Goal: Task Accomplishment & Management: Manage account settings

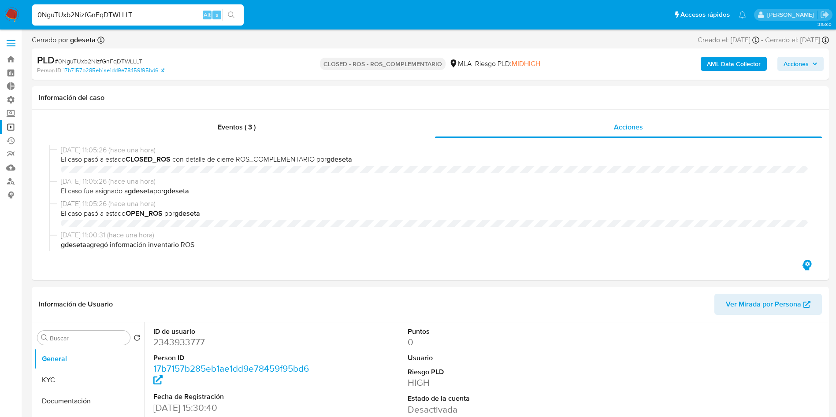
select select "10"
click at [134, 20] on input "0NguTUxb2NizfGnFqDTWLLLT" at bounding box center [138, 14] width 212 height 11
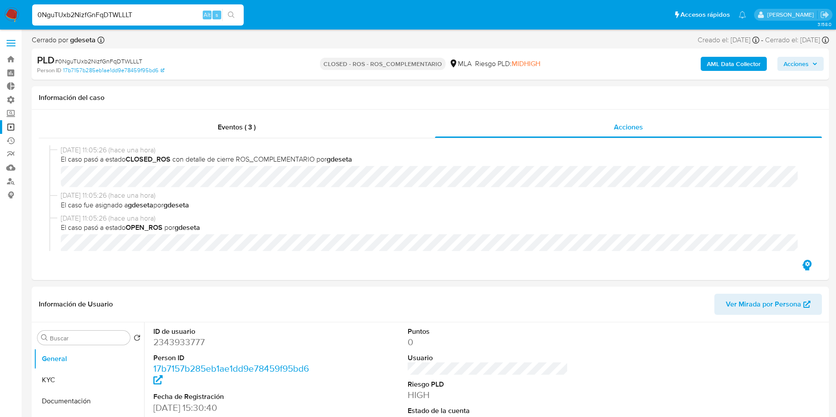
click at [134, 20] on input "0NguTUxb2NizfGnFqDTWLLLT" at bounding box center [138, 14] width 212 height 11
type input "0FJJQYAnJQEjcSrel2YQnqHj"
click at [237, 17] on button "search-icon" at bounding box center [231, 15] width 18 height 12
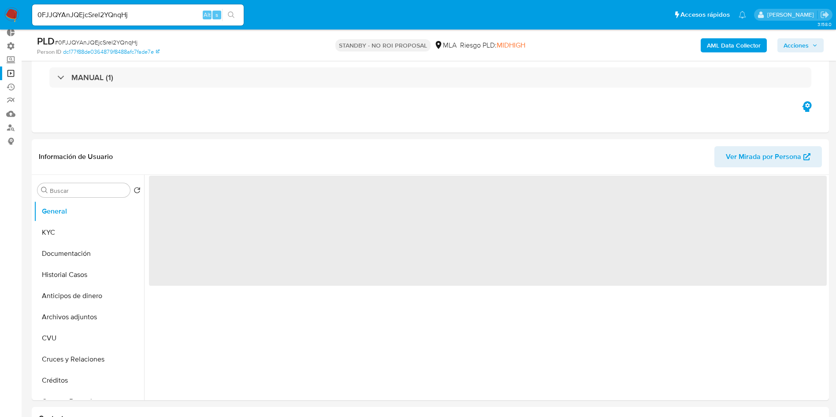
scroll to position [66, 0]
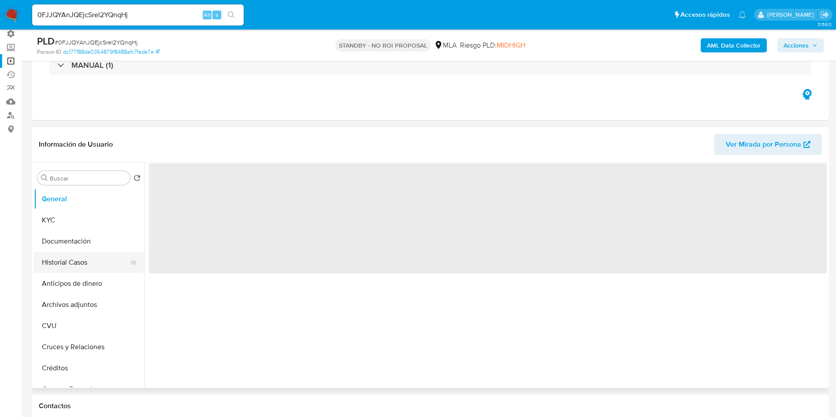
click at [48, 260] on button "Historial Casos" at bounding box center [85, 262] width 103 height 21
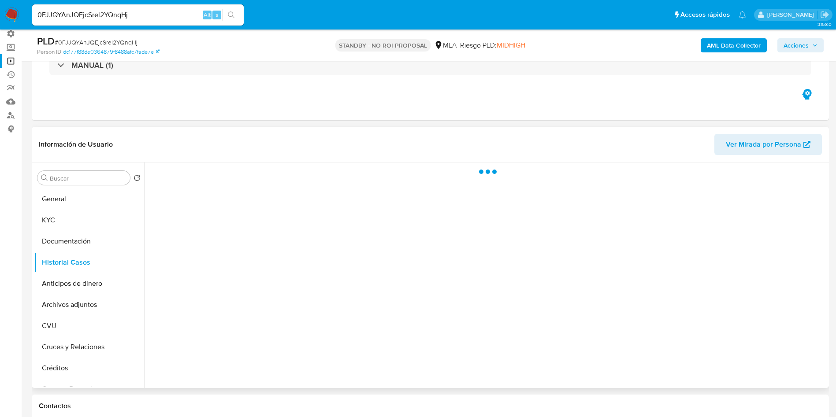
select select "10"
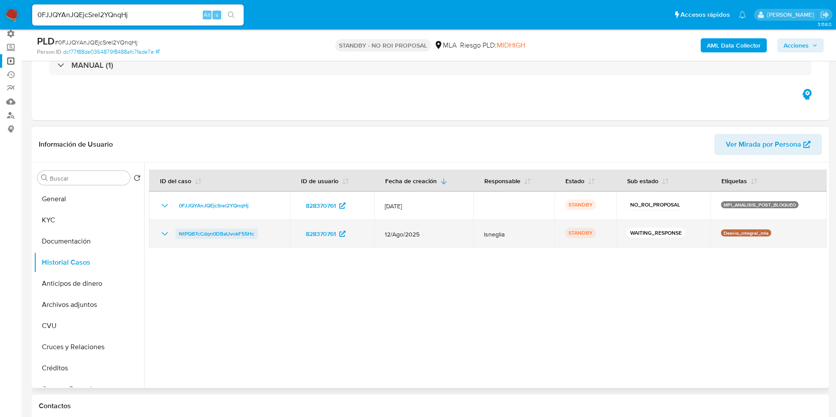
drag, startPoint x: 270, startPoint y: 238, endPoint x: 178, endPoint y: 238, distance: 91.7
click at [178, 238] on div "NtPQ87cCdqn0DBaUvokF5SHc" at bounding box center [220, 234] width 120 height 11
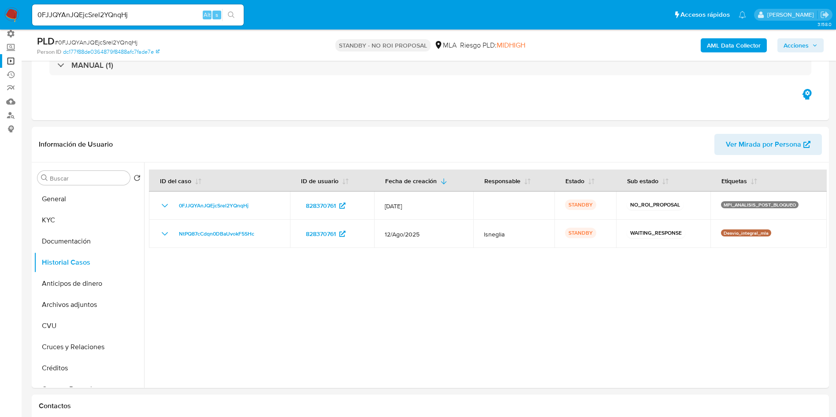
click at [130, 13] on input "0FJJQYAnJQEjcSrel2YQnqHj" at bounding box center [138, 14] width 212 height 11
paste input "2477440674"
type input "2477440674"
click at [233, 19] on button "search-icon" at bounding box center [231, 15] width 18 height 12
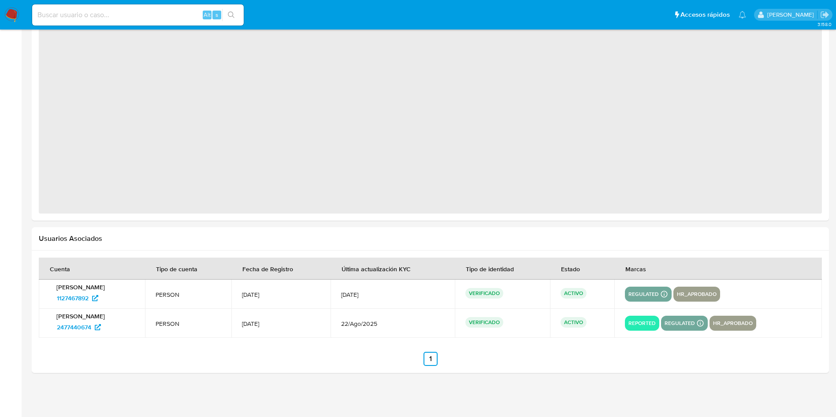
select select "10"
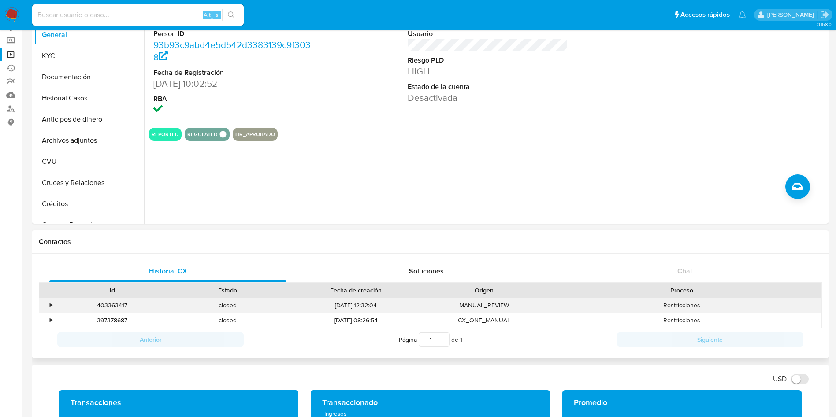
scroll to position [64, 0]
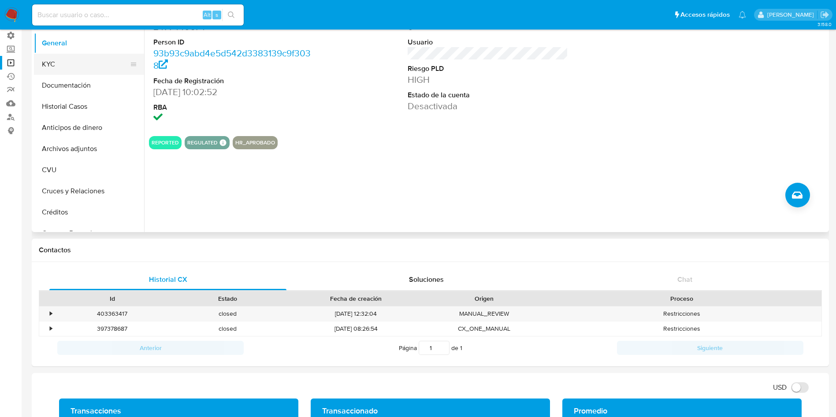
click at [63, 59] on button "KYC" at bounding box center [85, 64] width 103 height 21
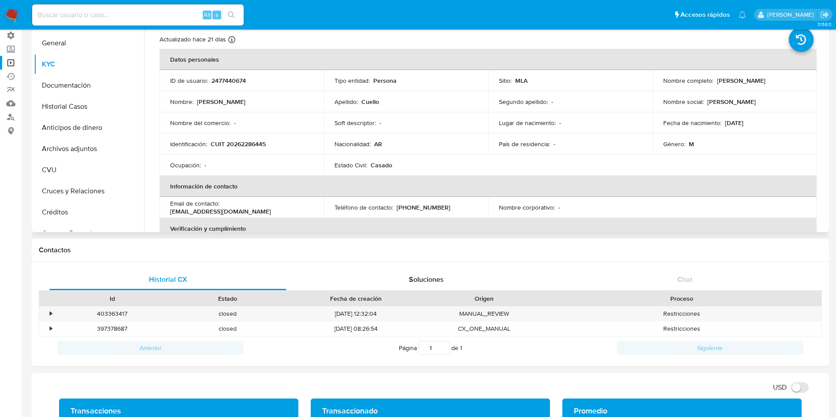
drag, startPoint x: 784, startPoint y: 82, endPoint x: 715, endPoint y: 81, distance: 69.2
click at [715, 81] on div "Nombre completo : Marcos Ernesto Cuello" at bounding box center [734, 81] width 143 height 8
copy p "Marcos Ernesto Cuello"
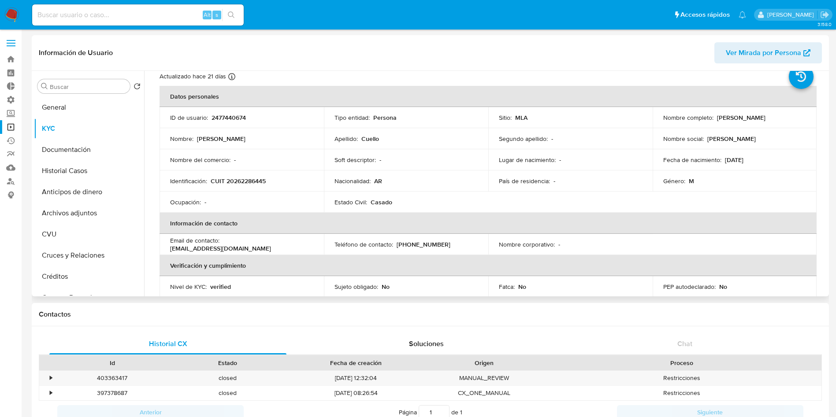
scroll to position [0, 0]
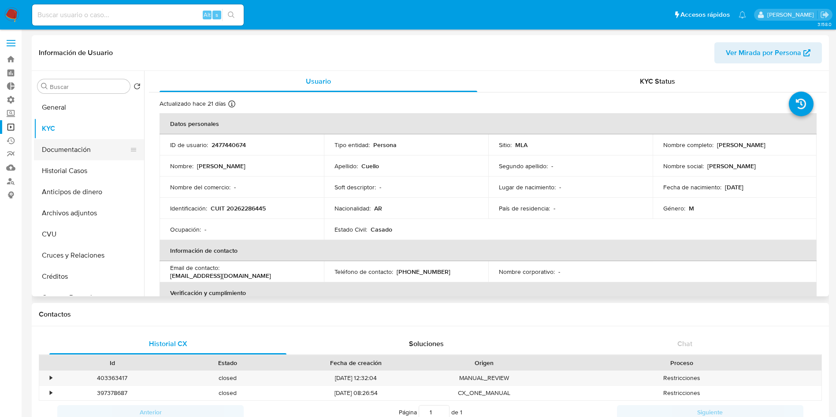
click at [72, 146] on button "Documentación" at bounding box center [85, 149] width 103 height 21
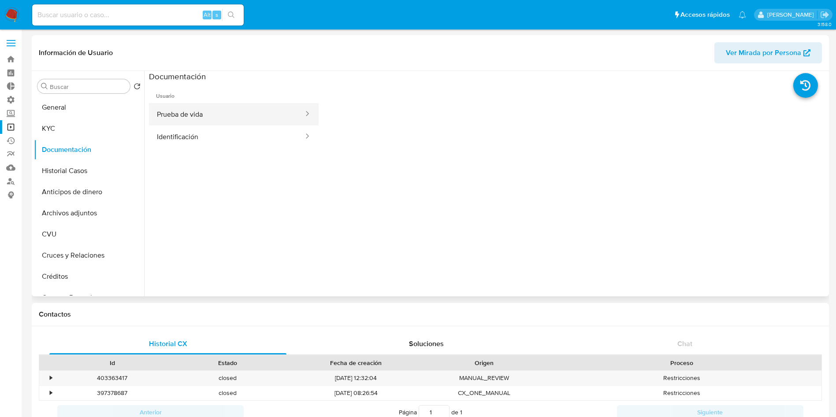
click at [194, 113] on button "Prueba de vida" at bounding box center [227, 114] width 156 height 22
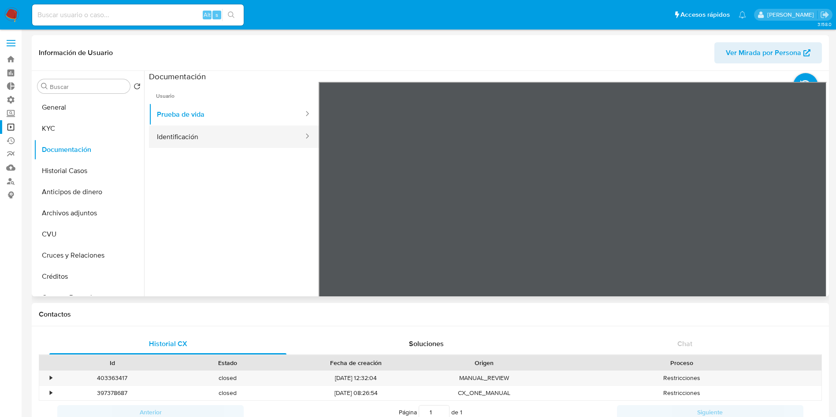
click at [195, 136] on button "Identificación" at bounding box center [227, 137] width 156 height 22
click at [813, 226] on icon at bounding box center [815, 225] width 5 height 9
click at [328, 226] on icon at bounding box center [329, 225] width 5 height 9
click at [810, 224] on icon at bounding box center [816, 225] width 18 height 18
click at [333, 225] on icon at bounding box center [330, 225] width 18 height 18
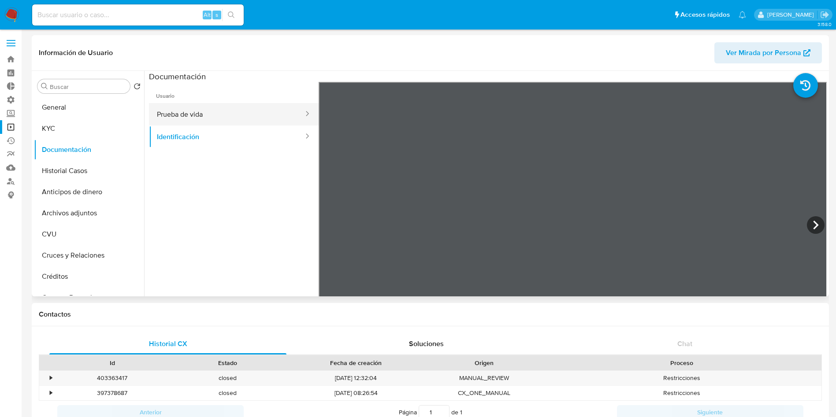
click at [193, 117] on button "Prueba de vida" at bounding box center [227, 114] width 156 height 22
click at [145, 12] on input at bounding box center [138, 14] width 212 height 11
paste input "UTuDJrQTJIsp2MSUWbR8gu8u"
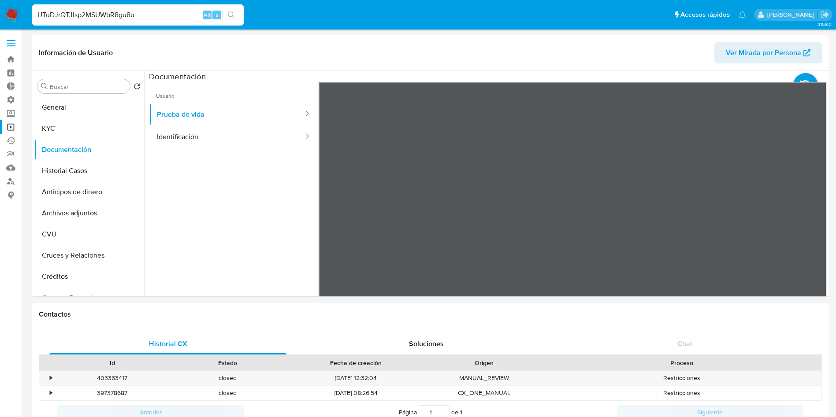
type input "UTuDJrQTJIsp2MSUWbR8gu8u"
click at [231, 11] on icon "search-icon" at bounding box center [231, 14] width 7 height 7
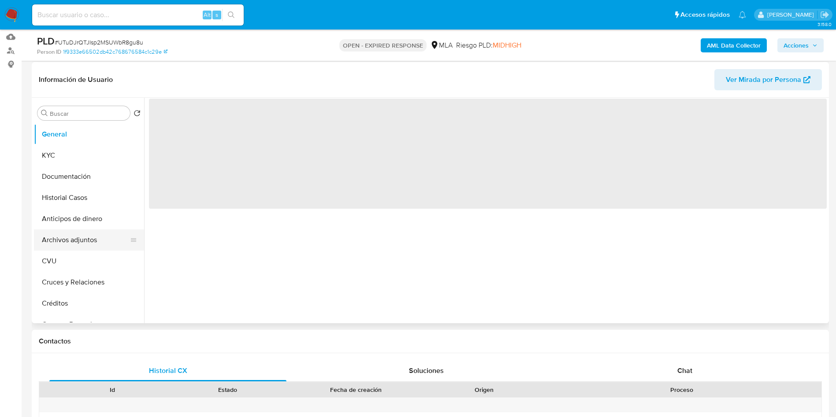
scroll to position [132, 0]
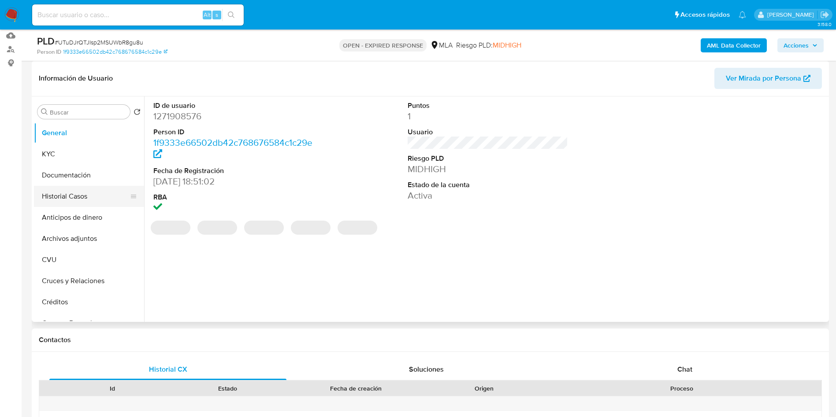
click at [74, 198] on button "Historial Casos" at bounding box center [85, 196] width 103 height 21
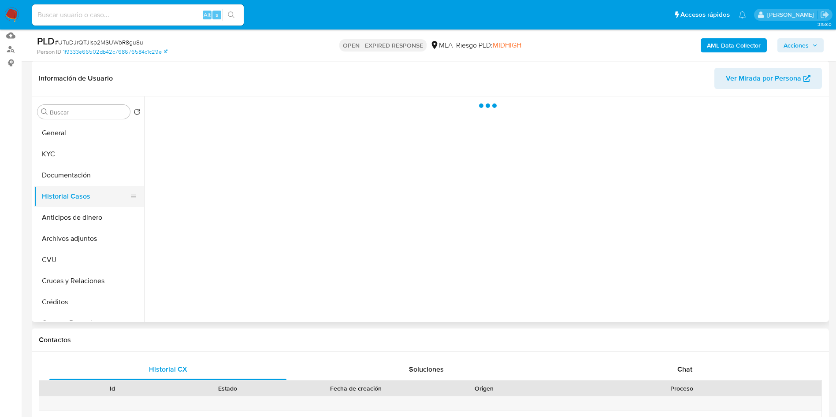
select select "10"
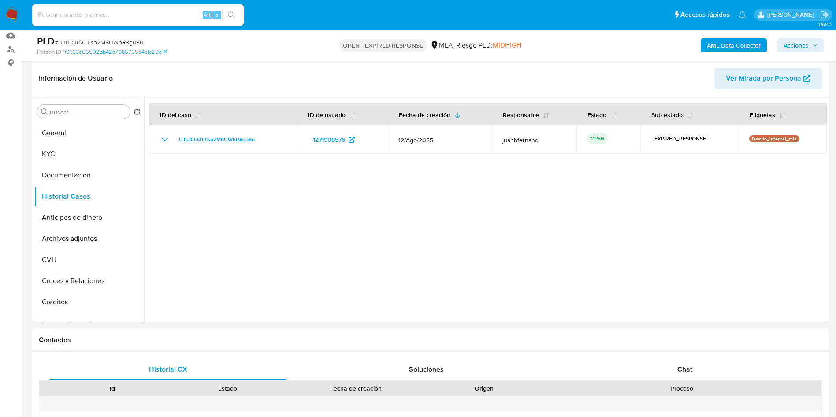
click at [147, 15] on input at bounding box center [138, 14] width 212 height 11
click at [131, 20] on input at bounding box center [138, 14] width 212 height 11
paste input "crv8nImso2WZRqR2xVrjvBLv"
type input "crv8nImso2WZRqR2xVrjvBLv"
click at [230, 11] on icon "search-icon" at bounding box center [231, 14] width 7 height 7
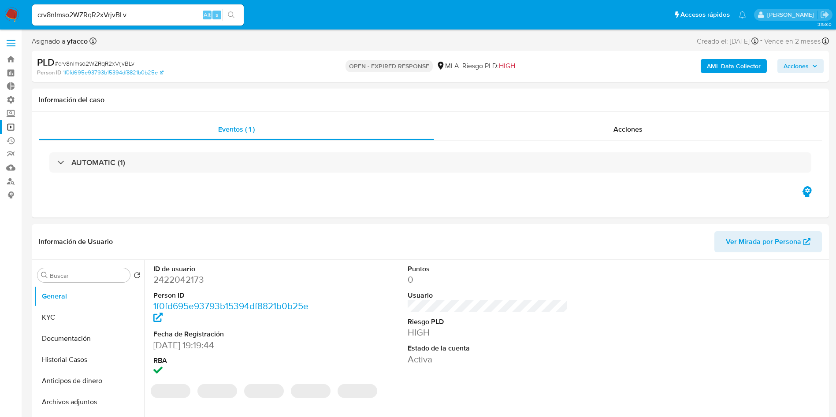
select select "10"
click at [344, 194] on div "Eventos ( 1 ) Acciones AUTOMATIC (1)" at bounding box center [430, 165] width 797 height 106
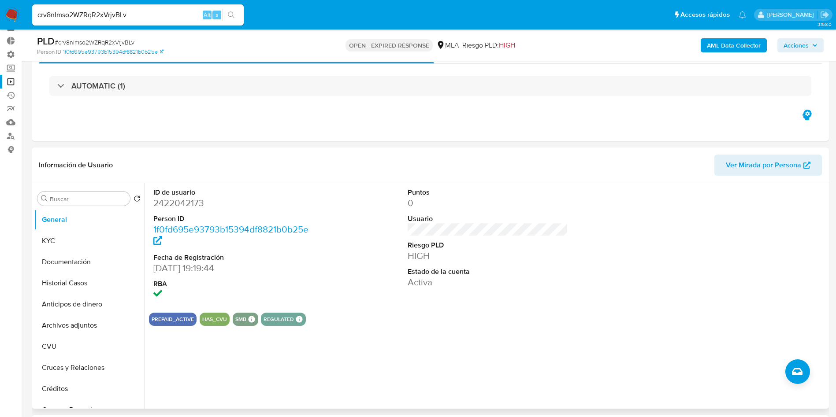
scroll to position [66, 0]
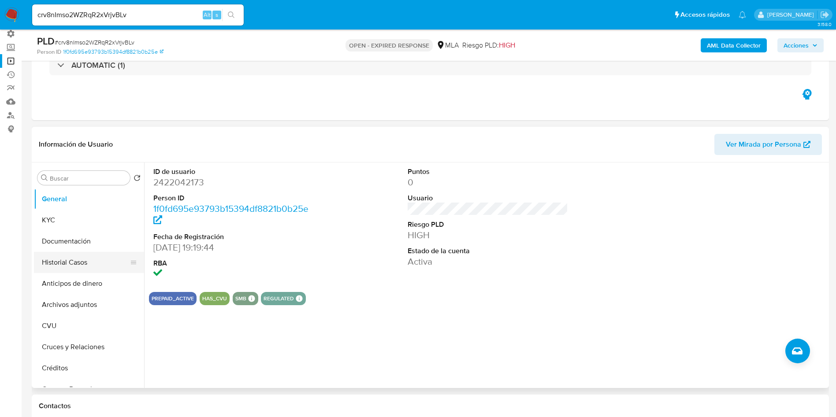
click at [73, 266] on button "Historial Casos" at bounding box center [85, 262] width 103 height 21
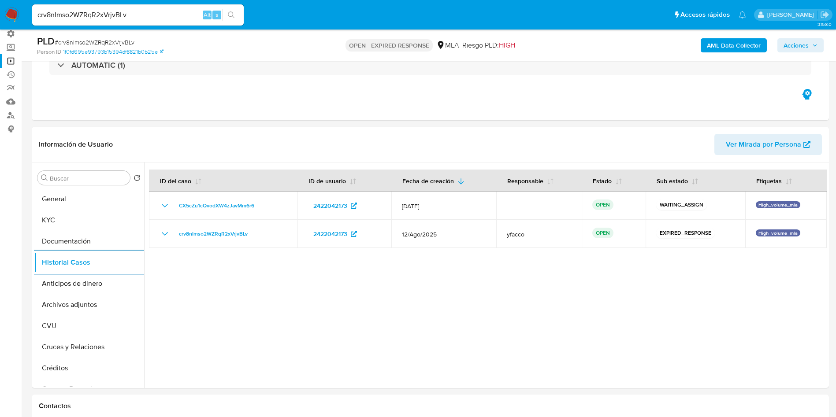
click at [130, 14] on input "crv8nImso2WZRqR2xVrjvBLv" at bounding box center [138, 14] width 212 height 11
paste input "y82VG5IOjvs2KdQUrbtK6ZRY"
type input "y82VG5IOjvs2KdQUrbtK6ZRY"
click at [234, 12] on icon "search-icon" at bounding box center [231, 14] width 7 height 7
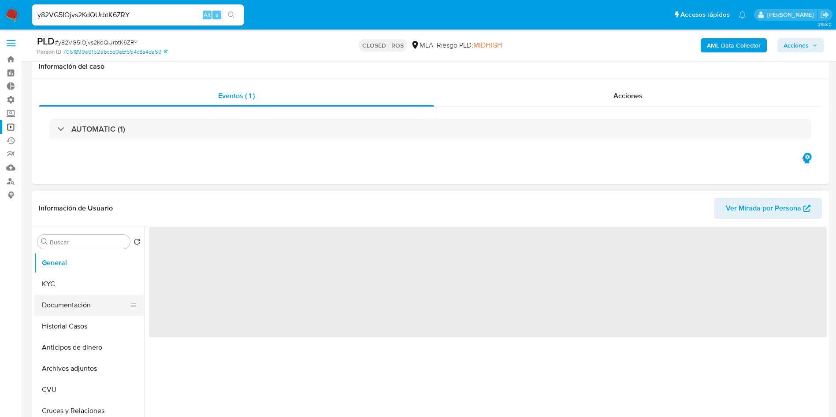
scroll to position [66, 0]
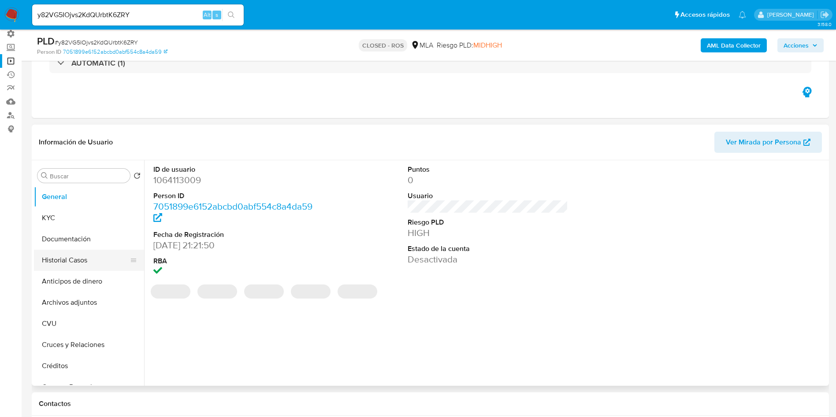
click at [70, 252] on button "Historial Casos" at bounding box center [85, 260] width 103 height 21
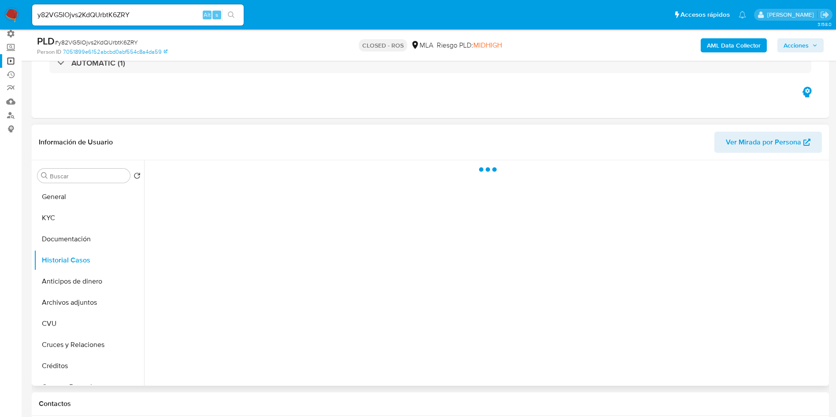
select select "10"
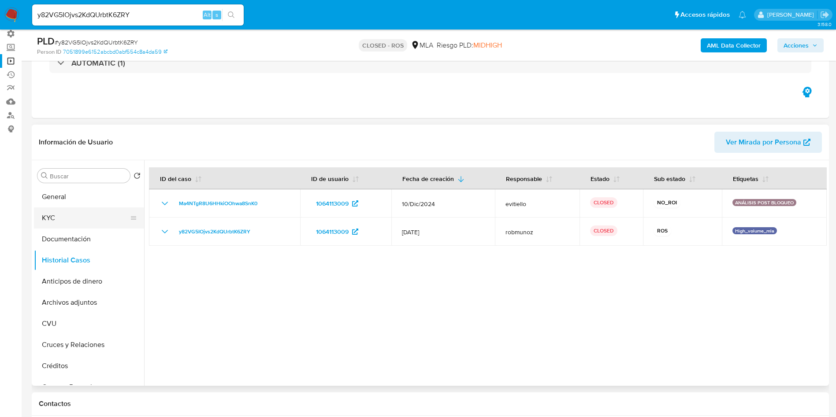
click at [79, 223] on button "KYC" at bounding box center [85, 218] width 103 height 21
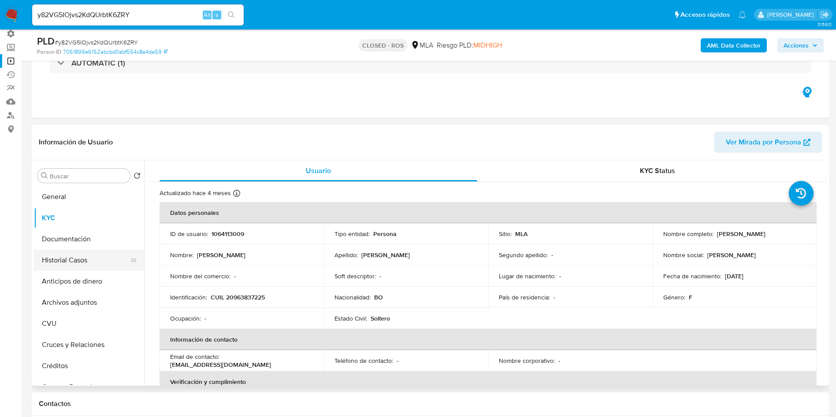
click at [101, 266] on button "Historial Casos" at bounding box center [85, 260] width 103 height 21
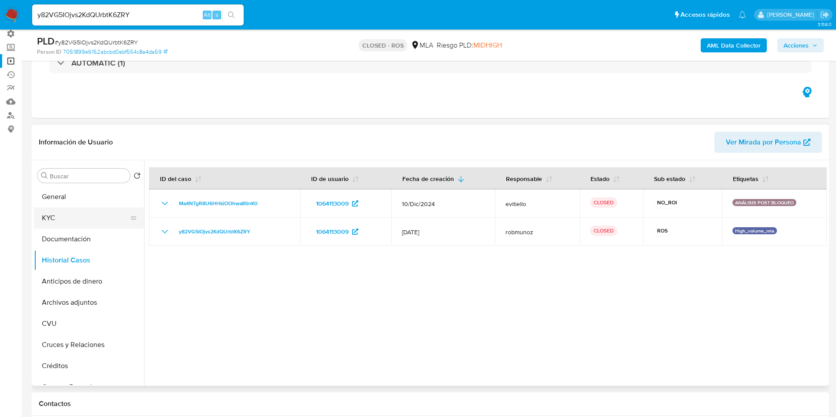
click at [48, 223] on button "KYC" at bounding box center [85, 218] width 103 height 21
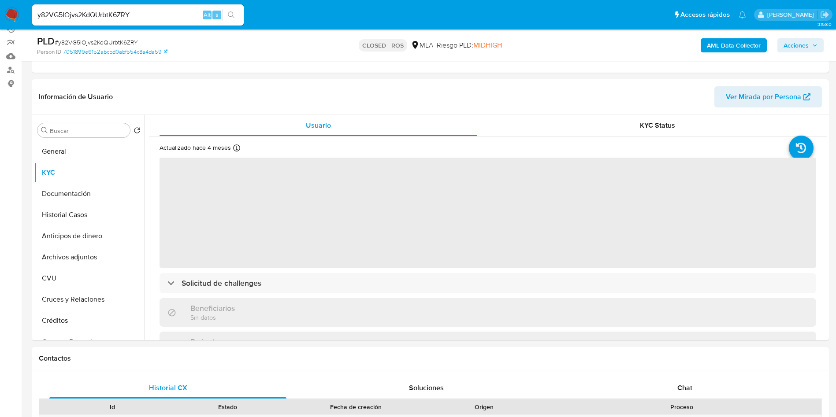
scroll to position [132, 0]
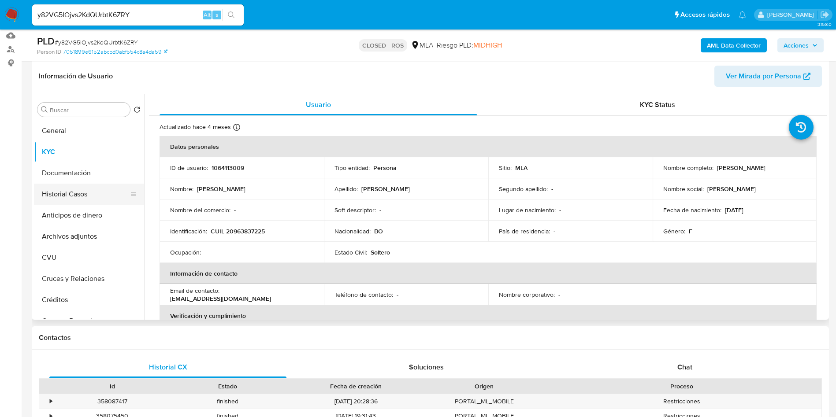
click at [65, 192] on button "Historial Casos" at bounding box center [85, 194] width 103 height 21
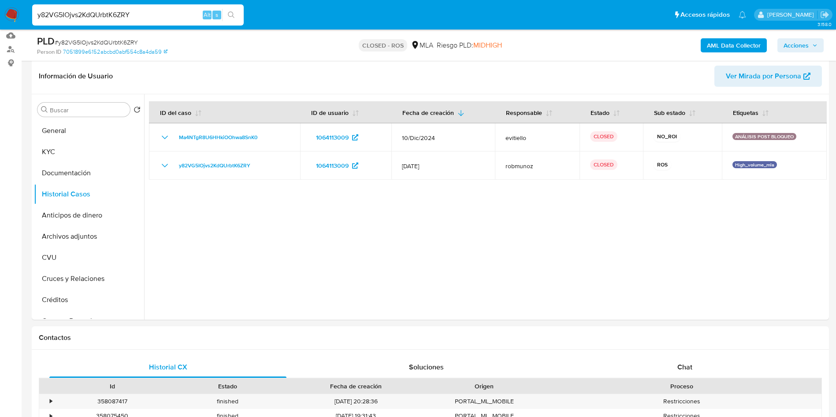
click at [163, 13] on input "y82VG5IOjvs2KdQUrbtK6ZRY" at bounding box center [138, 14] width 212 height 11
click at [152, 13] on input "y82VG5IOjvs2KdQUrbtK6ZRY" at bounding box center [138, 14] width 212 height 11
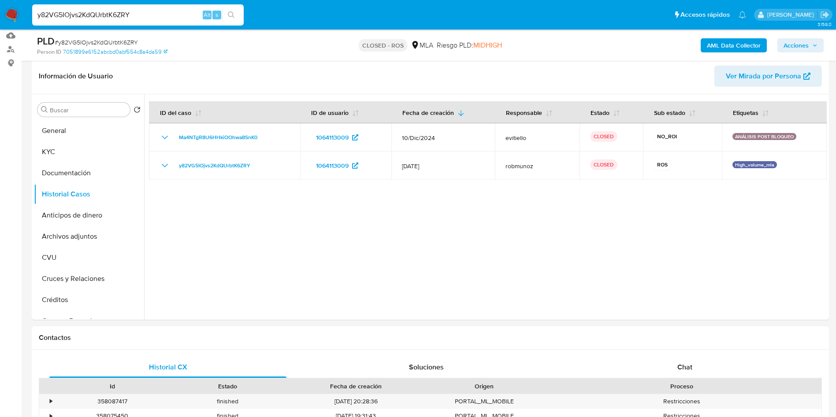
paste input "crv8nImso2WZRqR2xVrjvBLv"
type input "crv8nImso2WZRqR2xVrjvBLv"
click at [238, 11] on button "search-icon" at bounding box center [231, 15] width 18 height 12
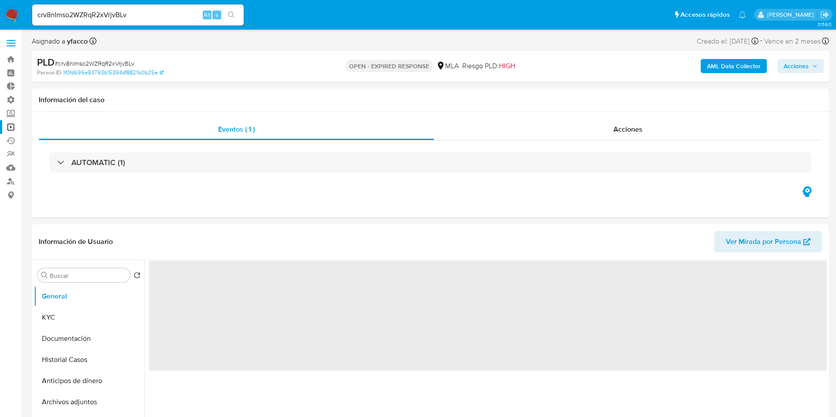
select select "10"
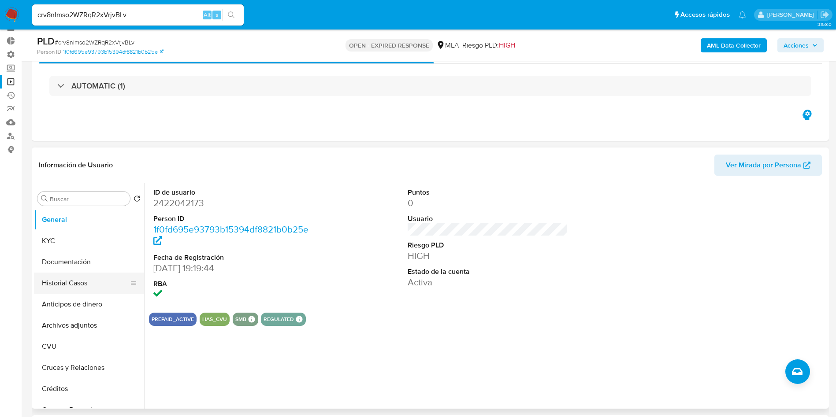
scroll to position [66, 0]
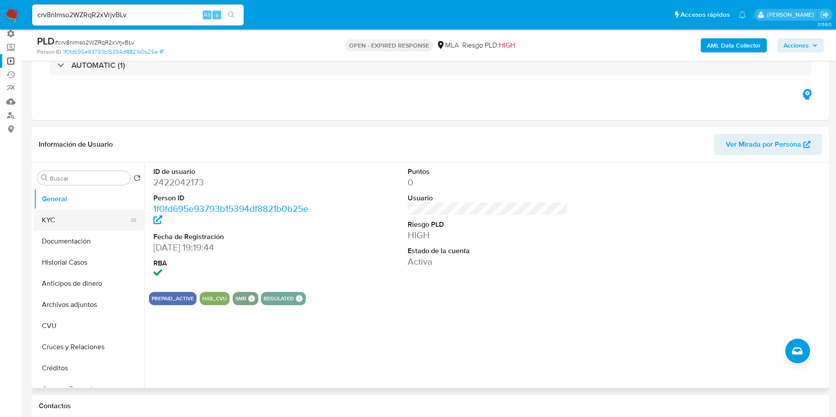
click at [63, 215] on button "KYC" at bounding box center [85, 220] width 103 height 21
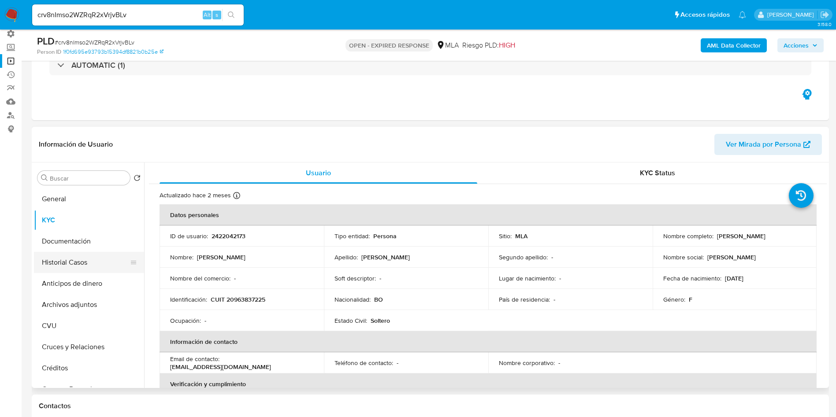
click at [100, 256] on button "Historial Casos" at bounding box center [85, 262] width 103 height 21
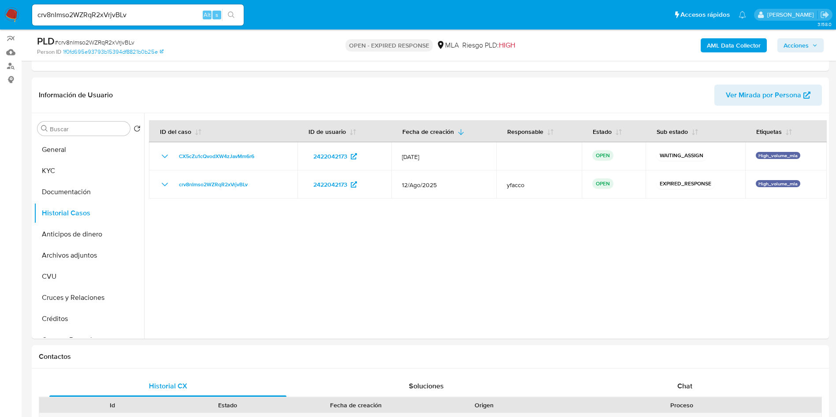
scroll to position [88, 0]
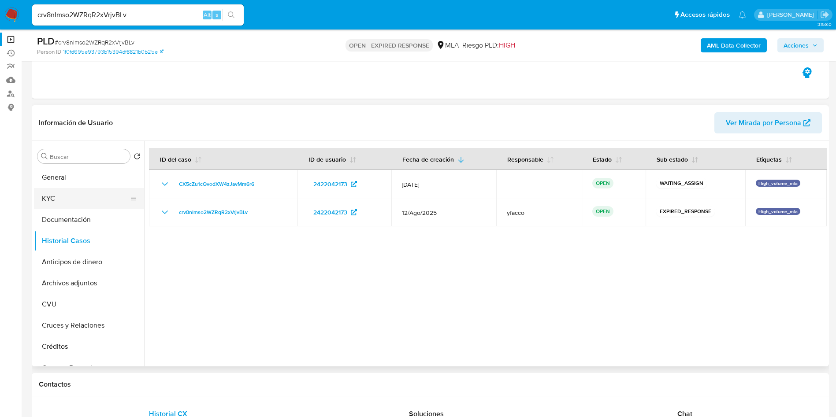
click at [59, 201] on button "KYC" at bounding box center [85, 198] width 103 height 21
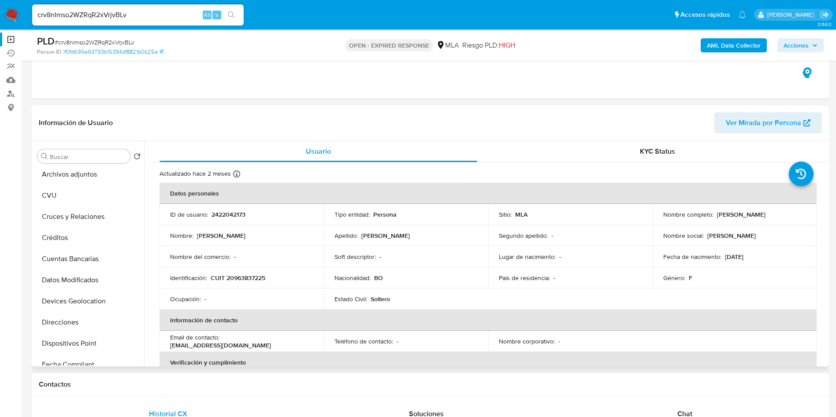
scroll to position [0, 0]
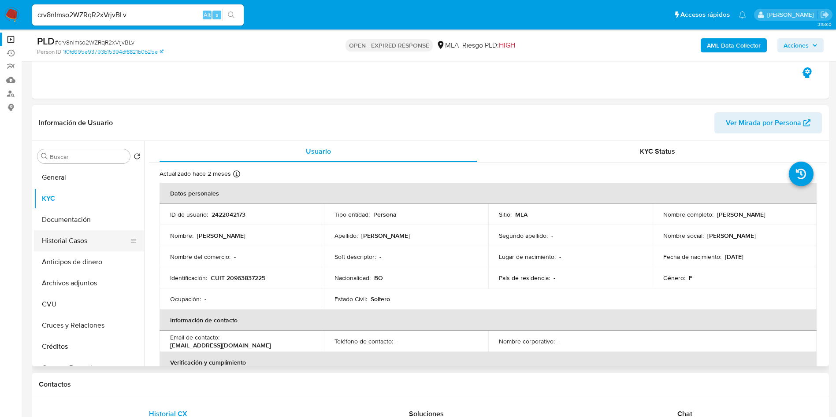
click at [73, 244] on button "Historial Casos" at bounding box center [85, 240] width 103 height 21
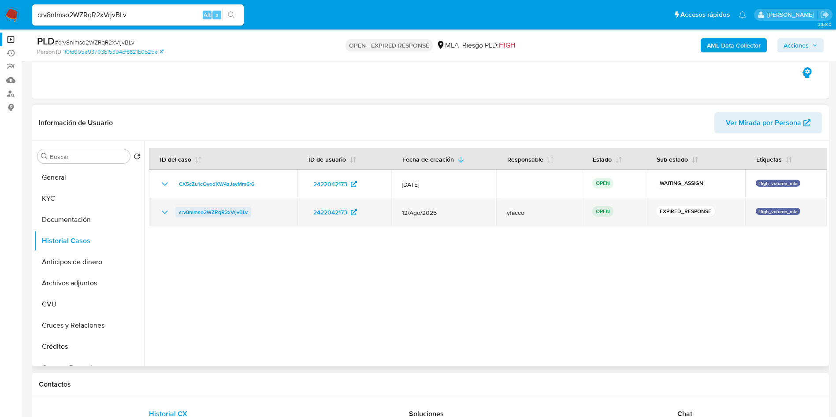
drag, startPoint x: 275, startPoint y: 212, endPoint x: 176, endPoint y: 213, distance: 98.7
click at [176, 213] on div "crv8nImso2WZRqR2xVrjvBLv" at bounding box center [223, 212] width 127 height 11
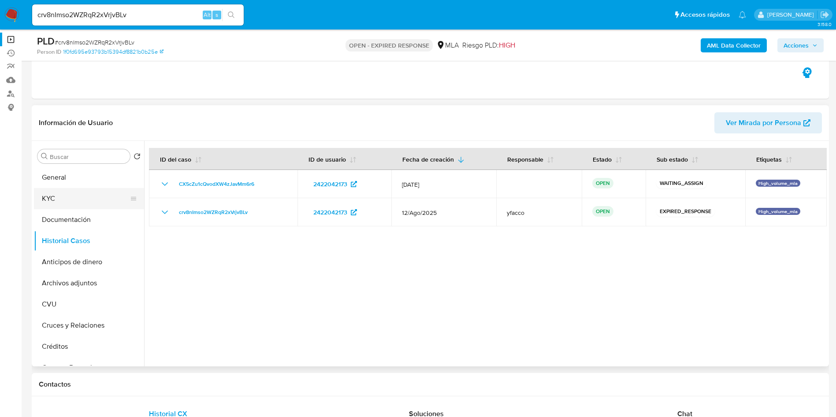
click at [71, 201] on button "KYC" at bounding box center [85, 198] width 103 height 21
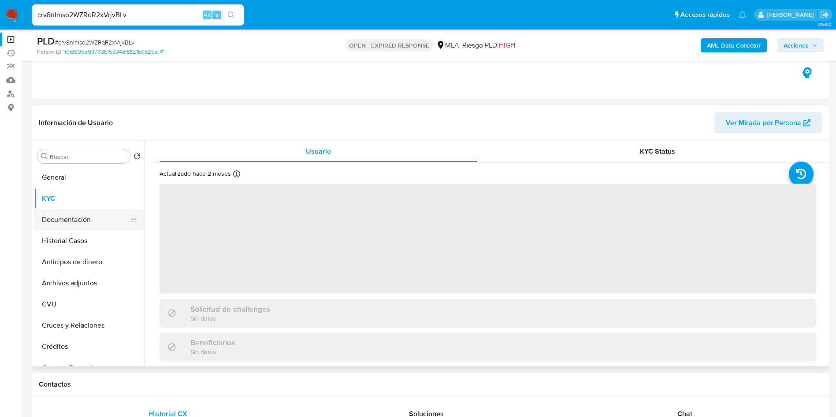
click at [83, 215] on button "Documentación" at bounding box center [85, 219] width 103 height 21
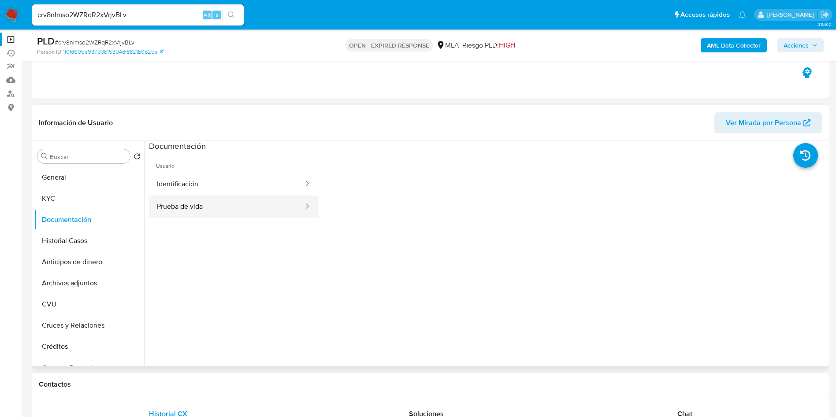
click at [204, 208] on button "Prueba de vida" at bounding box center [227, 207] width 156 height 22
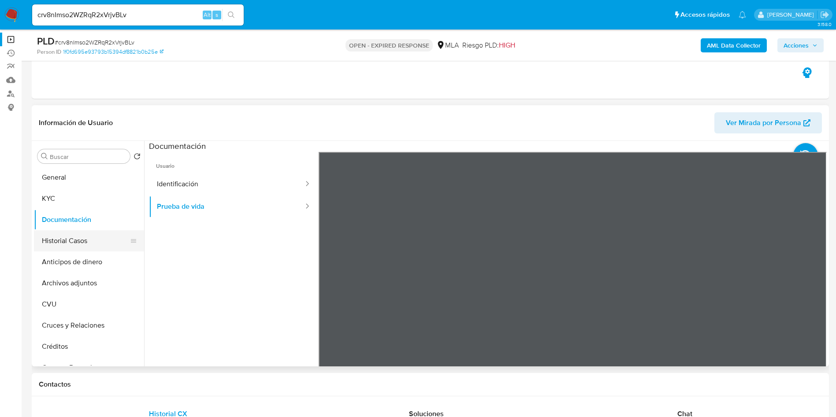
click at [64, 241] on button "Historial Casos" at bounding box center [85, 240] width 103 height 21
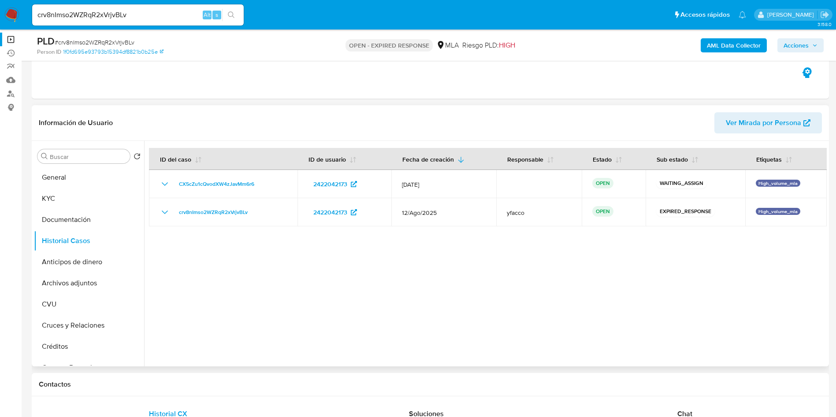
drag, startPoint x: 78, startPoint y: 193, endPoint x: 141, endPoint y: 131, distance: 88.2
click at [78, 193] on button "KYC" at bounding box center [89, 198] width 110 height 21
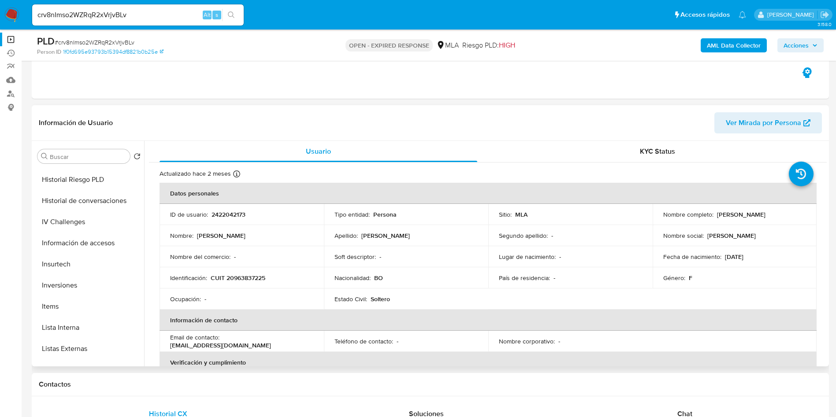
scroll to position [415, 0]
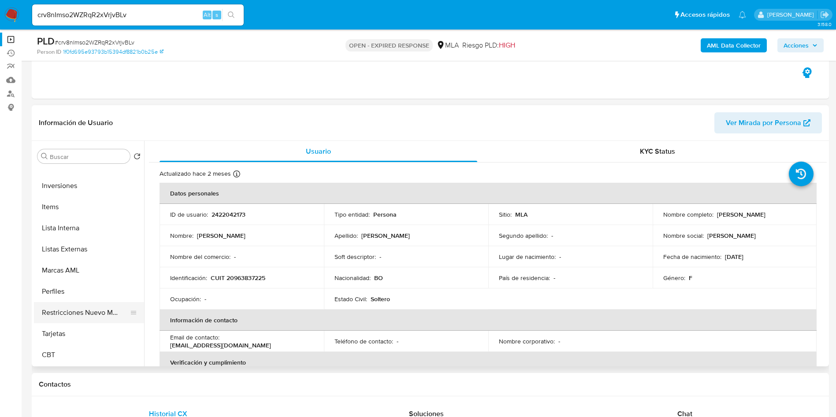
click at [88, 308] on button "Restricciones Nuevo Mundo" at bounding box center [85, 312] width 103 height 21
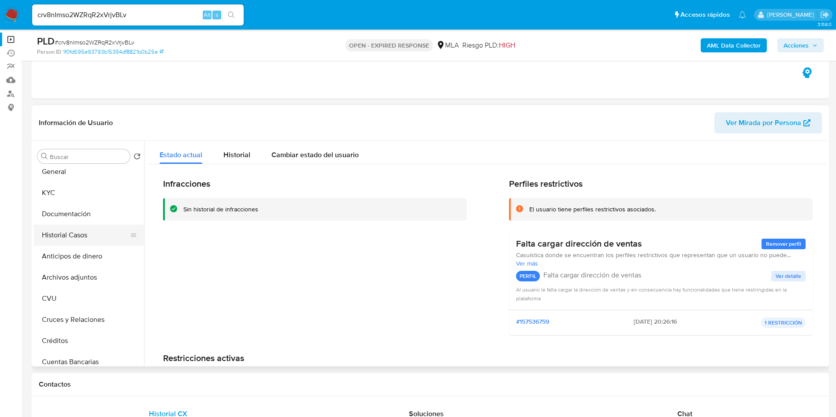
scroll to position [0, 0]
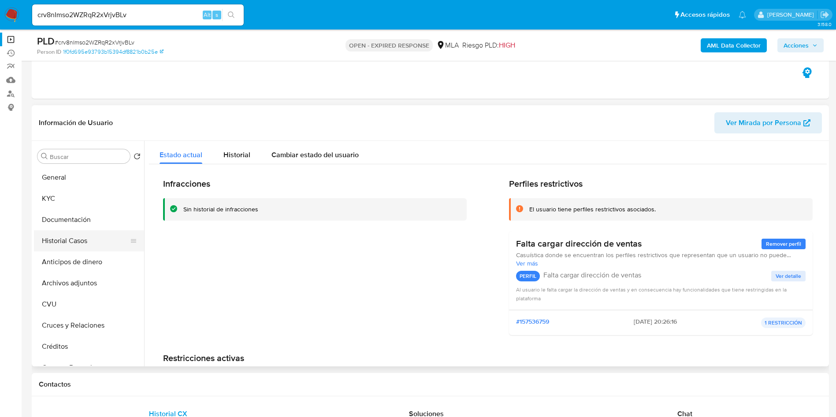
click at [85, 240] on button "Historial Casos" at bounding box center [85, 240] width 103 height 21
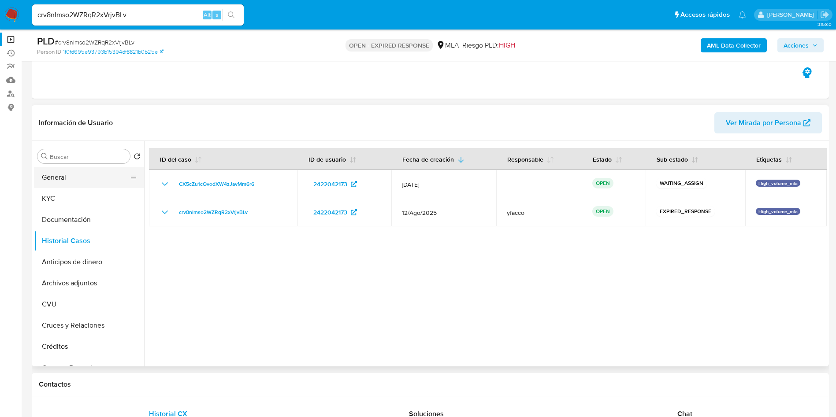
click at [64, 182] on button "General" at bounding box center [85, 177] width 103 height 21
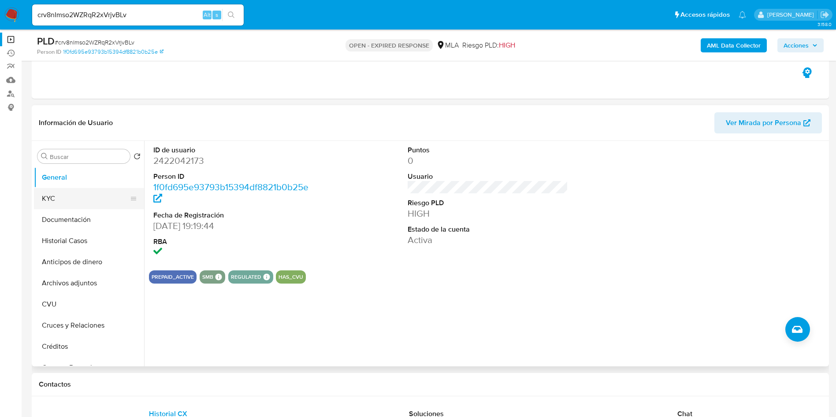
click at [65, 201] on button "KYC" at bounding box center [85, 198] width 103 height 21
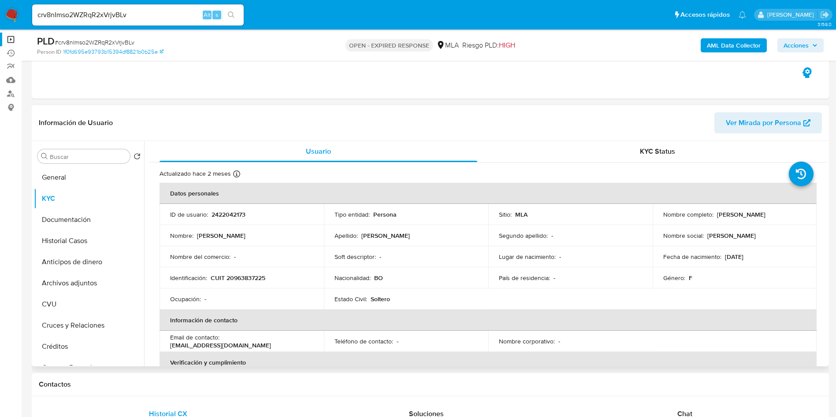
click at [254, 279] on p "CUIT 20963837225" at bounding box center [238, 278] width 55 height 8
copy p "20963837225"
click at [59, 178] on button "General" at bounding box center [85, 177] width 103 height 21
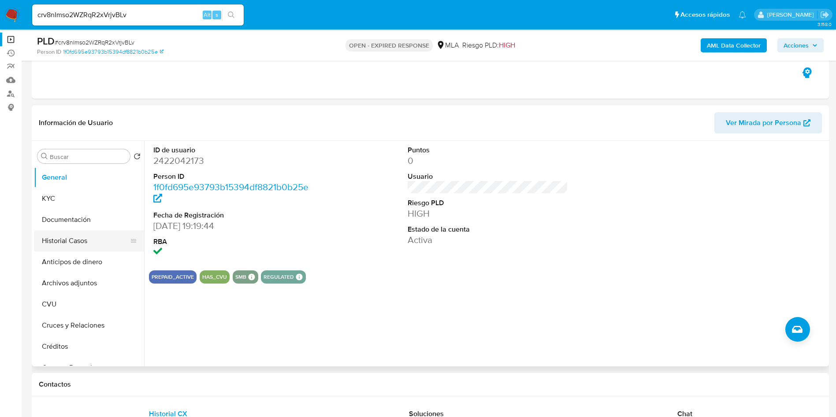
click at [59, 234] on button "Historial Casos" at bounding box center [85, 240] width 103 height 21
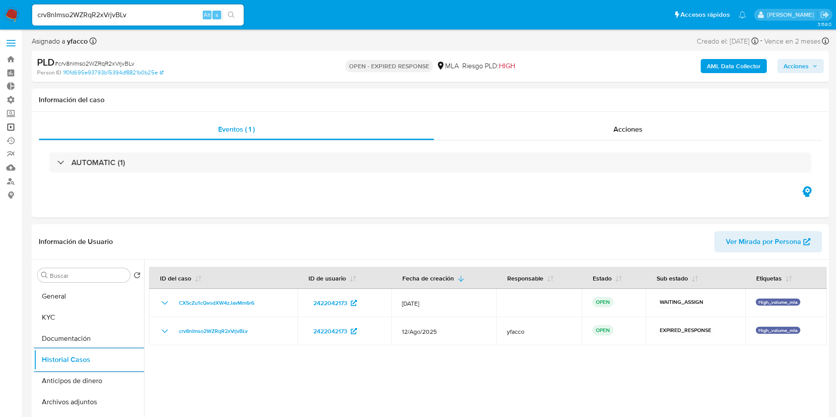
click at [12, 125] on link "Operaciones masivas" at bounding box center [52, 127] width 105 height 14
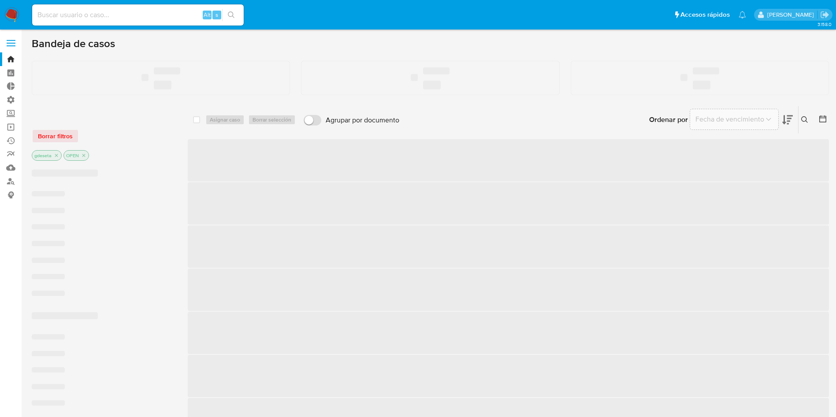
click at [119, 18] on input at bounding box center [138, 14] width 212 height 11
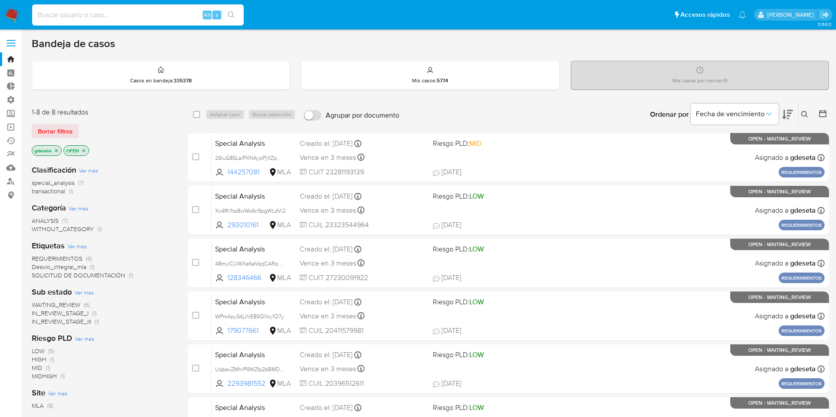
paste input "Ma4NTgR8U6HHkiOOhwa8SnK0"
type input "Ma4NTgR8U6HHkiOOhwa8SnK0"
click at [239, 14] on button "search-icon" at bounding box center [231, 15] width 18 height 12
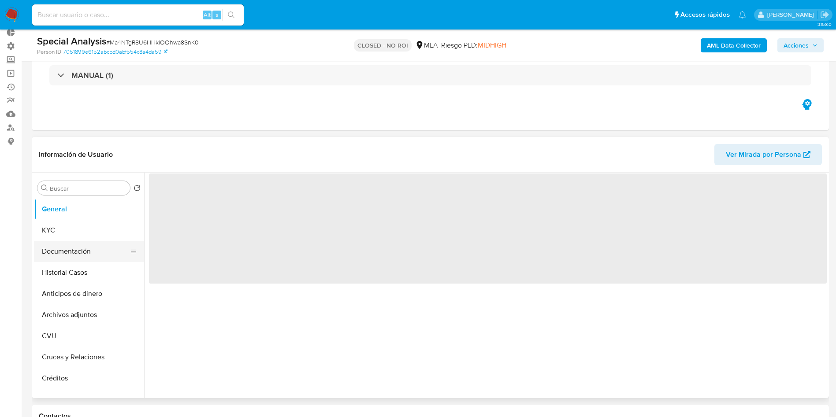
scroll to position [66, 0]
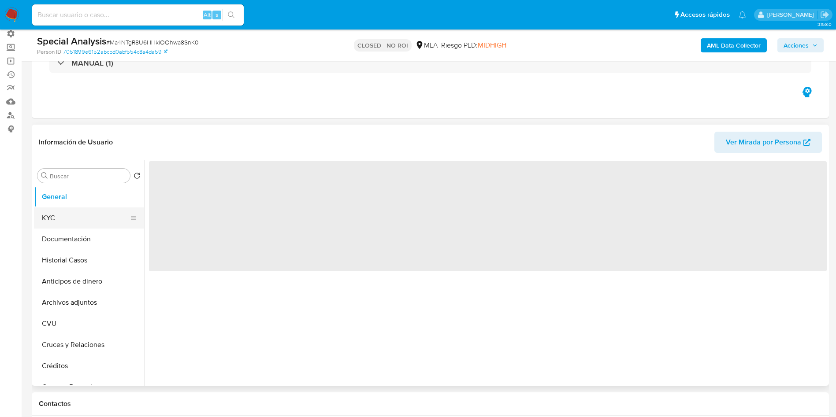
click at [75, 219] on button "KYC" at bounding box center [85, 218] width 103 height 21
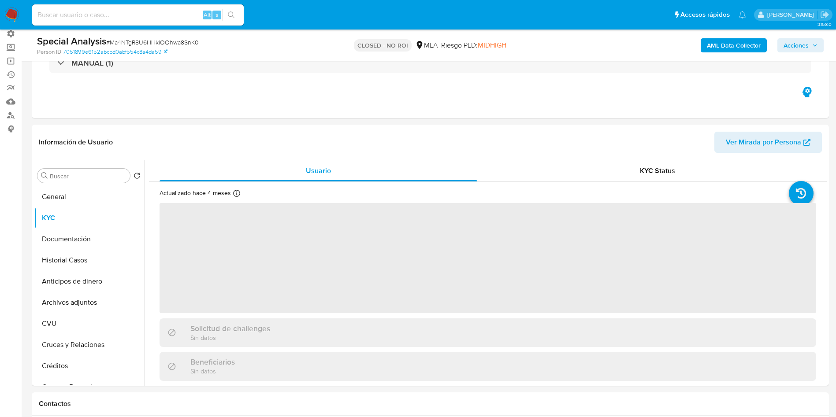
select select "10"
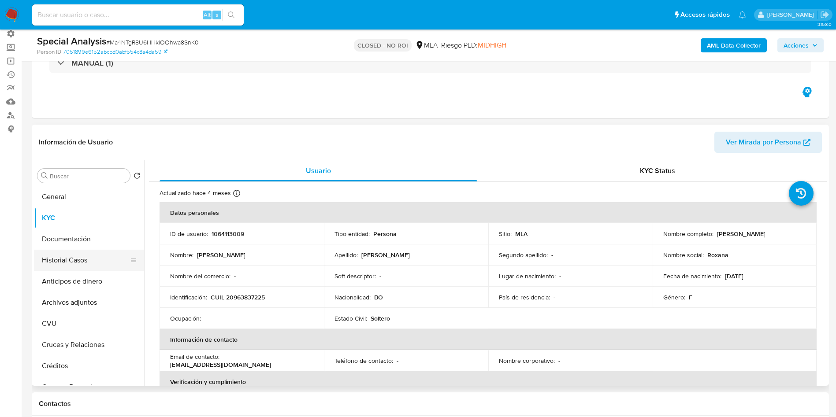
click at [75, 254] on button "Historial Casos" at bounding box center [85, 260] width 103 height 21
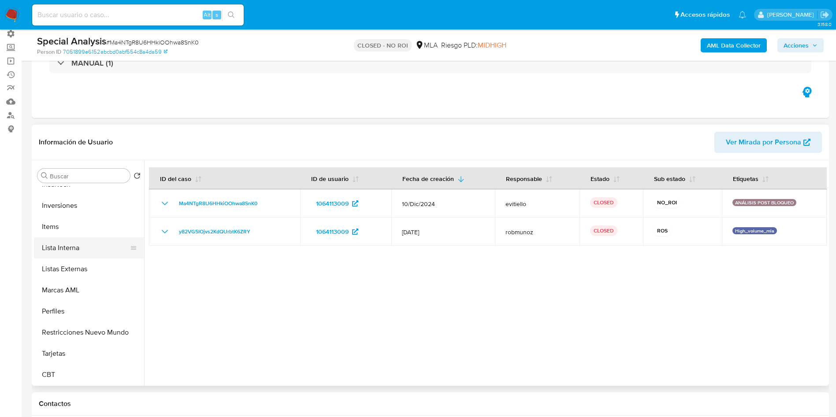
scroll to position [415, 0]
click at [96, 335] on button "Restricciones Nuevo Mundo" at bounding box center [85, 332] width 103 height 21
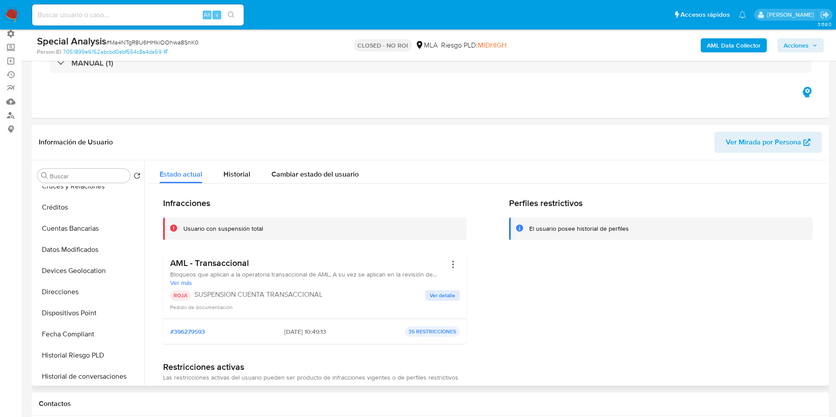
scroll to position [18, 0]
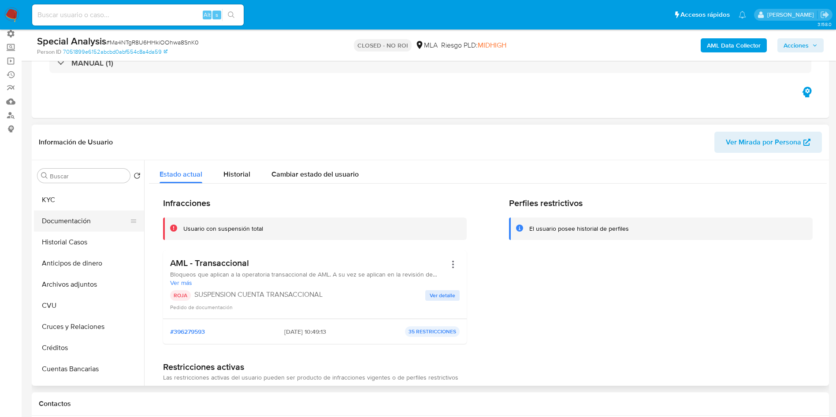
click at [65, 211] on button "Documentación" at bounding box center [85, 221] width 103 height 21
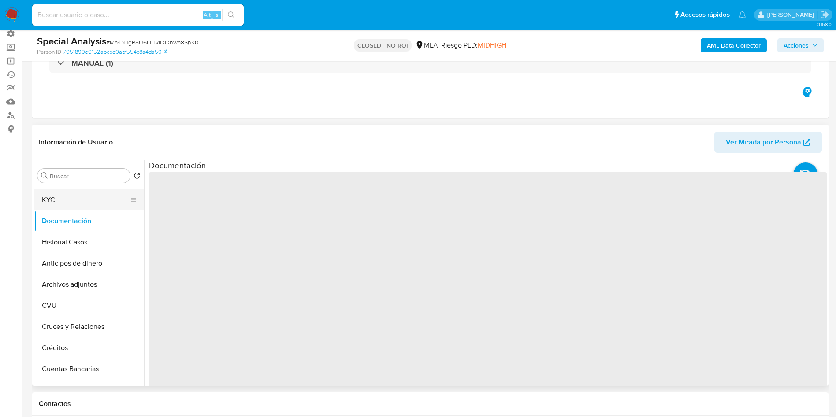
click at [65, 198] on button "KYC" at bounding box center [85, 199] width 103 height 21
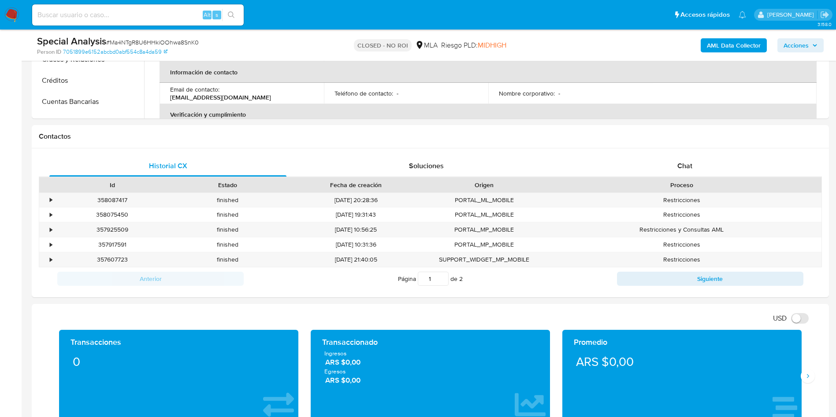
scroll to position [152, 0]
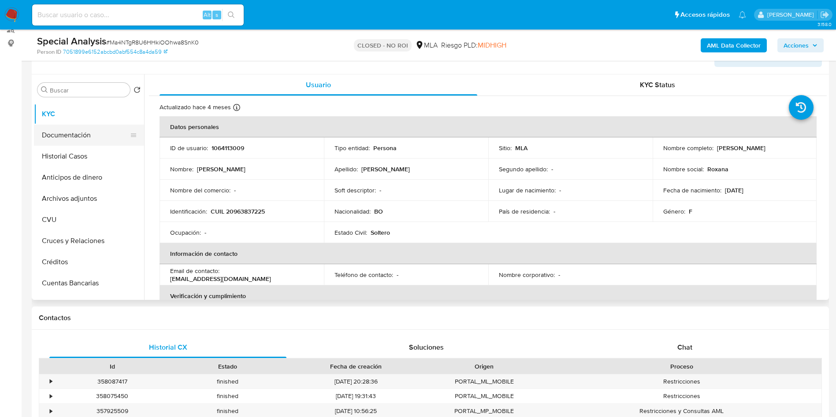
click at [83, 137] on button "Documentación" at bounding box center [85, 135] width 103 height 21
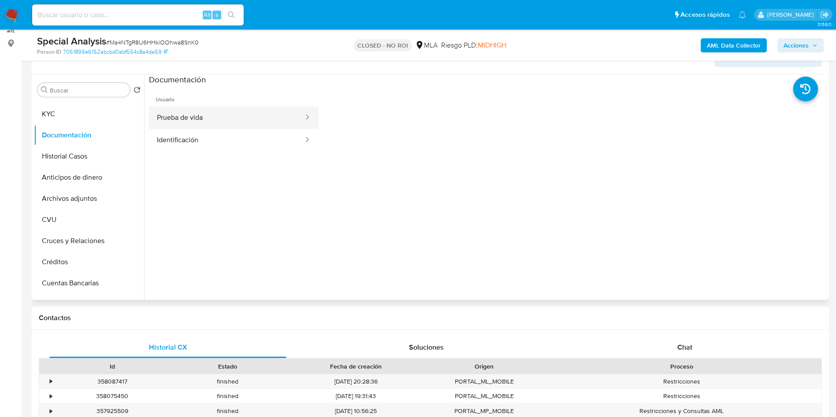
click at [191, 115] on button "Prueba de vida" at bounding box center [227, 118] width 156 height 22
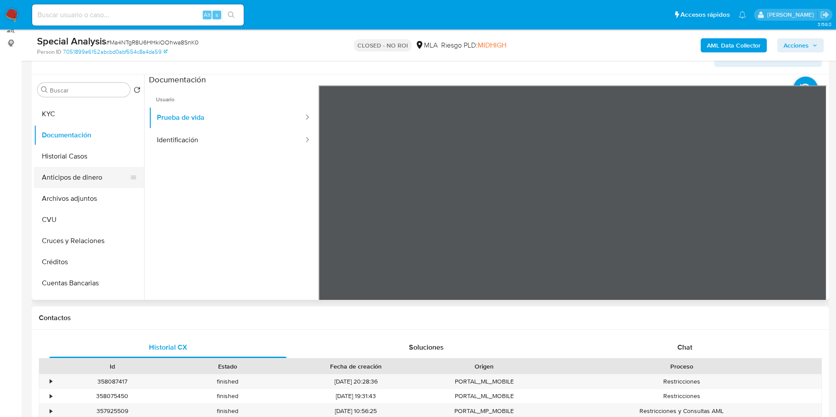
click at [93, 175] on button "Anticipos de dinero" at bounding box center [85, 177] width 103 height 21
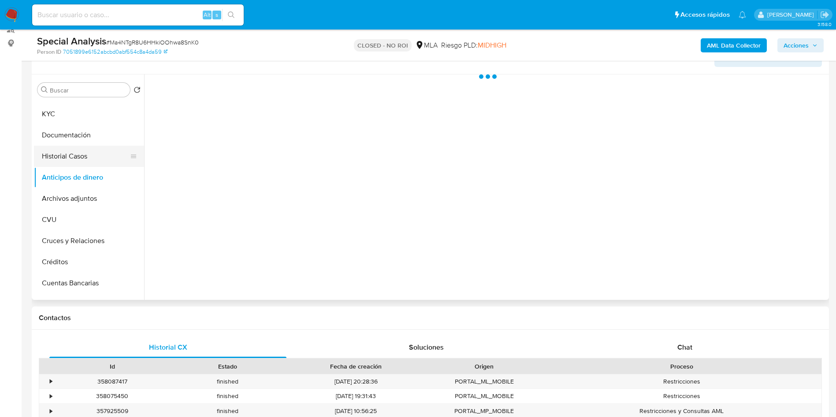
click at [86, 148] on button "Historial Casos" at bounding box center [85, 156] width 103 height 21
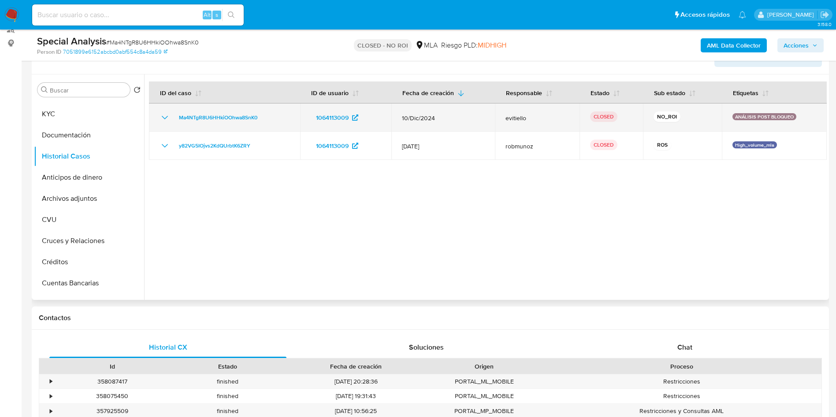
drag, startPoint x: 275, startPoint y: 117, endPoint x: 185, endPoint y: 125, distance: 89.8
click at [176, 119] on div "Ma4NTgR8U6HHkiOOhwa8SnK0" at bounding box center [225, 117] width 130 height 11
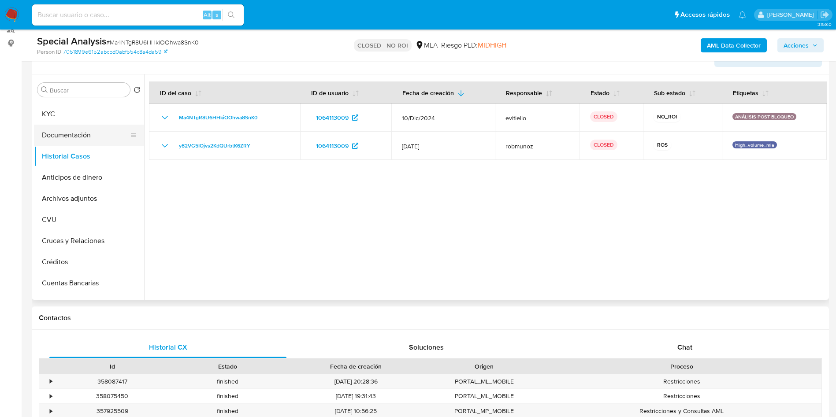
drag, startPoint x: 60, startPoint y: 112, endPoint x: 78, endPoint y: 129, distance: 24.0
click at [60, 112] on button "KYC" at bounding box center [89, 114] width 110 height 21
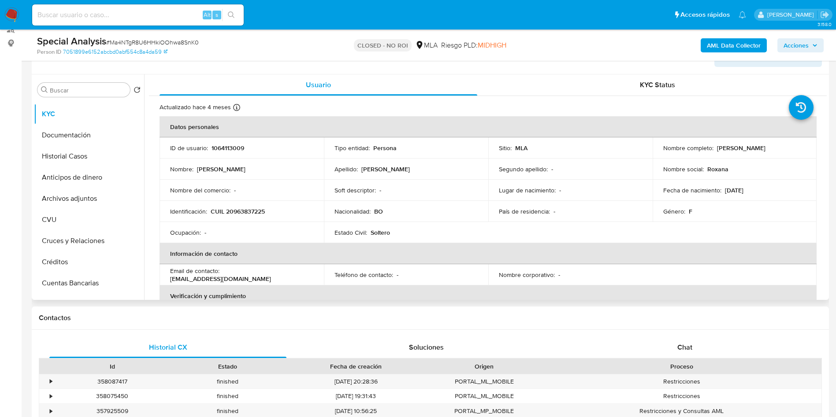
click at [248, 210] on p "CUIL 20963837225" at bounding box center [238, 212] width 54 height 8
copy p "20963837225"
click at [56, 153] on button "Historial Casos" at bounding box center [85, 156] width 103 height 21
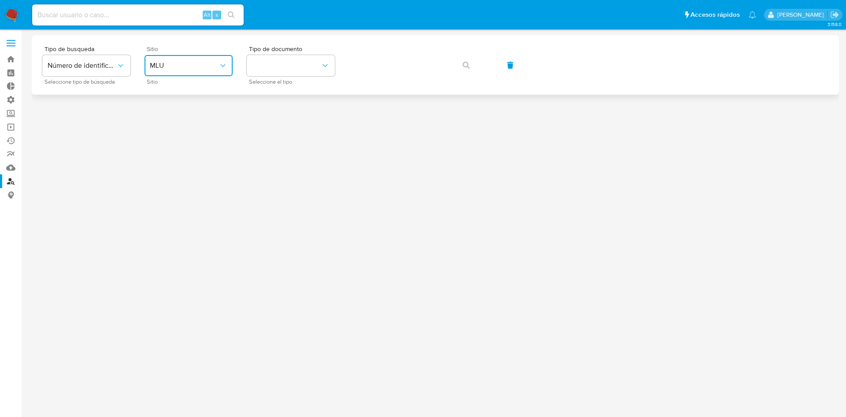
click at [164, 56] on button "MLU" at bounding box center [189, 65] width 88 height 21
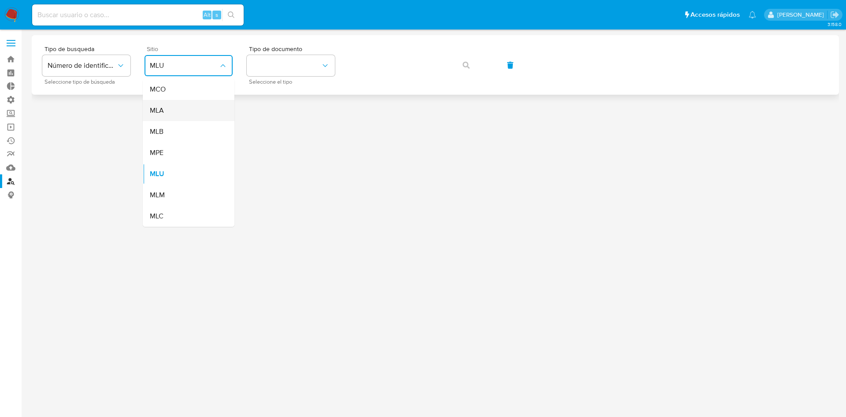
click at [164, 114] on div "MLA" at bounding box center [186, 110] width 72 height 21
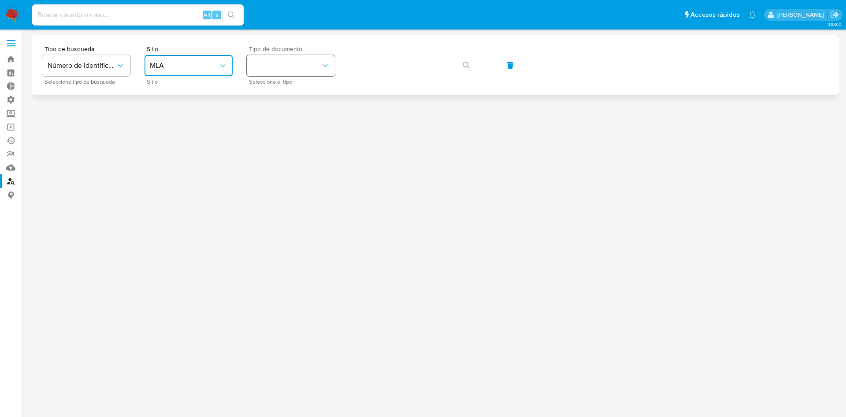
drag, startPoint x: 283, startPoint y: 64, endPoint x: 283, endPoint y: 73, distance: 8.4
click at [283, 64] on button "identificationType" at bounding box center [291, 65] width 88 height 21
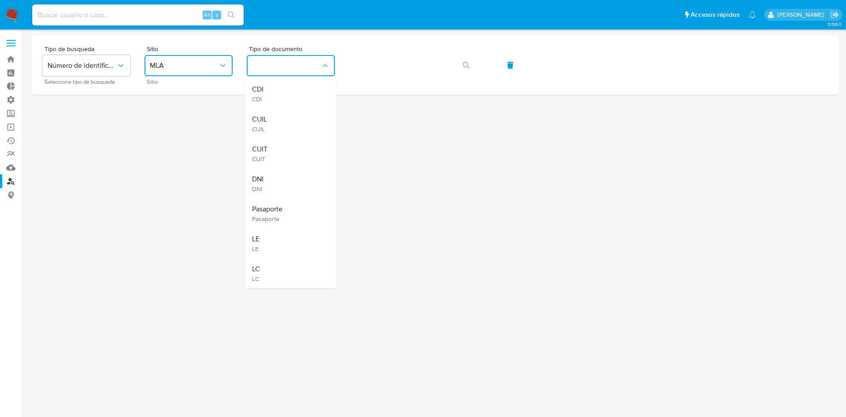
click at [275, 116] on div "CUIL CUIL" at bounding box center [288, 124] width 72 height 30
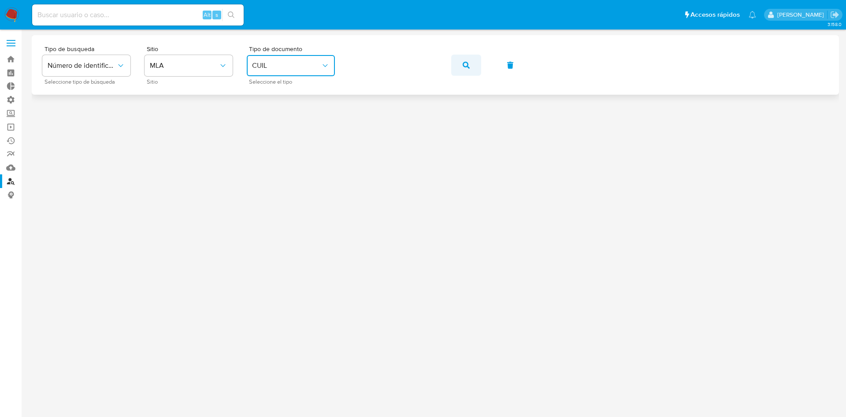
click at [452, 67] on button "button" at bounding box center [466, 65] width 30 height 21
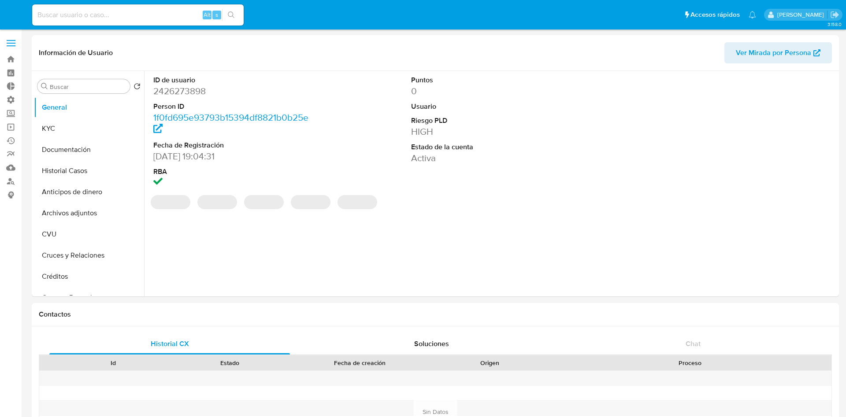
select select "10"
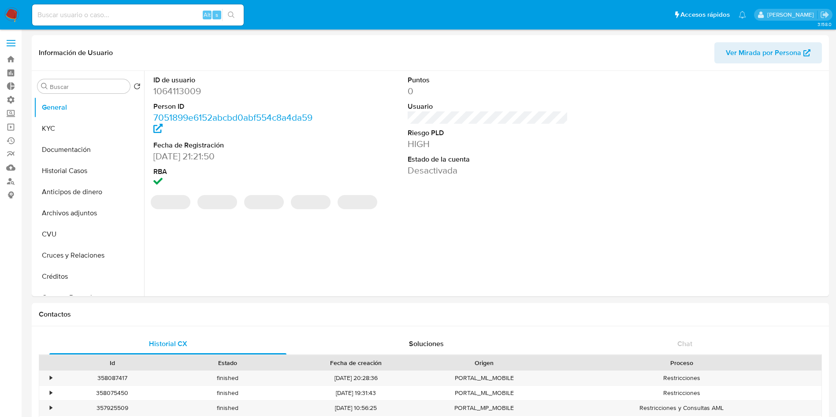
select select "10"
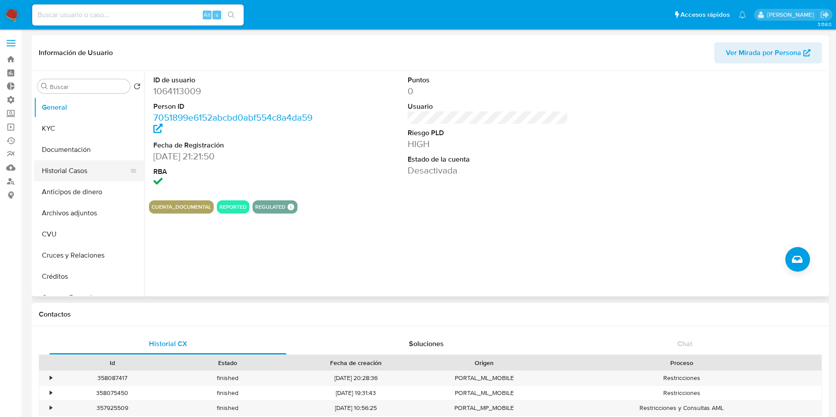
click at [89, 165] on button "Historial Casos" at bounding box center [85, 170] width 103 height 21
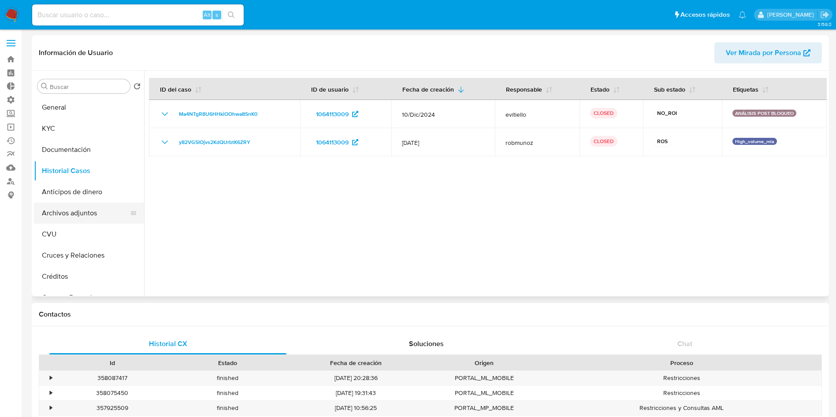
click at [90, 207] on button "Archivos adjuntos" at bounding box center [85, 213] width 103 height 21
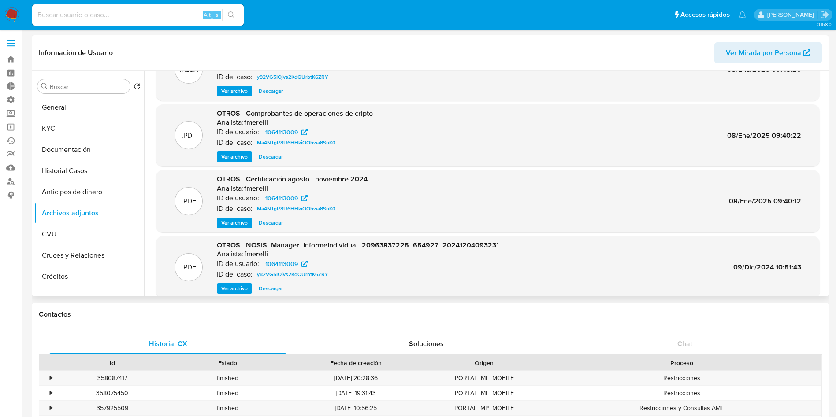
scroll to position [66, 0]
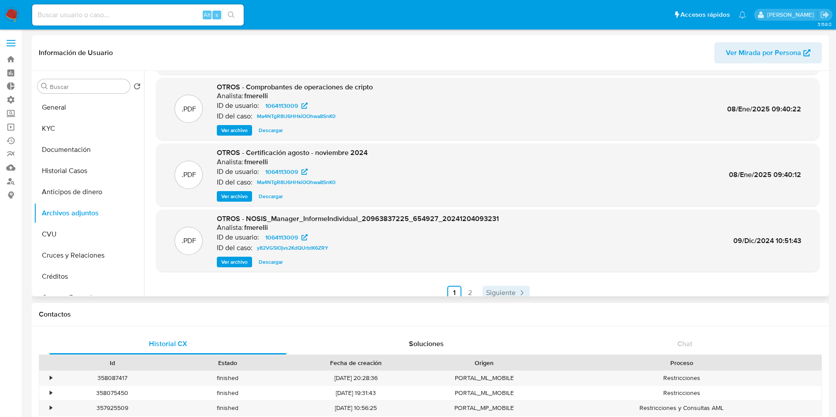
click at [509, 290] on span "Siguiente" at bounding box center [501, 293] width 30 height 7
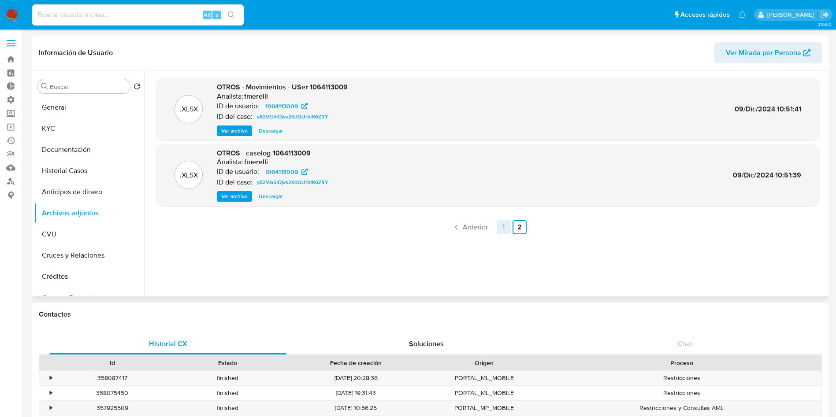
click at [499, 230] on link "1" at bounding box center [504, 227] width 14 height 14
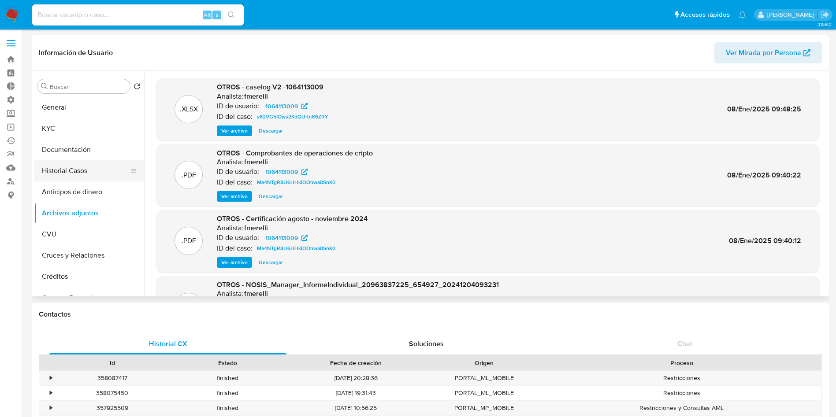
click at [85, 171] on button "Historial Casos" at bounding box center [85, 170] width 103 height 21
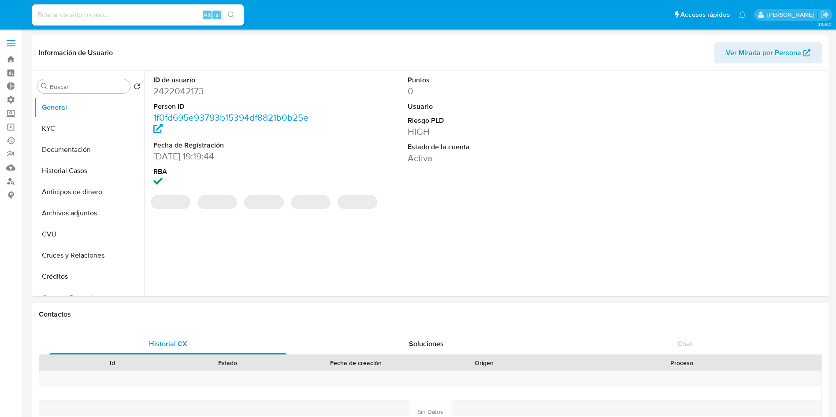
select select "10"
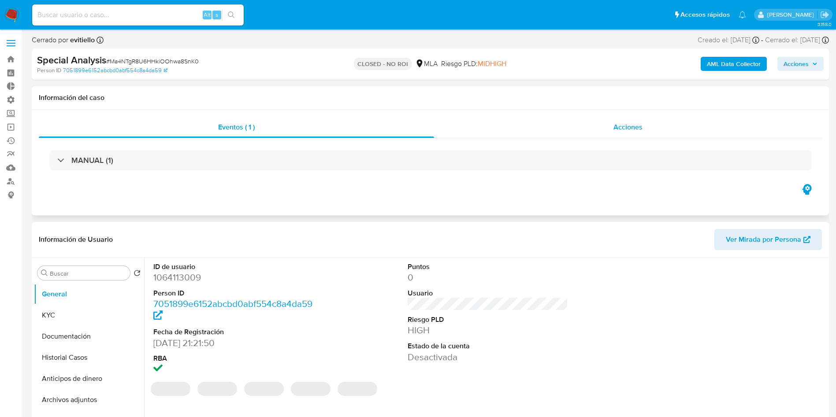
click at [628, 131] on span "Acciones" at bounding box center [627, 127] width 29 height 10
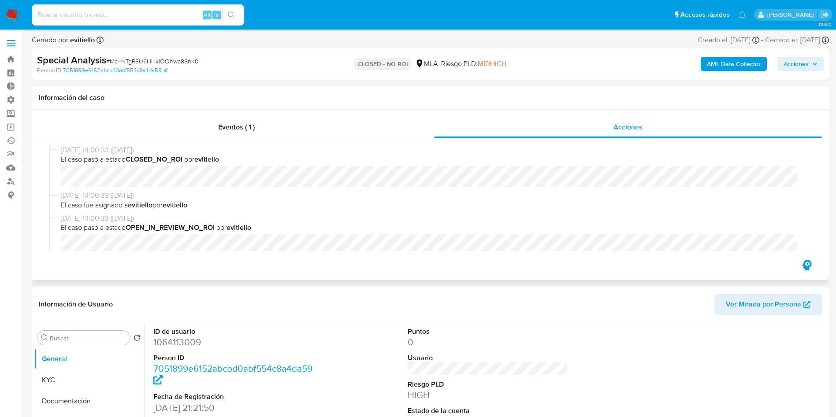
select select "10"
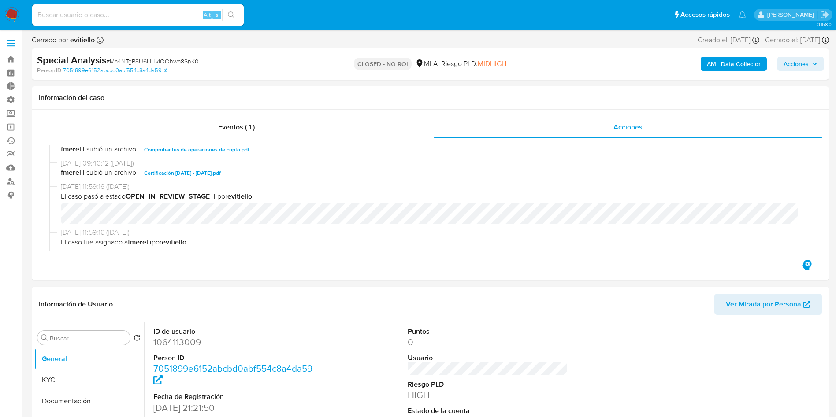
scroll to position [132, 0]
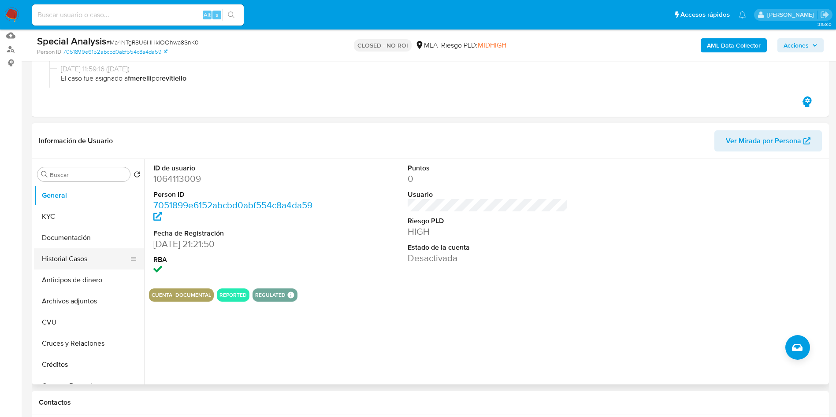
click at [65, 252] on button "Historial Casos" at bounding box center [85, 259] width 103 height 21
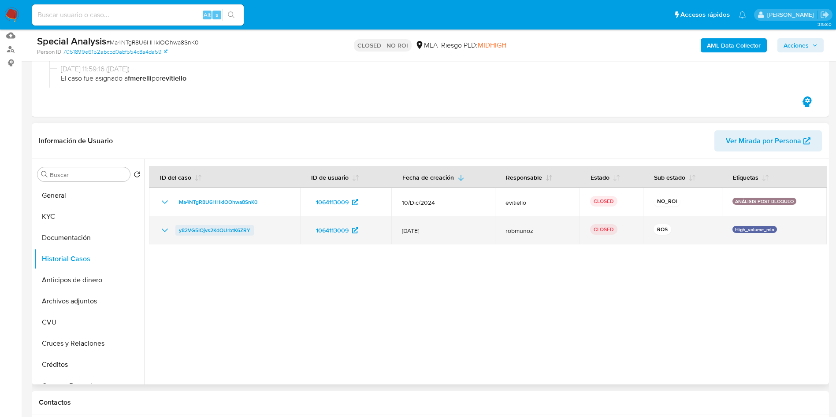
click at [230, 231] on span "y82VG5IOjvs2KdQUrbtK6ZRY" at bounding box center [214, 230] width 71 height 11
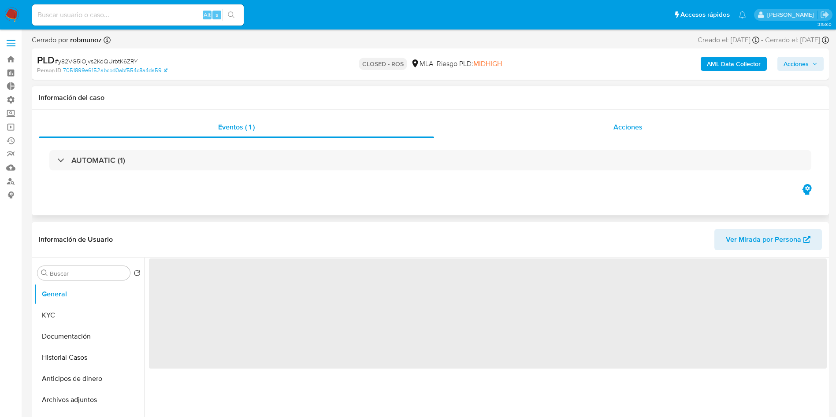
click at [642, 130] on span "Acciones" at bounding box center [627, 127] width 29 height 10
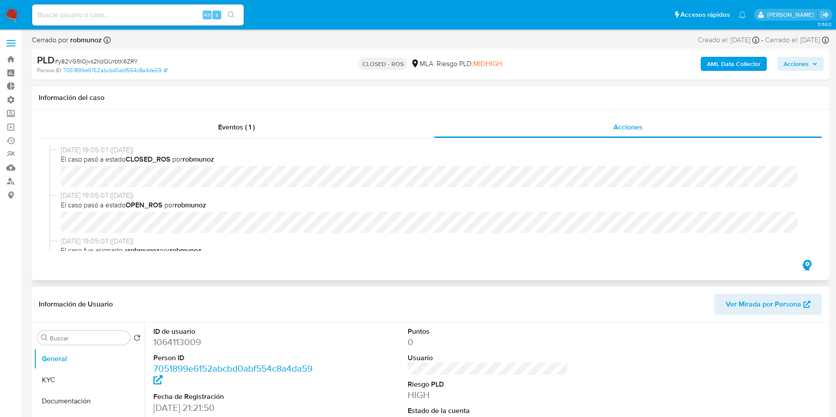
scroll to position [132, 0]
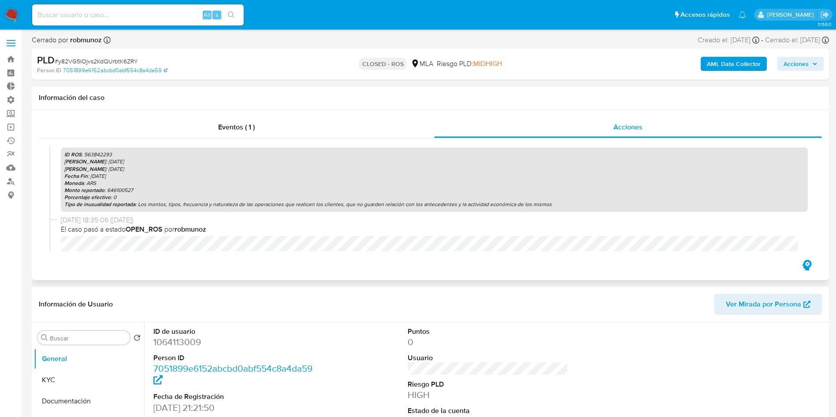
select select "10"
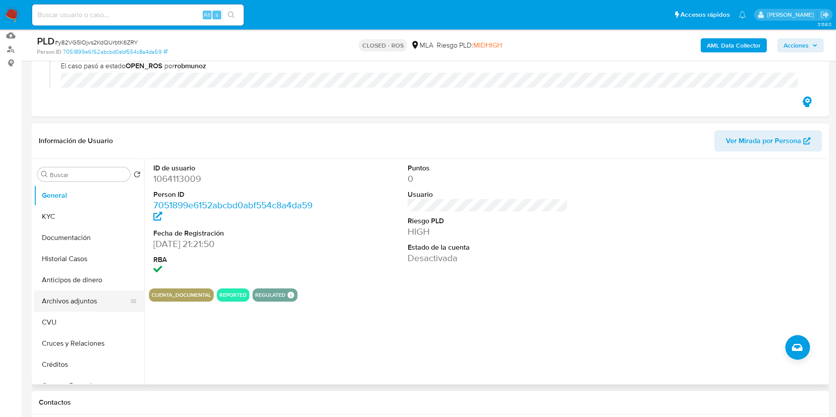
click at [72, 300] on button "Archivos adjuntos" at bounding box center [85, 301] width 103 height 21
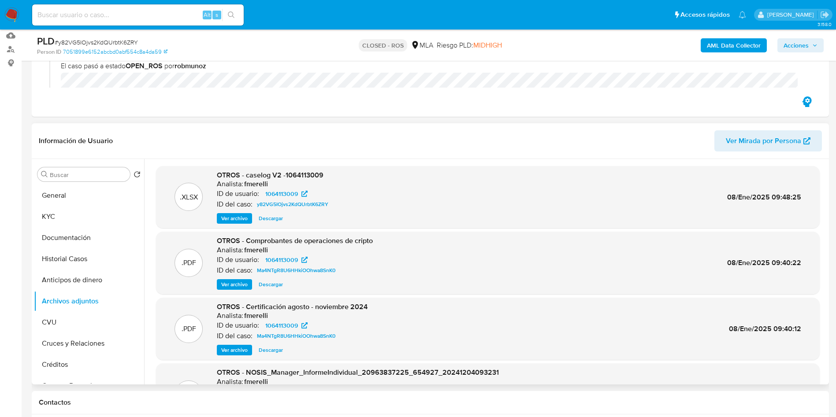
click at [245, 217] on span "Ver archivo" at bounding box center [234, 218] width 26 height 9
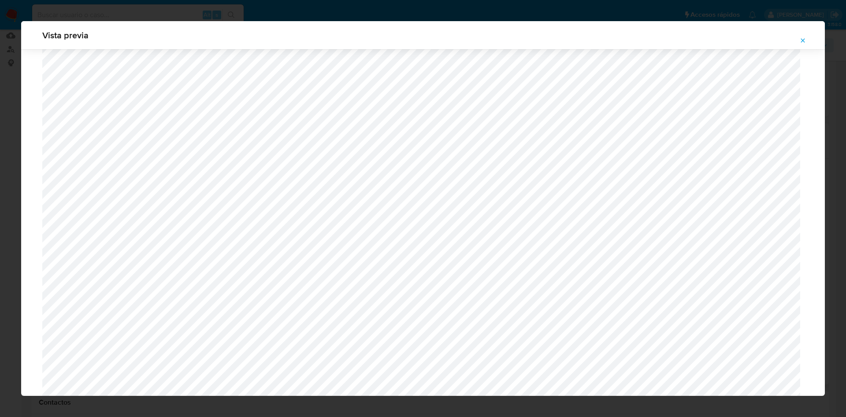
scroll to position [842, 0]
click at [803, 40] on icon "Attachment preview" at bounding box center [803, 40] width 4 height 4
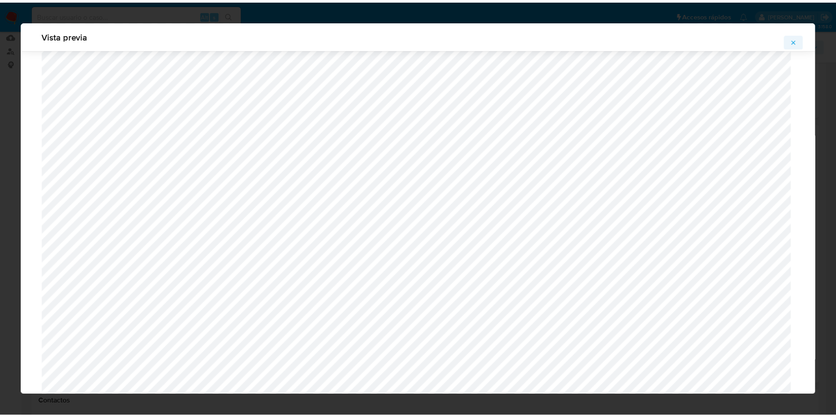
scroll to position [0, 0]
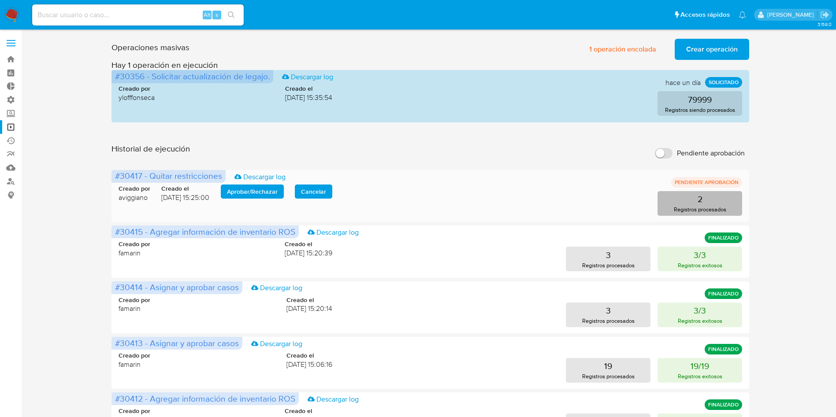
click at [701, 198] on p "2" at bounding box center [700, 199] width 5 height 12
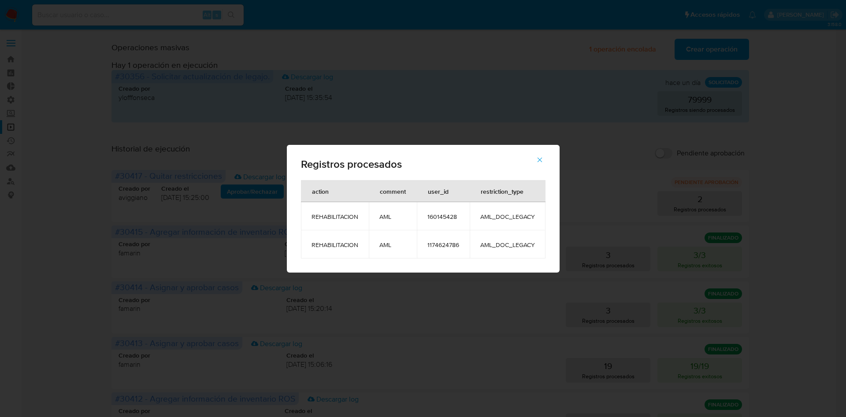
click at [539, 159] on icon "button" at bounding box center [540, 160] width 8 height 8
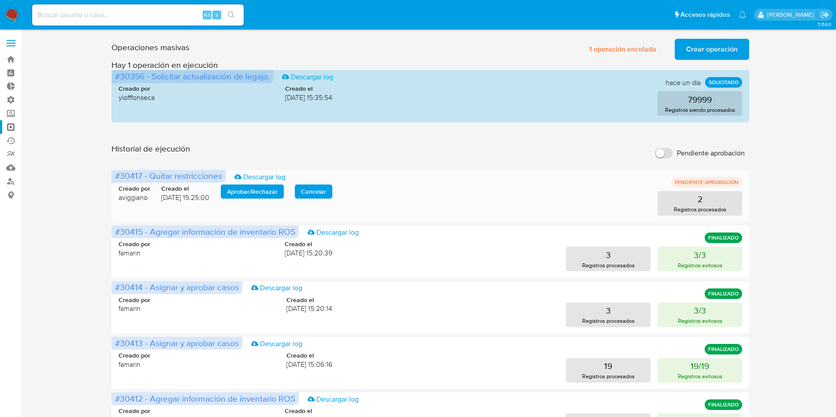
click at [253, 192] on span "Aprobar / Rechazar" at bounding box center [252, 192] width 51 height 12
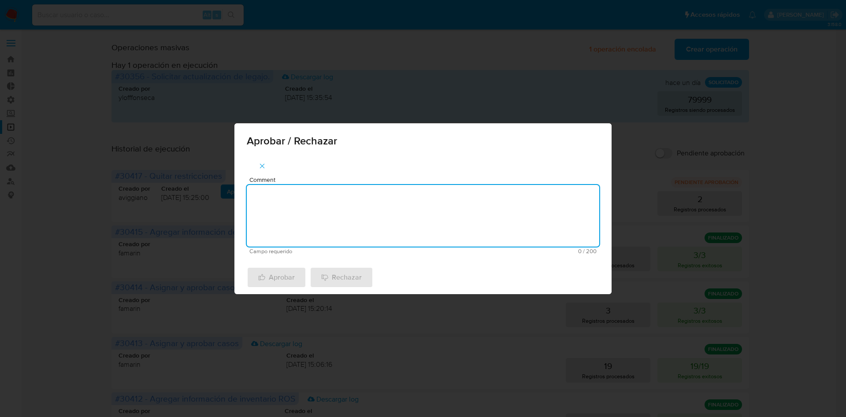
click at [329, 192] on textarea "Comment" at bounding box center [423, 216] width 353 height 62
type textarea "AML"
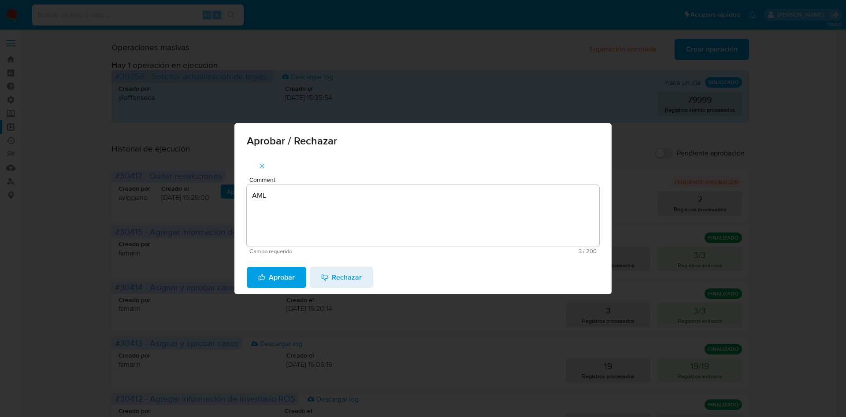
click at [276, 277] on span "Aprobar" at bounding box center [276, 277] width 37 height 19
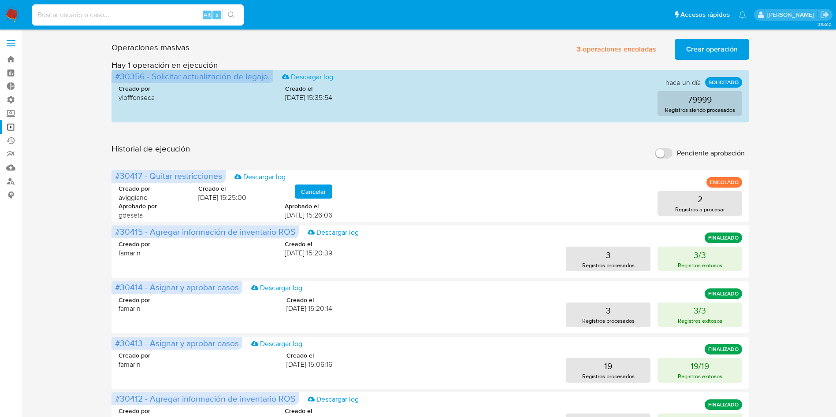
click at [120, 17] on input at bounding box center [138, 14] width 212 height 11
paste input "rKwged8GhCRvMwKKhXI67FSn"
type input "rKwged8GhCRvMwKKhXI67FSn"
click at [231, 17] on icon "search-icon" at bounding box center [231, 14] width 7 height 7
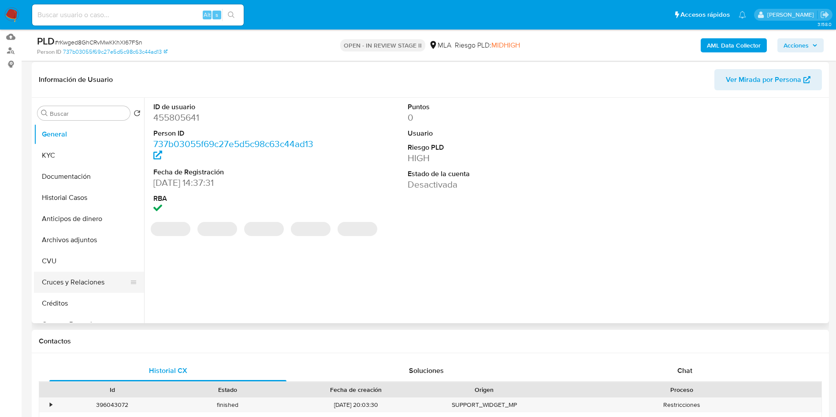
scroll to position [132, 0]
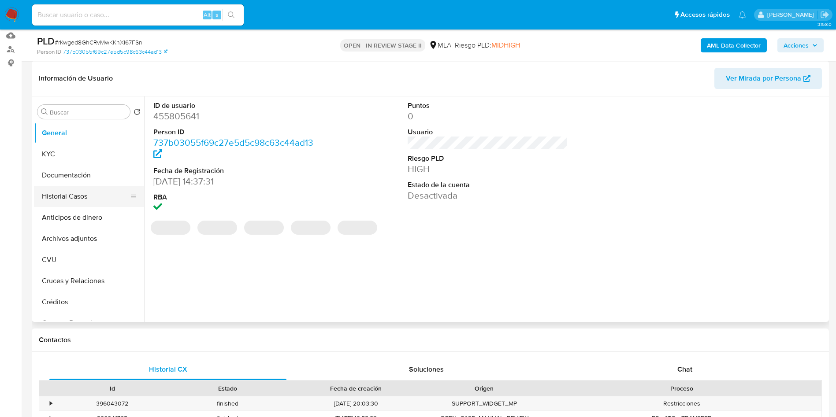
select select "10"
click at [87, 191] on button "Historial Casos" at bounding box center [85, 196] width 103 height 21
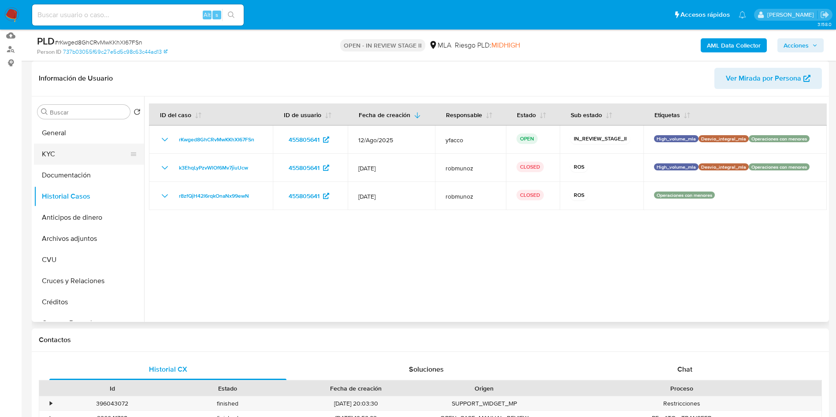
click at [92, 157] on button "KYC" at bounding box center [85, 154] width 103 height 21
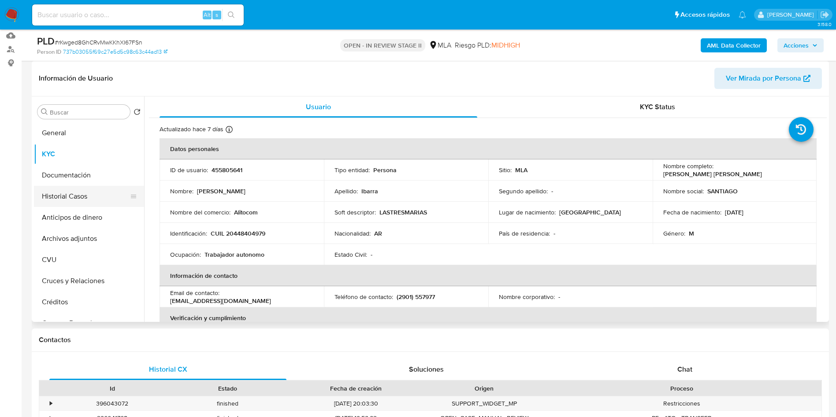
scroll to position [397, 0]
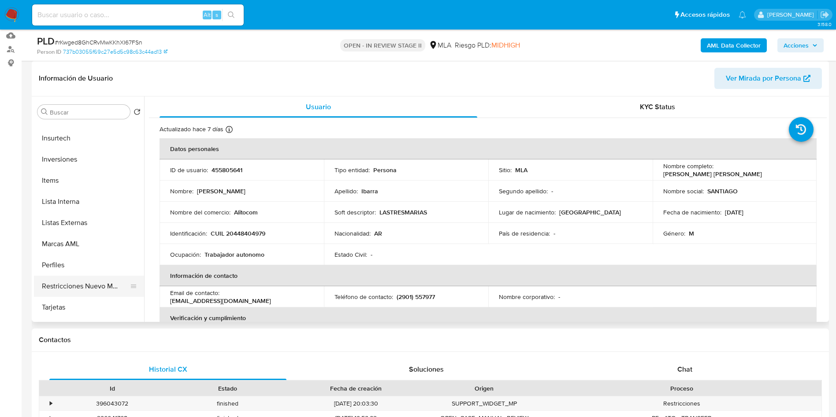
click at [77, 281] on button "Restricciones Nuevo Mundo" at bounding box center [85, 286] width 103 height 21
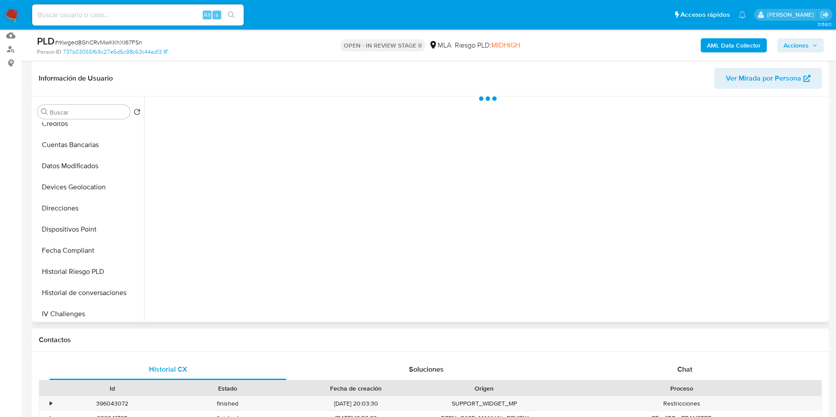
scroll to position [0, 0]
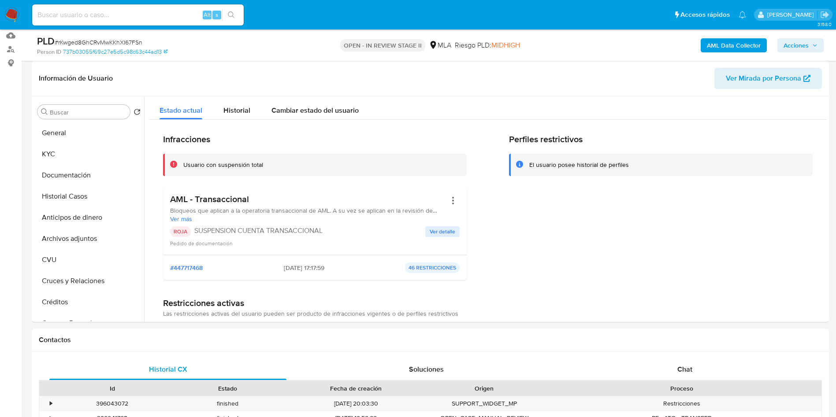
click at [157, 11] on input at bounding box center [138, 14] width 212 height 11
paste input "64CYtLHZMeQTSzQEXwvHyPaC"
type input "64CYtLHZMeQTSzQEXwvHyPaC"
click at [233, 15] on icon "search-icon" at bounding box center [231, 14] width 7 height 7
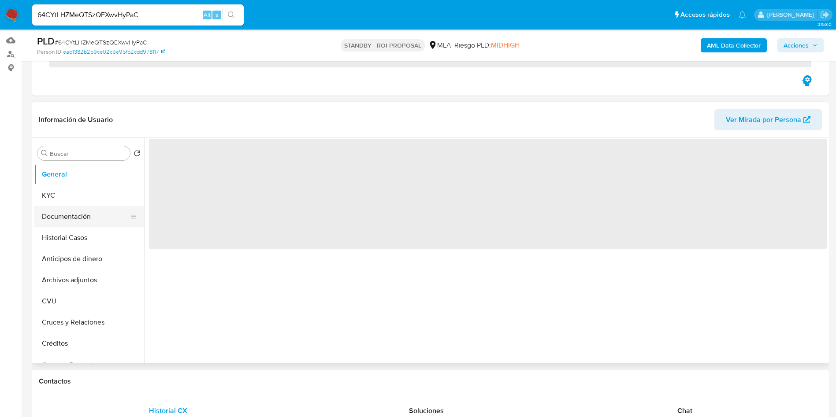
scroll to position [132, 0]
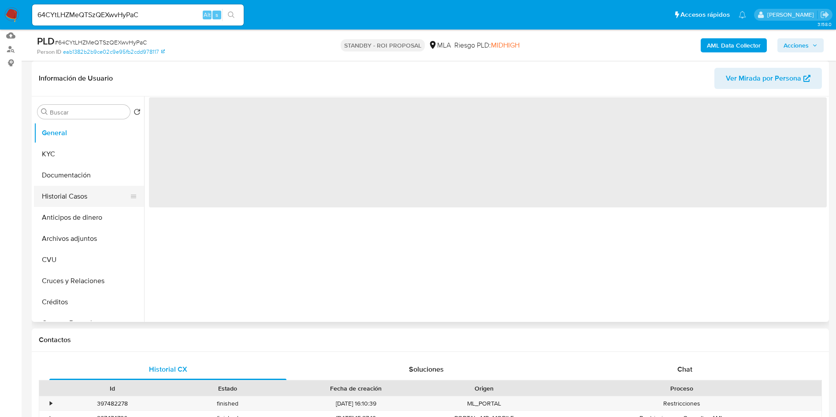
click at [70, 193] on button "Historial Casos" at bounding box center [85, 196] width 103 height 21
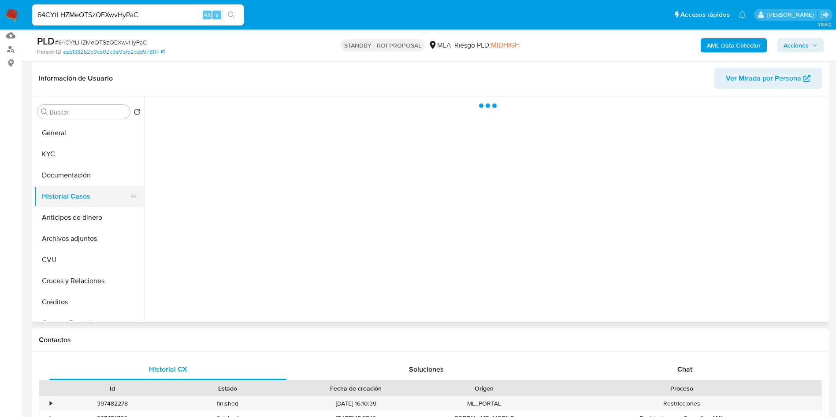
select select "10"
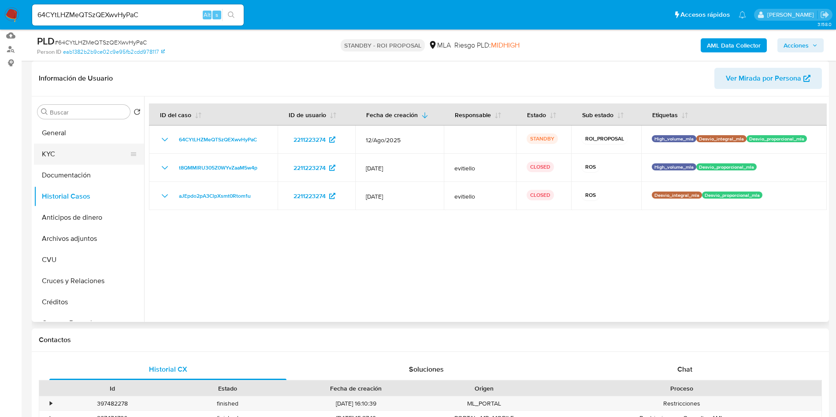
click at [56, 158] on button "KYC" at bounding box center [85, 154] width 103 height 21
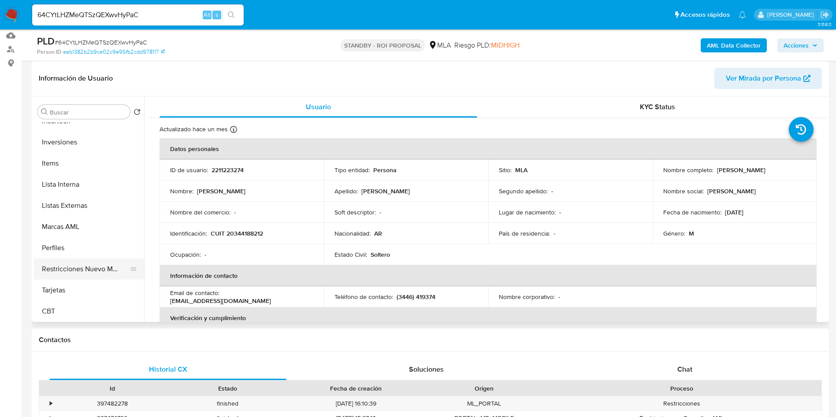
scroll to position [415, 0]
click at [84, 268] on button "Restricciones Nuevo Mundo" at bounding box center [85, 268] width 103 height 21
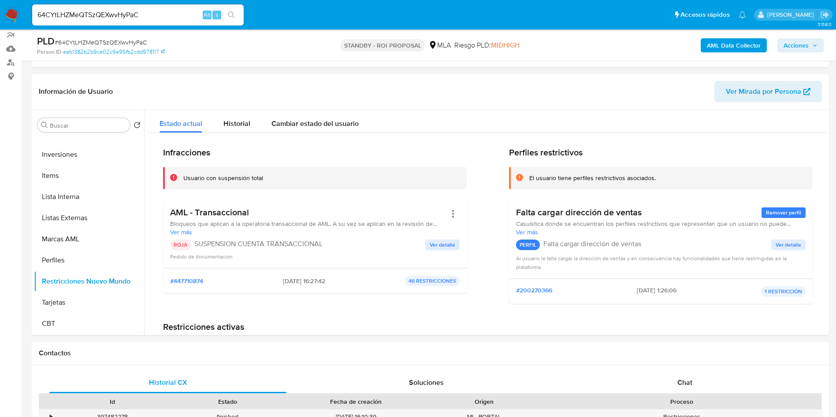
scroll to position [108, 0]
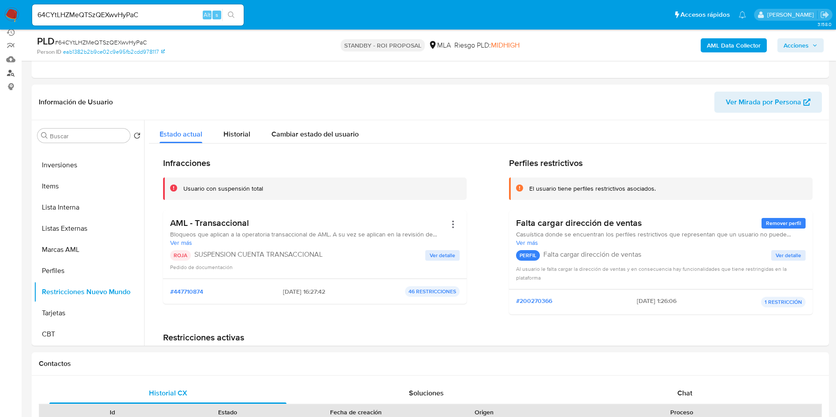
click at [10, 69] on link "Buscador de personas" at bounding box center [52, 73] width 105 height 14
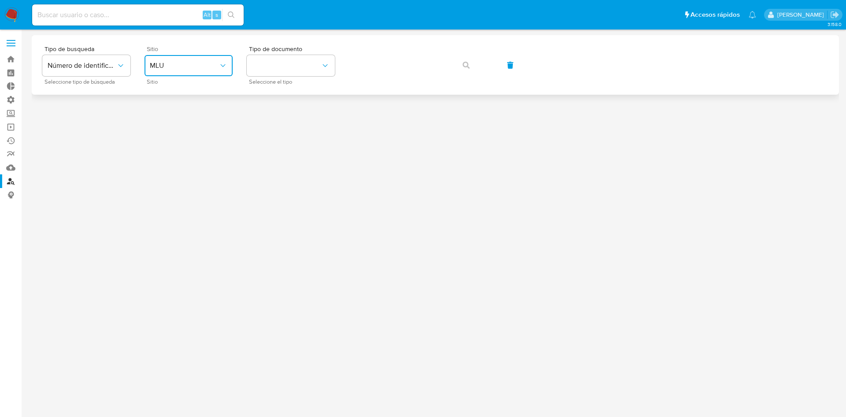
click at [225, 70] on button "MLU" at bounding box center [189, 65] width 88 height 21
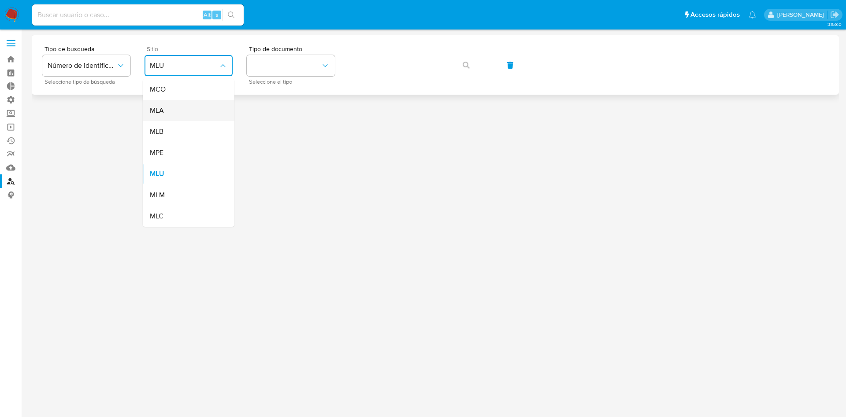
click at [185, 110] on div "MLA" at bounding box center [186, 110] width 72 height 21
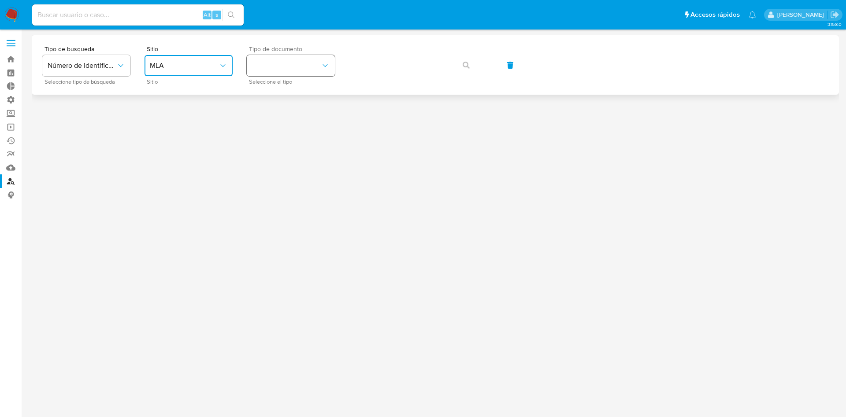
click at [277, 67] on button "identificationType" at bounding box center [291, 65] width 88 height 21
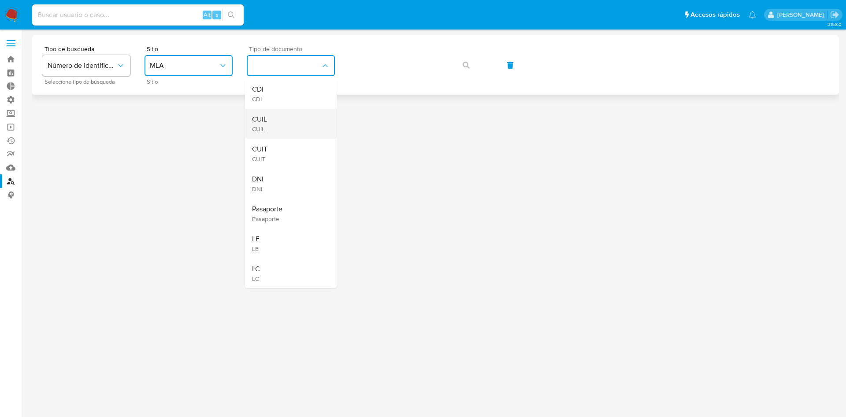
click at [275, 121] on div "CUIL CUIL" at bounding box center [288, 124] width 72 height 30
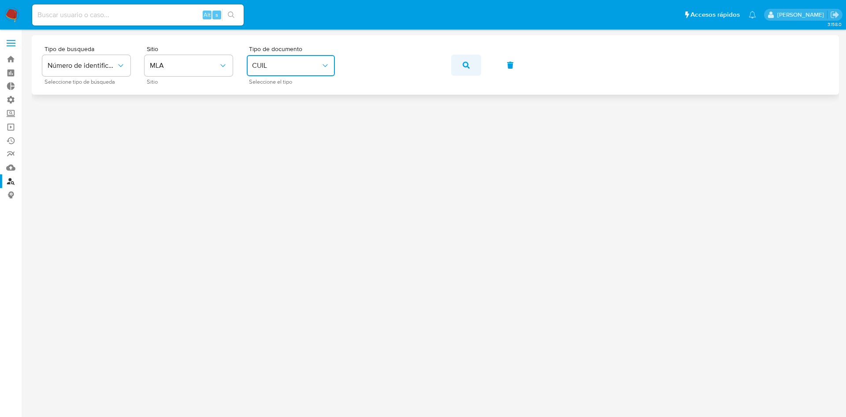
click at [457, 63] on button "button" at bounding box center [466, 65] width 30 height 21
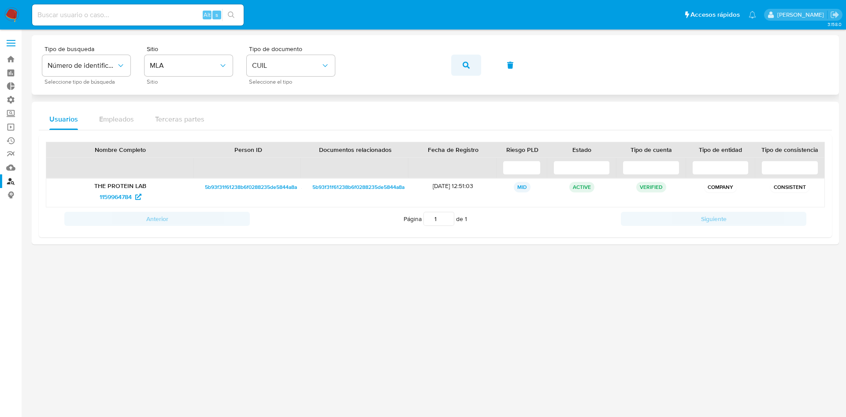
click at [470, 68] on button "button" at bounding box center [466, 65] width 30 height 21
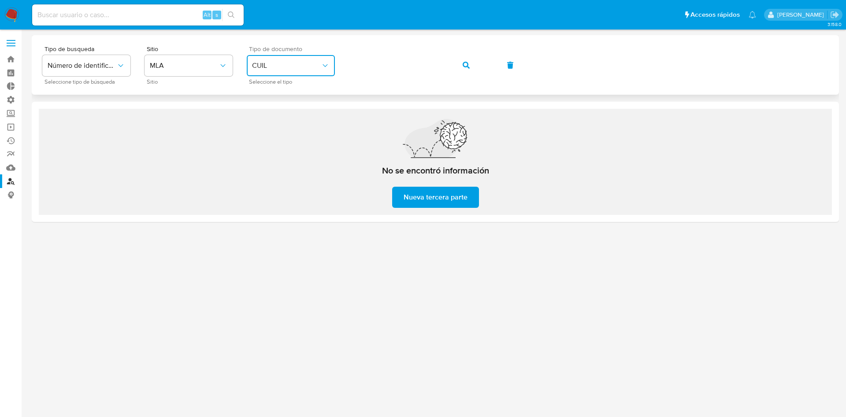
click at [278, 67] on span "CUIL" at bounding box center [286, 65] width 69 height 9
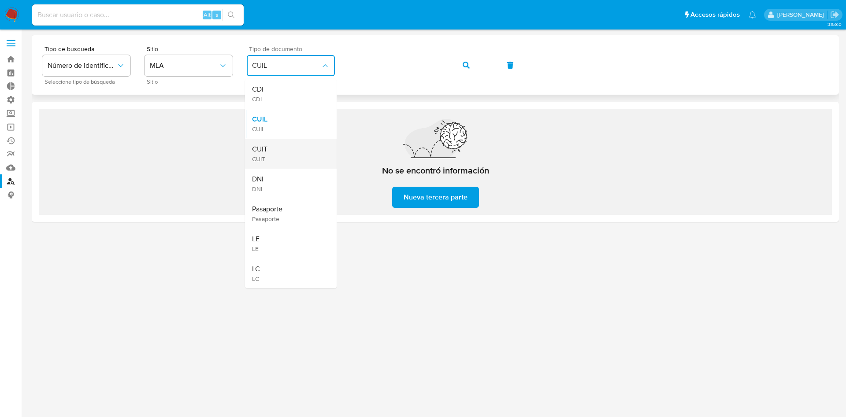
click at [275, 147] on div "CUIT CUIT" at bounding box center [288, 154] width 72 height 30
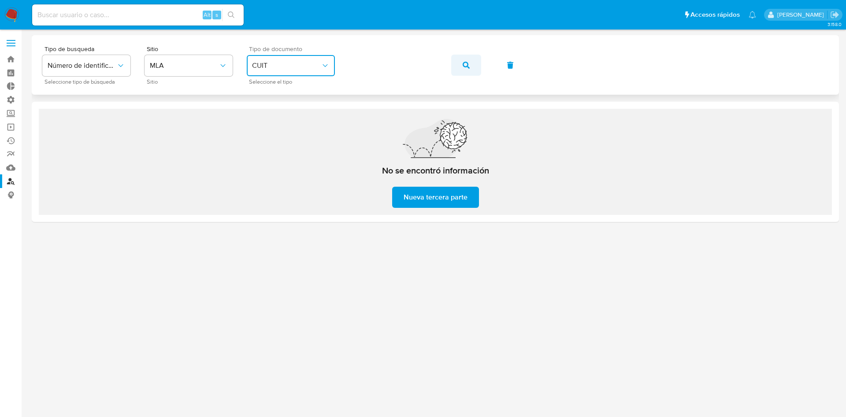
click at [475, 66] on button "button" at bounding box center [466, 65] width 30 height 21
click at [154, 13] on input at bounding box center [138, 14] width 212 height 11
paste input "5QpJuDD7GfTeZa34Oauq3qUS"
type input "5QpJuDD7GfTeZa34Oauq3qUS"
click at [239, 14] on button "search-icon" at bounding box center [231, 15] width 18 height 12
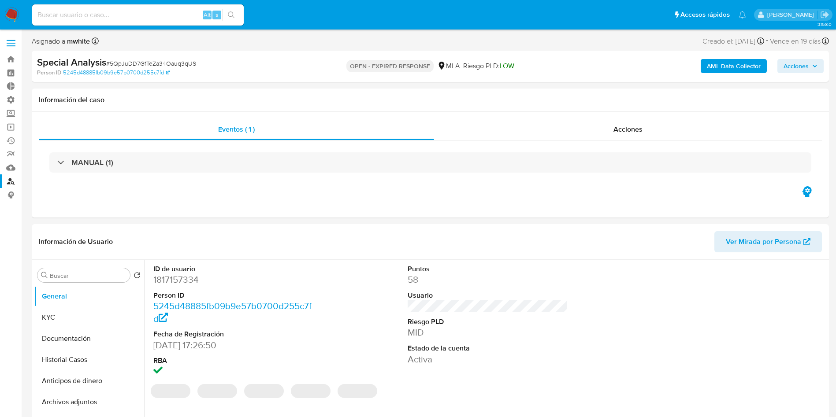
select select "10"
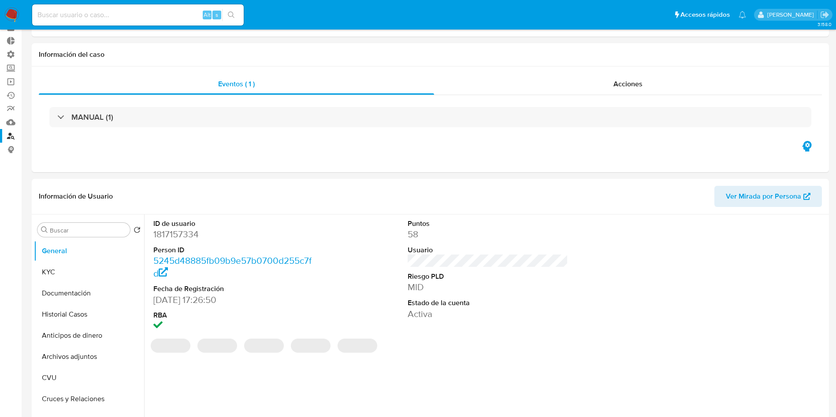
scroll to position [66, 0]
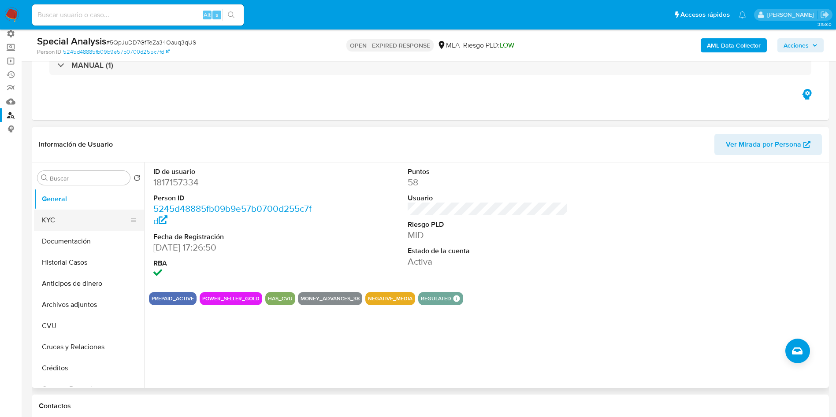
click at [68, 221] on button "KYC" at bounding box center [85, 220] width 103 height 21
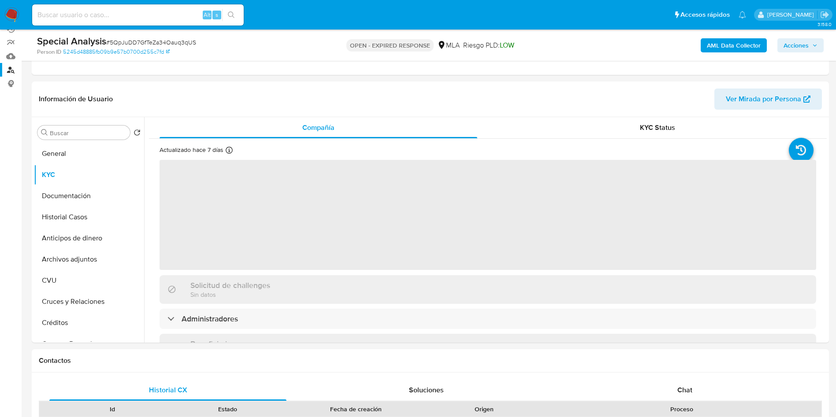
scroll to position [132, 0]
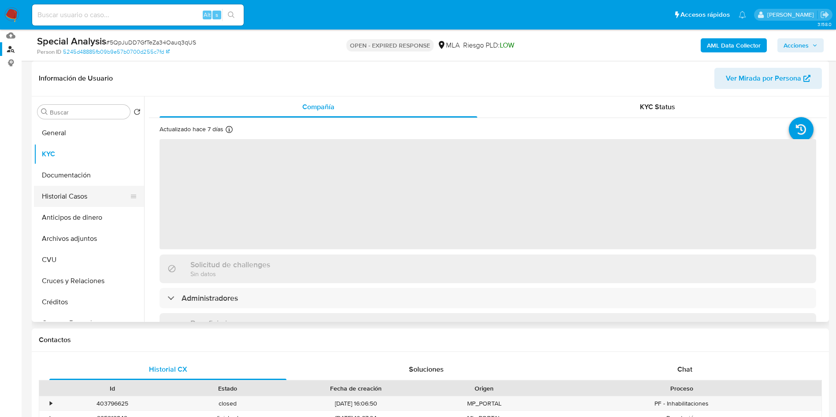
click at [61, 192] on button "Historial Casos" at bounding box center [85, 196] width 103 height 21
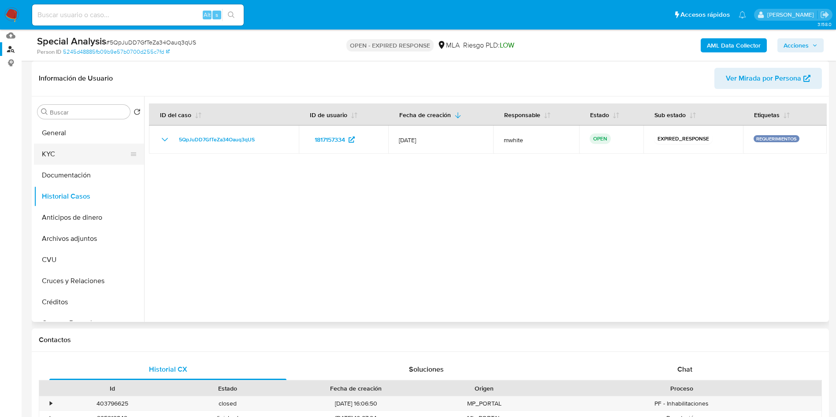
click at [52, 160] on button "KYC" at bounding box center [85, 154] width 103 height 21
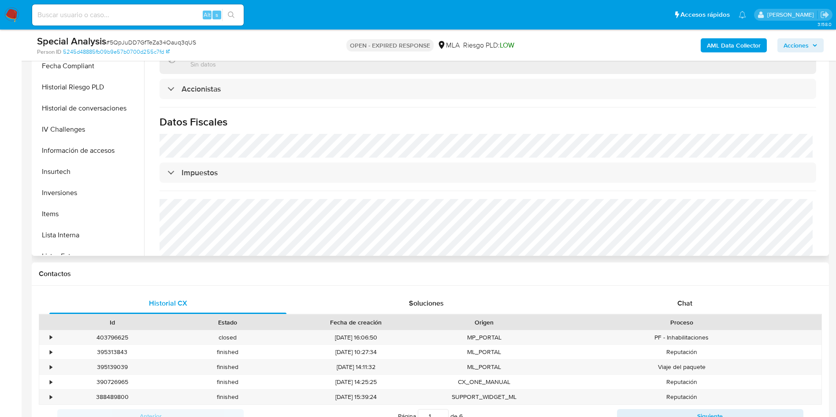
scroll to position [330, 0]
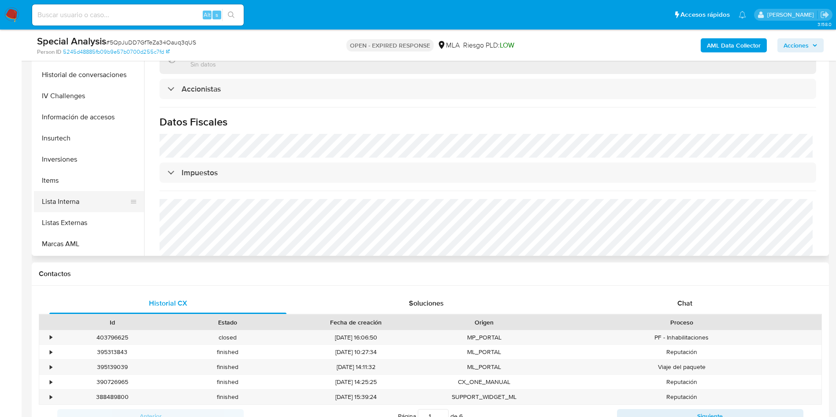
click at [66, 204] on button "Lista Interna" at bounding box center [85, 201] width 103 height 21
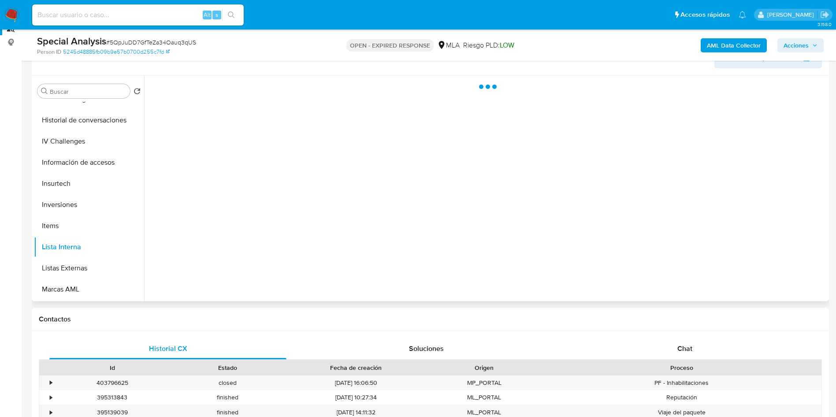
scroll to position [132, 0]
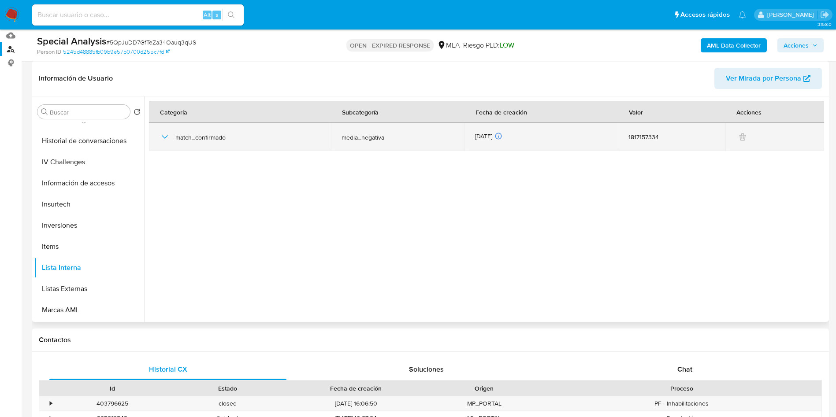
click at [166, 136] on icon "button" at bounding box center [165, 137] width 11 height 11
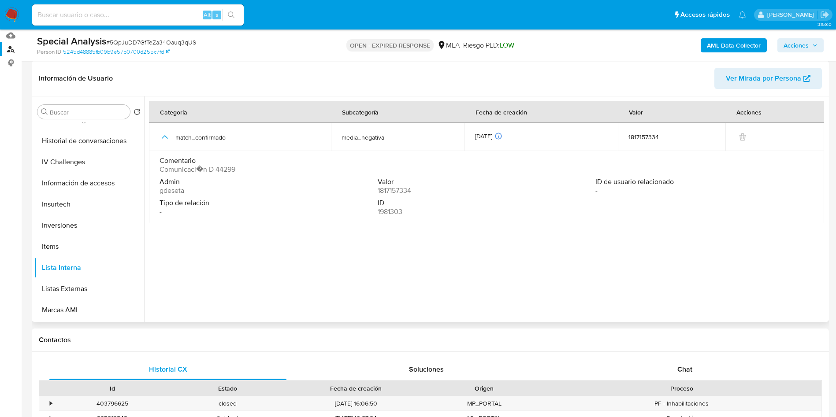
click at [227, 169] on span "Comunicaci�n D 44299" at bounding box center [198, 169] width 76 height 9
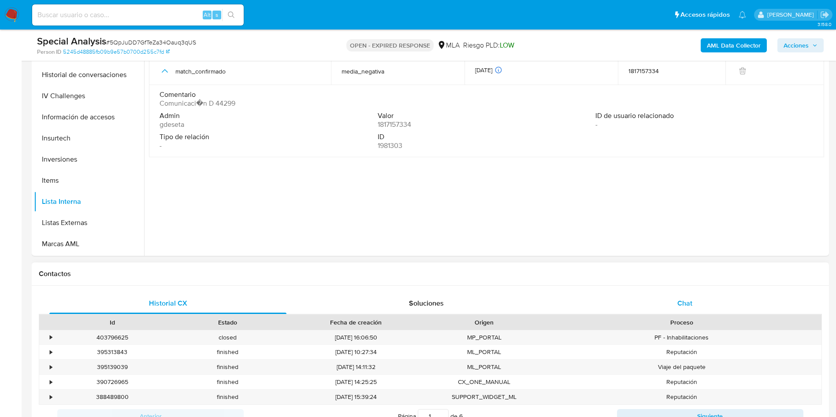
click at [685, 300] on span "Chat" at bounding box center [684, 303] width 15 height 10
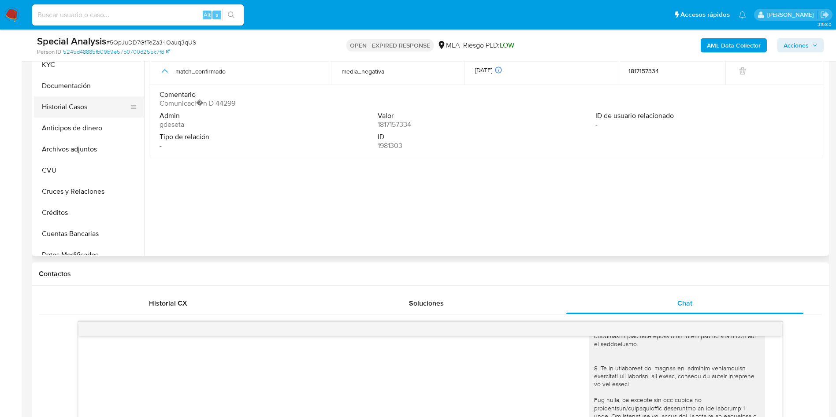
scroll to position [0, 0]
click at [77, 115] on button "Documentación" at bounding box center [85, 109] width 103 height 21
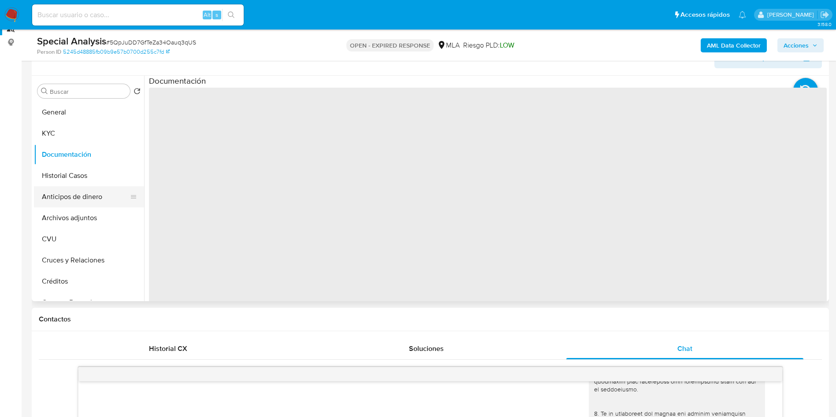
scroll to position [132, 0]
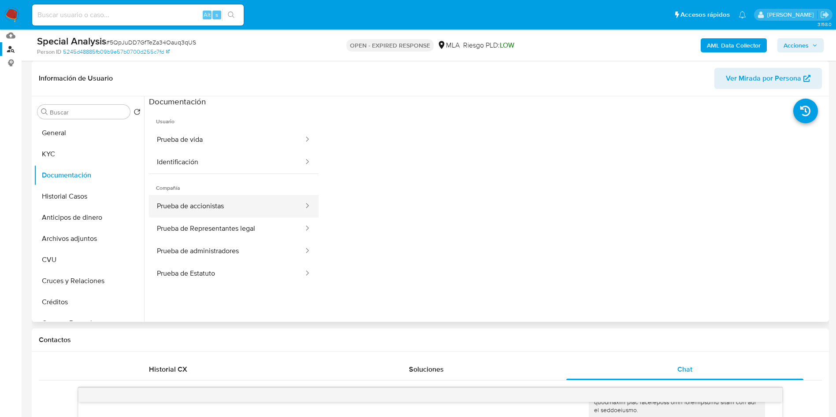
click at [238, 209] on button "Prueba de accionistas" at bounding box center [227, 206] width 156 height 22
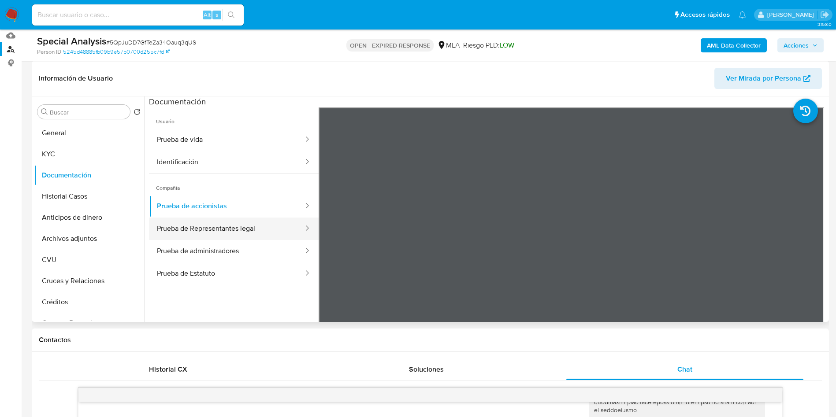
click at [243, 230] on button "Prueba de Representantes legal" at bounding box center [227, 229] width 156 height 22
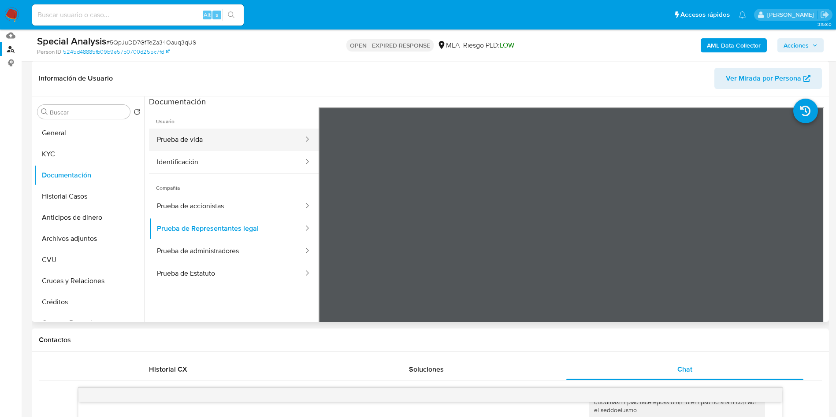
click at [191, 139] on button "Prueba de vida" at bounding box center [227, 140] width 156 height 22
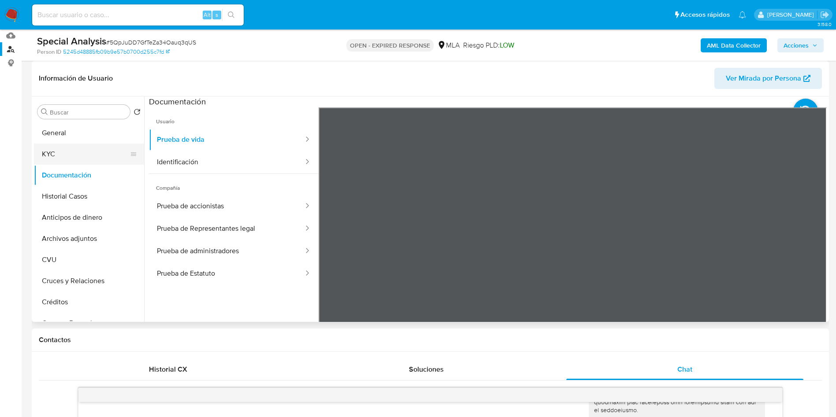
click at [74, 155] on button "KYC" at bounding box center [85, 154] width 103 height 21
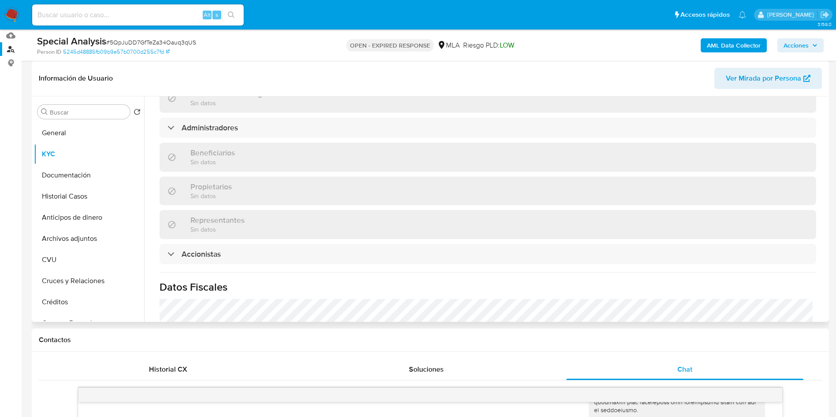
scroll to position [397, 0]
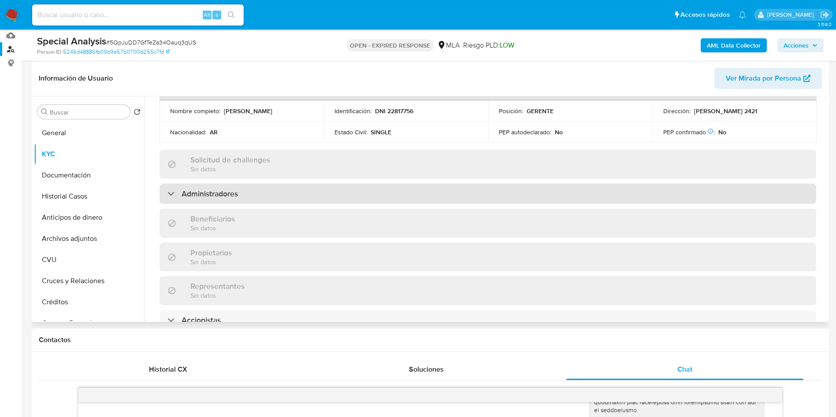
click at [241, 187] on div "Administradores" at bounding box center [488, 194] width 657 height 20
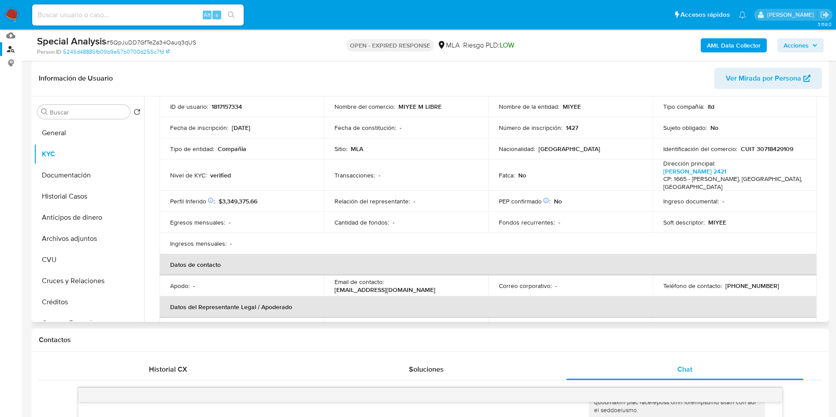
scroll to position [0, 0]
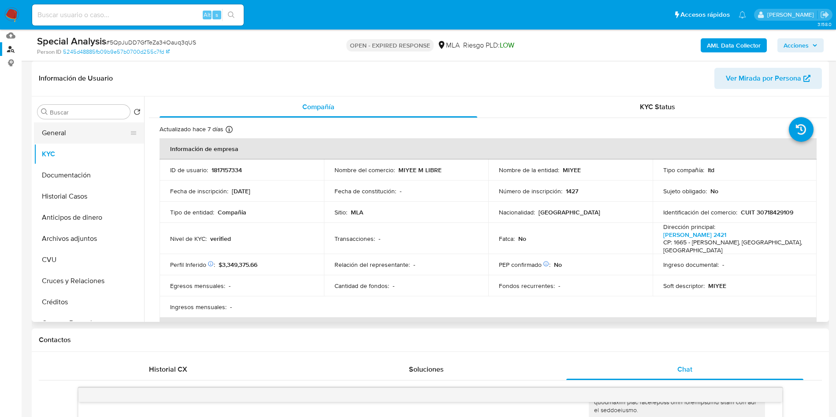
click at [66, 131] on button "General" at bounding box center [85, 133] width 103 height 21
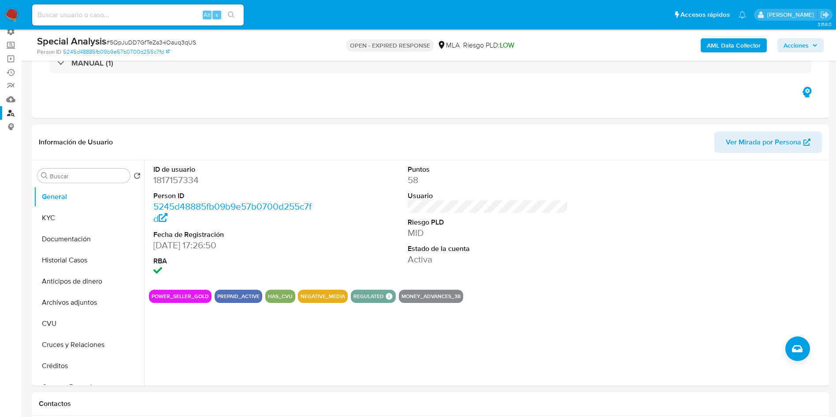
scroll to position [66, 0]
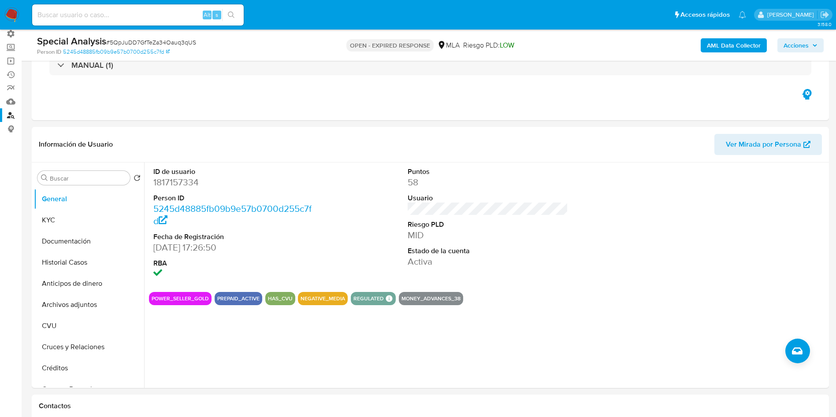
click at [11, 117] on link "Buscador de personas" at bounding box center [52, 115] width 105 height 14
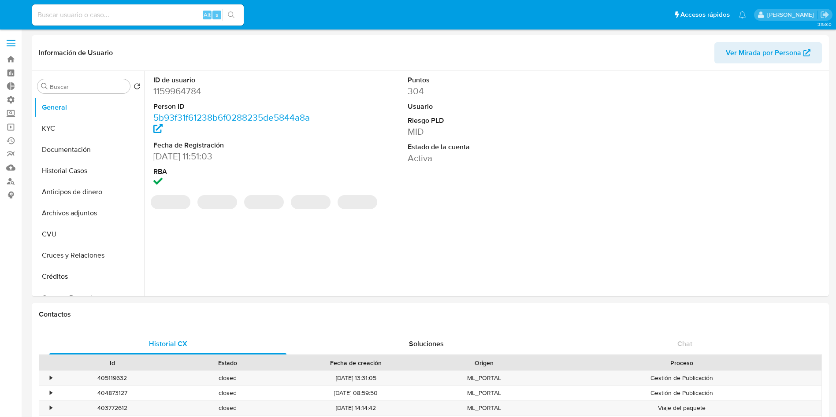
select select "10"
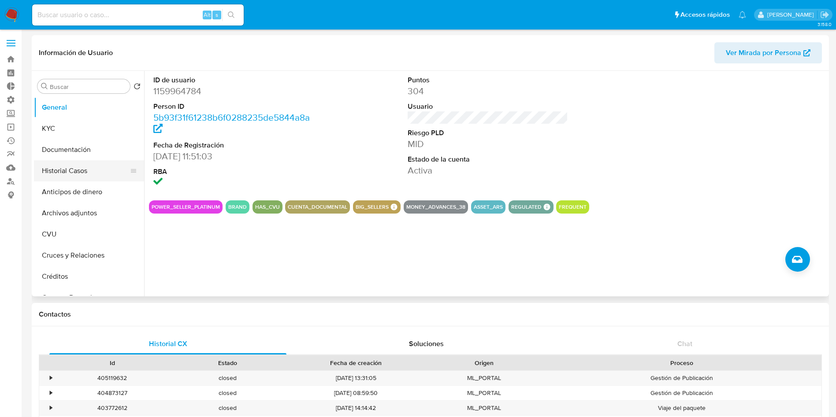
click at [94, 168] on button "Historial Casos" at bounding box center [85, 170] width 103 height 21
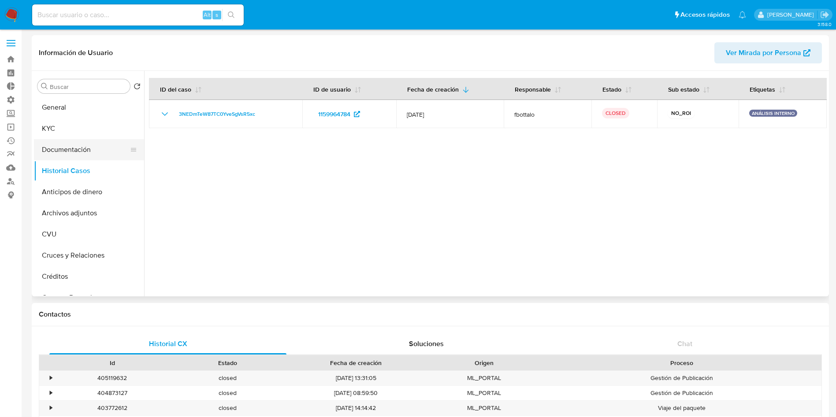
click at [82, 153] on button "Documentación" at bounding box center [85, 149] width 103 height 21
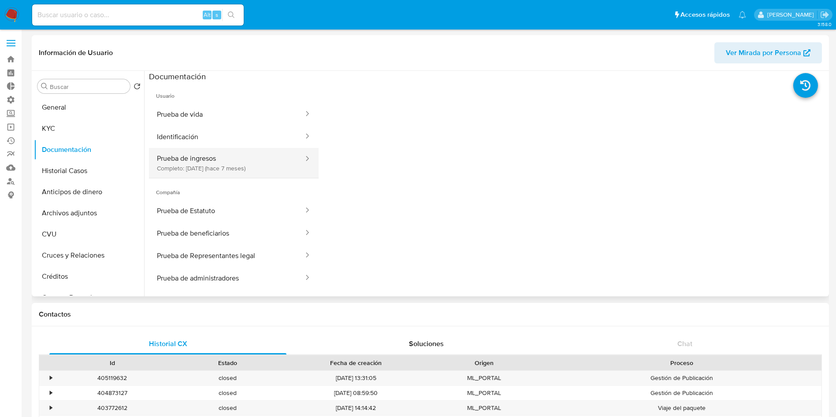
click at [196, 160] on button "Prueba de ingresos Completo: [DATE] (hace 7 meses)" at bounding box center [227, 163] width 156 height 30
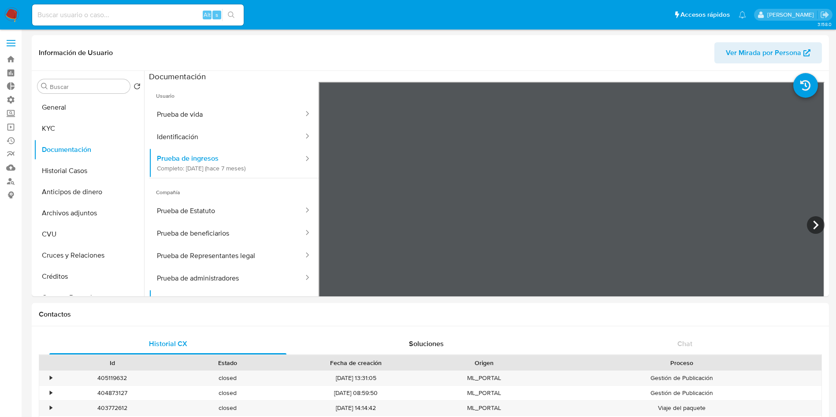
click at [137, 22] on div "Alt s" at bounding box center [138, 14] width 212 height 21
click at [145, 8] on div "Alt s" at bounding box center [138, 14] width 212 height 21
click at [148, 15] on input at bounding box center [138, 14] width 212 height 11
paste input "819883503"
type input "819883503"
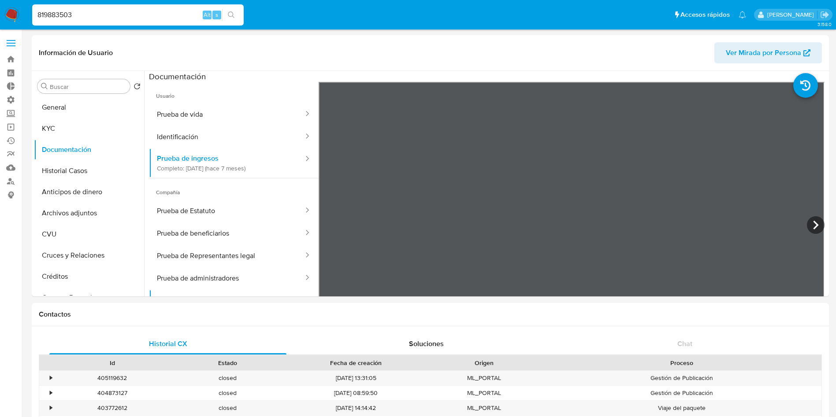
click at [233, 12] on icon "search-icon" at bounding box center [231, 14] width 7 height 7
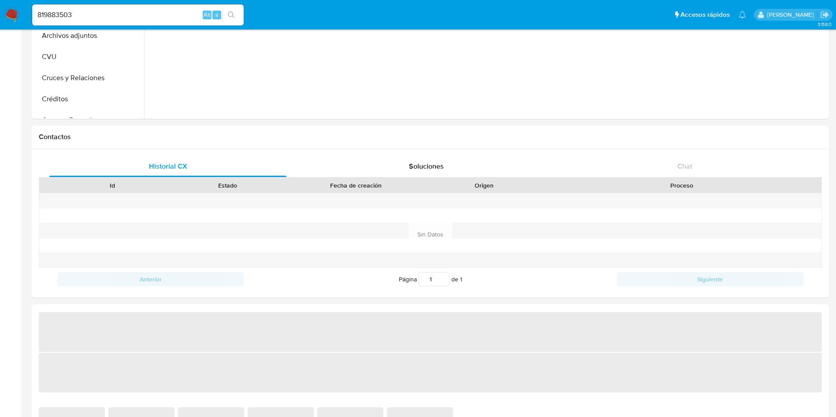
scroll to position [330, 0]
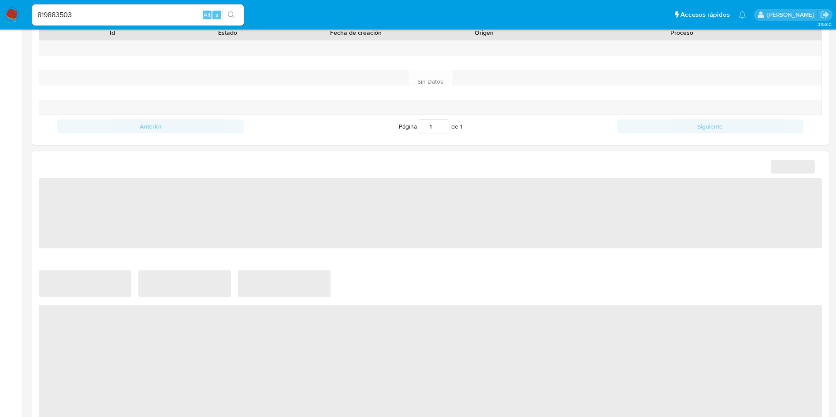
select select "10"
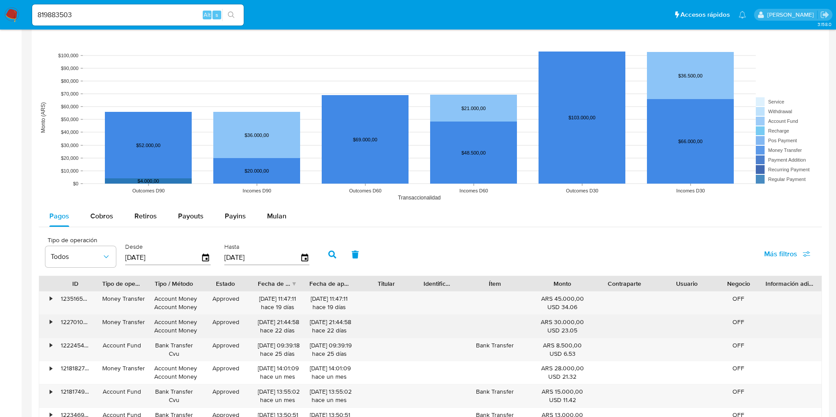
scroll to position [727, 0]
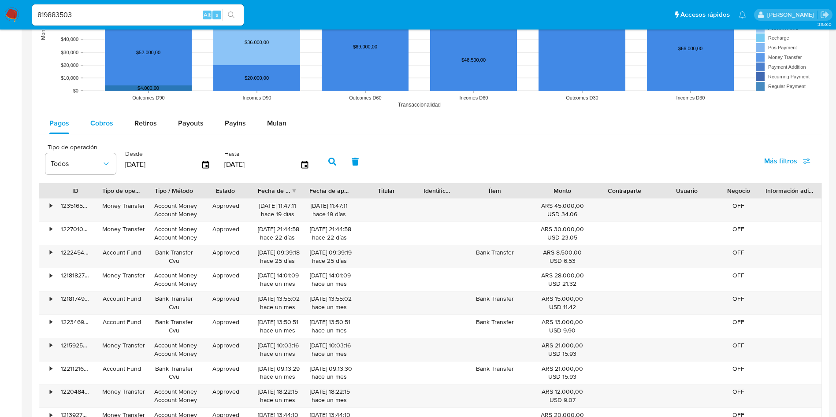
click at [117, 123] on button "Cobros" at bounding box center [102, 123] width 44 height 21
select select "10"
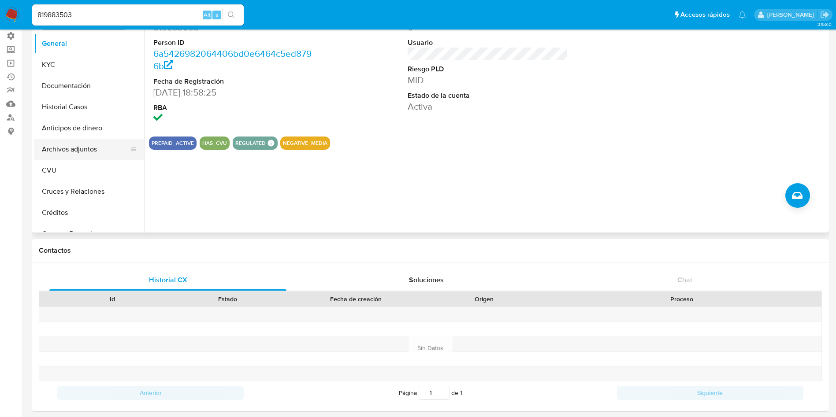
scroll to position [0, 0]
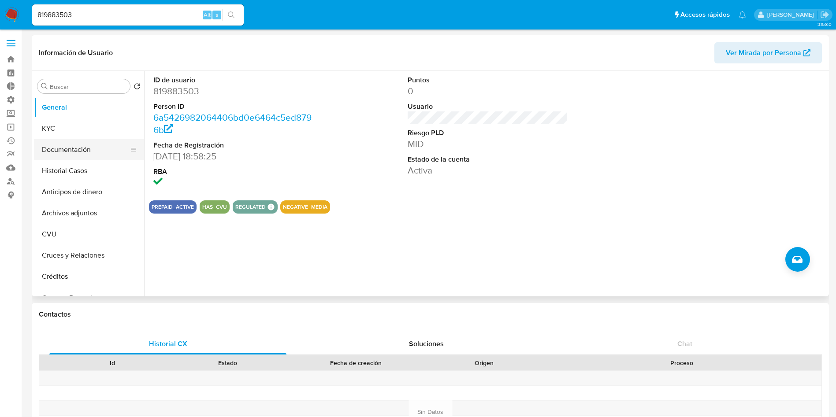
click at [81, 148] on button "Documentación" at bounding box center [85, 149] width 103 height 21
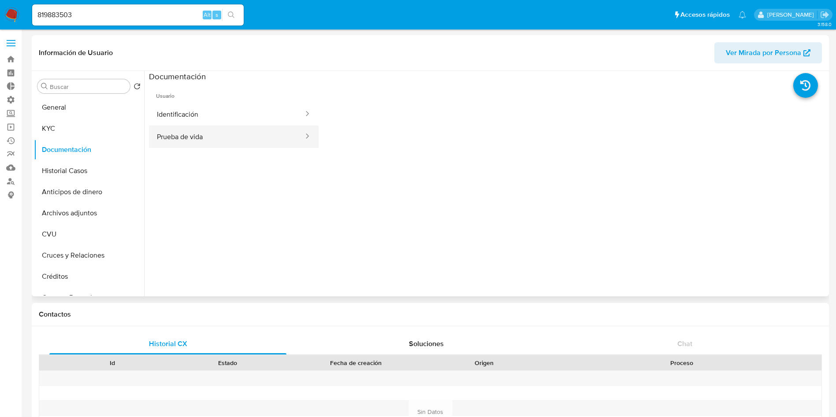
click at [213, 131] on button "Prueba de vida" at bounding box center [227, 137] width 156 height 22
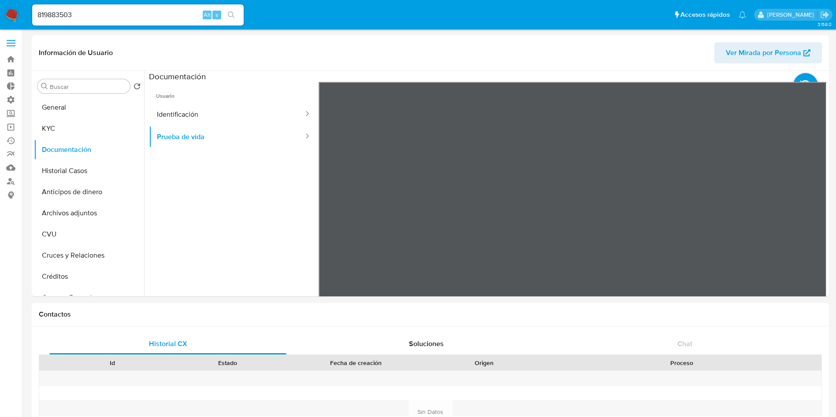
click at [130, 17] on input "819883503" at bounding box center [138, 14] width 212 height 11
paste input "231628655"
type input "231628655"
click at [233, 20] on button "search-icon" at bounding box center [231, 15] width 18 height 12
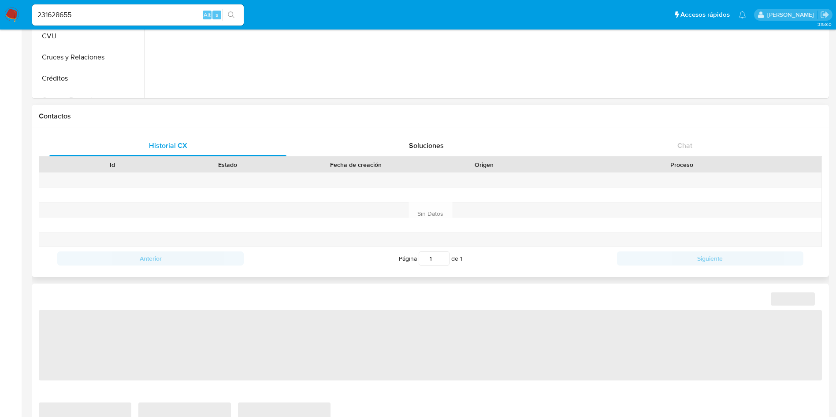
select select "10"
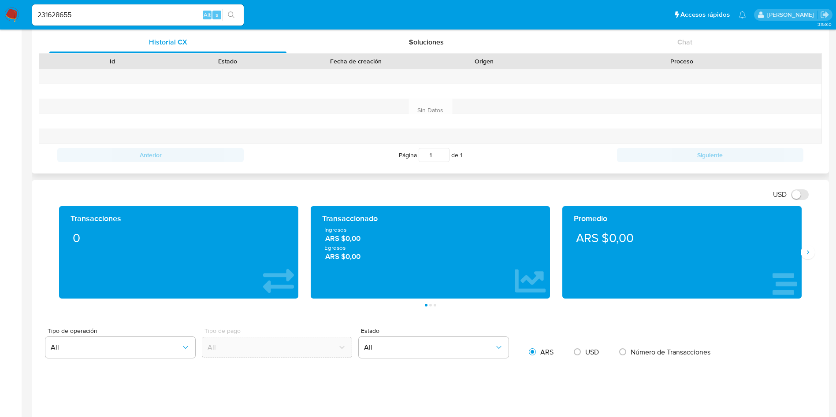
scroll to position [397, 0]
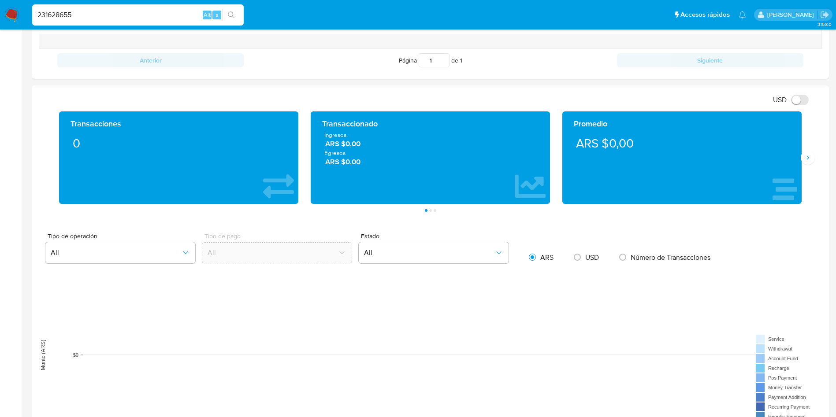
click at [123, 9] on input "231628655" at bounding box center [138, 14] width 212 height 11
paste input "1636484778"
type input "1636484778"
click at [228, 13] on icon "search-icon" at bounding box center [231, 14] width 7 height 7
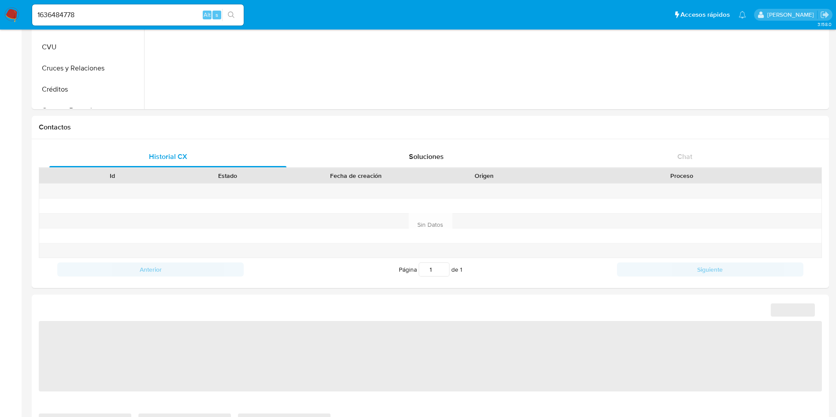
scroll to position [264, 0]
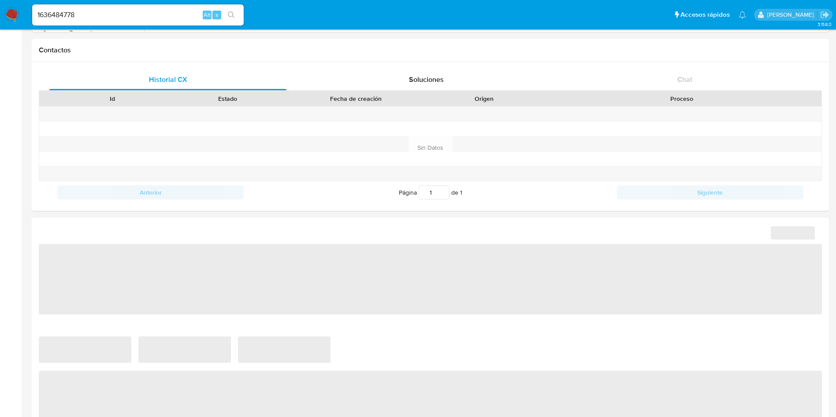
select select "10"
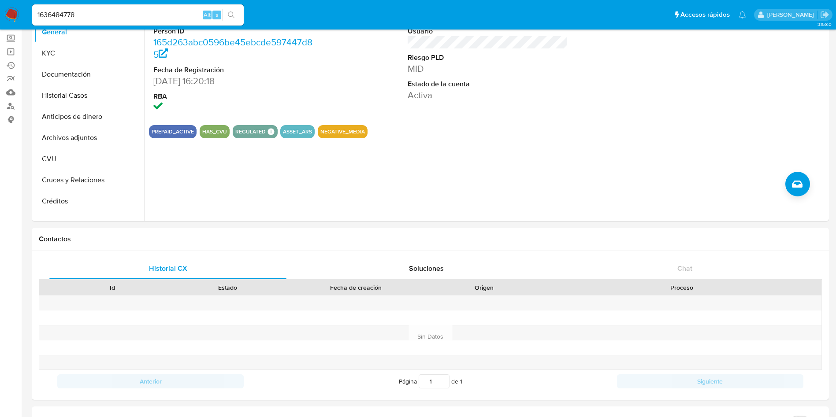
scroll to position [0, 0]
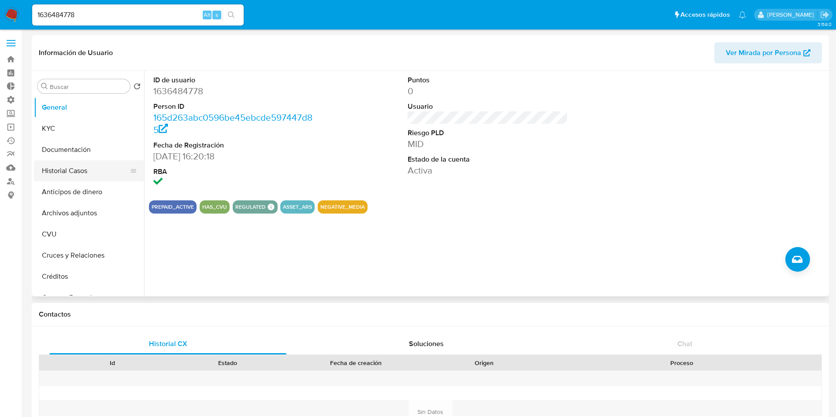
click at [54, 164] on button "Historial Casos" at bounding box center [85, 170] width 103 height 21
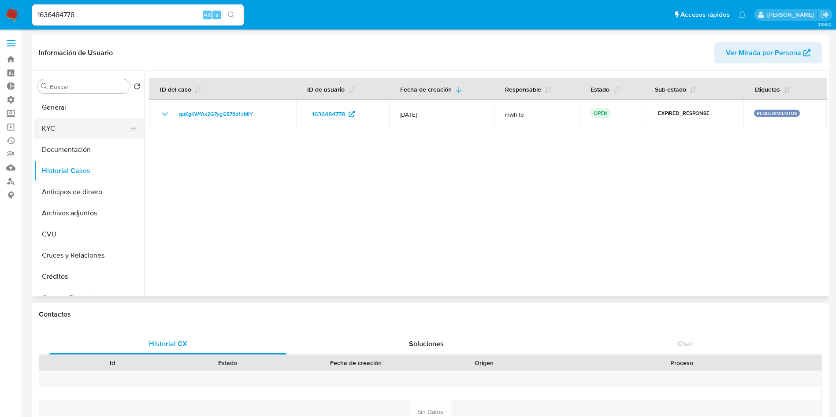
click at [103, 133] on button "KYC" at bounding box center [85, 128] width 103 height 21
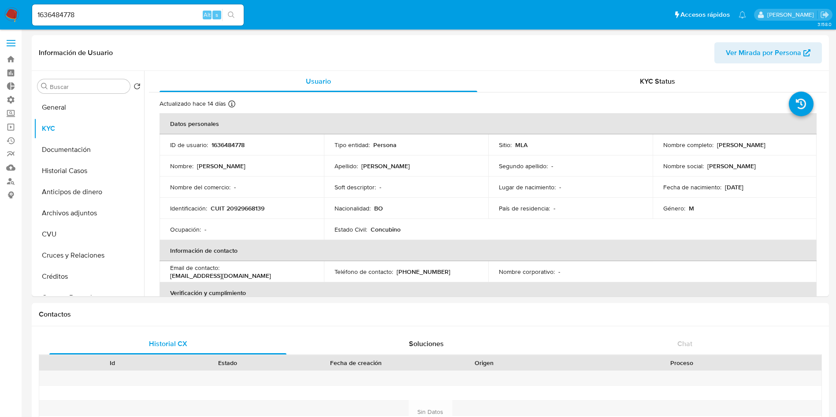
click at [173, 13] on input "1636484778" at bounding box center [138, 14] width 212 height 11
drag, startPoint x: 173, startPoint y: 13, endPoint x: 180, endPoint y: 16, distance: 7.3
click at [173, 12] on input "1636484778" at bounding box center [138, 14] width 212 height 11
paste input "819883503"
type input "819883503"
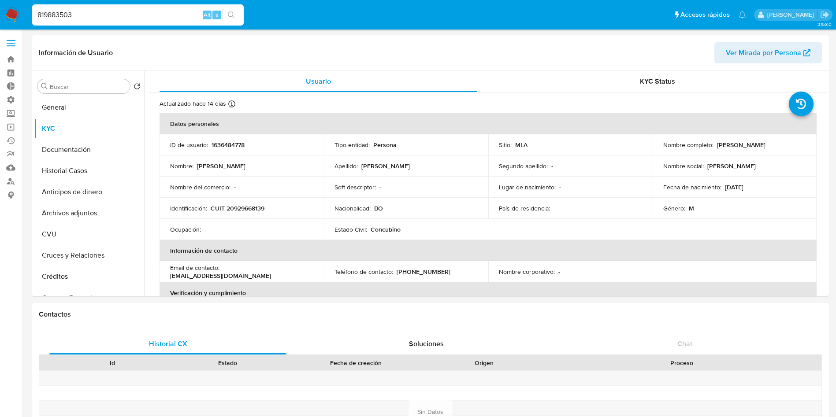
click at [230, 13] on icon "search-icon" at bounding box center [231, 14] width 7 height 7
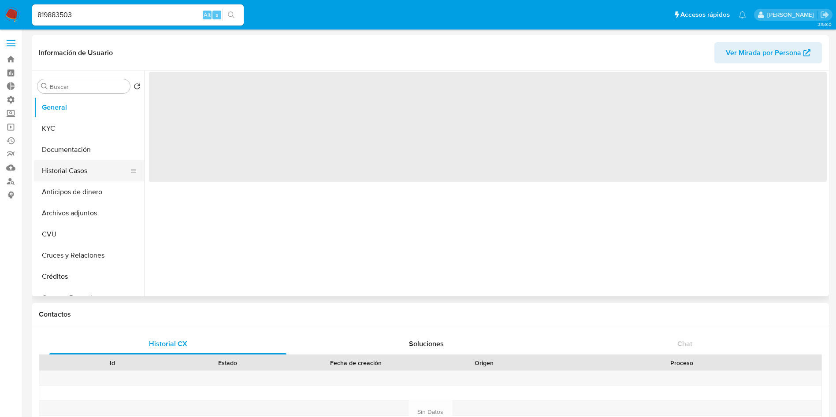
click at [65, 172] on button "Historial Casos" at bounding box center [85, 170] width 103 height 21
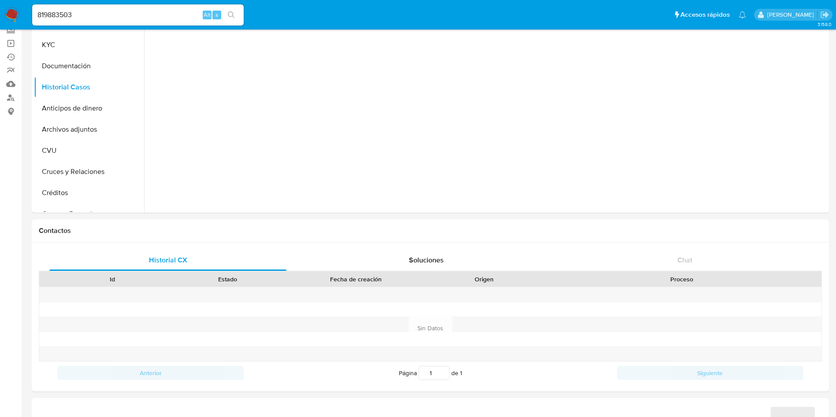
scroll to position [264, 0]
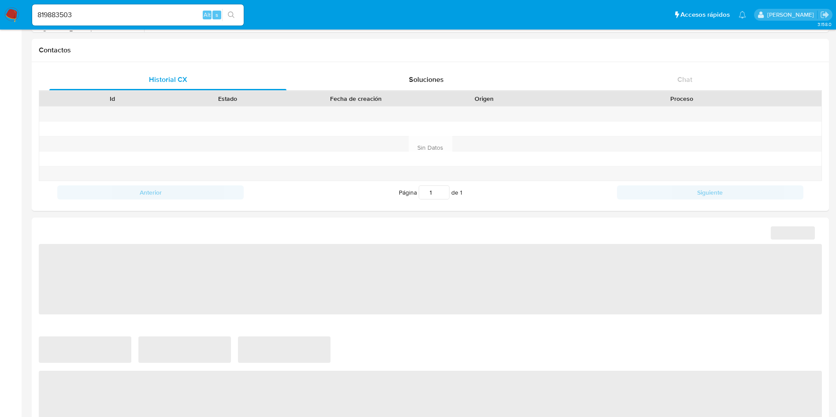
select select "10"
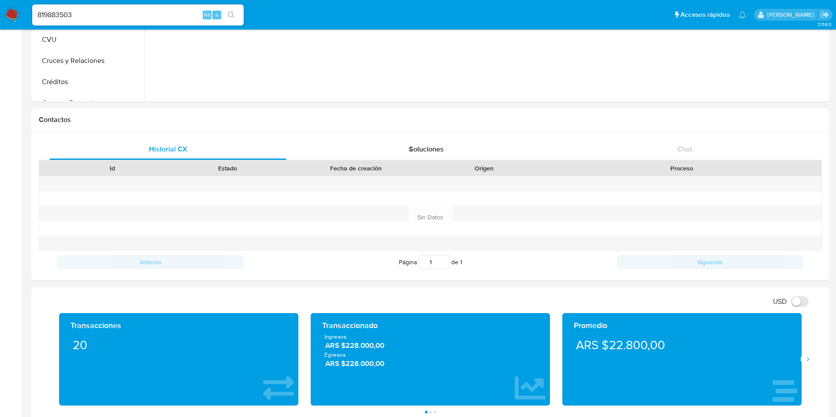
scroll to position [66, 0]
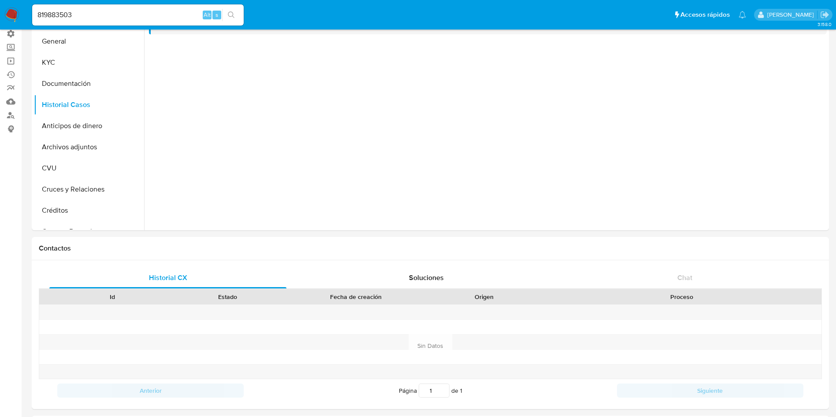
click at [140, 13] on input "819883503" at bounding box center [138, 14] width 212 height 11
paste input "231628655"
type input "231628655"
click at [226, 12] on button "search-icon" at bounding box center [231, 15] width 18 height 12
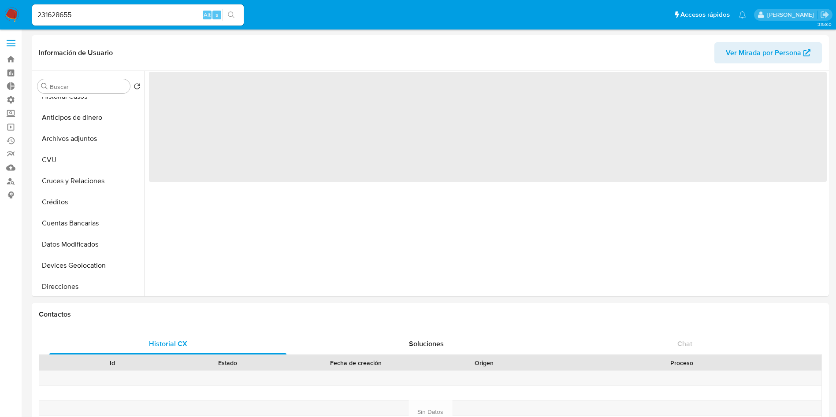
scroll to position [264, 0]
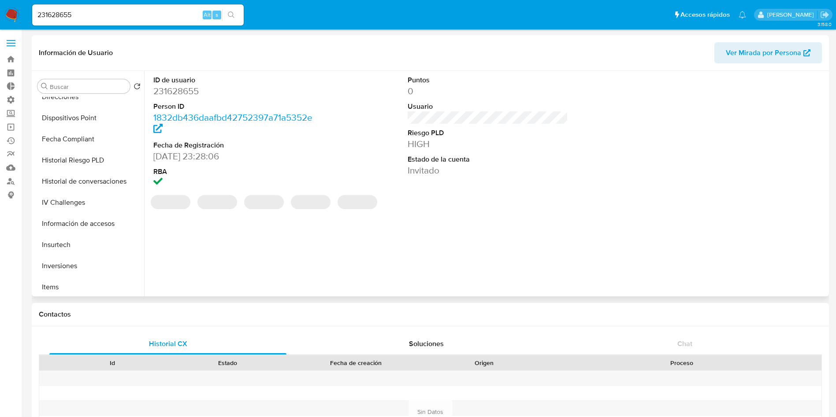
select select "10"
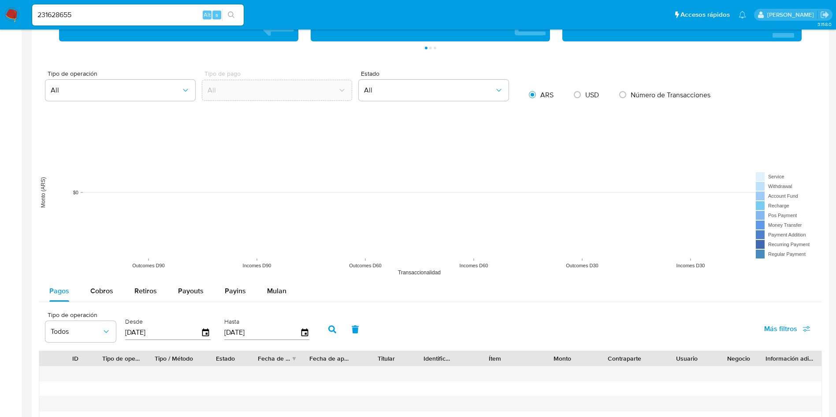
scroll to position [661, 0]
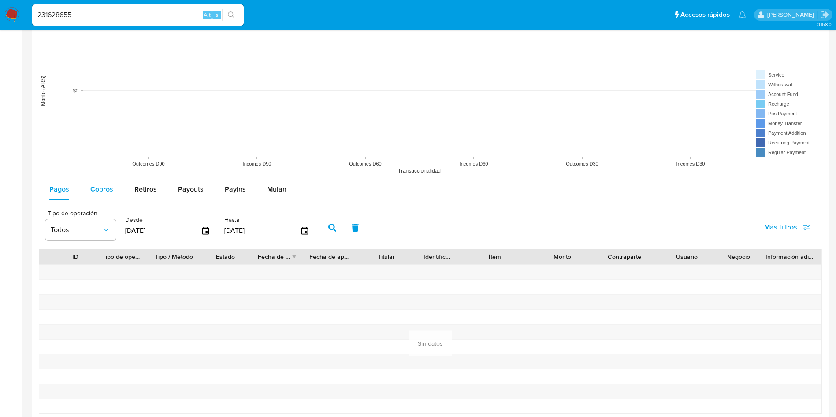
click at [92, 197] on div "Cobros" at bounding box center [101, 189] width 23 height 21
select select "10"
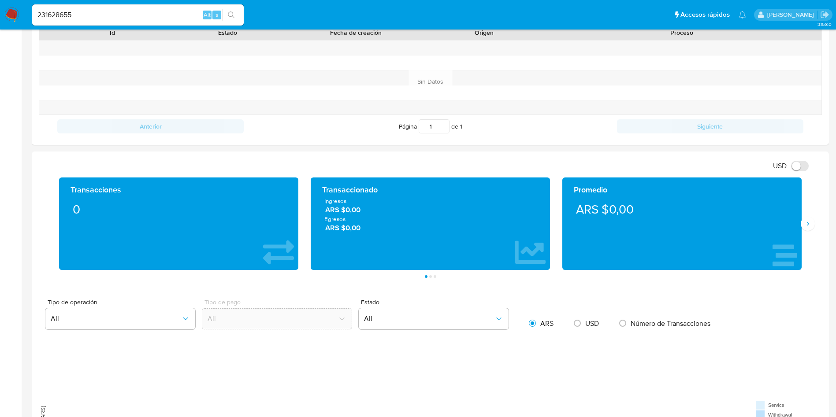
scroll to position [0, 0]
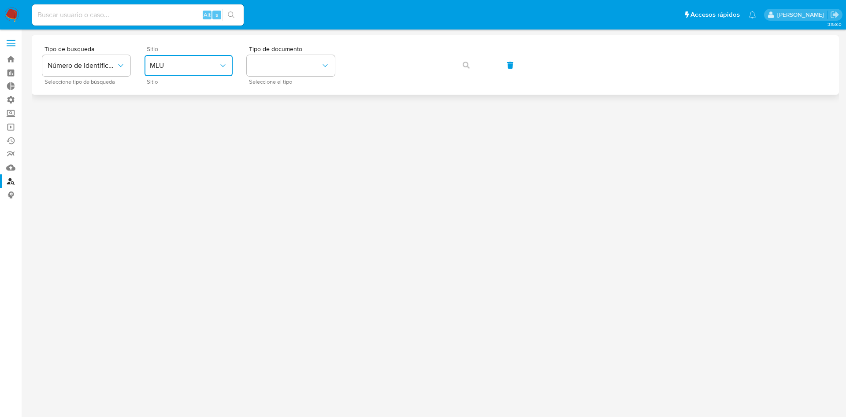
drag, startPoint x: 193, startPoint y: 55, endPoint x: 189, endPoint y: 73, distance: 19.1
click at [193, 56] on button "MLU" at bounding box center [189, 65] width 88 height 21
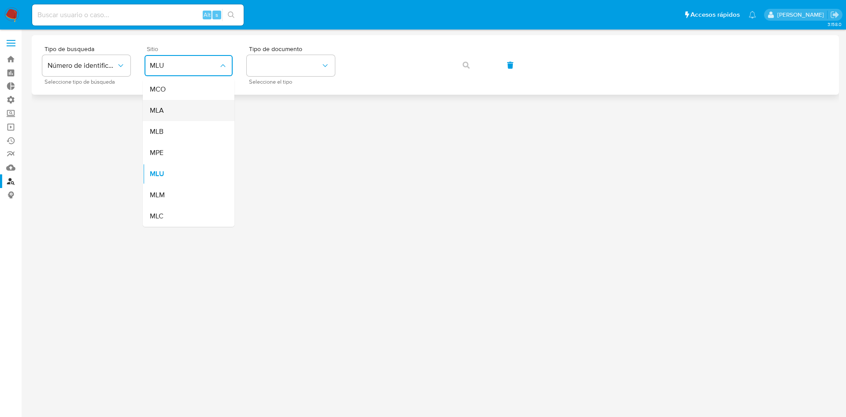
click at [182, 115] on div "MLA" at bounding box center [186, 110] width 72 height 21
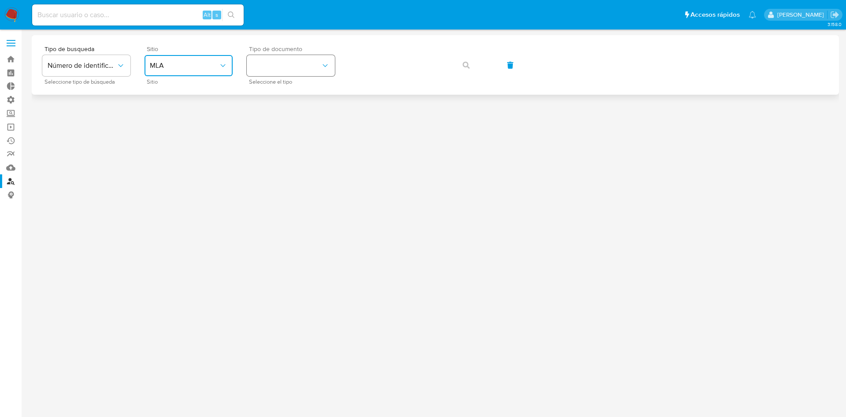
drag, startPoint x: 276, startPoint y: 63, endPoint x: 277, endPoint y: 70, distance: 7.1
click at [276, 62] on button "identificationType" at bounding box center [291, 65] width 88 height 21
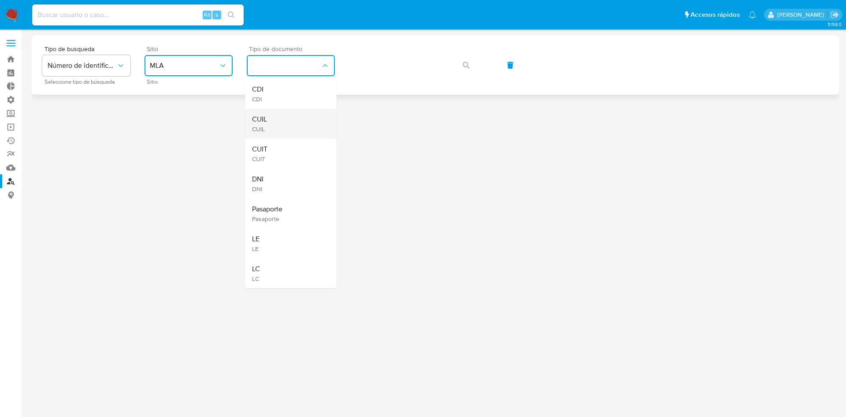
click at [282, 109] on div "CUIL CUIL" at bounding box center [288, 124] width 72 height 30
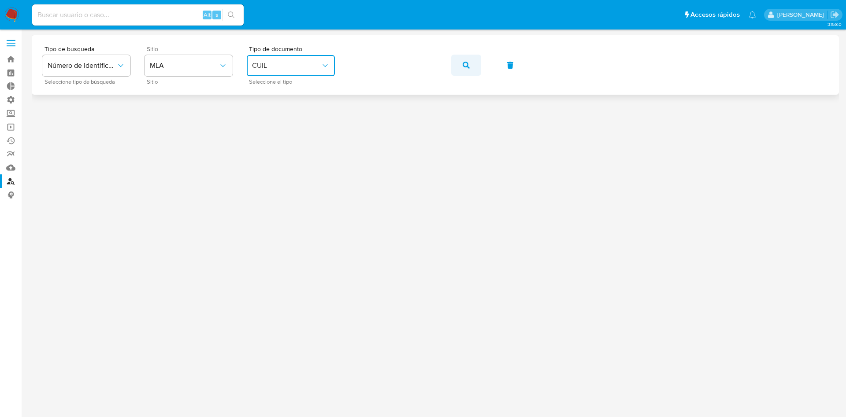
click at [461, 69] on button "button" at bounding box center [466, 65] width 30 height 21
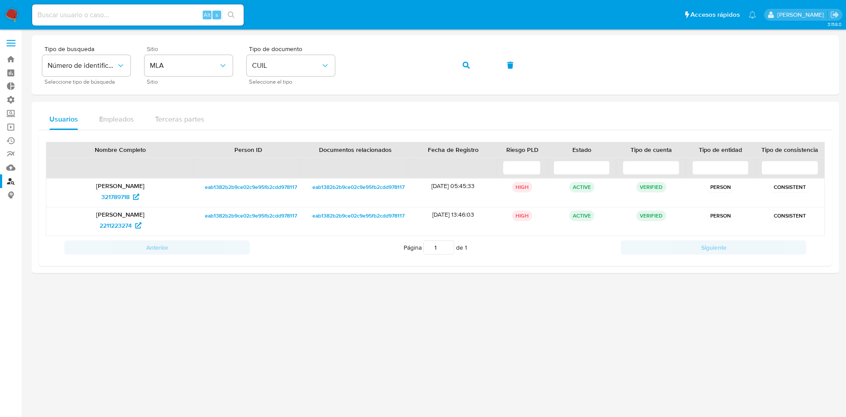
click at [105, 15] on input at bounding box center [138, 14] width 212 height 11
paste input "Qkka7thppd2zygr48rz1UT71"
type input "Qkka7thppd2zygr48rz1UT71"
click at [234, 15] on icon "search-icon" at bounding box center [231, 14] width 7 height 7
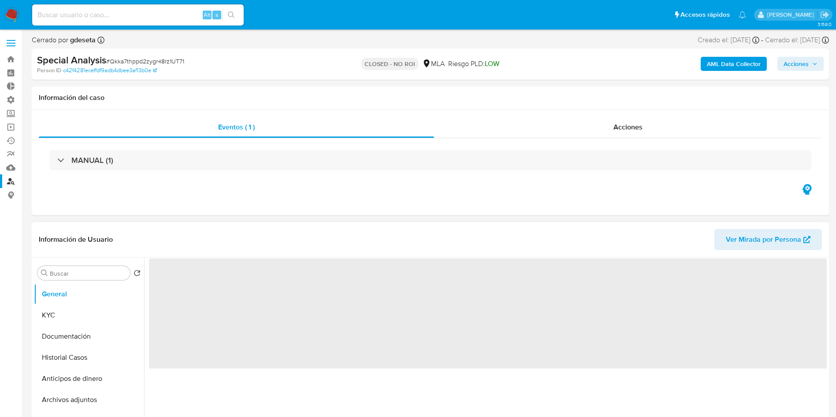
select select "10"
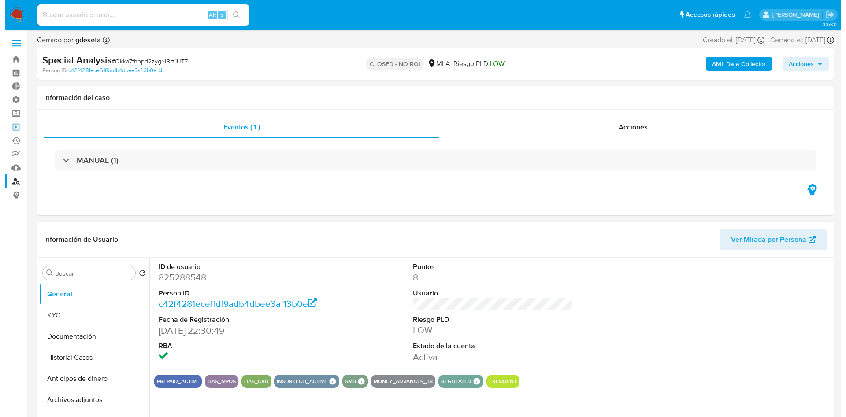
scroll to position [66, 0]
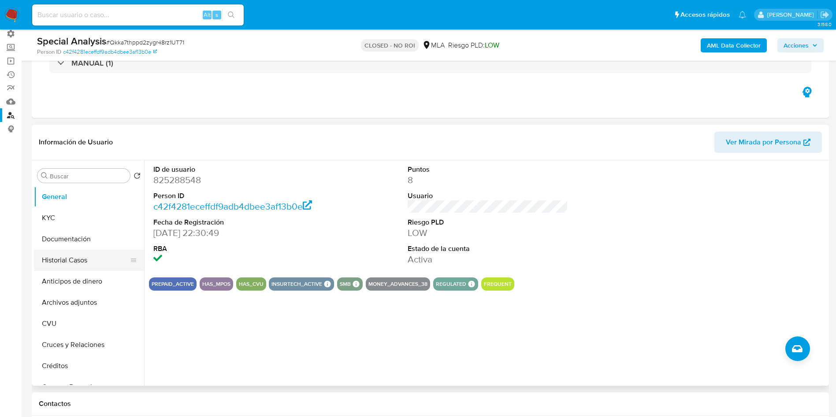
click at [81, 254] on button "Historial Casos" at bounding box center [85, 260] width 103 height 21
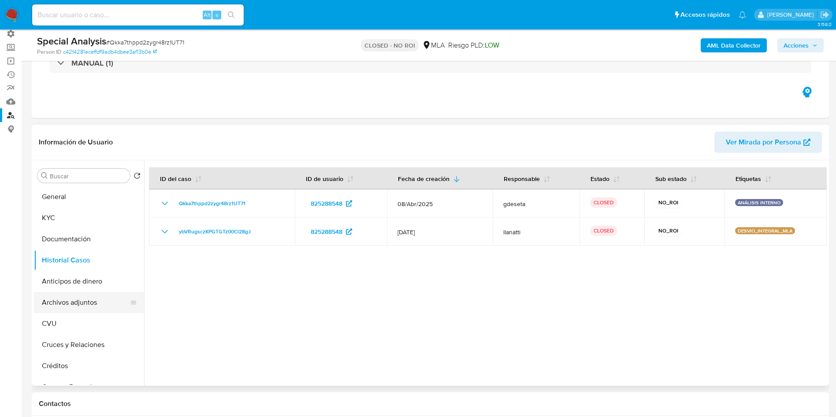
click at [81, 301] on button "Archivos adjuntos" at bounding box center [85, 302] width 103 height 21
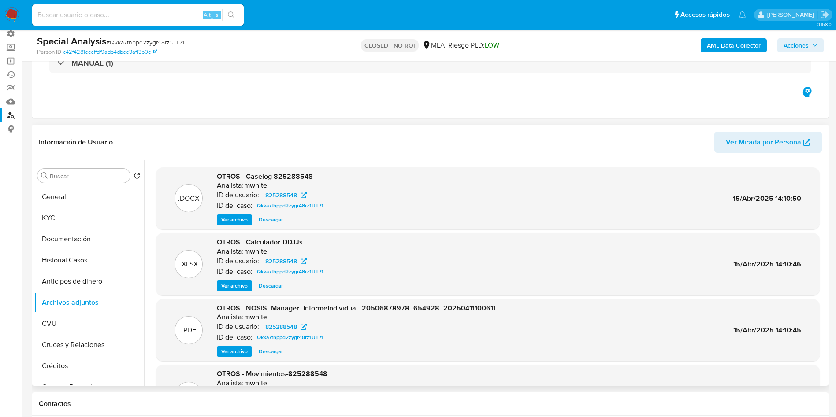
click at [236, 220] on span "Ver archivo" at bounding box center [234, 219] width 26 height 9
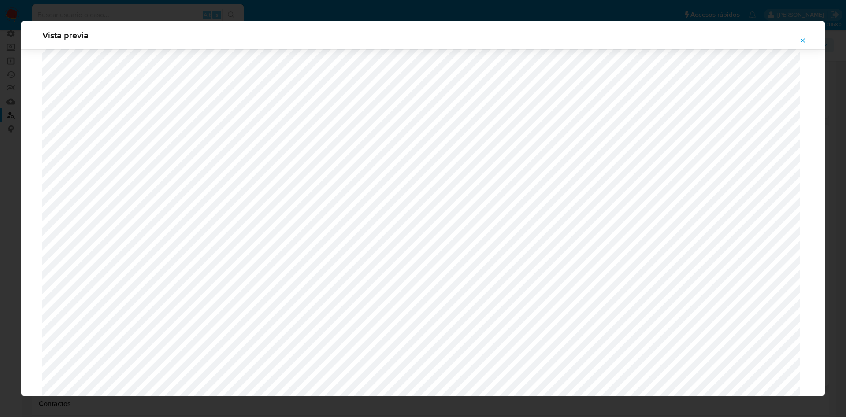
scroll to position [643, 0]
click at [802, 41] on icon "Attachment preview" at bounding box center [803, 40] width 4 height 4
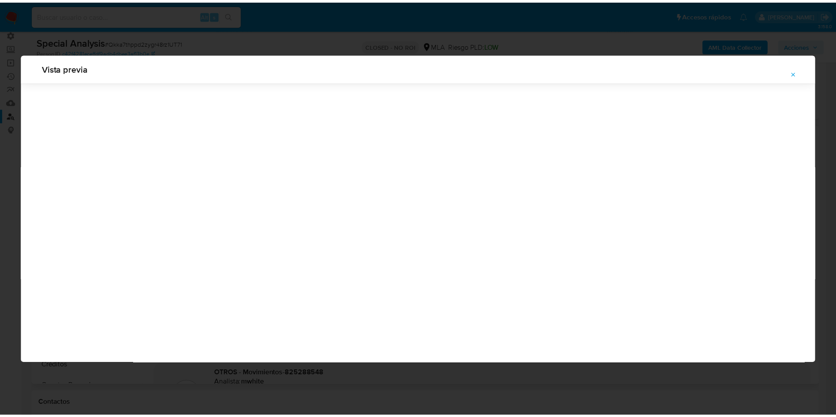
scroll to position [0, 0]
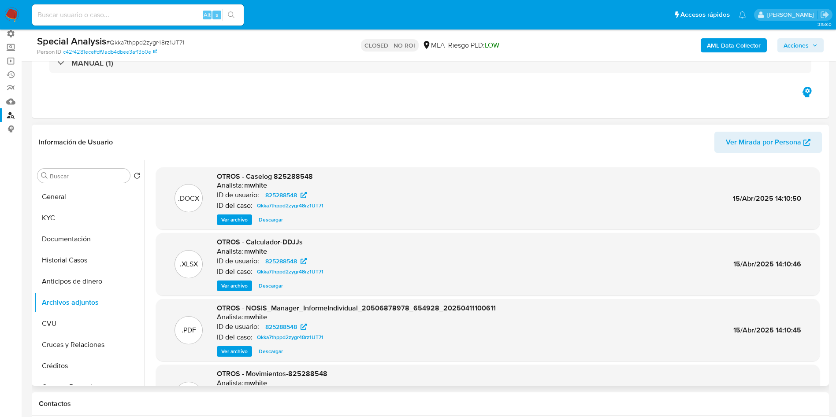
click at [14, 116] on link "Buscador de personas" at bounding box center [52, 115] width 105 height 14
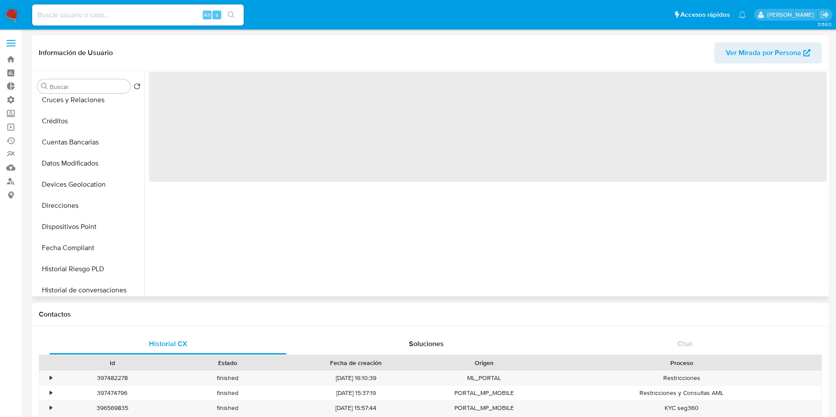
scroll to position [415, 0]
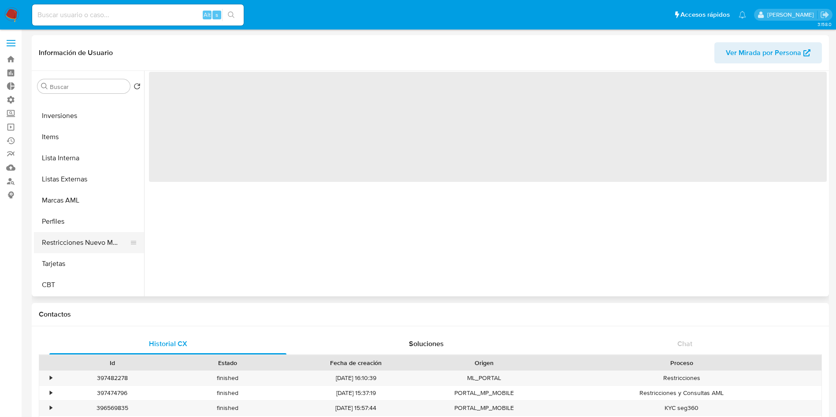
click at [86, 241] on button "Restricciones Nuevo Mundo" at bounding box center [85, 242] width 103 height 21
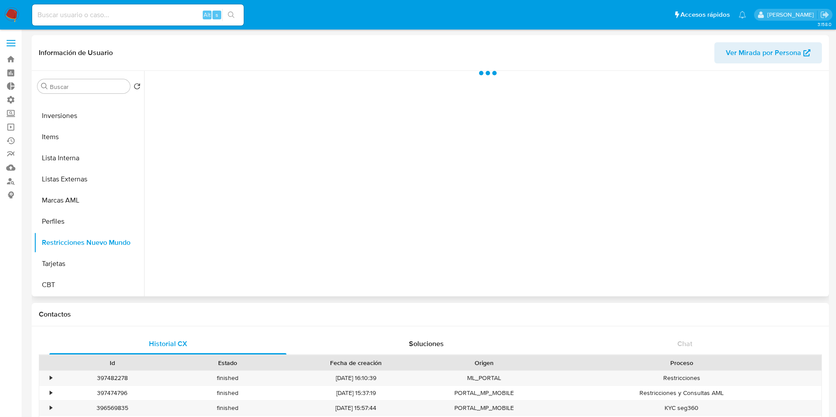
select select "10"
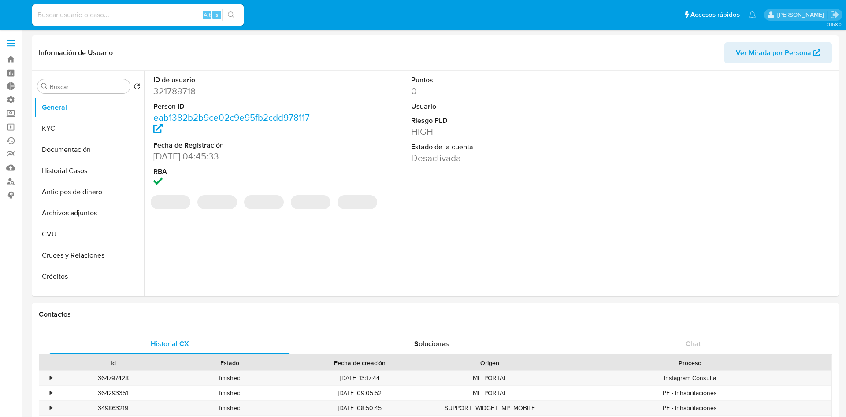
select select "10"
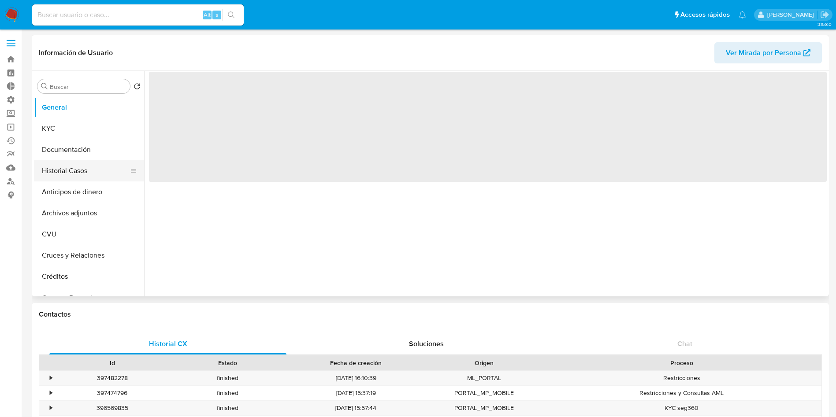
click at [52, 170] on button "Historial Casos" at bounding box center [85, 170] width 103 height 21
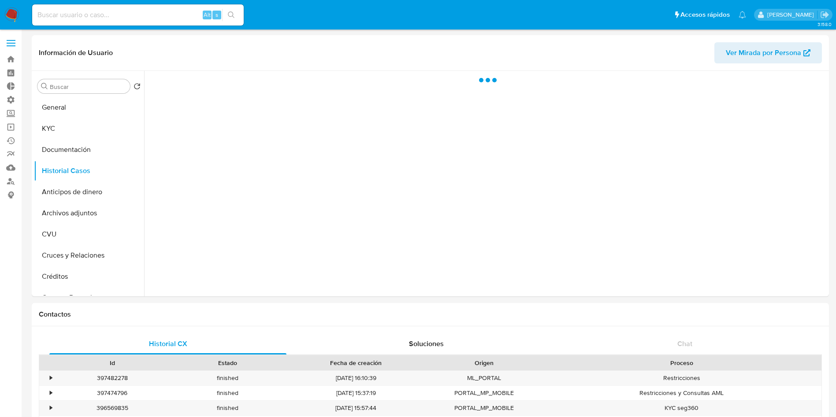
select select "10"
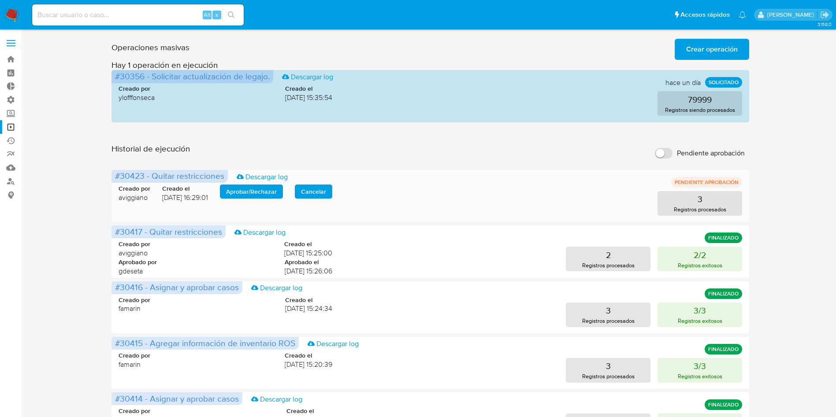
click at [253, 194] on span "Aprobar / Rechazar" at bounding box center [251, 192] width 51 height 12
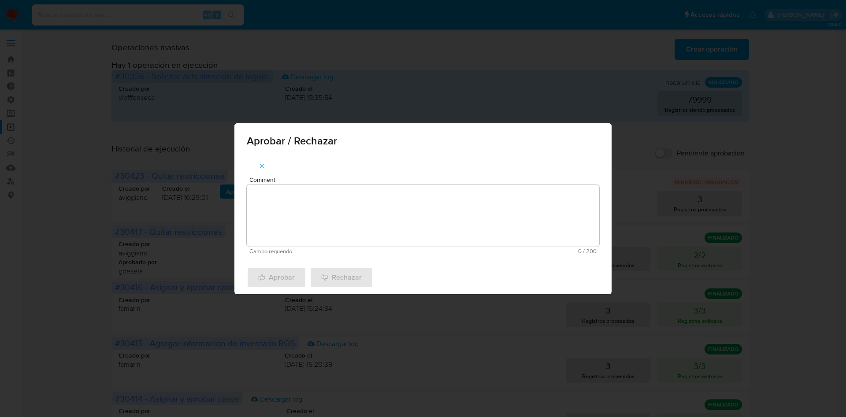
click at [312, 201] on textarea "Comment" at bounding box center [423, 216] width 353 height 62
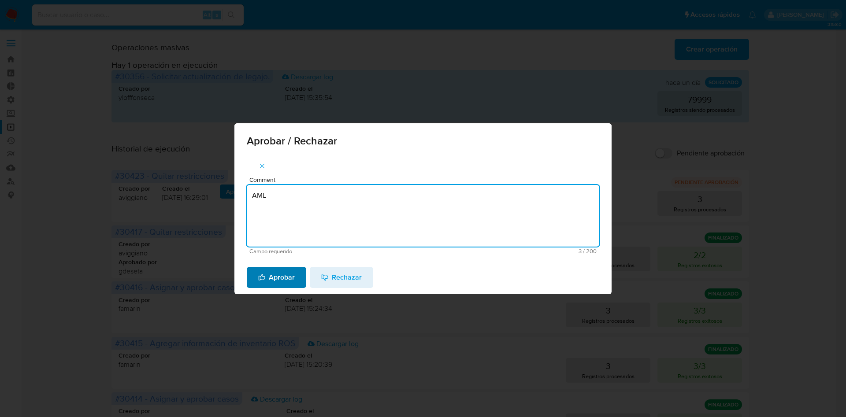
type textarea "AML"
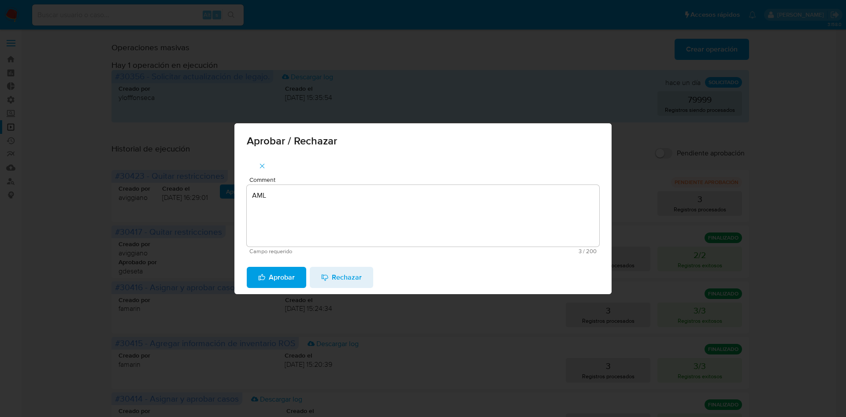
click at [296, 280] on button "Aprobar" at bounding box center [276, 277] width 59 height 21
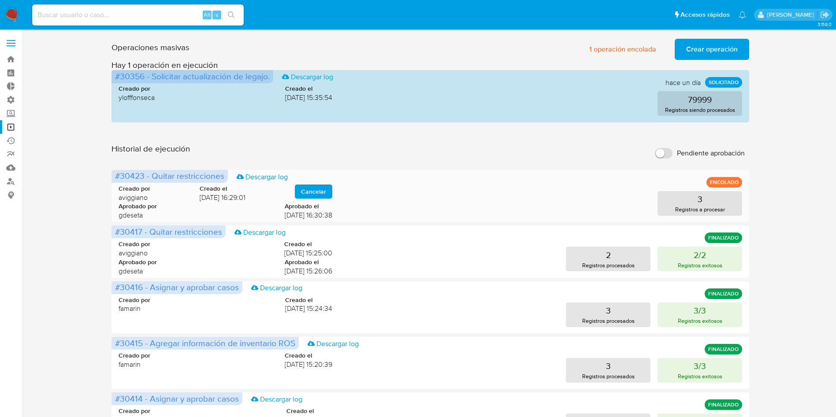
click at [381, 192] on div "3 Registros a procesar" at bounding box center [544, 203] width 396 height 25
click at [382, 151] on div "Historial de ejecución Pendiente aprobación" at bounding box center [430, 153] width 638 height 19
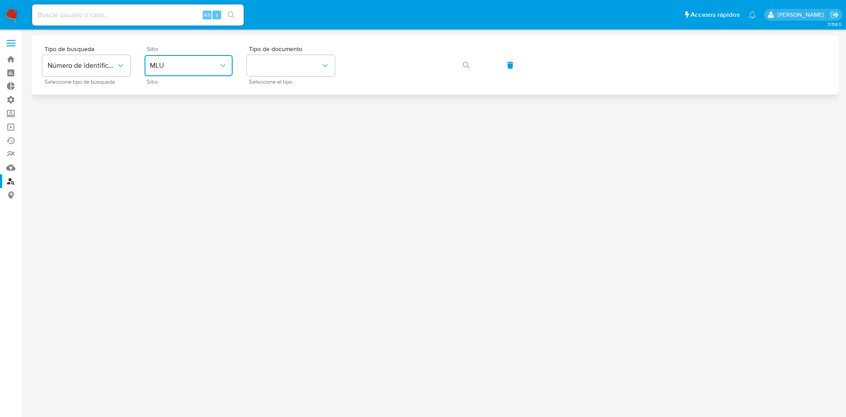
click at [204, 65] on span "MLU" at bounding box center [184, 65] width 69 height 9
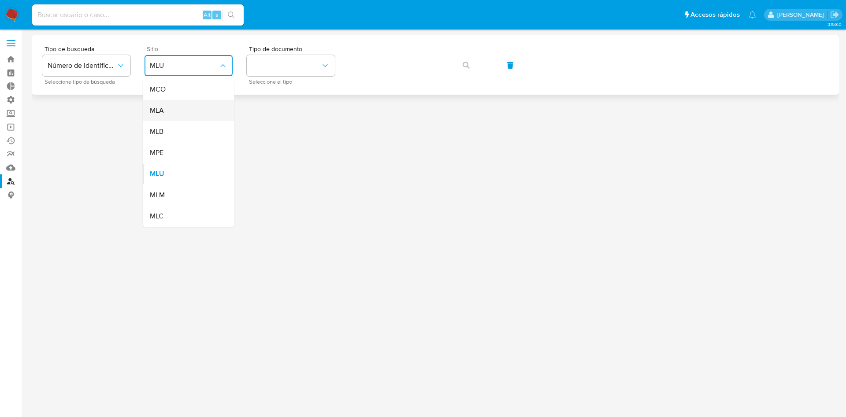
click at [185, 111] on div "MLA" at bounding box center [186, 110] width 72 height 21
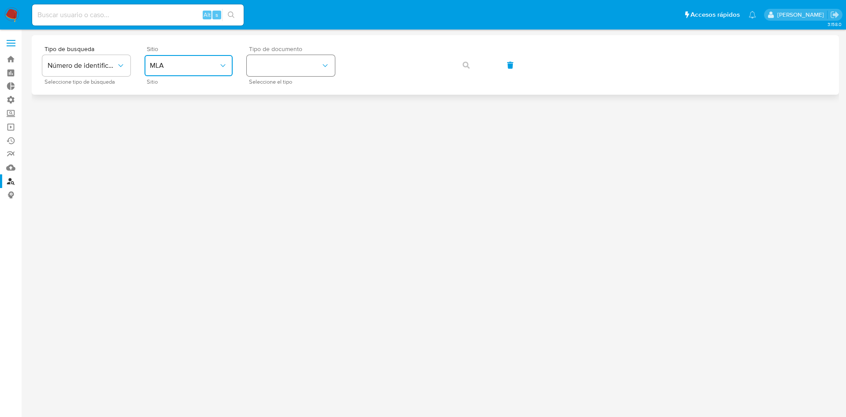
click at [278, 62] on button "identificationType" at bounding box center [291, 65] width 88 height 21
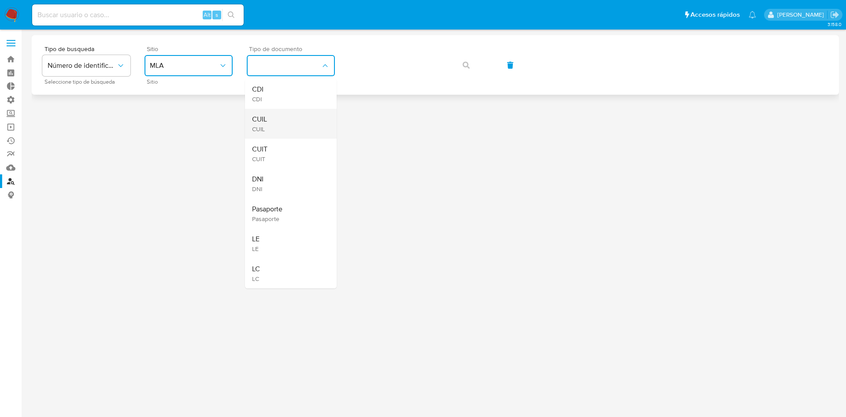
click at [285, 110] on div "CUIL CUIL" at bounding box center [288, 124] width 72 height 30
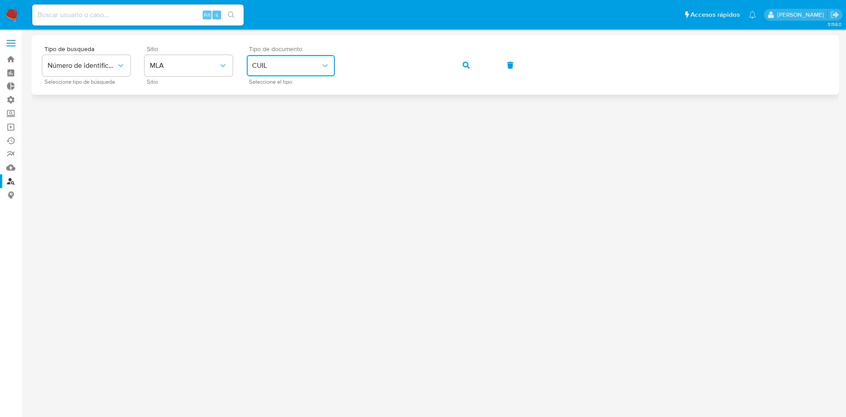
drag, startPoint x: 467, startPoint y: 67, endPoint x: 461, endPoint y: 60, distance: 8.4
click at [466, 67] on icon "button" at bounding box center [466, 65] width 7 height 7
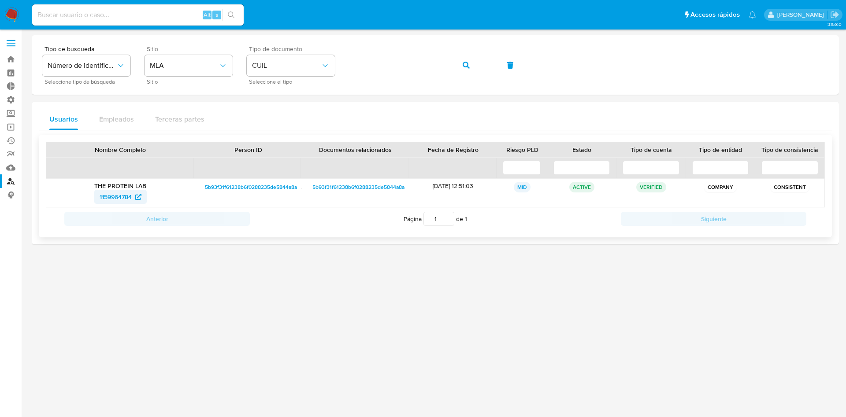
click at [115, 199] on span "1159964784" at bounding box center [116, 197] width 32 height 14
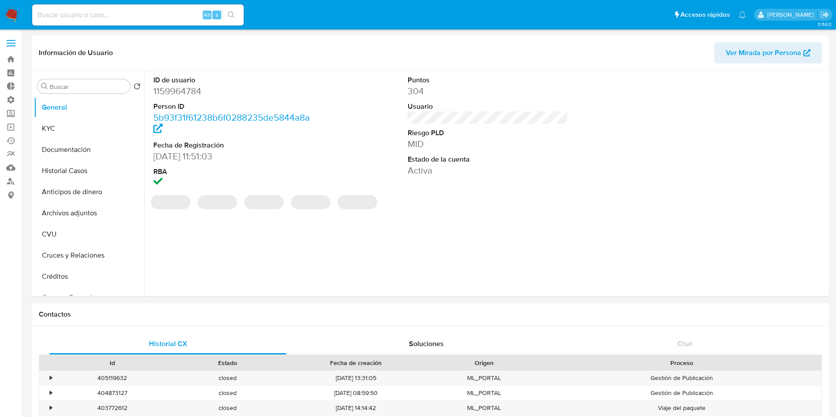
select select "10"
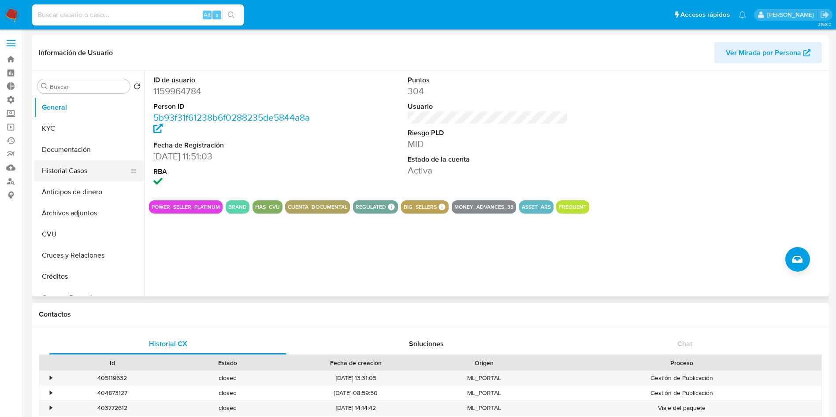
click at [44, 169] on button "Historial Casos" at bounding box center [85, 170] width 103 height 21
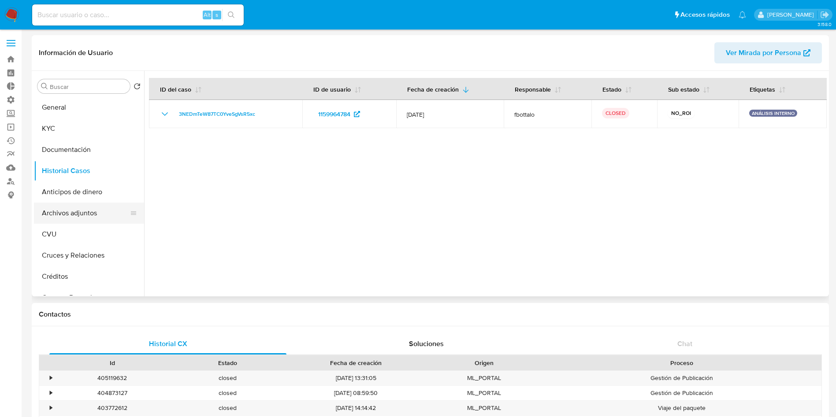
click at [60, 205] on button "Archivos adjuntos" at bounding box center [85, 213] width 103 height 21
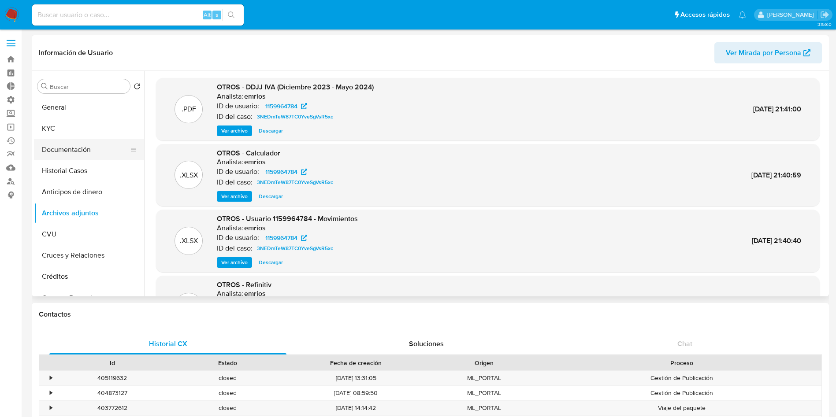
click at [83, 152] on button "Documentación" at bounding box center [85, 149] width 103 height 21
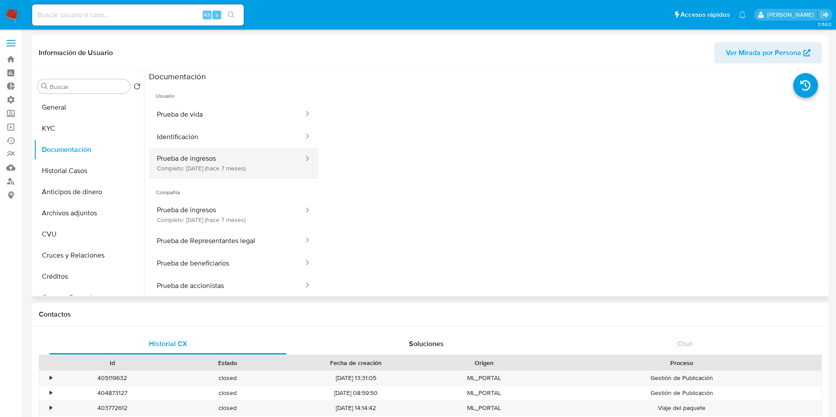
click at [214, 171] on button "Prueba de ingresos Completo: 10/02/2025 (hace 7 meses)" at bounding box center [227, 163] width 156 height 30
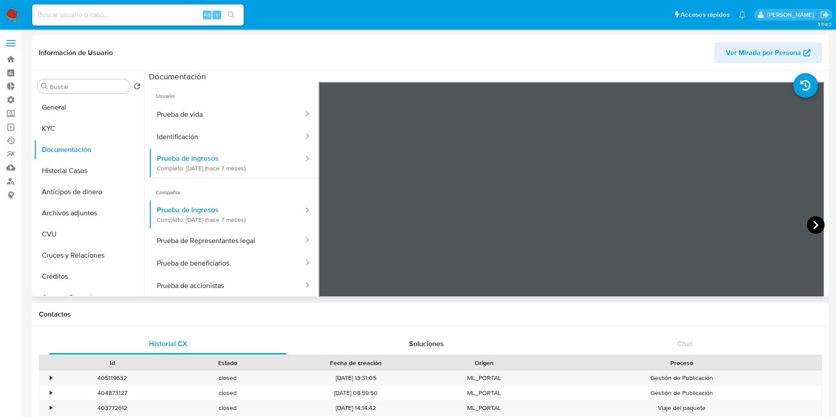
click at [807, 221] on icon at bounding box center [816, 225] width 18 height 18
click at [329, 223] on icon at bounding box center [329, 225] width 5 height 9
click at [14, 182] on link "Buscador de personas" at bounding box center [52, 182] width 105 height 14
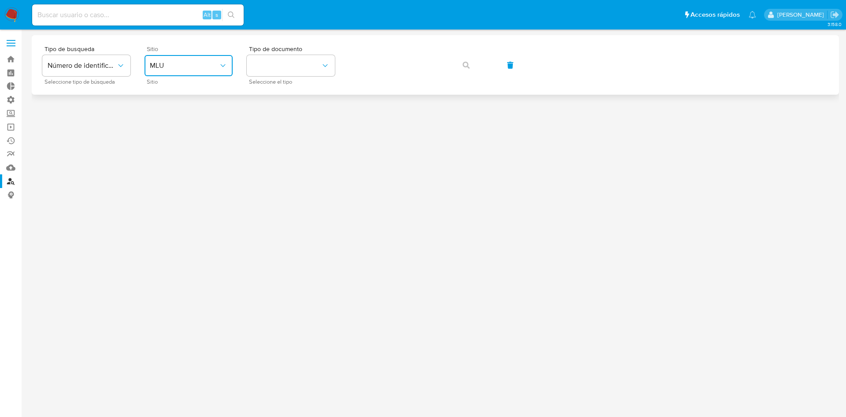
click at [192, 72] on button "MLU" at bounding box center [189, 65] width 88 height 21
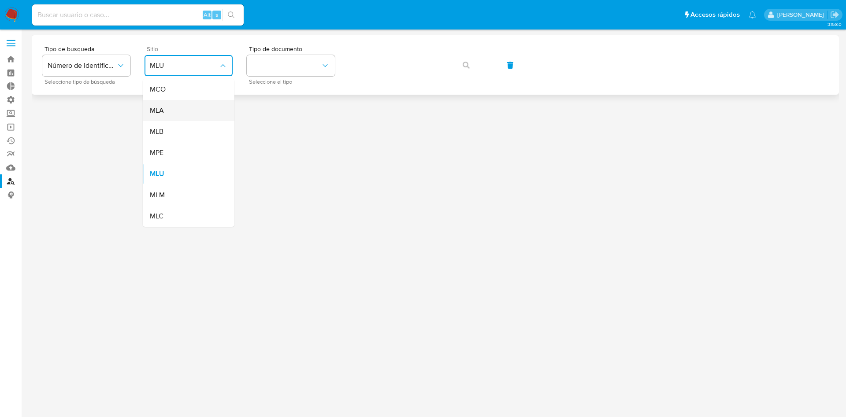
click at [187, 108] on div "MLA" at bounding box center [186, 110] width 72 height 21
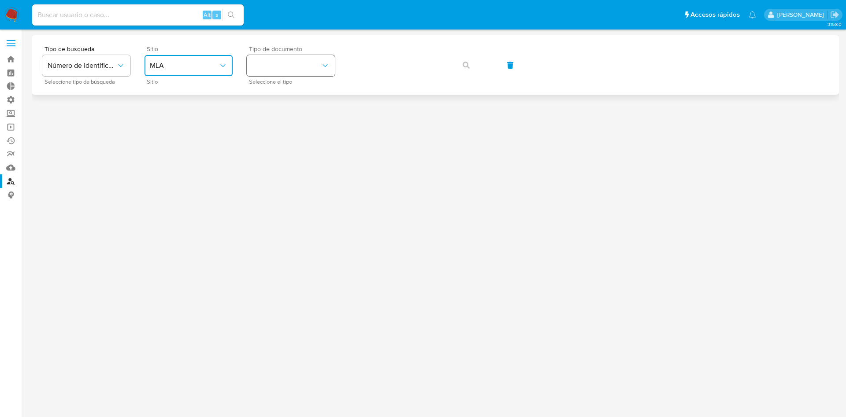
click at [280, 70] on button "identificationType" at bounding box center [291, 65] width 88 height 21
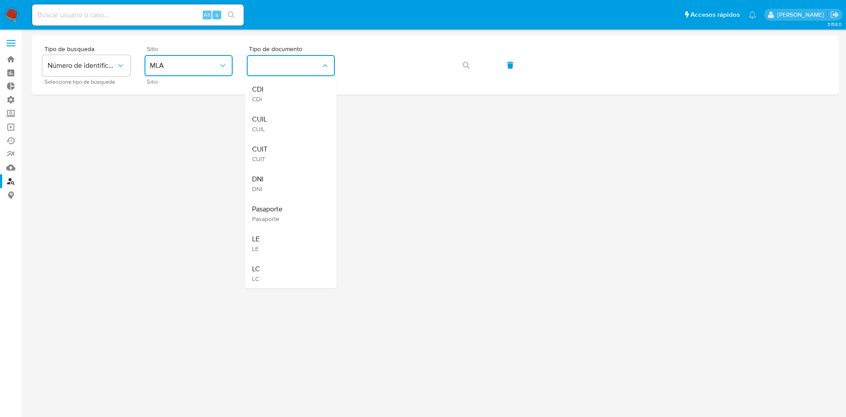
drag, startPoint x: 277, startPoint y: 121, endPoint x: 314, endPoint y: 106, distance: 40.3
click at [277, 120] on div "CUIL CUIL" at bounding box center [288, 124] width 72 height 30
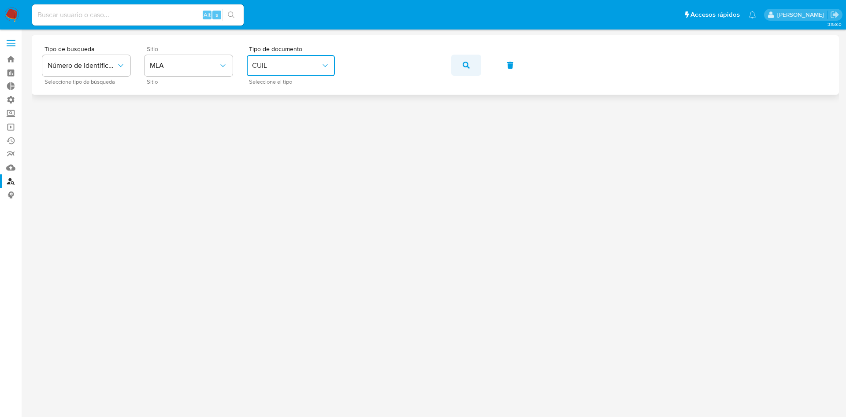
click at [464, 69] on span "button" at bounding box center [466, 65] width 7 height 19
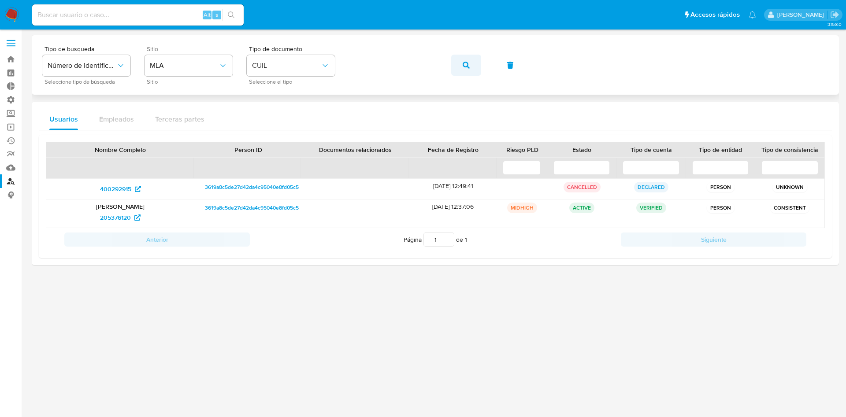
click at [472, 68] on button "button" at bounding box center [466, 65] width 30 height 21
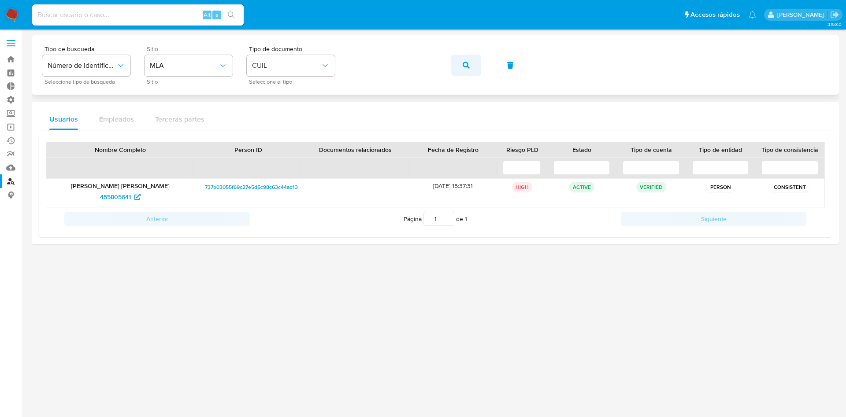
click at [456, 65] on button "button" at bounding box center [466, 65] width 30 height 21
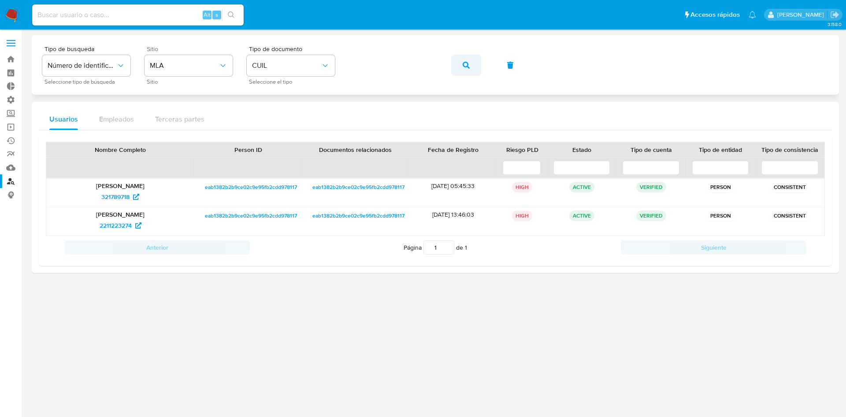
click at [459, 67] on button "button" at bounding box center [466, 65] width 30 height 21
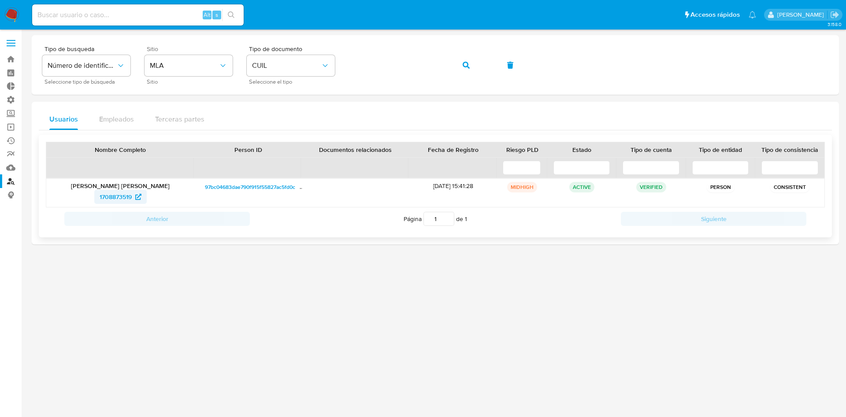
click at [119, 197] on span "1708873519" at bounding box center [116, 197] width 32 height 14
click at [466, 65] on icon "button" at bounding box center [466, 65] width 7 height 7
click at [475, 71] on button "button" at bounding box center [466, 65] width 30 height 21
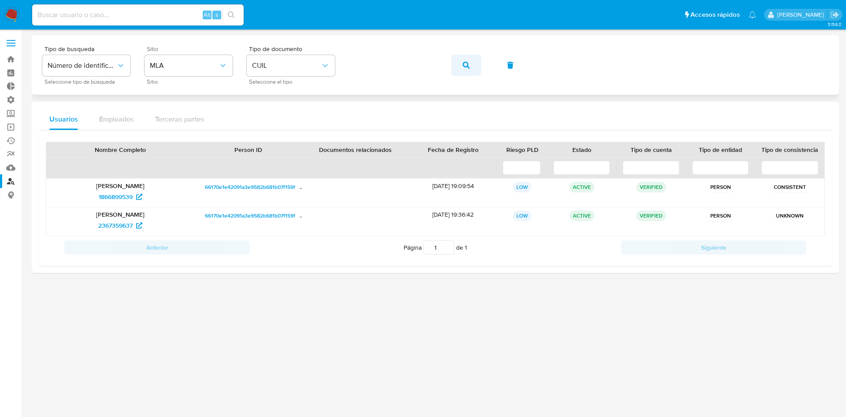
click at [468, 63] on icon "button" at bounding box center [466, 65] width 7 height 7
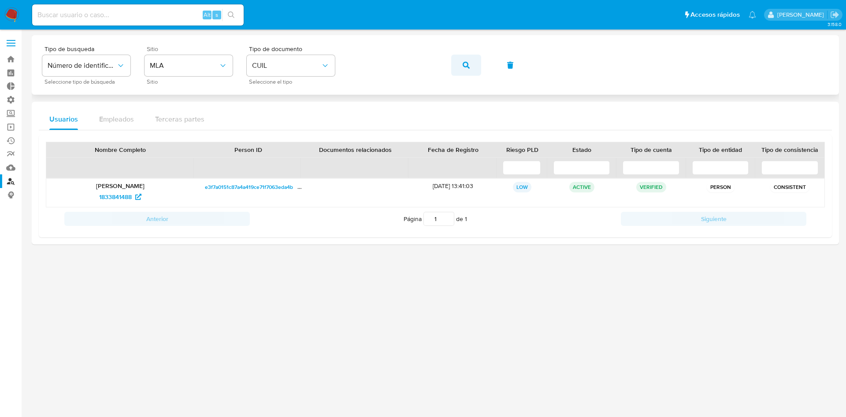
click at [464, 70] on span "button" at bounding box center [466, 65] width 7 height 19
click at [106, 198] on span "199327212" at bounding box center [115, 197] width 29 height 14
click at [468, 66] on icon "button" at bounding box center [466, 65] width 7 height 7
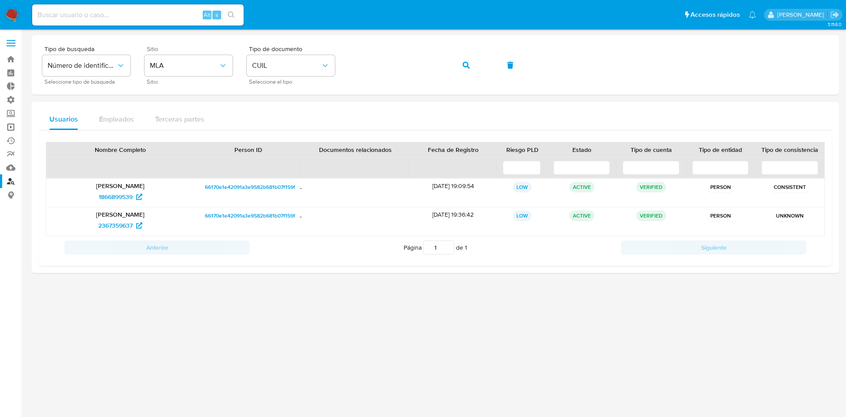
click at [11, 129] on link "Operaciones masivas" at bounding box center [52, 127] width 105 height 14
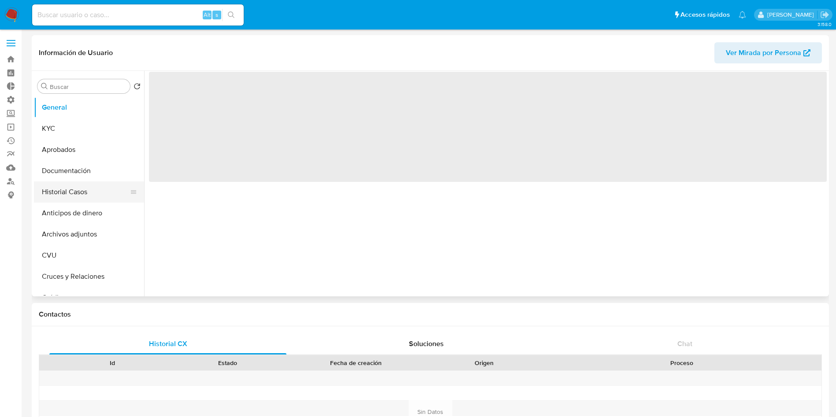
click at [77, 193] on button "Historial Casos" at bounding box center [85, 192] width 103 height 21
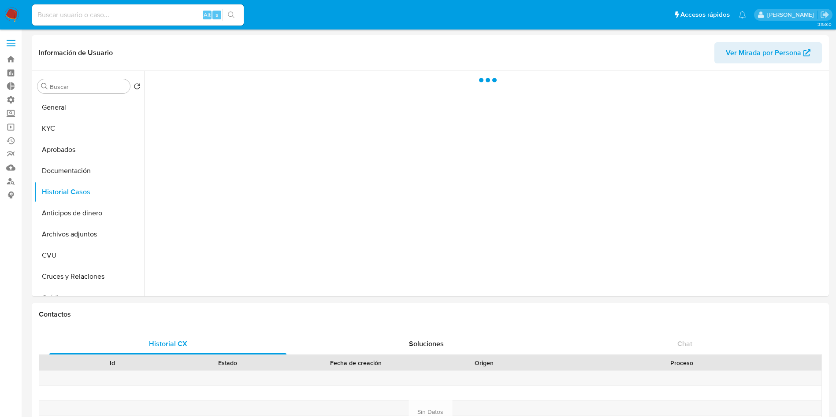
select select "10"
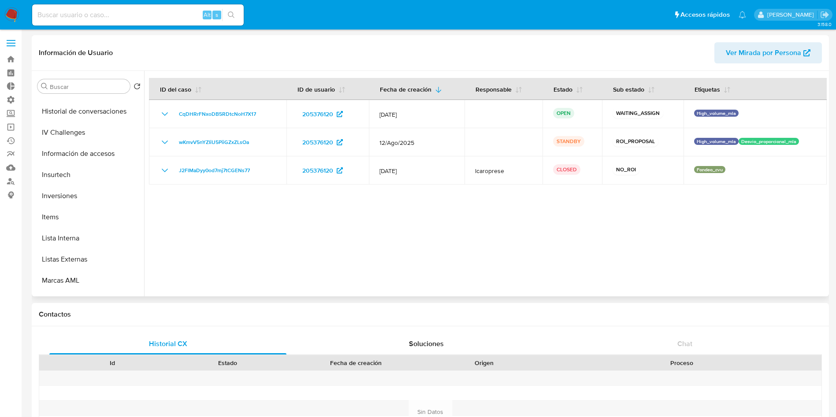
scroll to position [436, 0]
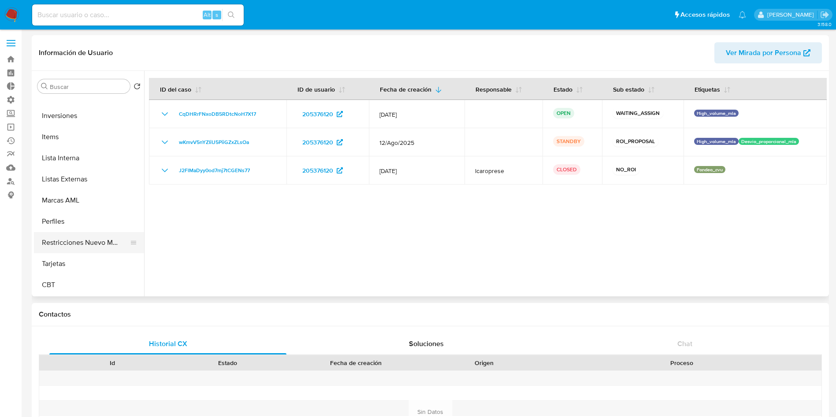
click at [83, 245] on button "Restricciones Nuevo Mundo" at bounding box center [85, 242] width 103 height 21
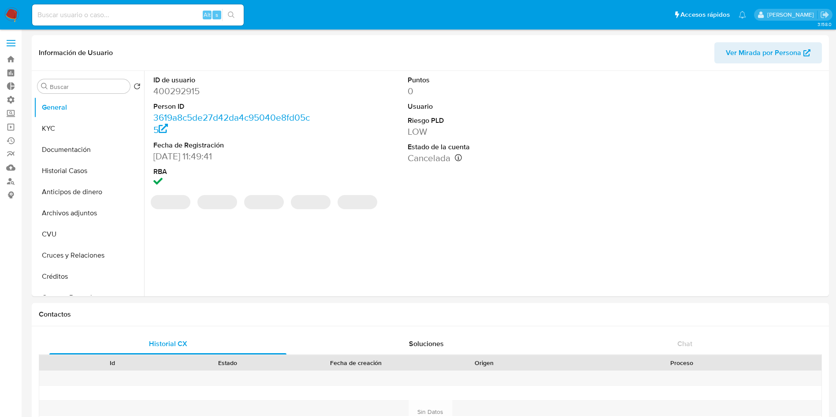
select select "10"
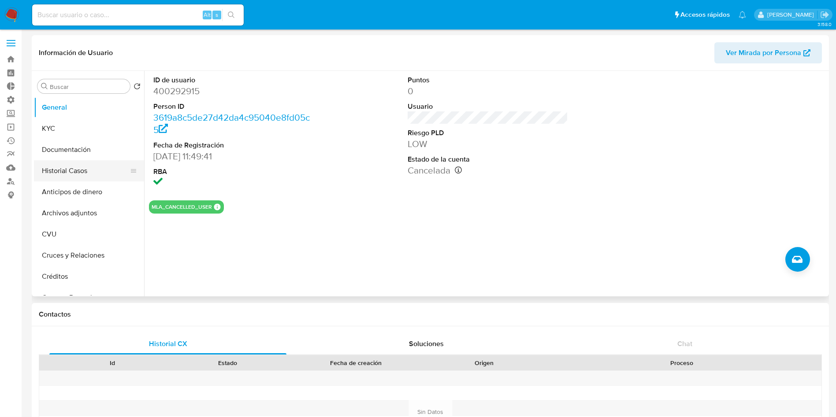
click at [62, 171] on button "Historial Casos" at bounding box center [85, 170] width 103 height 21
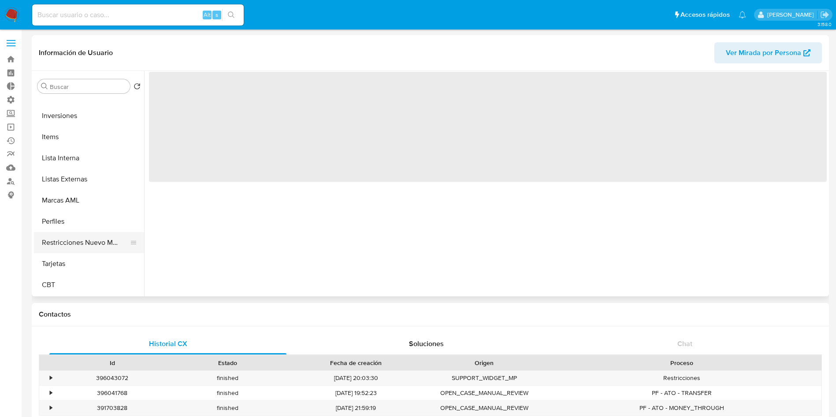
click at [87, 235] on button "Restricciones Nuevo Mundo" at bounding box center [85, 242] width 103 height 21
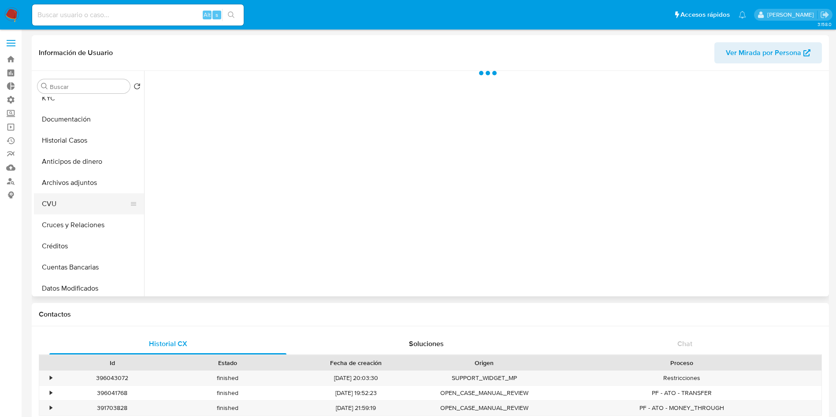
scroll to position [18, 0]
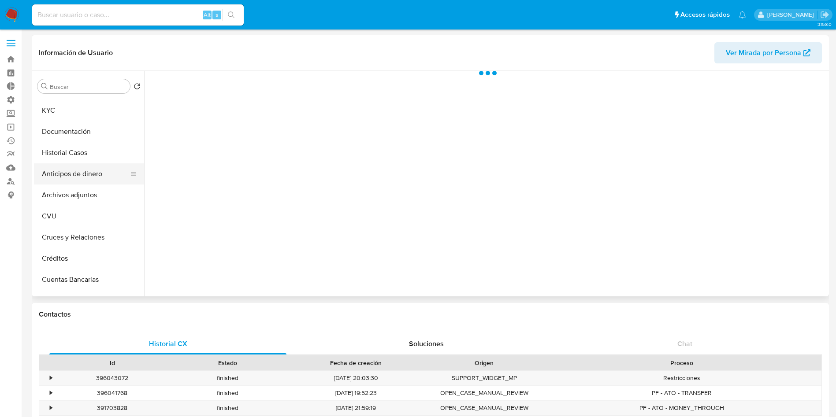
select select "10"
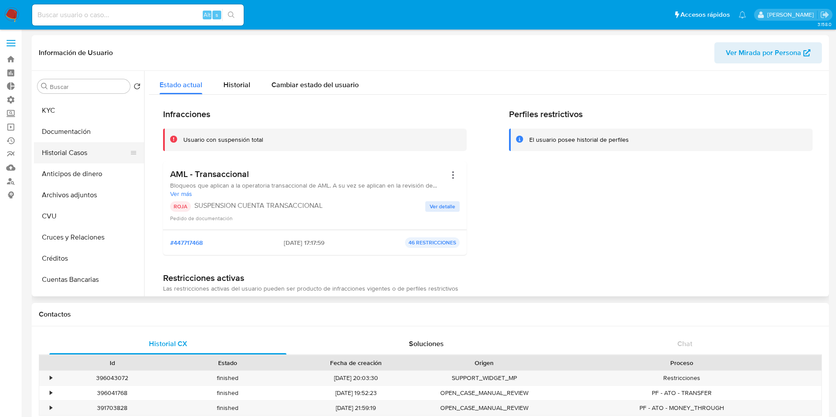
click at [82, 155] on button "Historial Casos" at bounding box center [85, 152] width 103 height 21
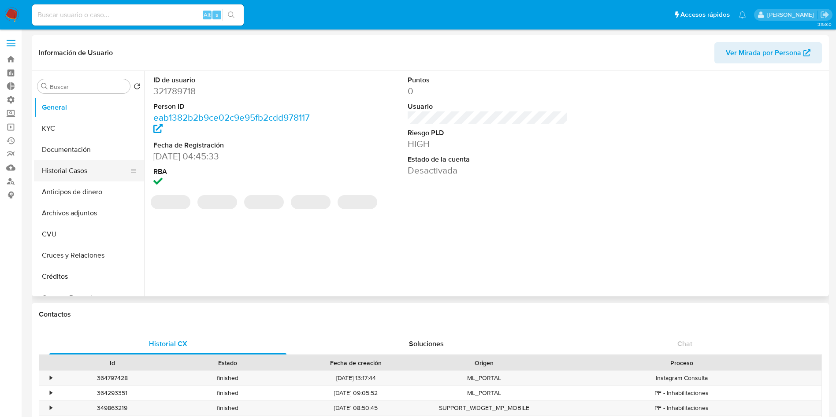
select select "10"
click at [74, 177] on button "Historial Casos" at bounding box center [85, 170] width 103 height 21
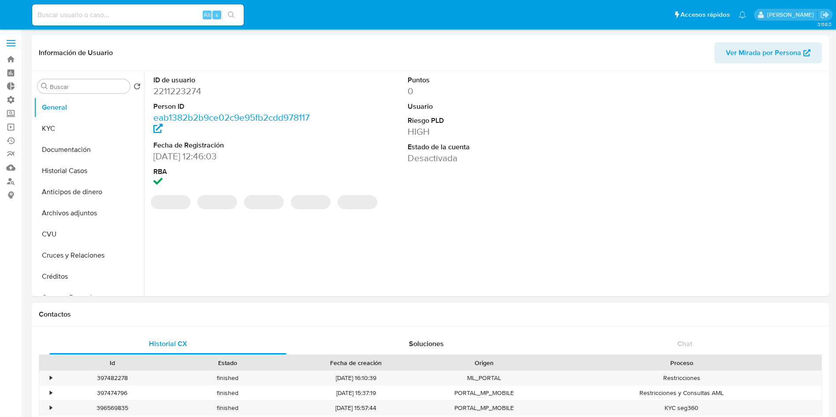
select select "10"
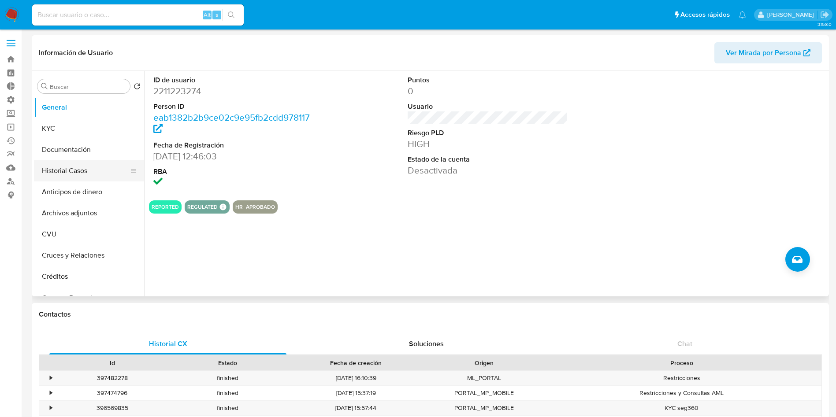
click at [97, 171] on button "Historial Casos" at bounding box center [85, 170] width 103 height 21
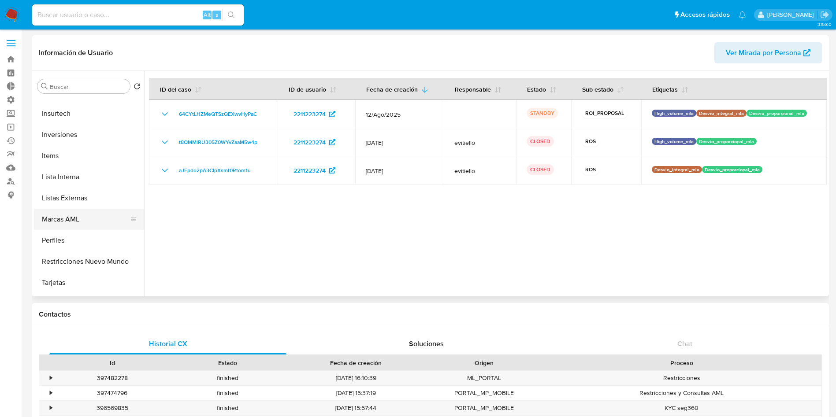
scroll to position [397, 0]
click at [77, 263] on button "Restricciones Nuevo Mundo" at bounding box center [85, 260] width 103 height 21
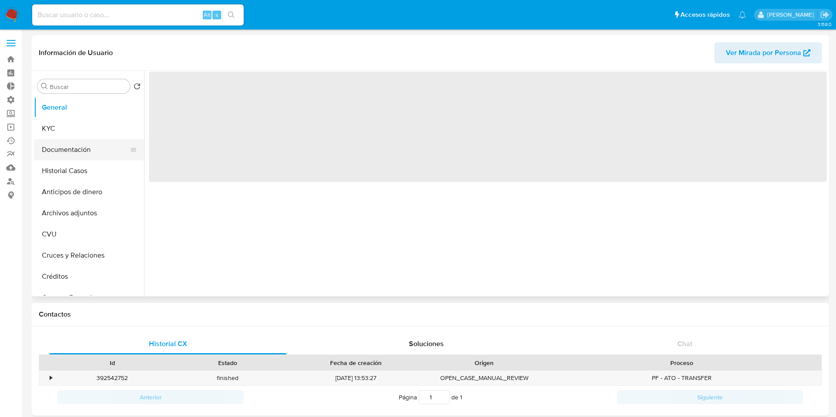
click at [73, 146] on button "Documentación" at bounding box center [85, 149] width 103 height 21
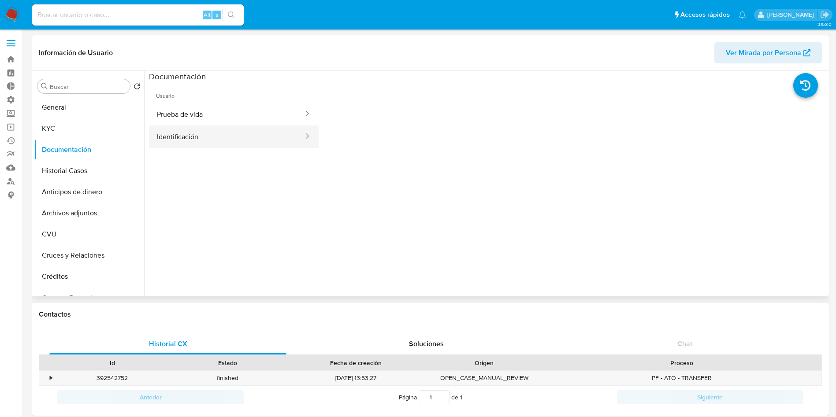
select select "10"
click at [169, 111] on button "Prueba de vida" at bounding box center [227, 114] width 156 height 22
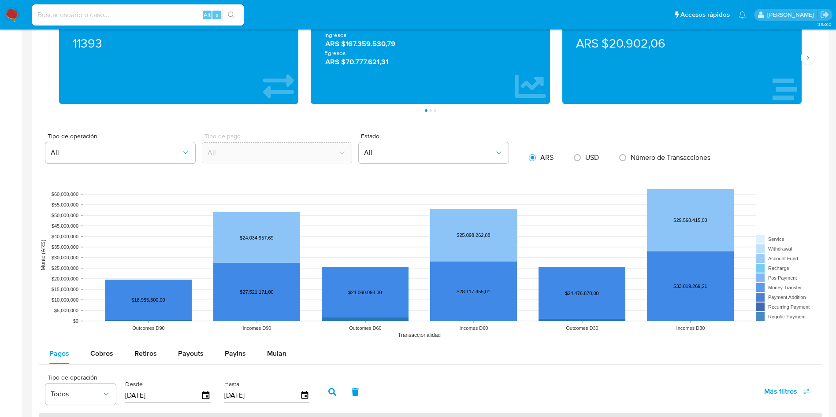
scroll to position [595, 0]
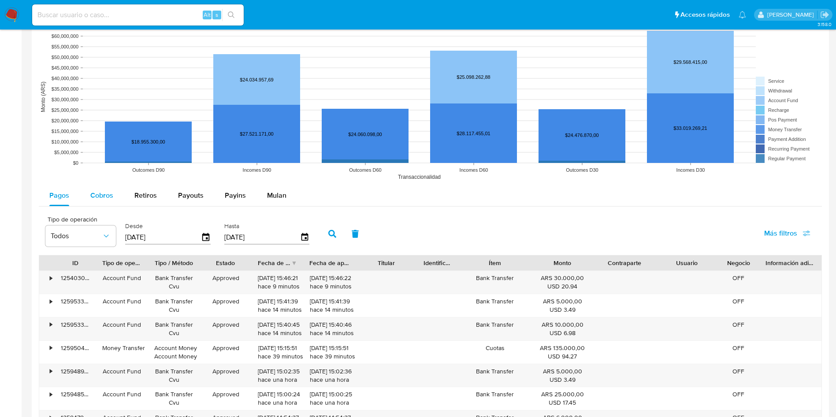
click at [100, 199] on span "Cobros" at bounding box center [101, 195] width 23 height 10
select select "10"
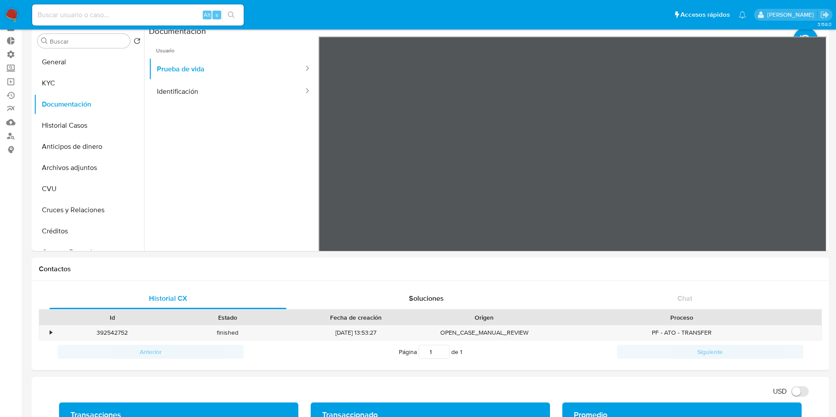
scroll to position [20, 0]
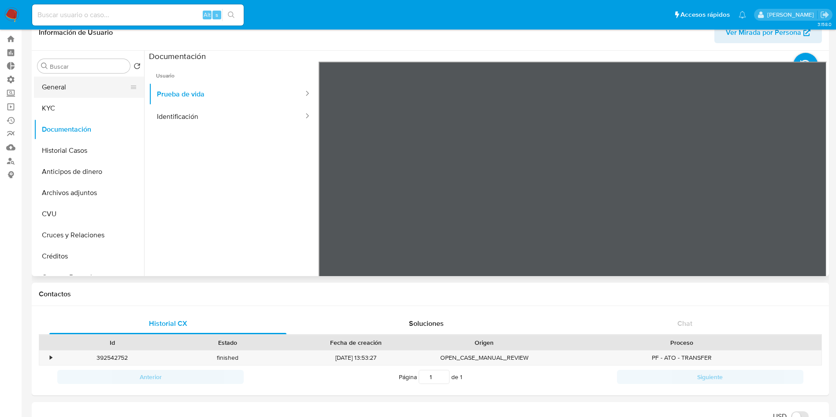
click at [69, 90] on button "General" at bounding box center [85, 87] width 103 height 21
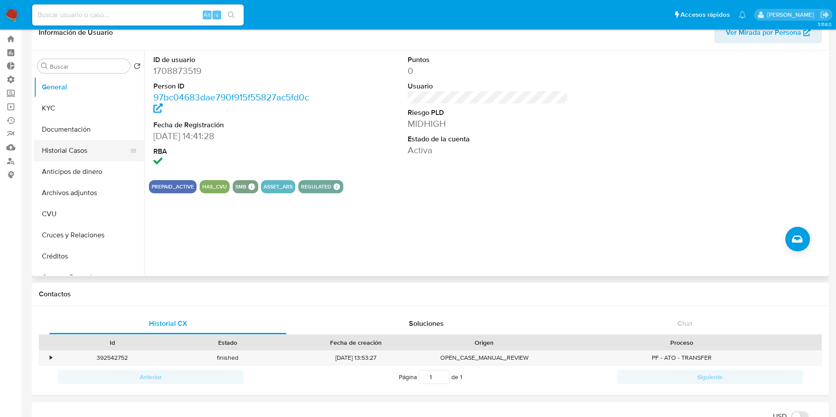
click at [56, 153] on button "Historial Casos" at bounding box center [85, 150] width 103 height 21
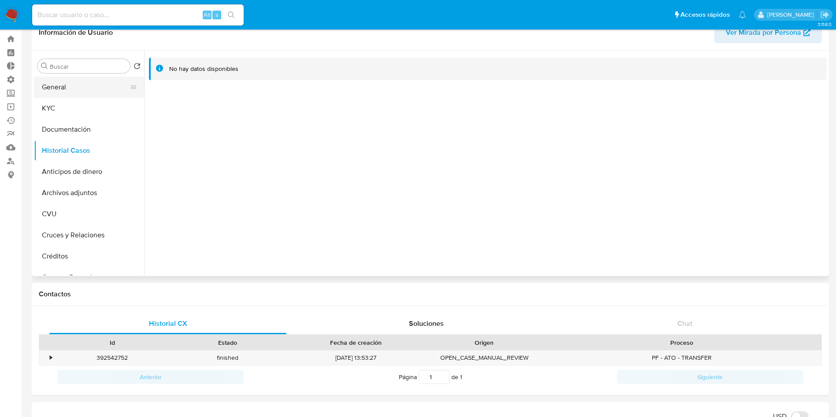
click at [61, 89] on button "General" at bounding box center [85, 87] width 103 height 21
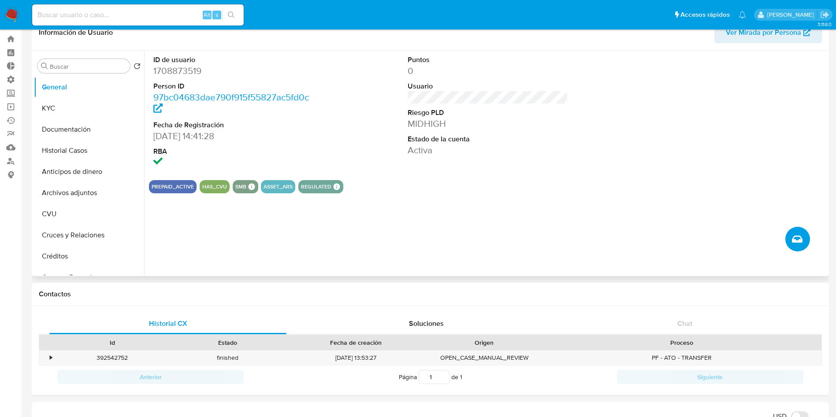
click at [794, 239] on icon "Crear caso manual" at bounding box center [797, 239] width 11 height 7
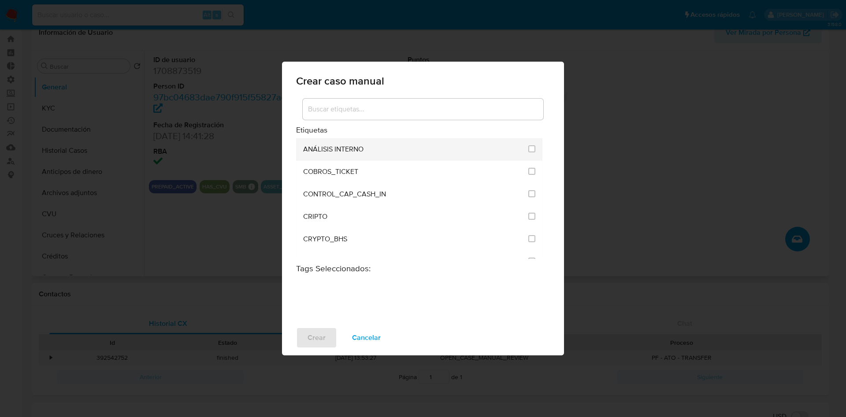
click at [382, 149] on div "ANÁLISIS INTERNO" at bounding box center [413, 149] width 220 height 22
click at [529, 149] on input "1887" at bounding box center [531, 148] width 7 height 7
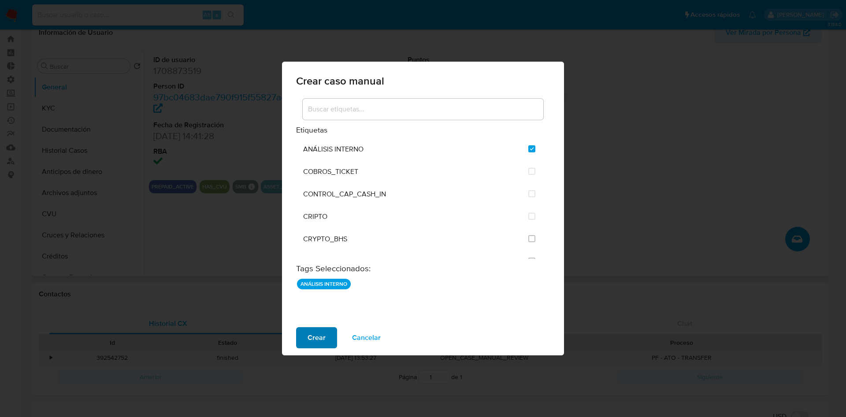
click at [309, 344] on span "Crear" at bounding box center [317, 337] width 18 height 19
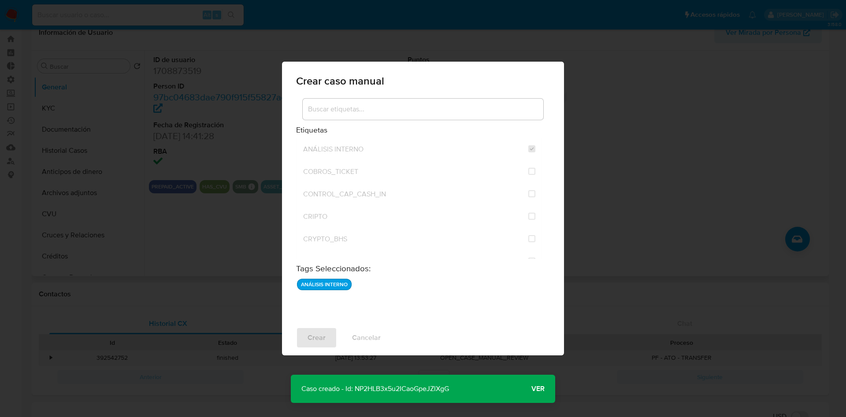
click at [419, 388] on p "Caso creado - Id: NP2HLB3x5u2ICaoGpeJZlXgG" at bounding box center [375, 389] width 169 height 28
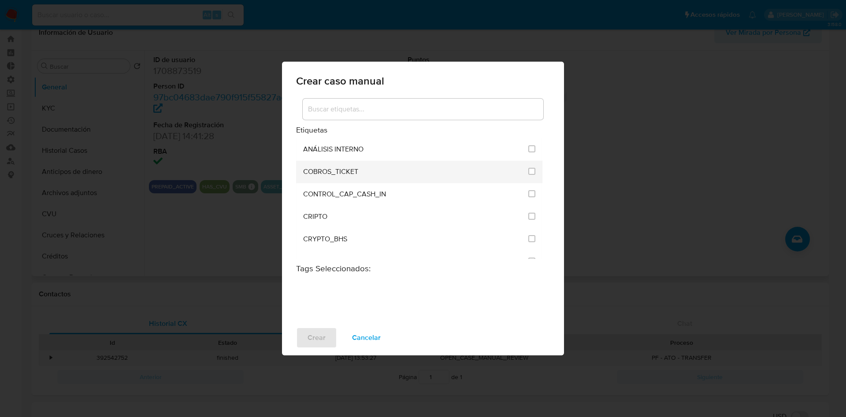
checkbox input "false"
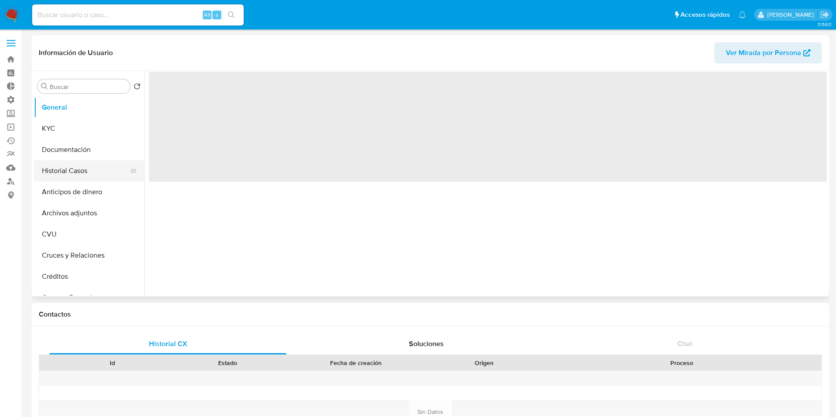
click at [72, 169] on button "Historial Casos" at bounding box center [85, 170] width 103 height 21
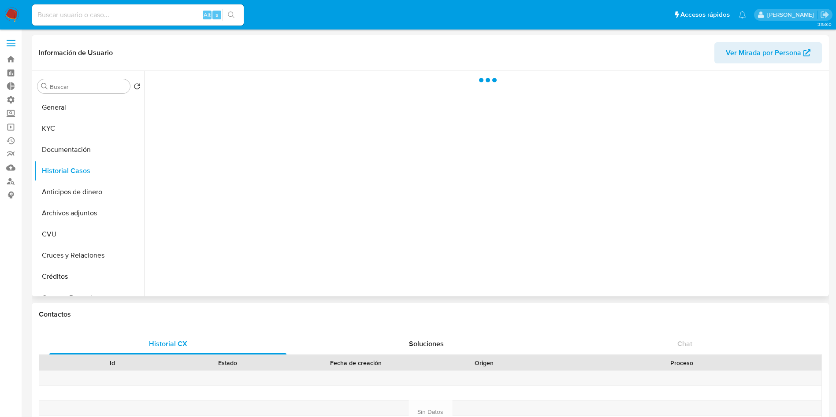
select select "10"
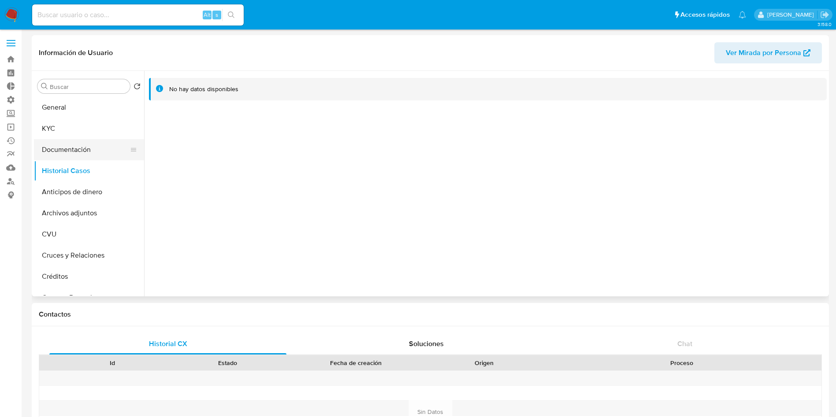
click at [71, 146] on button "Documentación" at bounding box center [85, 149] width 103 height 21
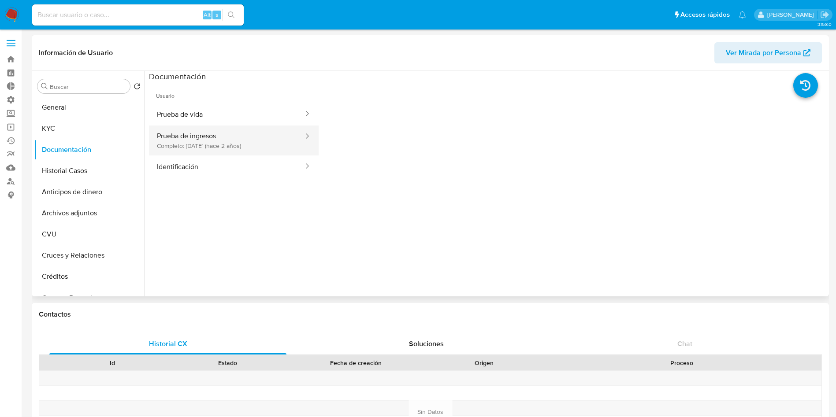
click at [239, 138] on button "Prueba de ingresos Completo: 16/12/2023 (hace 2 años)" at bounding box center [227, 141] width 156 height 30
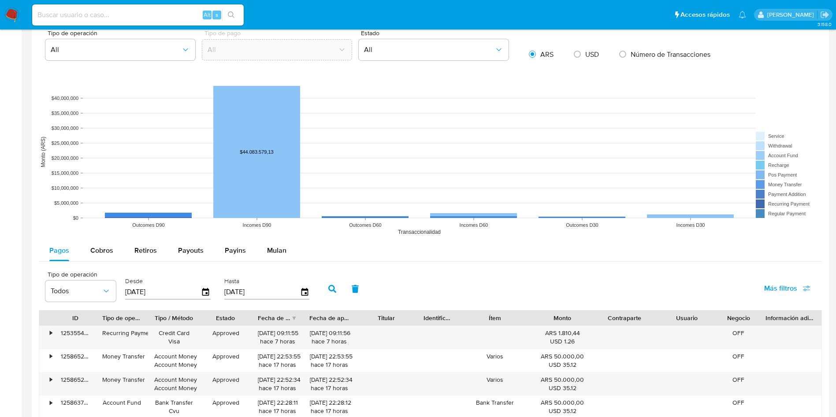
scroll to position [610, 0]
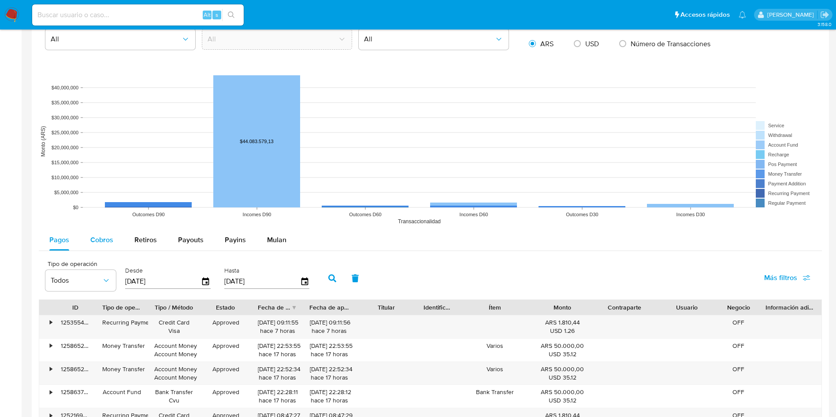
click at [102, 241] on span "Cobros" at bounding box center [101, 240] width 23 height 10
select select "10"
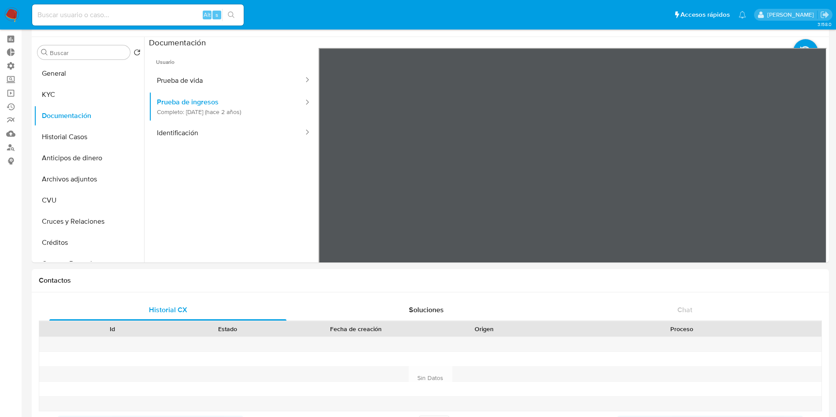
scroll to position [0, 0]
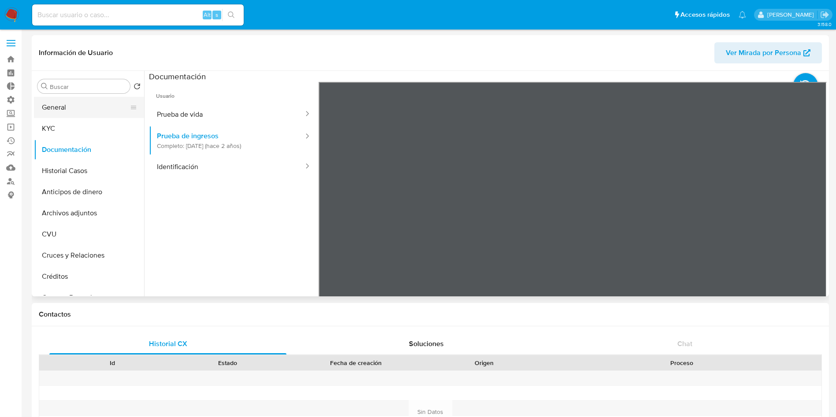
click at [81, 106] on button "General" at bounding box center [85, 107] width 103 height 21
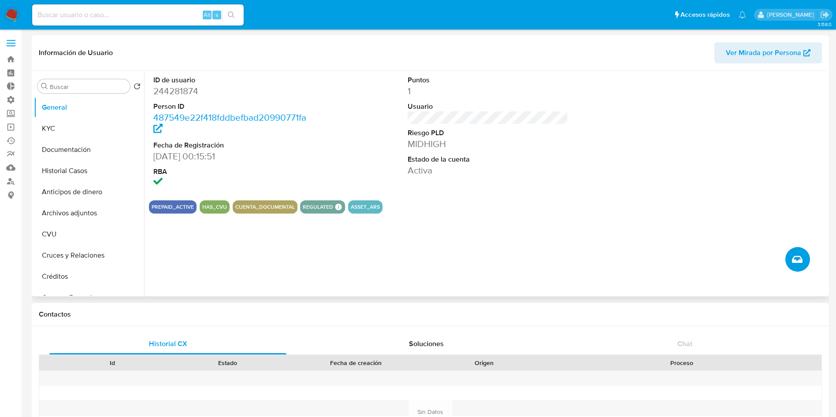
click at [804, 254] on button "Crear caso manual" at bounding box center [797, 259] width 25 height 25
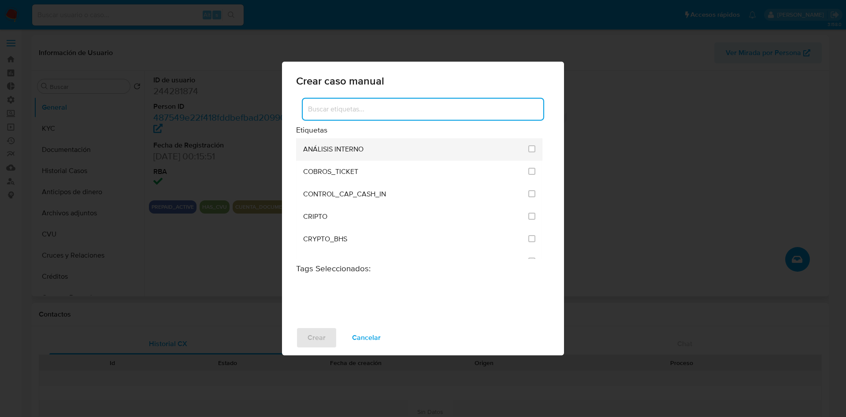
click at [368, 152] on div "ANÁLISIS INTERNO" at bounding box center [413, 149] width 220 height 22
click at [528, 153] on span at bounding box center [531, 150] width 7 height 10
click at [531, 148] on input "1887" at bounding box center [531, 148] width 7 height 7
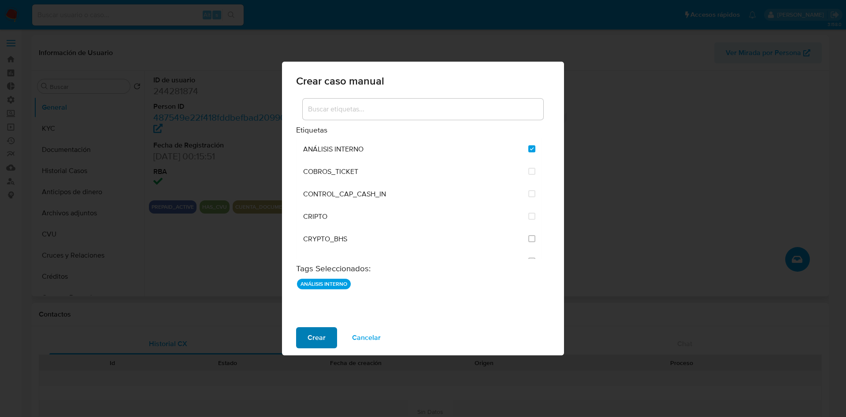
click at [319, 334] on span "Crear" at bounding box center [317, 337] width 18 height 19
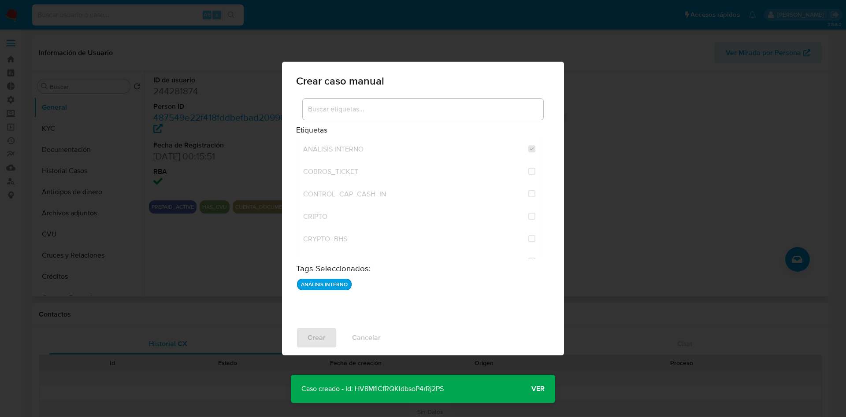
click at [427, 389] on p "Caso creado - Id: HV8MflCfRQKIdbsoP4rRj2PS" at bounding box center [372, 389] width 163 height 28
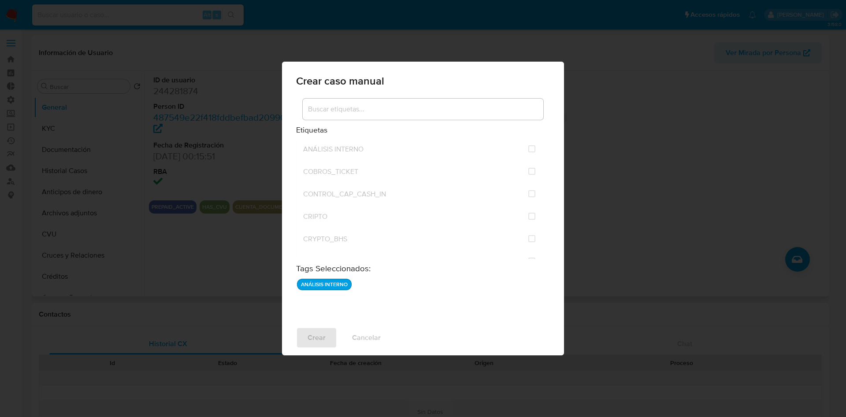
checkbox input "false"
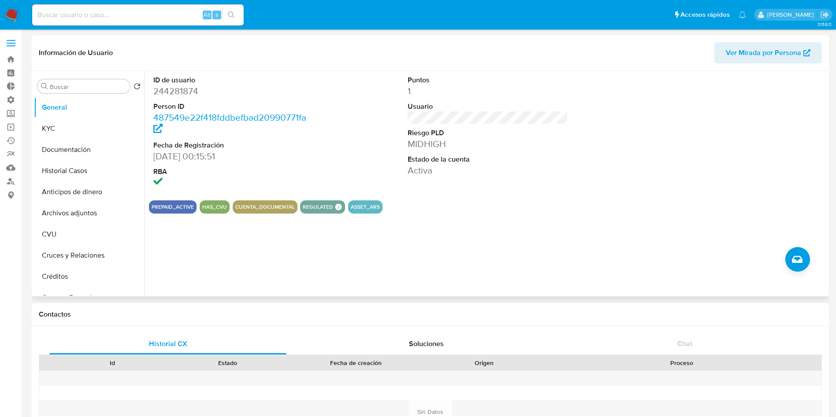
click at [125, 11] on input at bounding box center [138, 14] width 212 height 11
paste input "NP2HLB3x5u2ICaoGpeJZlXgG"
type input "NP2HLB3x5u2ICaoGpeJZlXgG"
click at [229, 18] on icon "search-icon" at bounding box center [231, 14] width 7 height 7
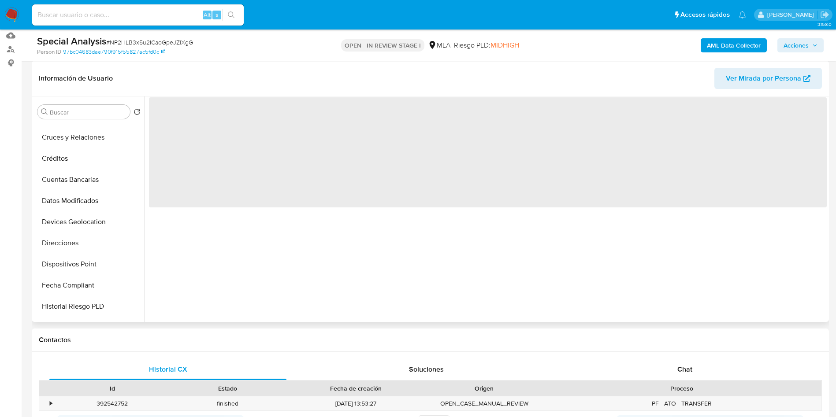
scroll to position [264, 0]
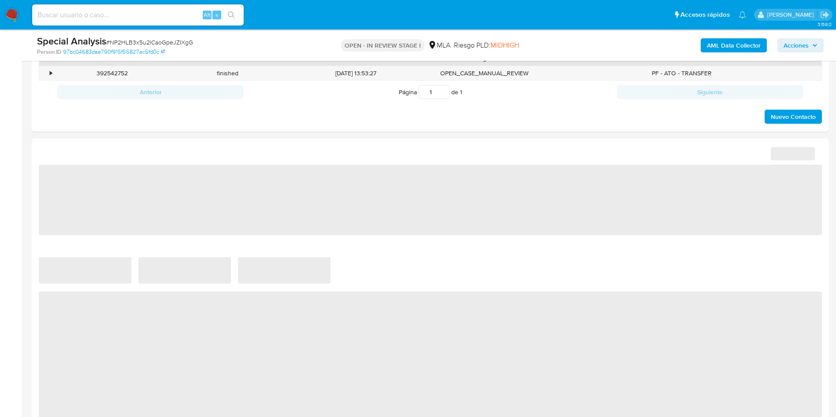
select select "10"
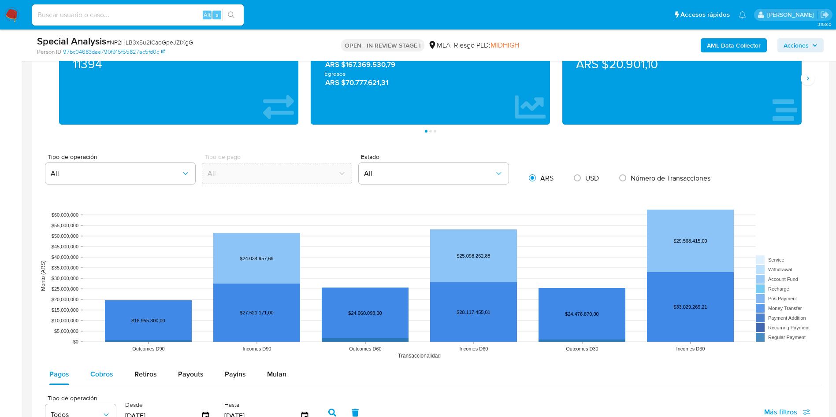
click at [108, 371] on span "Cobros" at bounding box center [101, 374] width 23 height 10
select select "10"
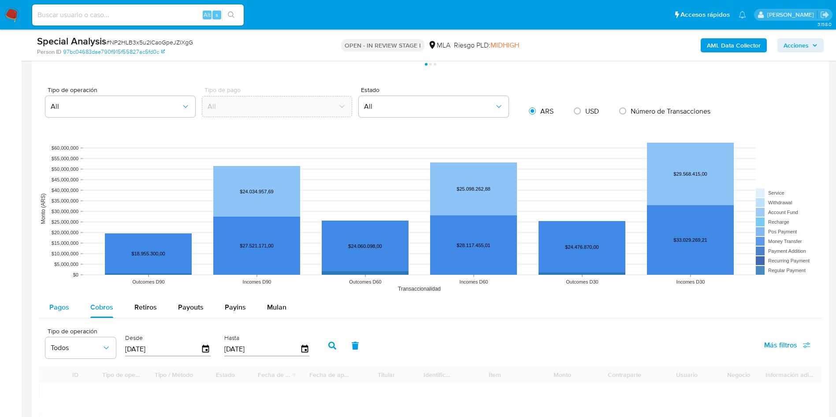
scroll to position [727, 0]
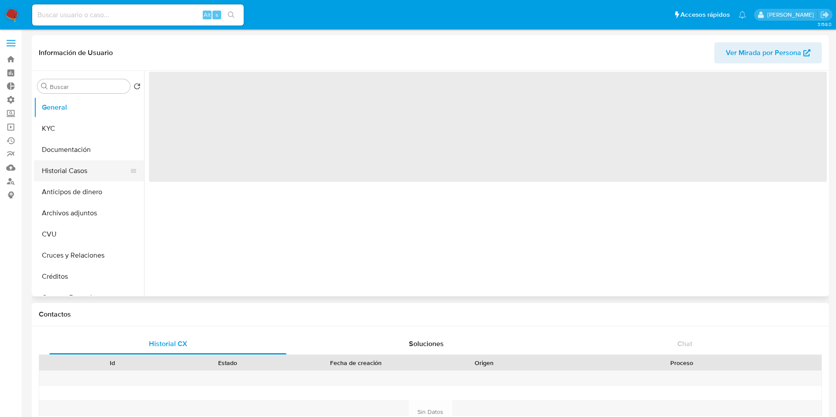
click at [77, 172] on button "Historial Casos" at bounding box center [85, 170] width 103 height 21
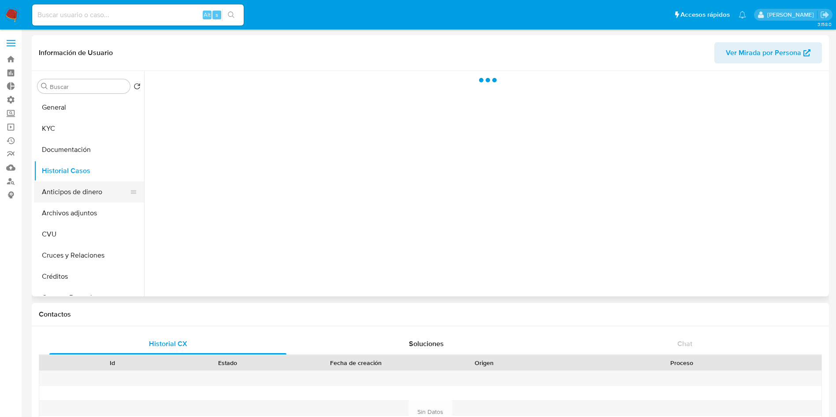
select select "10"
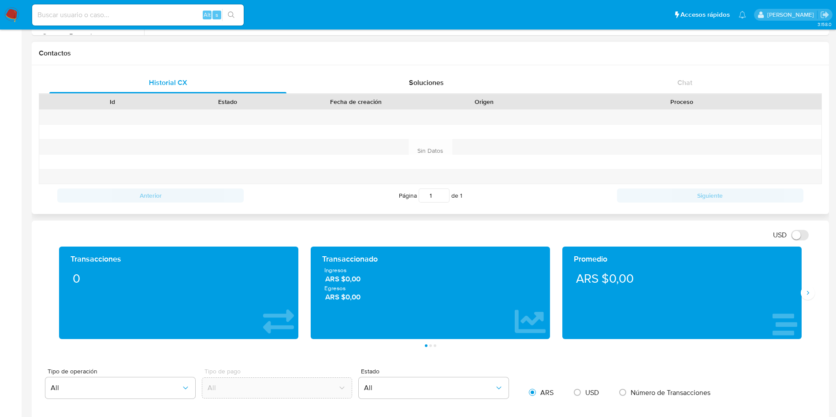
scroll to position [264, 0]
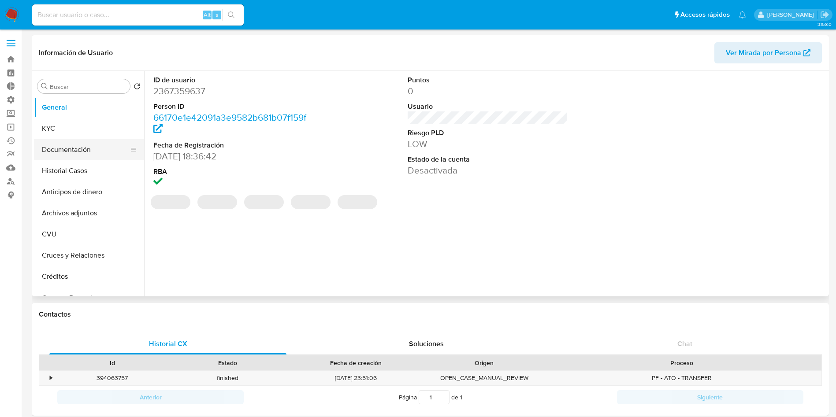
select select "10"
click at [69, 170] on button "Historial Casos" at bounding box center [85, 170] width 103 height 21
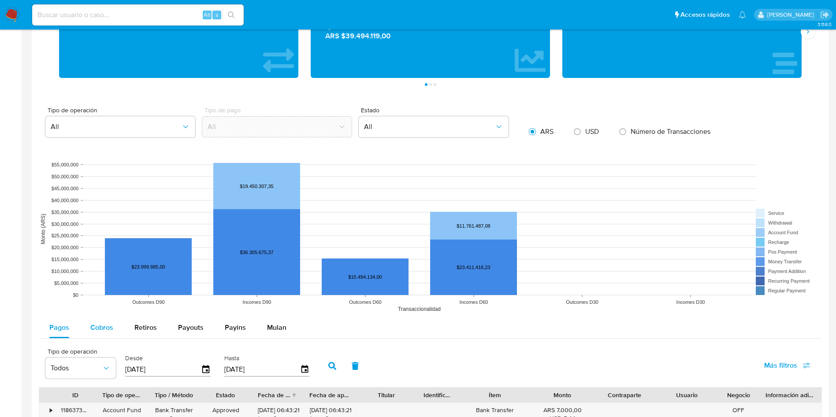
click at [108, 323] on span "Cobros" at bounding box center [101, 328] width 23 height 10
select select "10"
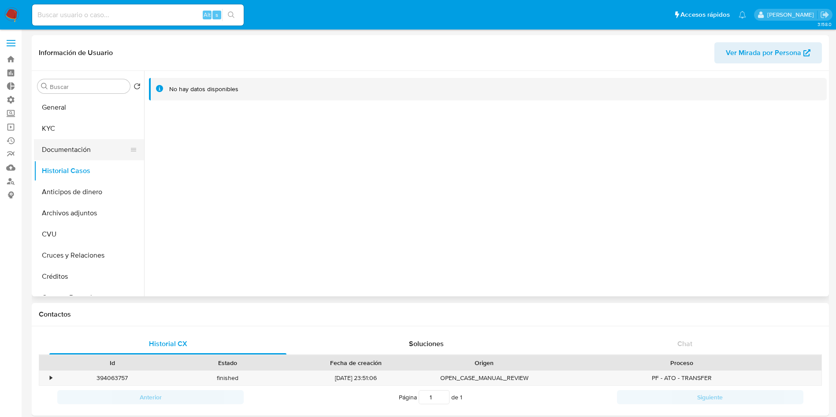
click at [71, 154] on button "Documentación" at bounding box center [85, 149] width 103 height 21
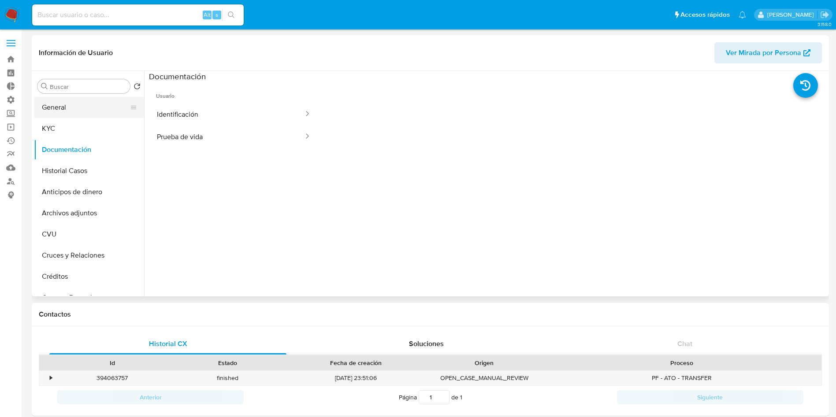
click at [74, 105] on button "General" at bounding box center [85, 107] width 103 height 21
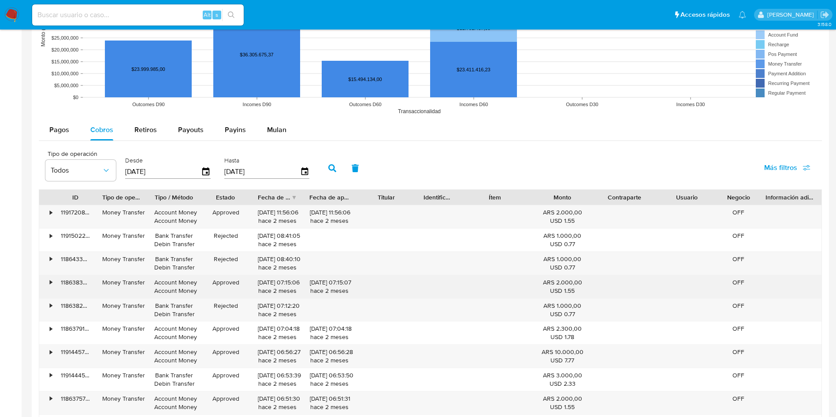
scroll to position [661, 0]
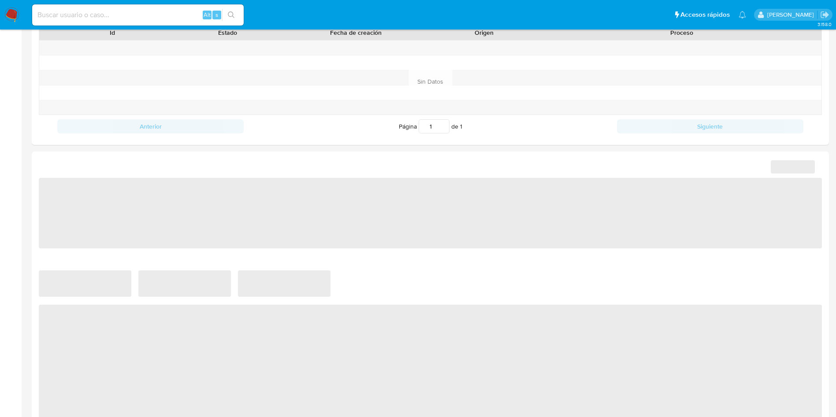
select select "10"
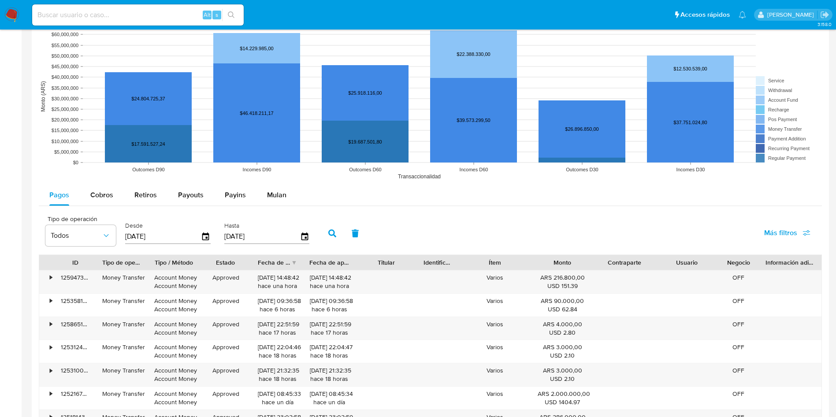
scroll to position [661, 0]
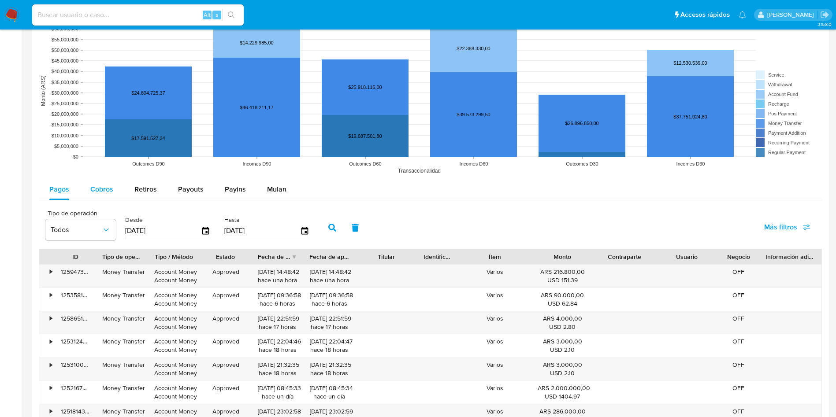
click at [104, 189] on span "Cobros" at bounding box center [101, 189] width 23 height 10
select select "10"
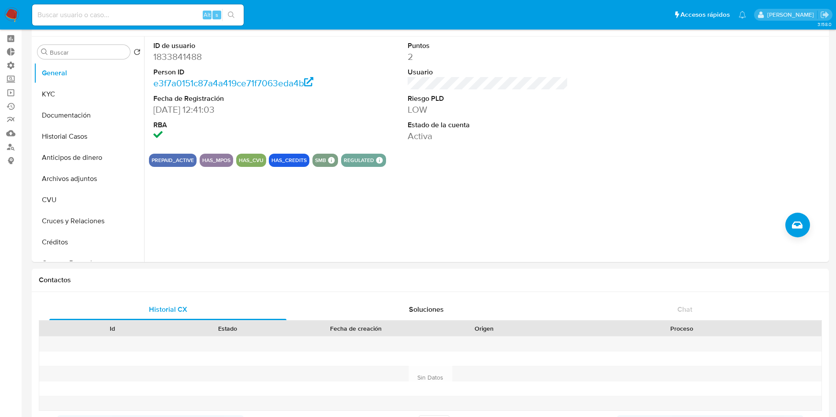
scroll to position [0, 0]
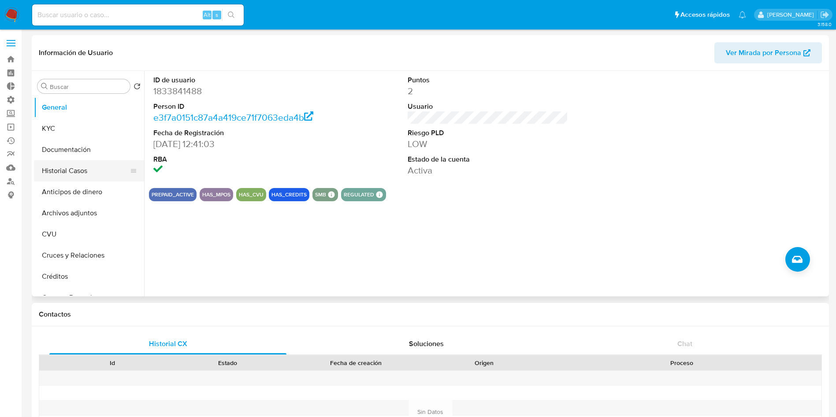
click at [61, 174] on button "Historial Casos" at bounding box center [85, 170] width 103 height 21
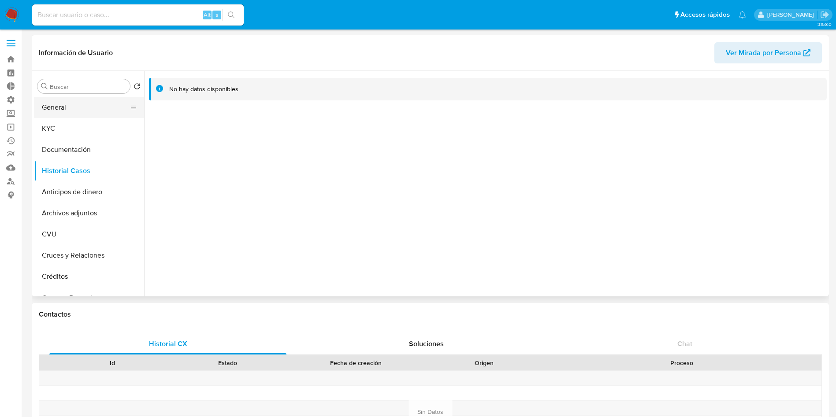
click at [80, 101] on button "General" at bounding box center [85, 107] width 103 height 21
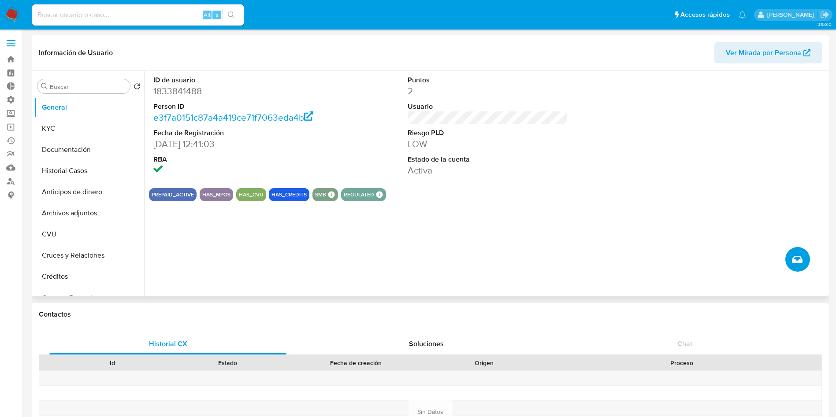
click at [806, 262] on button "Crear caso manual" at bounding box center [797, 259] width 25 height 25
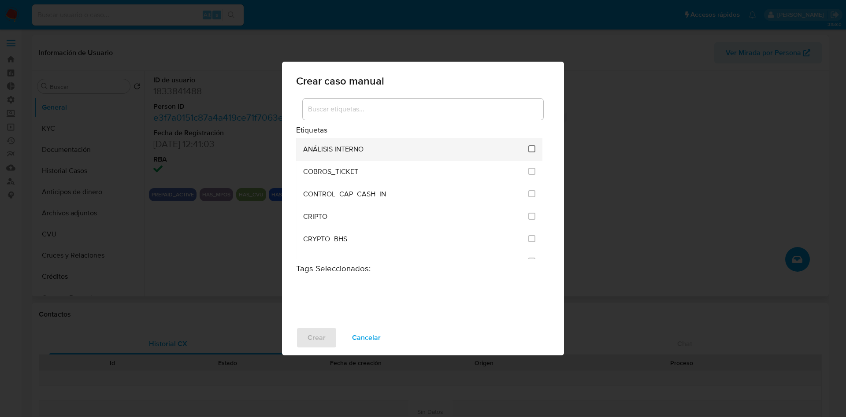
click at [531, 149] on input "1887" at bounding box center [531, 148] width 7 height 7
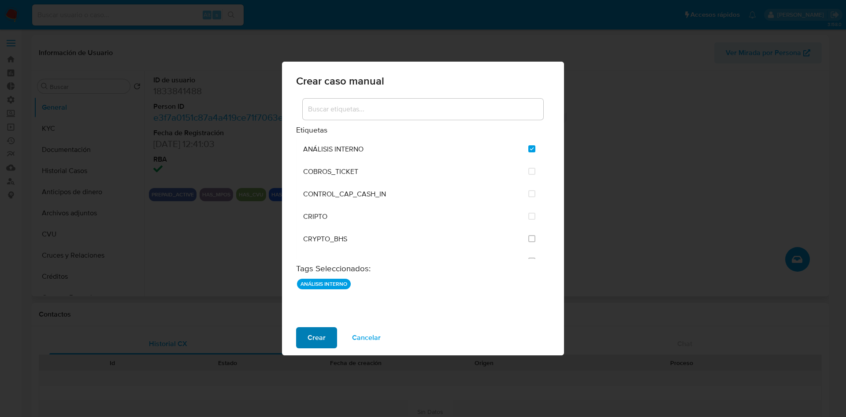
click at [319, 334] on span "Crear" at bounding box center [317, 337] width 18 height 19
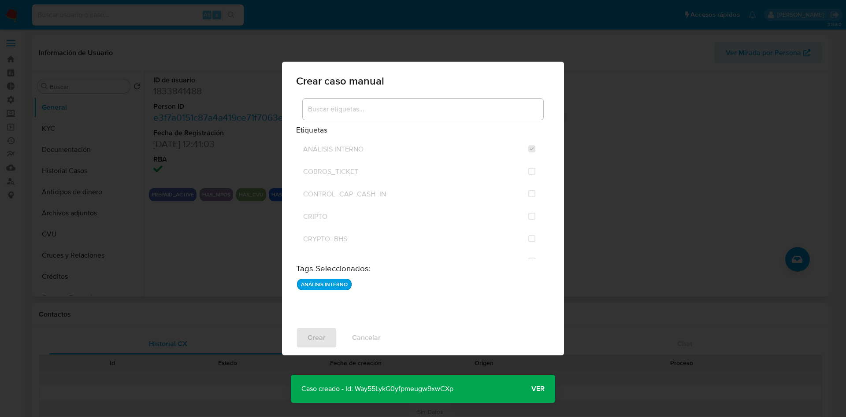
click at [396, 387] on p "Caso creado - Id: Way55LykG0yfpmeugw9xwCXp" at bounding box center [377, 389] width 173 height 28
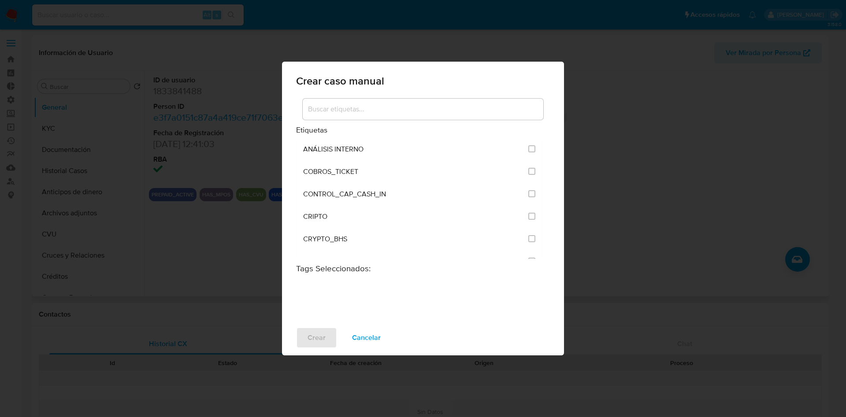
checkbox input "false"
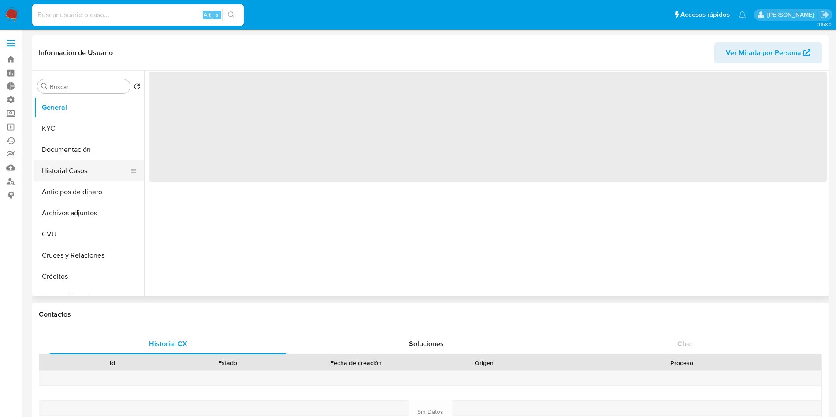
click at [59, 176] on button "Historial Casos" at bounding box center [85, 170] width 103 height 21
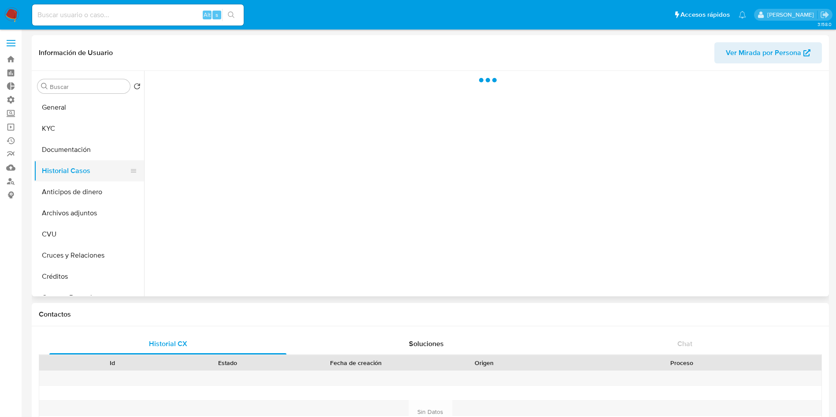
select select "10"
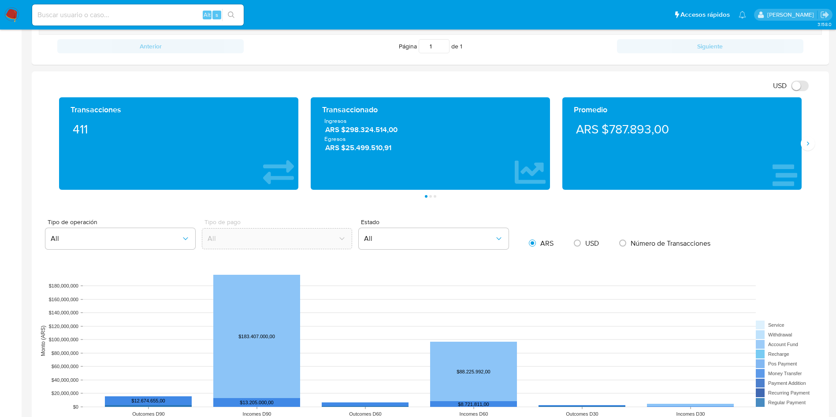
scroll to position [675, 0]
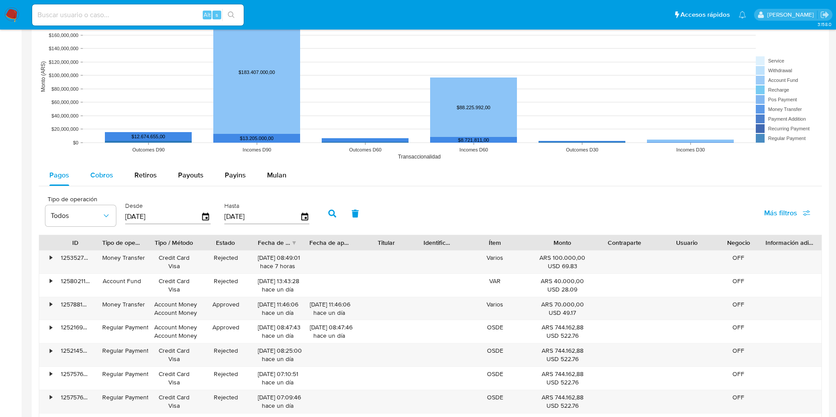
click at [96, 175] on span "Cobros" at bounding box center [101, 175] width 23 height 10
select select "10"
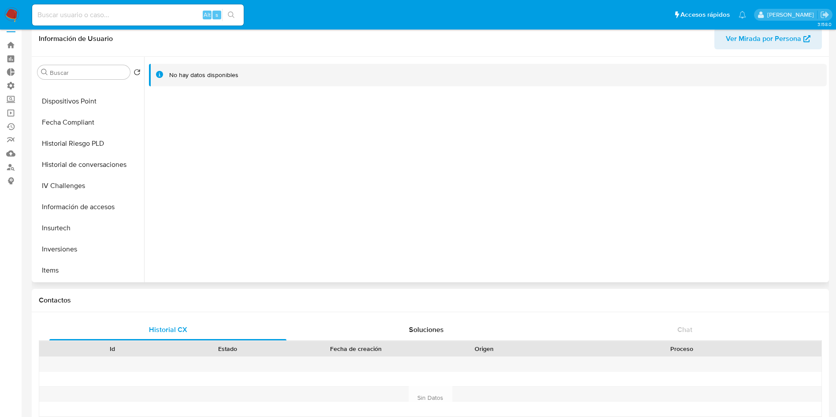
scroll to position [415, 0]
click at [100, 226] on button "Restricciones Nuevo Mundo" at bounding box center [85, 228] width 103 height 21
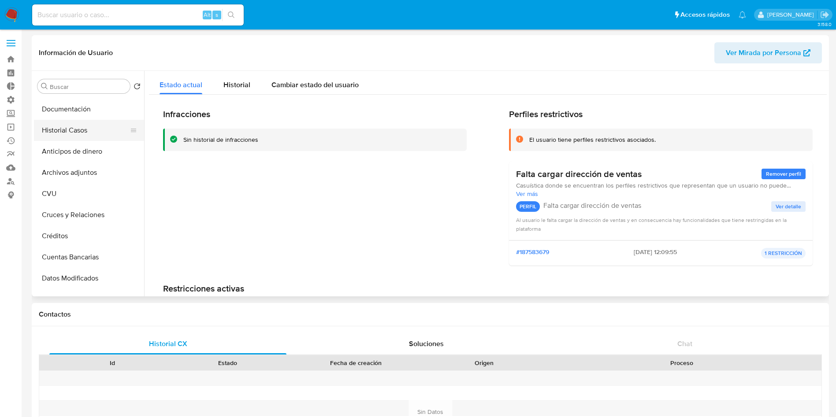
scroll to position [0, 0]
click at [53, 110] on button "General" at bounding box center [85, 107] width 103 height 21
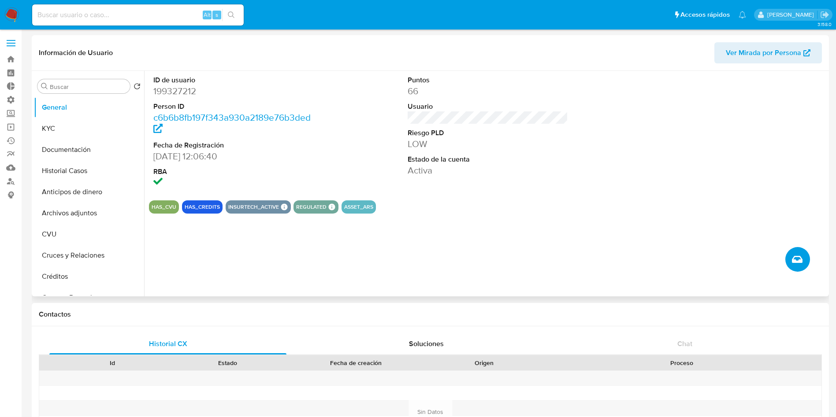
click at [799, 260] on icon "Crear caso manual" at bounding box center [797, 259] width 11 height 11
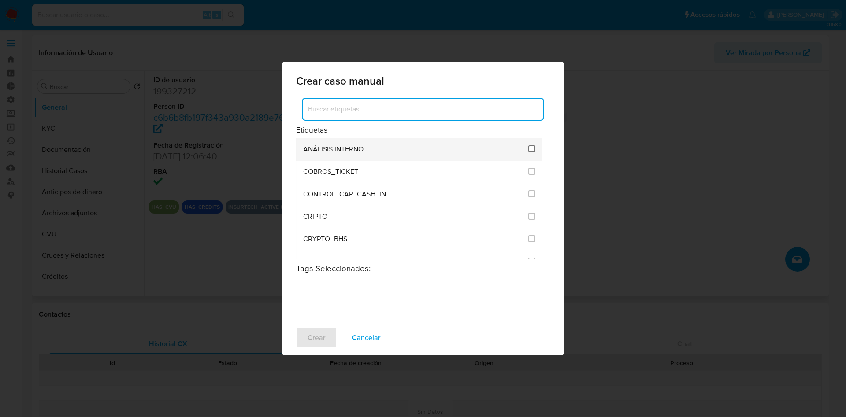
click at [529, 150] on input "1887" at bounding box center [531, 148] width 7 height 7
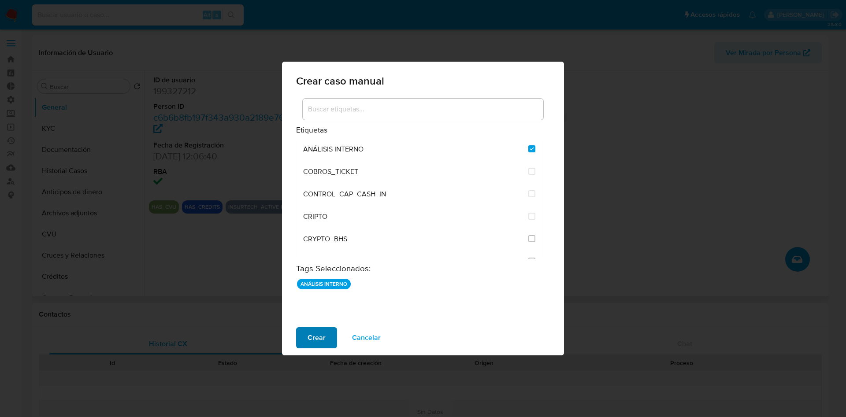
click at [322, 333] on span "Crear" at bounding box center [317, 337] width 18 height 19
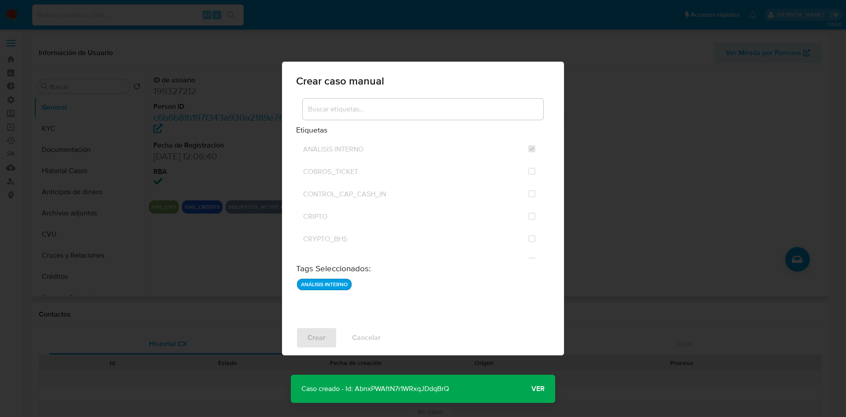
click at [423, 390] on p "Caso creado - Id: AbnxPWAftN7r1WRxqJDdqBrQ" at bounding box center [375, 389] width 169 height 28
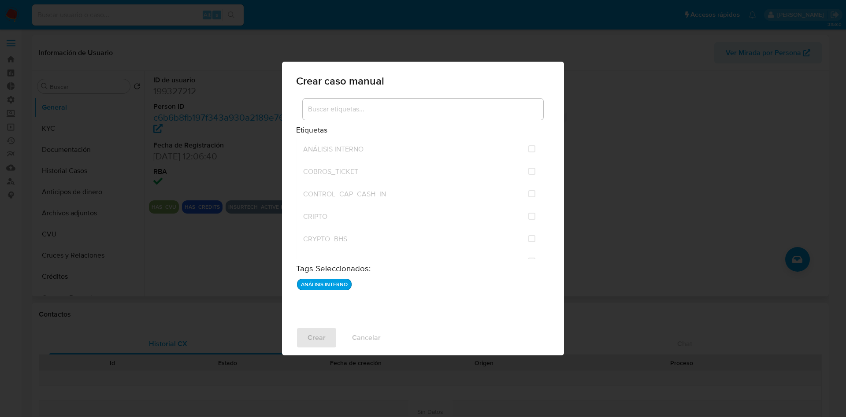
checkbox input "false"
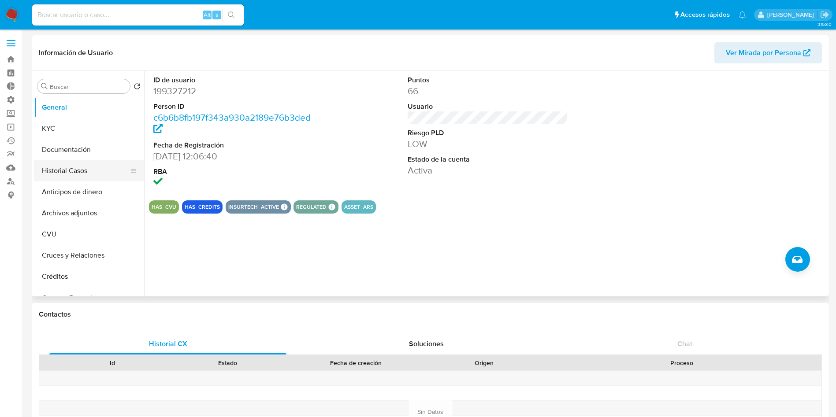
click at [82, 163] on button "Historial Casos" at bounding box center [85, 170] width 103 height 21
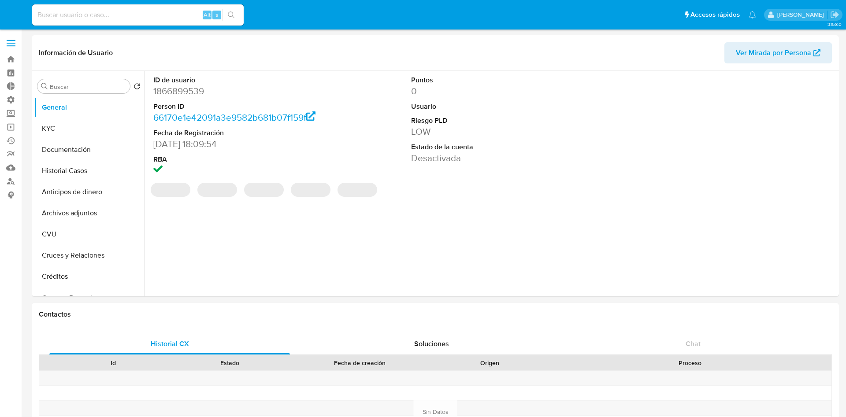
select select "10"
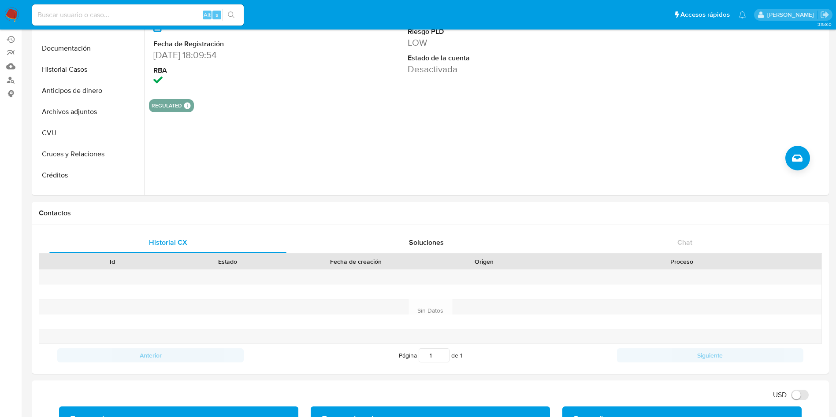
scroll to position [264, 0]
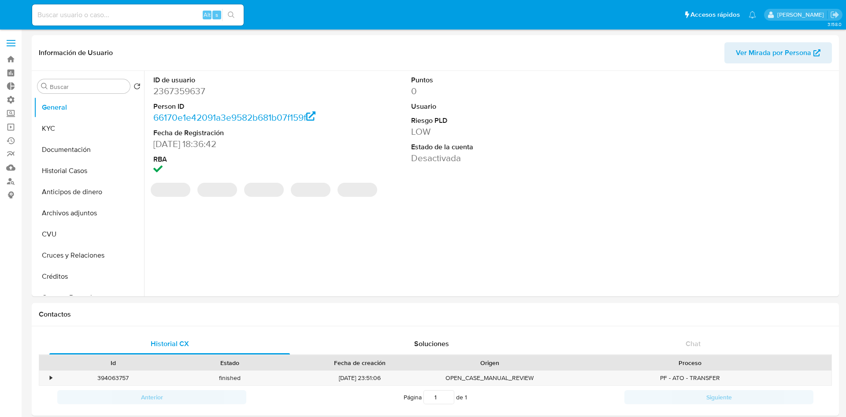
select select "10"
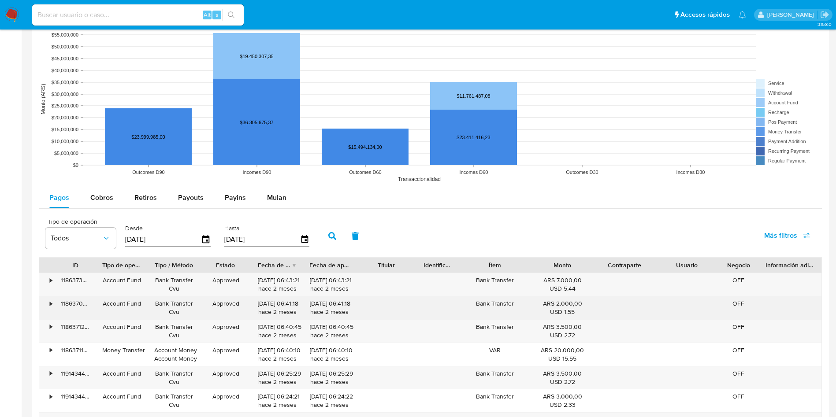
scroll to position [595, 0]
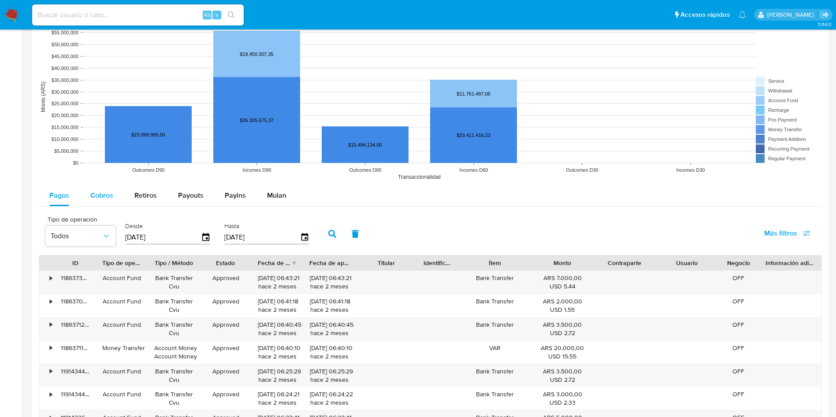
click at [100, 194] on span "Cobros" at bounding box center [101, 195] width 23 height 10
select select "10"
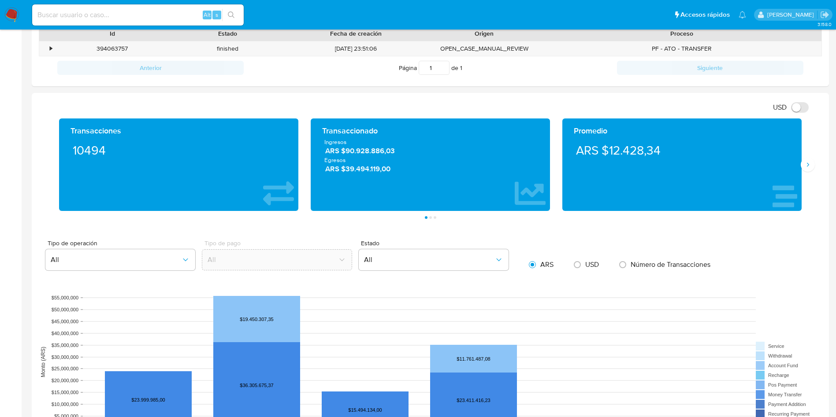
scroll to position [66, 0]
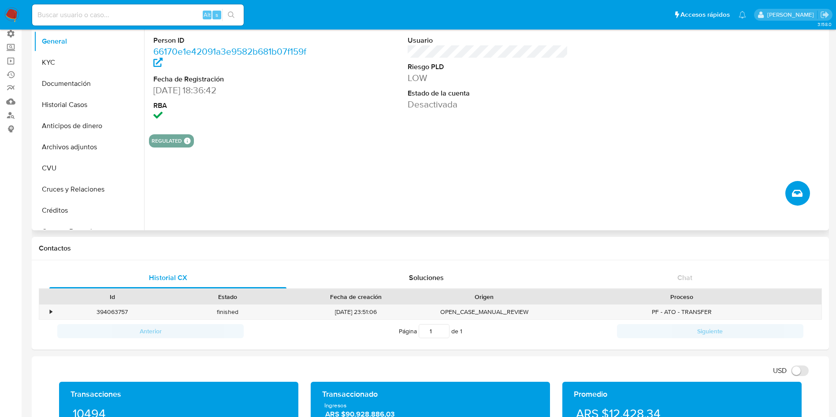
click at [801, 193] on icon "Crear caso manual" at bounding box center [797, 193] width 11 height 11
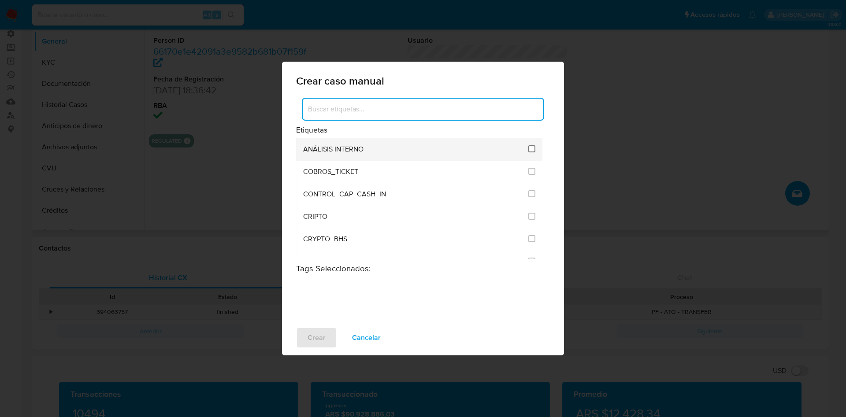
click at [528, 149] on input "1887" at bounding box center [531, 148] width 7 height 7
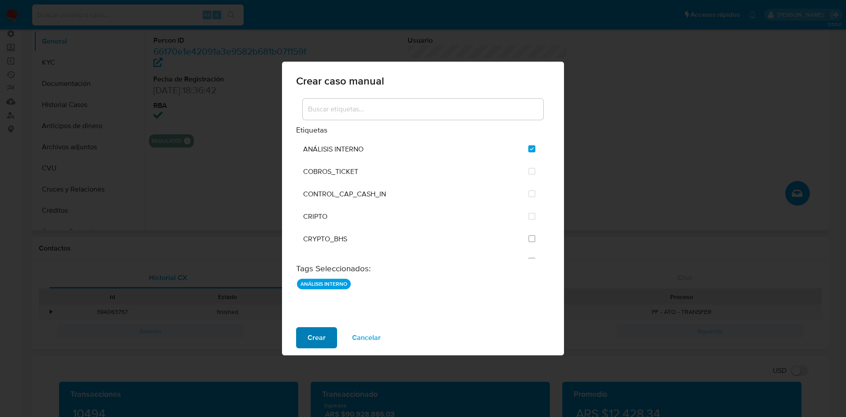
click at [319, 338] on span "Crear" at bounding box center [317, 337] width 18 height 19
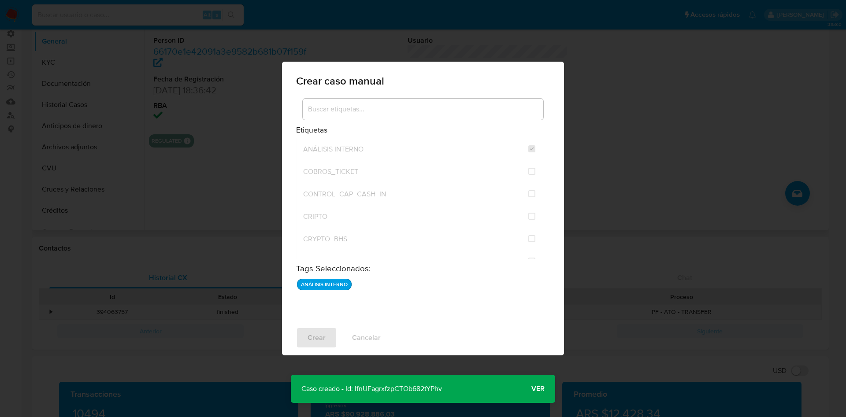
click at [415, 391] on p "Caso creado - Id: lfnUFagrxfzpCTOb682tYPhv" at bounding box center [372, 389] width 162 height 28
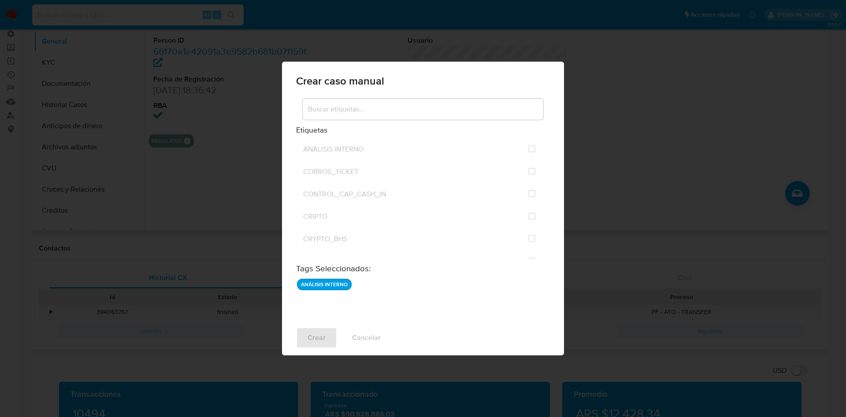
checkbox input "false"
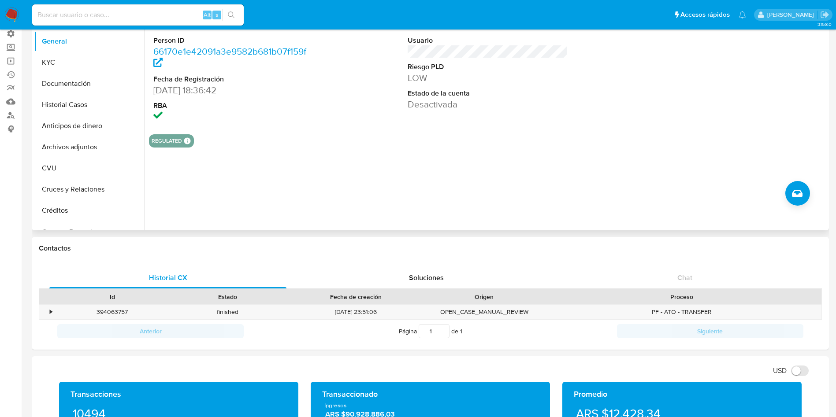
click at [477, 197] on div "ID de usuario 2367359637 Person ID 66170e1e42091a3e9582b681b07f159f Fecha de Re…" at bounding box center [485, 118] width 683 height 226
click at [141, 14] on input at bounding box center [138, 14] width 212 height 11
paste input "14YIwAwsut3oqyA6ZxYvdtX7"
click at [241, 9] on input "14YIwAwsut3oqyA6ZxYvdtX7" at bounding box center [138, 14] width 212 height 11
type input "14YIwAwsut3oqyA6ZxYvdtX7"
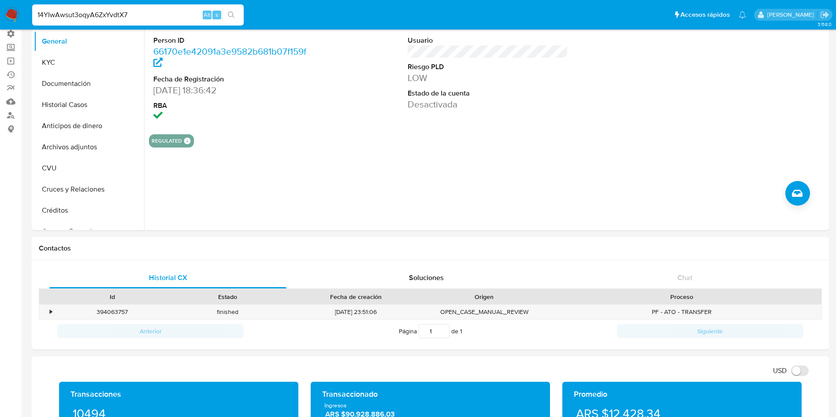
click at [235, 19] on button "search-icon" at bounding box center [231, 15] width 18 height 12
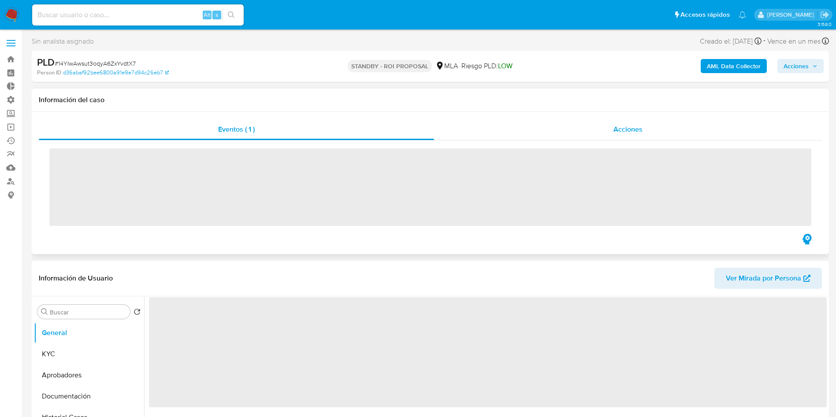
click at [628, 127] on span "Acciones" at bounding box center [627, 129] width 29 height 10
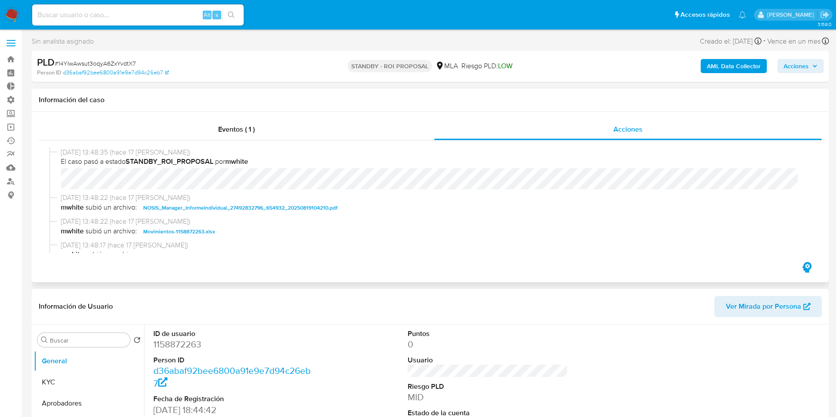
select select "10"
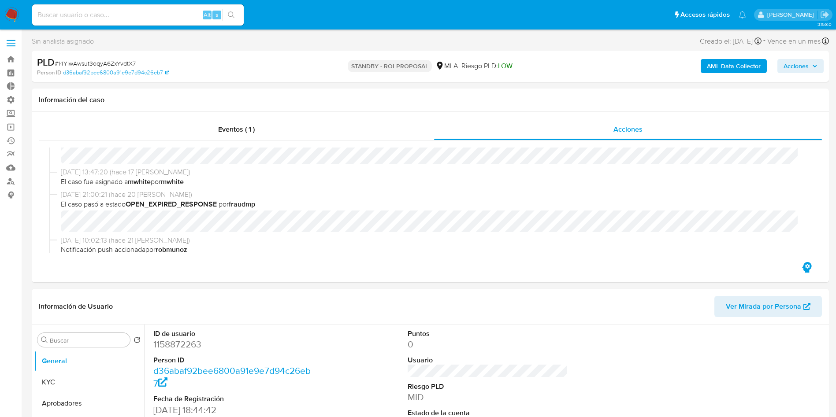
scroll to position [264, 0]
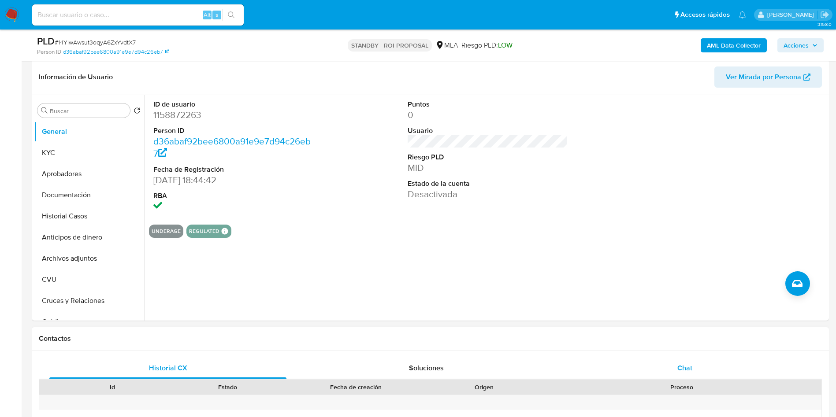
click at [699, 372] on div "Chat" at bounding box center [684, 368] width 237 height 21
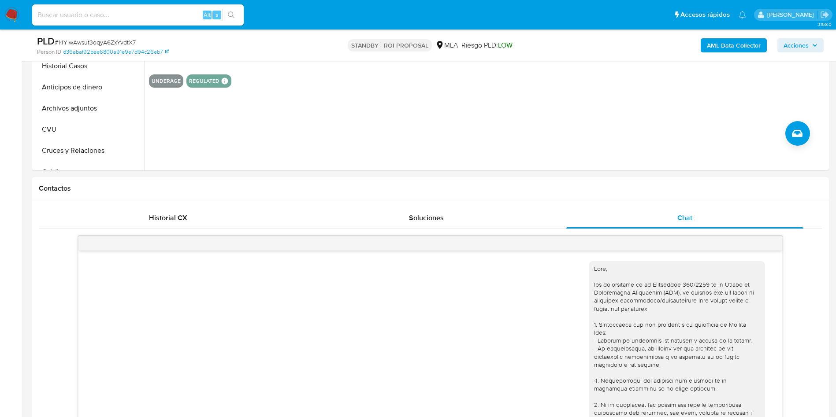
scroll to position [397, 0]
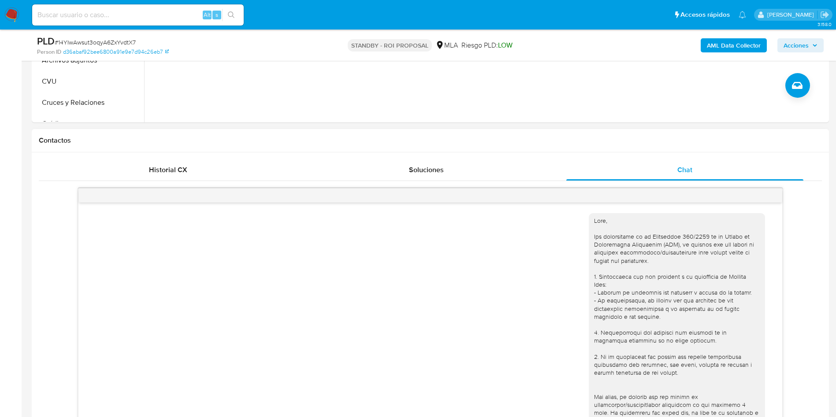
click at [589, 223] on div at bounding box center [677, 401] width 176 height 376
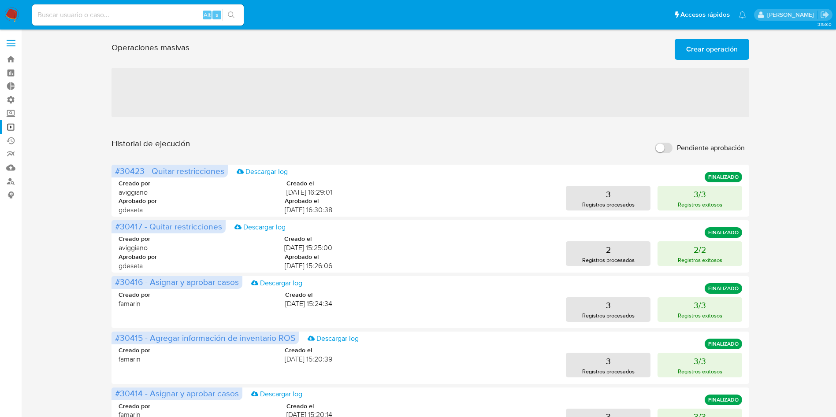
click at [700, 49] on span "Crear operación" at bounding box center [712, 49] width 52 height 19
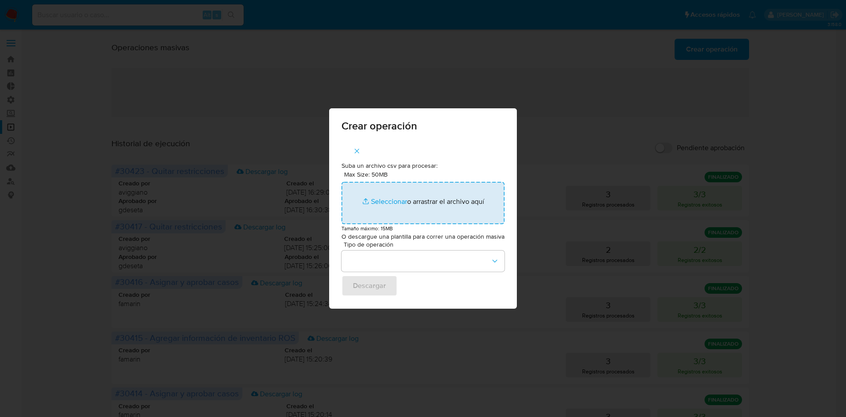
click at [426, 195] on input "Max Size: 50MB Seleccionar archivos" at bounding box center [423, 203] width 163 height 42
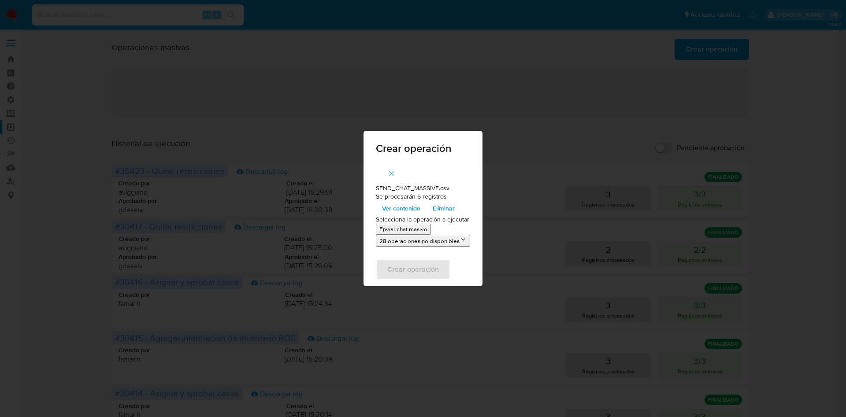
click at [412, 232] on p "Enviar chat masivo" at bounding box center [403, 229] width 48 height 8
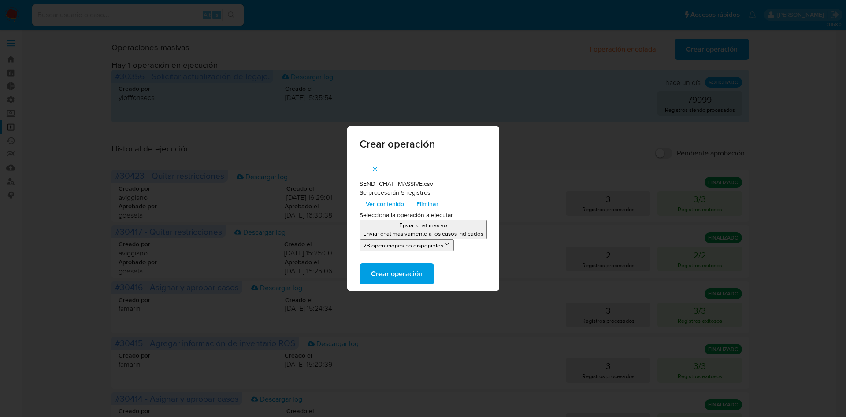
click at [422, 224] on p "Enviar chat masivo" at bounding box center [423, 225] width 120 height 8
click at [406, 275] on span "Crear operación" at bounding box center [397, 273] width 52 height 19
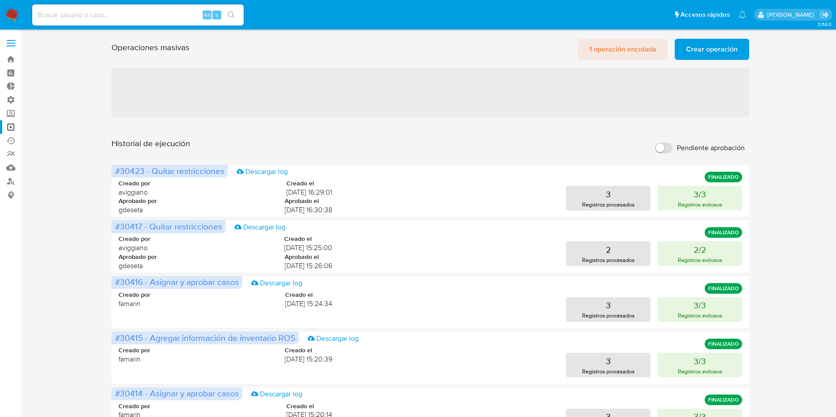
click at [617, 46] on span "1 operación encolada" at bounding box center [622, 49] width 67 height 19
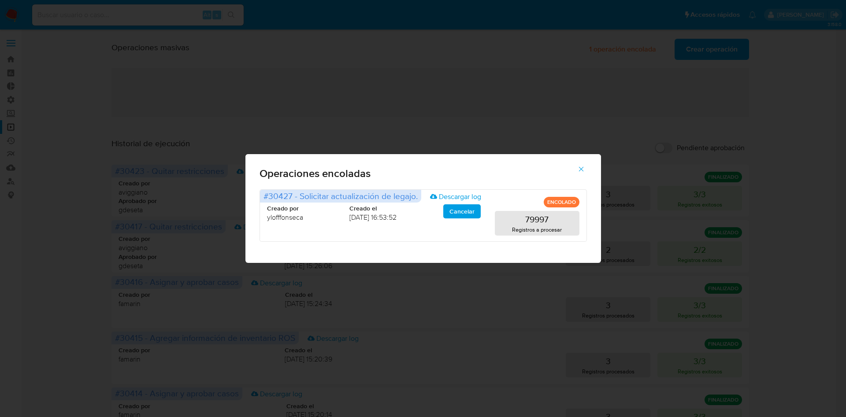
click at [579, 165] on icon "button" at bounding box center [581, 169] width 8 height 8
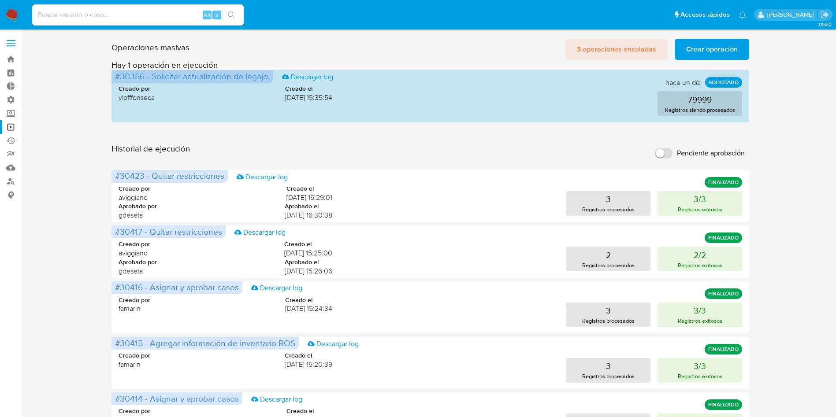
click at [600, 47] on span "3 operaciones encoladas" at bounding box center [616, 49] width 79 height 19
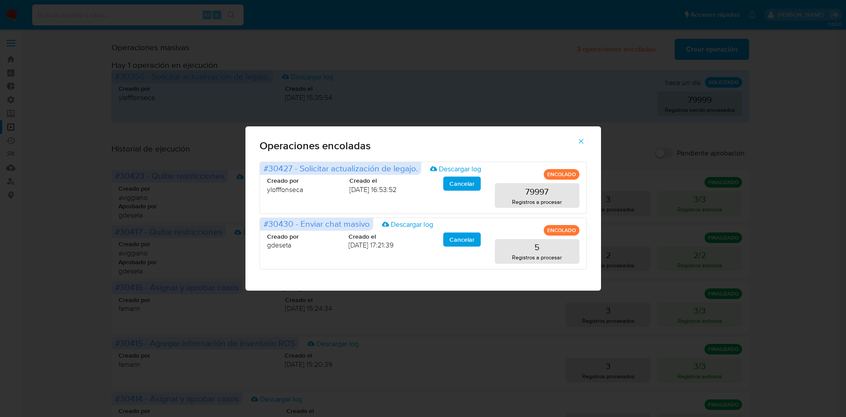
click at [583, 141] on icon "button" at bounding box center [581, 141] width 8 height 8
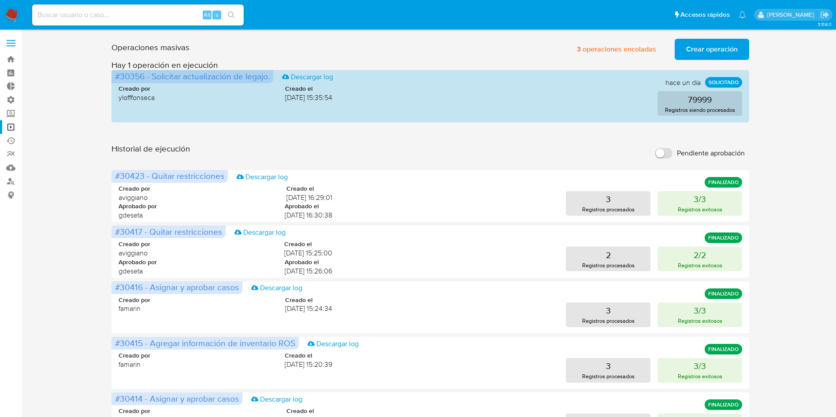
click at [12, 12] on img at bounding box center [11, 14] width 15 height 15
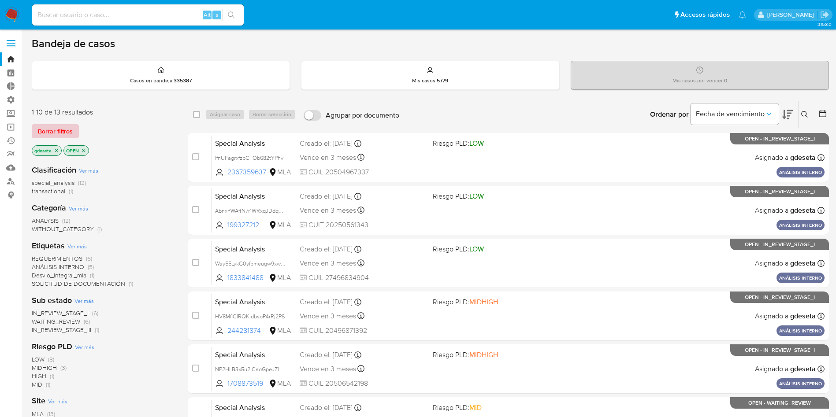
click at [59, 127] on span "Borrar filtros" at bounding box center [55, 131] width 35 height 12
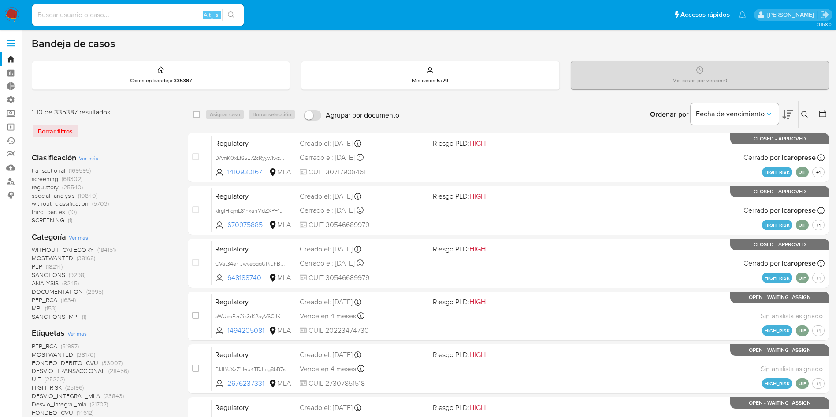
click at [800, 115] on button at bounding box center [805, 114] width 15 height 11
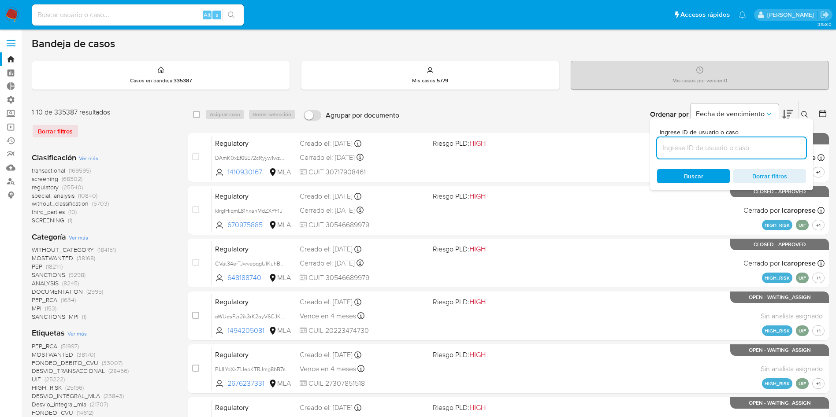
click at [707, 147] on input at bounding box center [731, 147] width 149 height 11
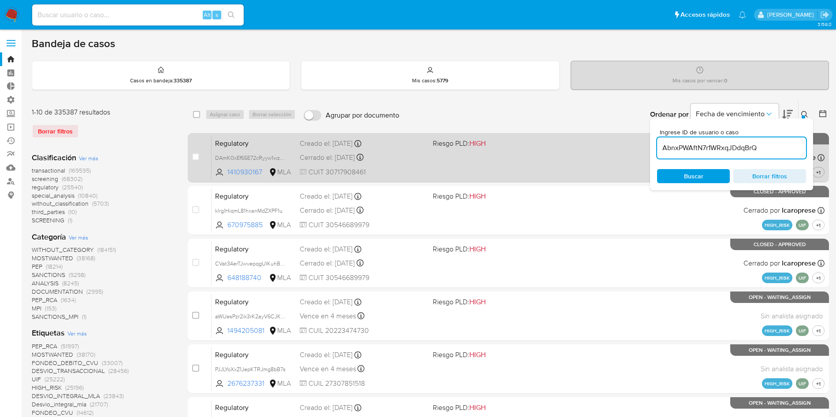
type input "AbnxPWAftN7r1WRxqJDdqBrQ"
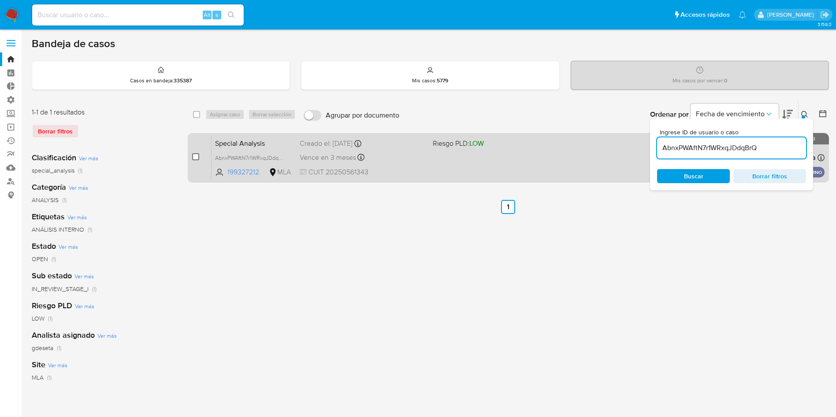
click at [196, 156] on input "checkbox" at bounding box center [195, 156] width 7 height 7
checkbox input "true"
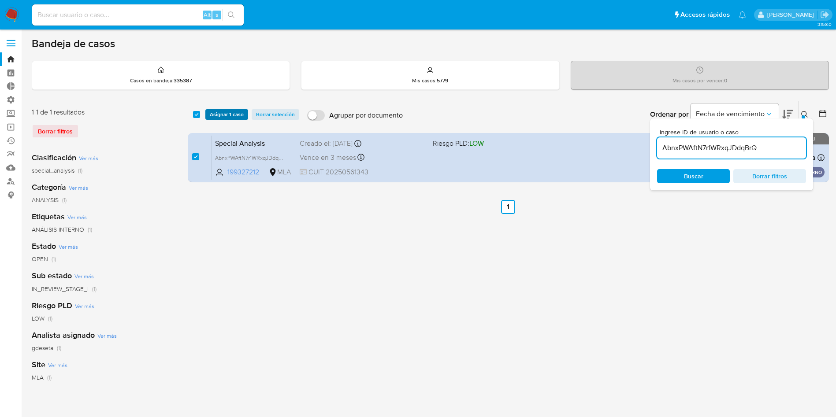
click at [224, 112] on span "Asignar 1 caso" at bounding box center [227, 114] width 34 height 9
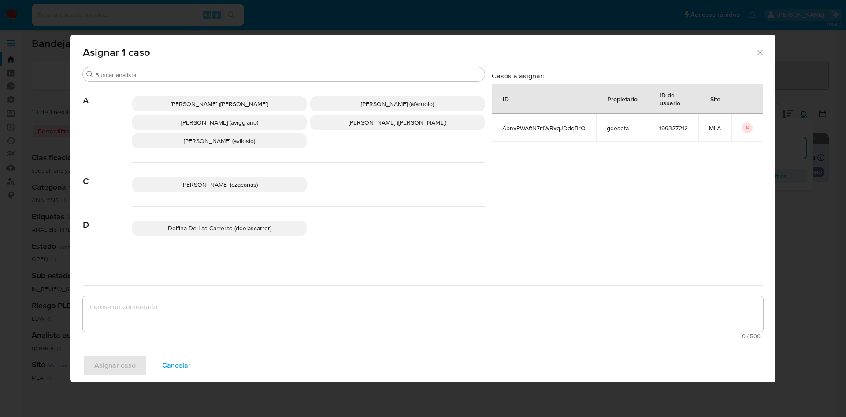
click at [224, 104] on span "Abril Karina Medzovich (amedzovich)" at bounding box center [220, 104] width 98 height 9
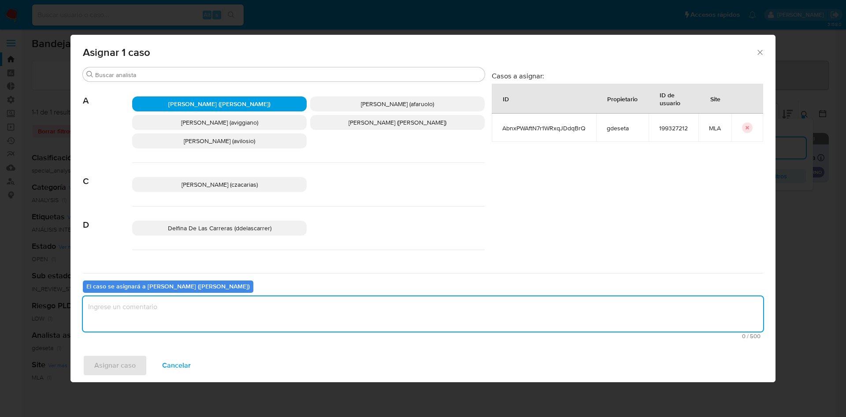
click at [194, 316] on textarea "assign-modal" at bounding box center [423, 314] width 680 height 35
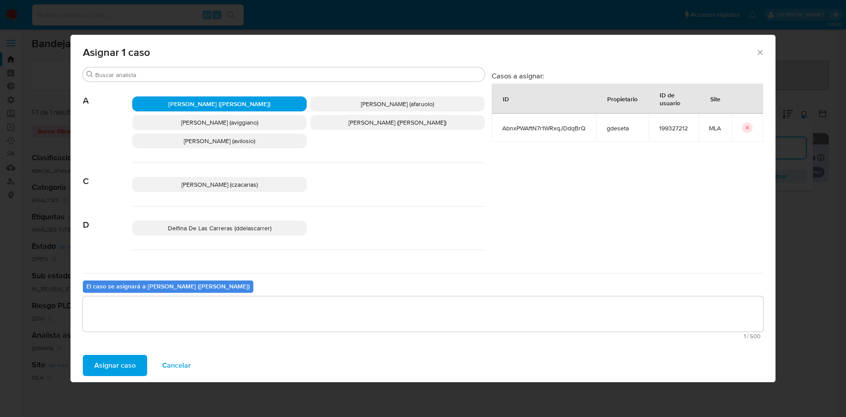
click at [137, 360] on button "Asignar caso" at bounding box center [115, 365] width 64 height 21
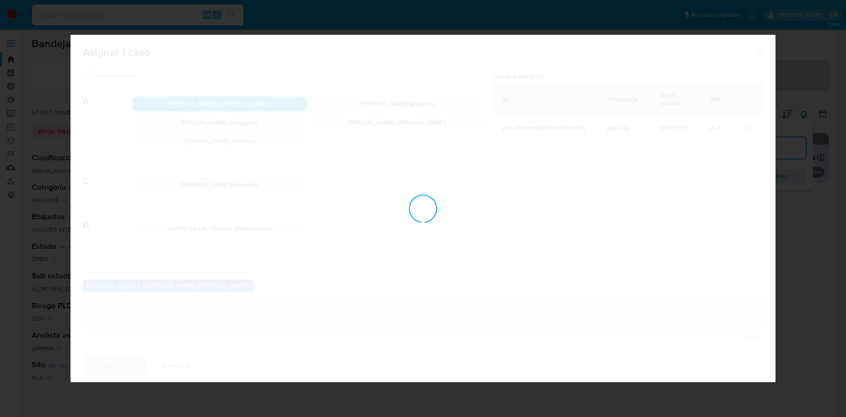
checkbox input "false"
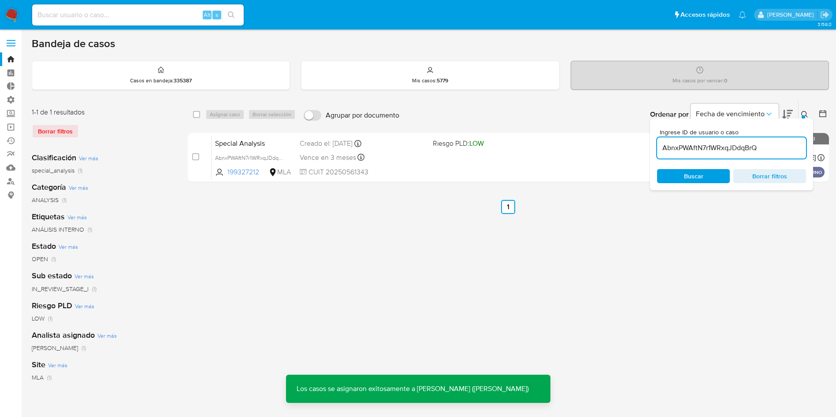
click at [44, 131] on div "Borrar filtros" at bounding box center [102, 131] width 141 height 14
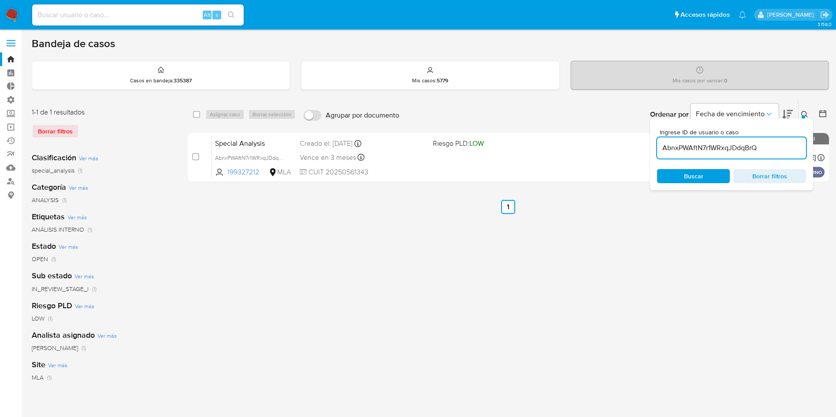
click at [761, 149] on input "AbnxPWAftN7r1WRxqJDdqBrQ" at bounding box center [731, 147] width 149 height 11
paste input "Way55LykG0yfpmeugw9xwCXp"
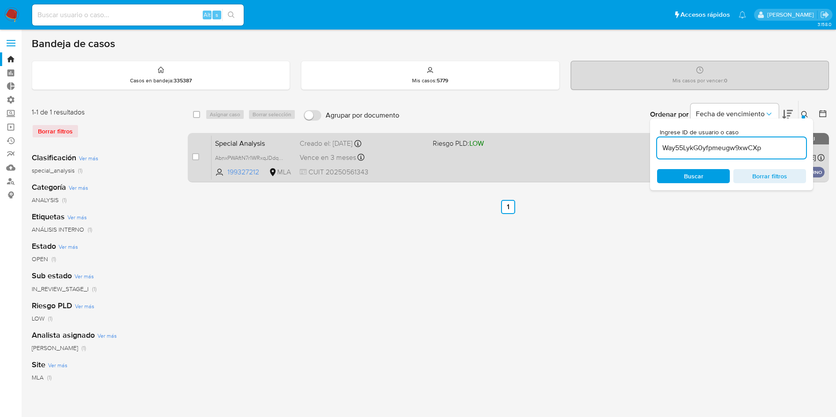
type input "Way55LykG0yfpmeugw9xwCXp"
drag, startPoint x: 196, startPoint y: 158, endPoint x: 204, endPoint y: 144, distance: 16.2
click at [196, 159] on input "checkbox" at bounding box center [195, 156] width 7 height 7
checkbox input "true"
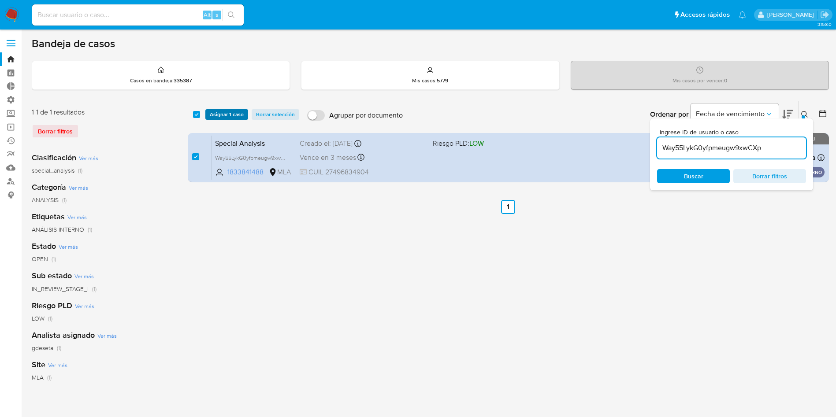
click at [220, 114] on span "Asignar 1 caso" at bounding box center [227, 114] width 34 height 9
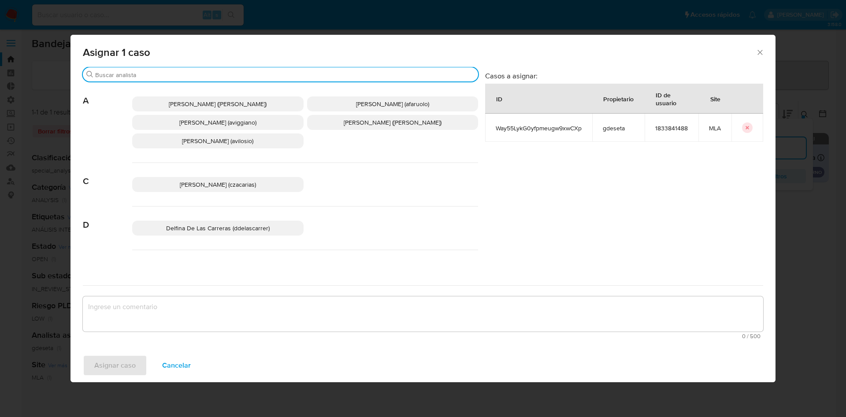
click at [200, 71] on input "Buscar" at bounding box center [284, 75] width 379 height 8
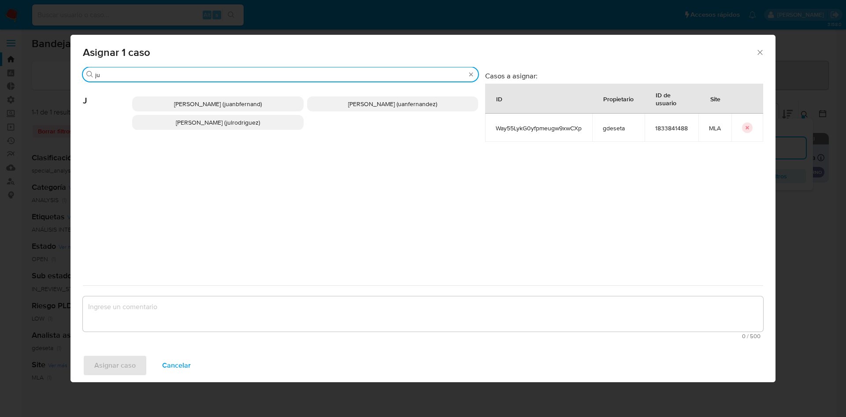
type input "ju"
click at [199, 123] on span "Julieta Rodriguez (julrodriguez)" at bounding box center [218, 122] width 84 height 9
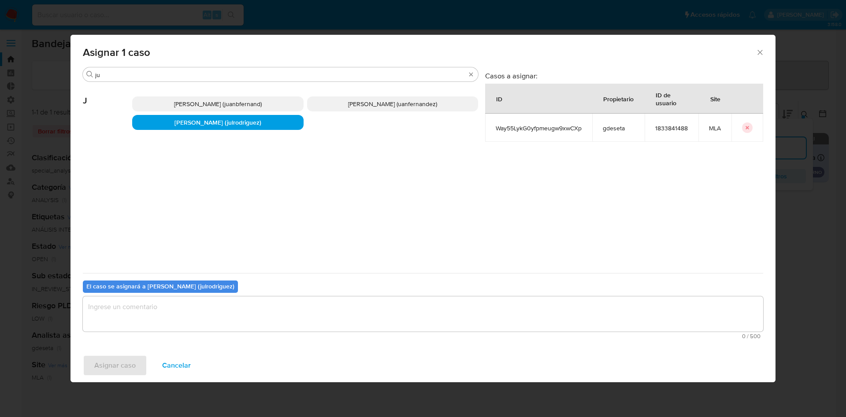
click at [162, 311] on textarea "assign-modal" at bounding box center [423, 314] width 680 height 35
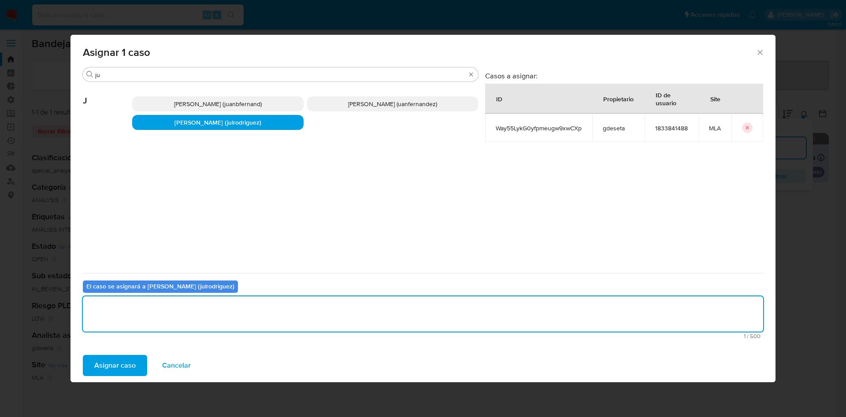
click at [128, 368] on span "Asignar caso" at bounding box center [114, 365] width 41 height 19
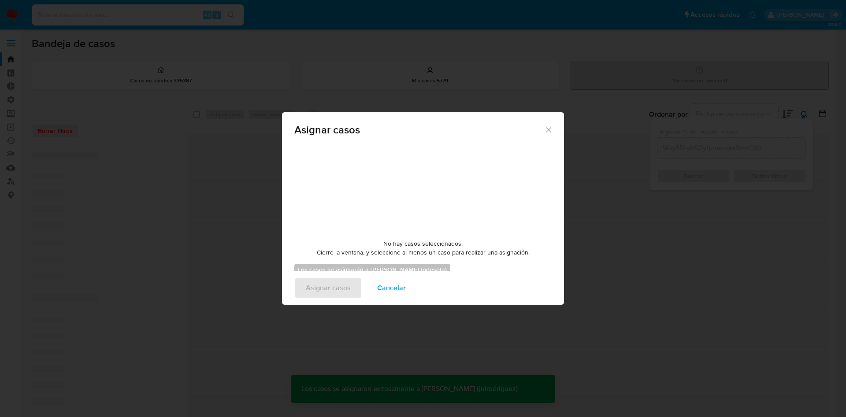
checkbox input "false"
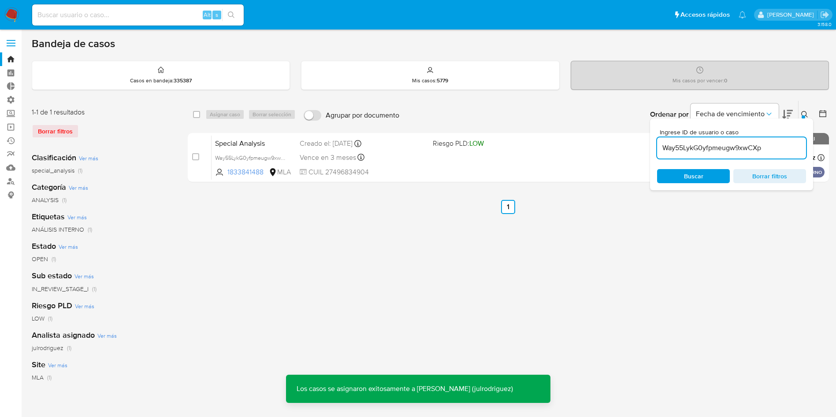
click at [60, 131] on div "Borrar filtros" at bounding box center [102, 131] width 141 height 14
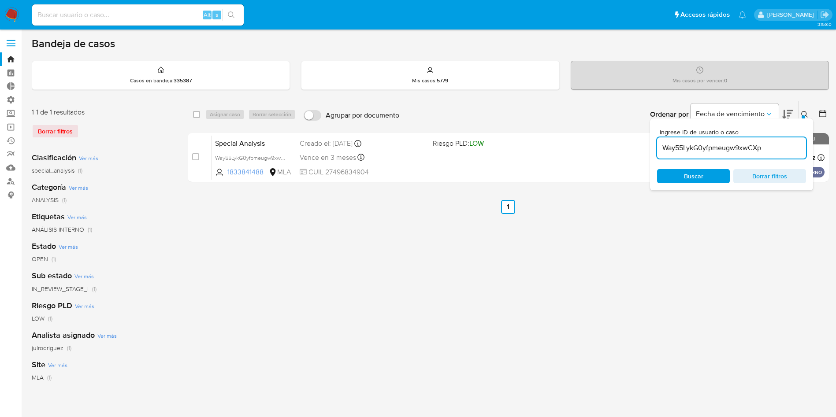
click at [45, 135] on div "Borrar filtros" at bounding box center [102, 131] width 141 height 14
click at [693, 148] on input "Way55LykG0yfpmeugw9xwCXp" at bounding box center [731, 147] width 149 height 11
paste input "lfnUFagrxfzpCTOb682tYPhv"
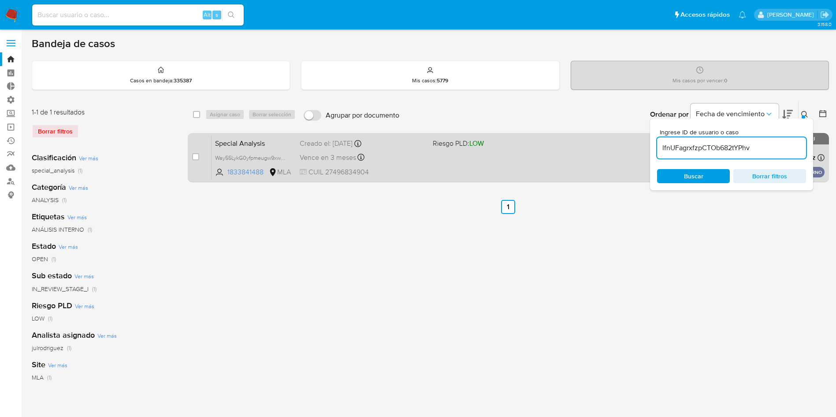
type input "lfnUFagrxfzpCTOb682tYPhv"
click at [193, 158] on input "checkbox" at bounding box center [195, 156] width 7 height 7
checkbox input "true"
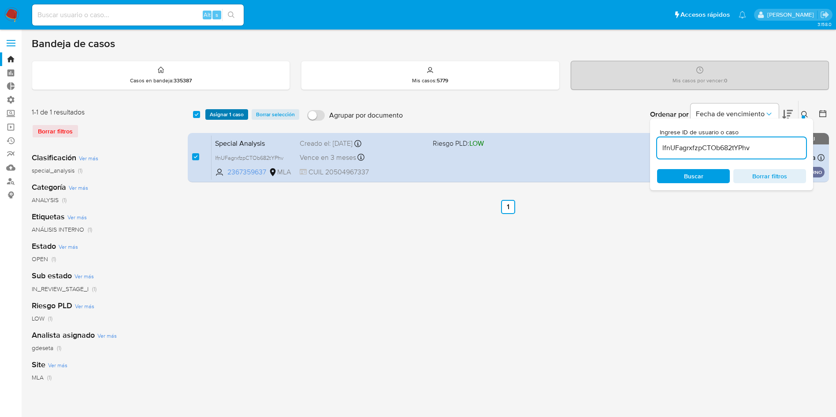
click at [233, 116] on span "Asignar 1 caso" at bounding box center [227, 114] width 34 height 9
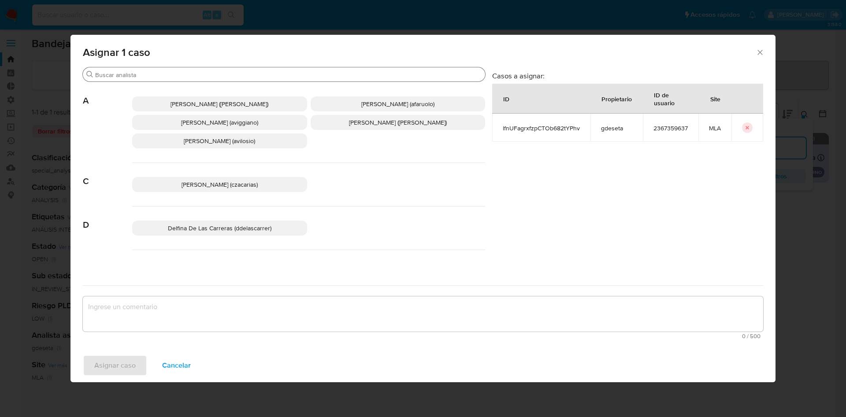
click at [224, 76] on input "Buscar" at bounding box center [288, 75] width 386 height 8
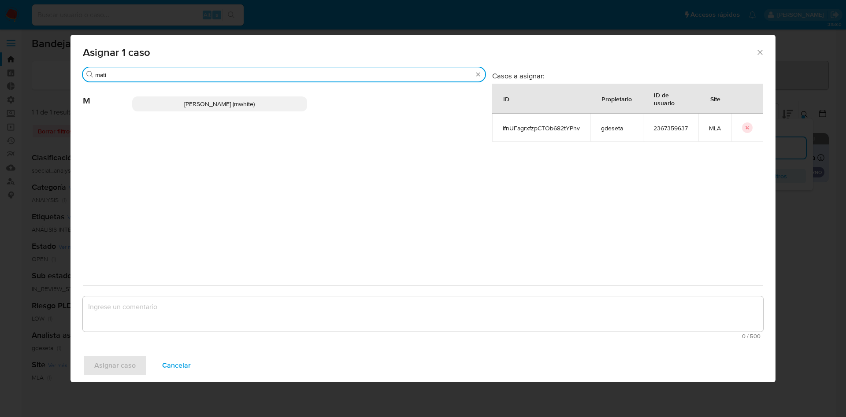
type input "mati"
click at [235, 106] on span "Matias Agustin White (mwhite)" at bounding box center [219, 104] width 71 height 9
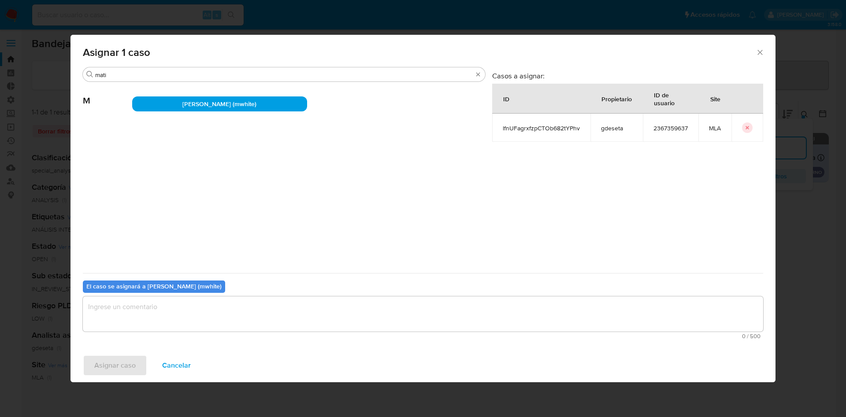
click at [173, 313] on textarea "assign-modal" at bounding box center [423, 314] width 680 height 35
click at [131, 358] on span "Asignar caso" at bounding box center [114, 365] width 41 height 19
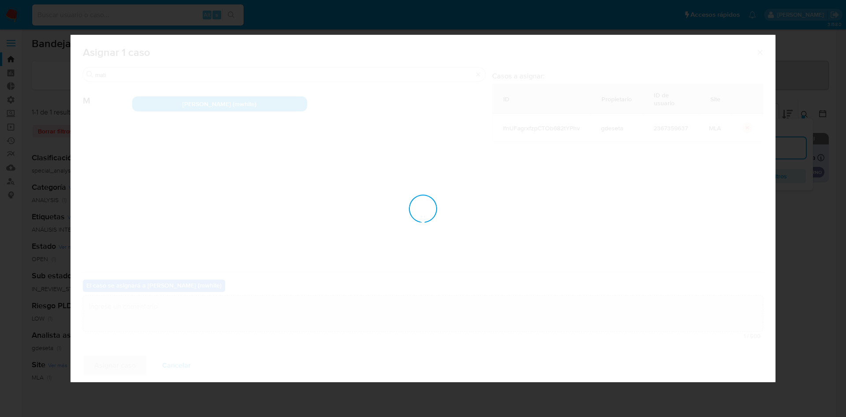
checkbox input "false"
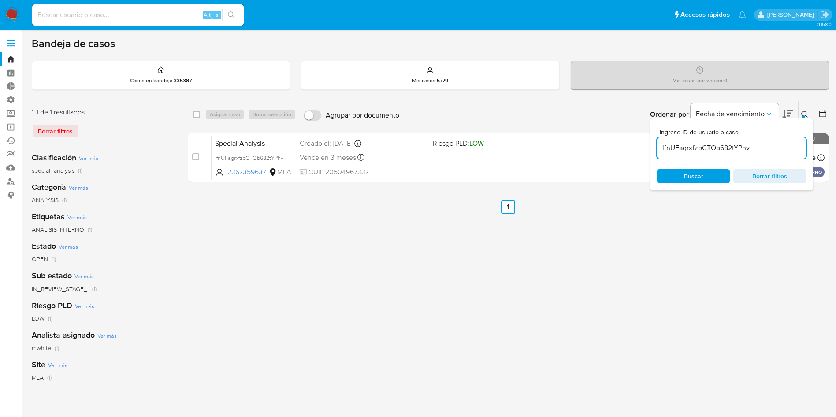
click at [670, 150] on input "lfnUFagrxfzpCTOb682tYPhv" at bounding box center [731, 147] width 149 height 11
paste input "HV8MflCfRQKIdbsoP4rRj2PS"
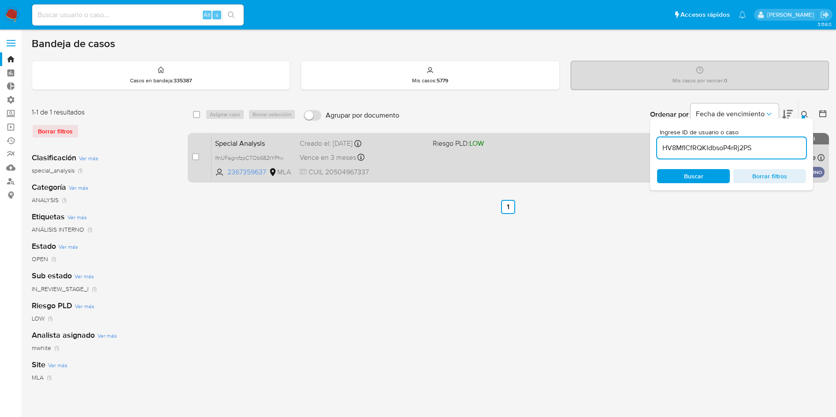
type input "HV8MflCfRQKIdbsoP4rRj2PS"
click at [196, 157] on input "checkbox" at bounding box center [195, 156] width 7 height 7
checkbox input "true"
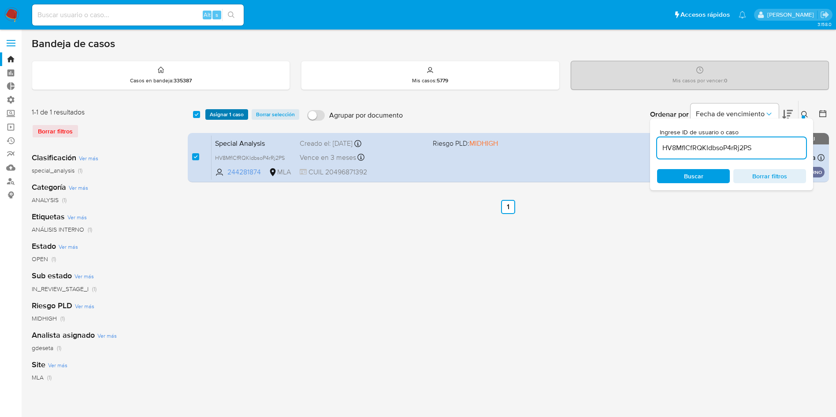
click at [233, 111] on span "Asignar 1 caso" at bounding box center [227, 114] width 34 height 9
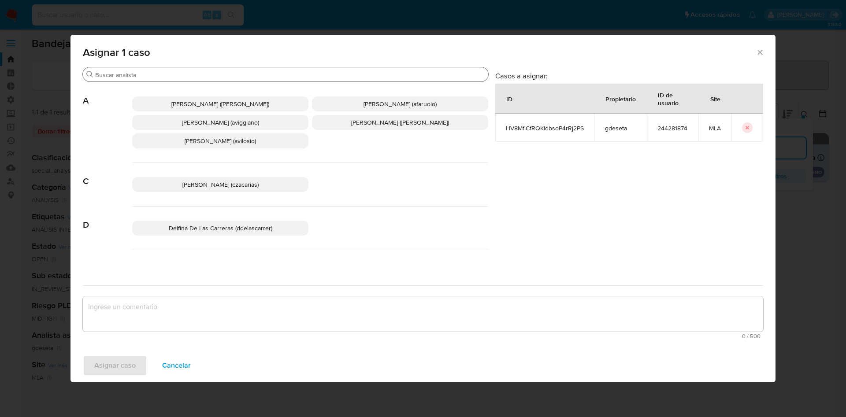
click at [208, 73] on input "Buscar" at bounding box center [290, 75] width 390 height 8
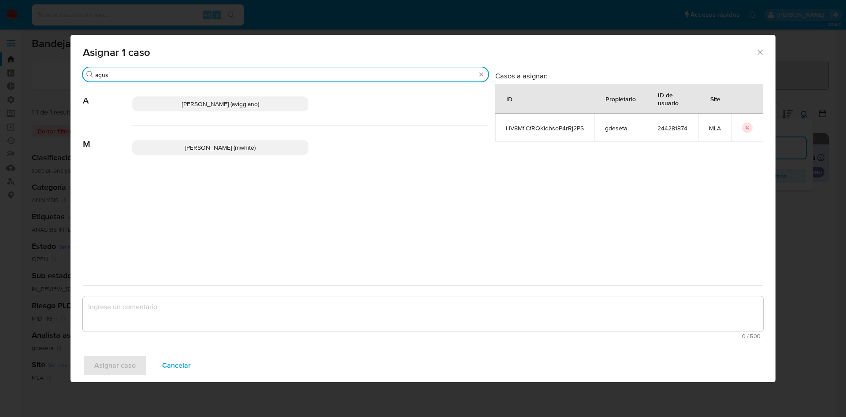
type input "agus"
click at [208, 104] on span "Agustina Belen Viggiano (aviggiano)" at bounding box center [220, 104] width 77 height 9
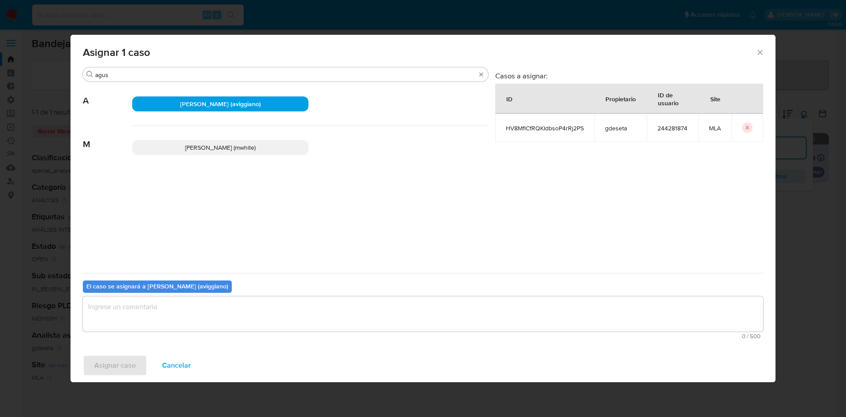
click at [180, 314] on textarea "assign-modal" at bounding box center [423, 314] width 680 height 35
click at [123, 370] on span "Asignar caso" at bounding box center [114, 365] width 41 height 19
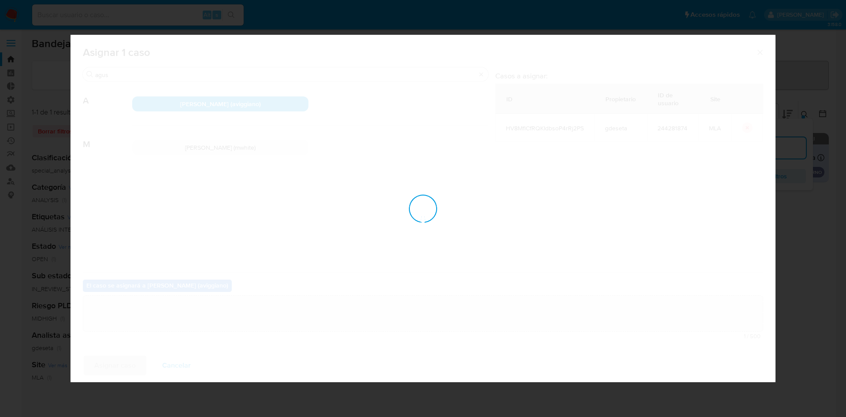
checkbox input "false"
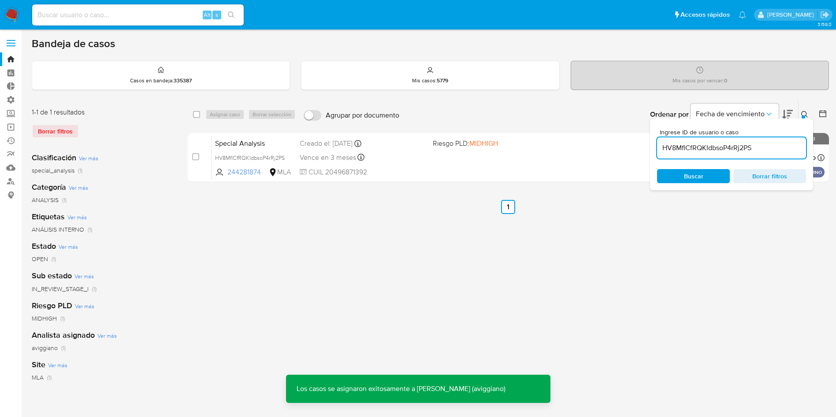
click at [56, 134] on div "Borrar filtros" at bounding box center [102, 131] width 141 height 14
click at [669, 148] on input "HV8MflCfRQKIdbsoP4rRj2PS" at bounding box center [731, 147] width 149 height 11
paste input "NP2HLB3x5u2ICaoGpeJZlXgG"
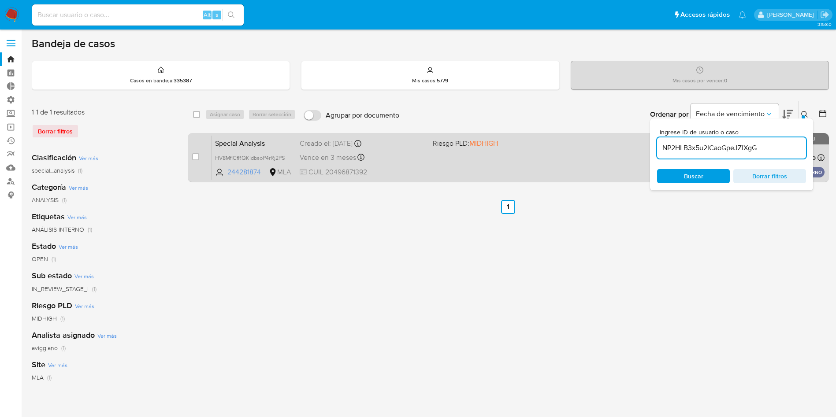
type input "NP2HLB3x5u2ICaoGpeJZlXgG"
click at [197, 156] on input "checkbox" at bounding box center [195, 156] width 7 height 7
checkbox input "true"
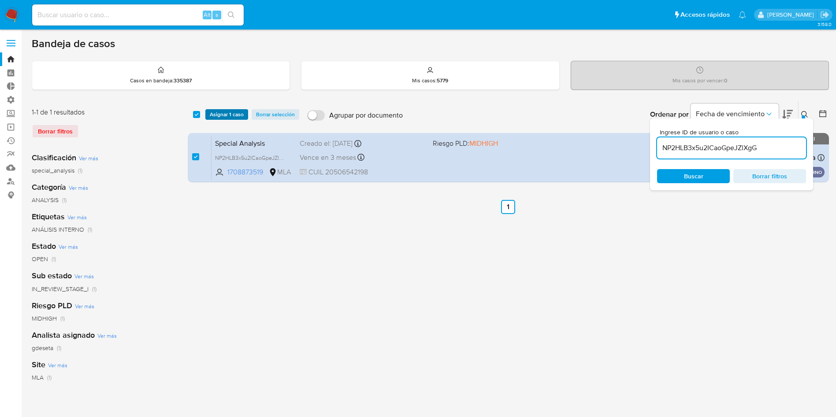
click at [213, 114] on span "Asignar 1 caso" at bounding box center [227, 114] width 34 height 9
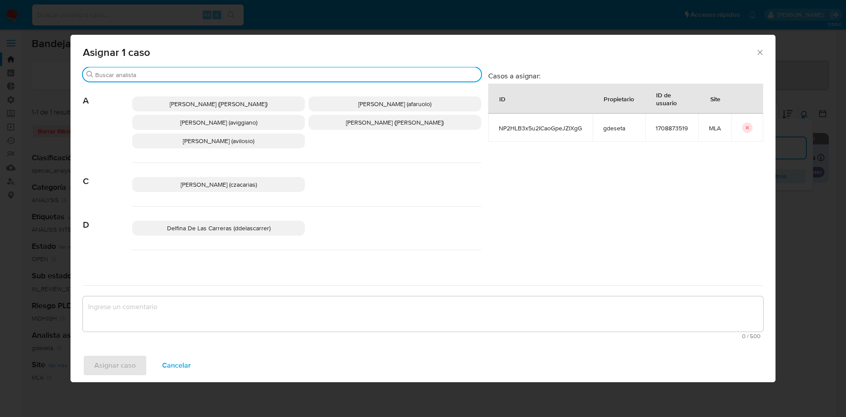
click at [175, 76] on input "Buscar" at bounding box center [286, 75] width 382 height 8
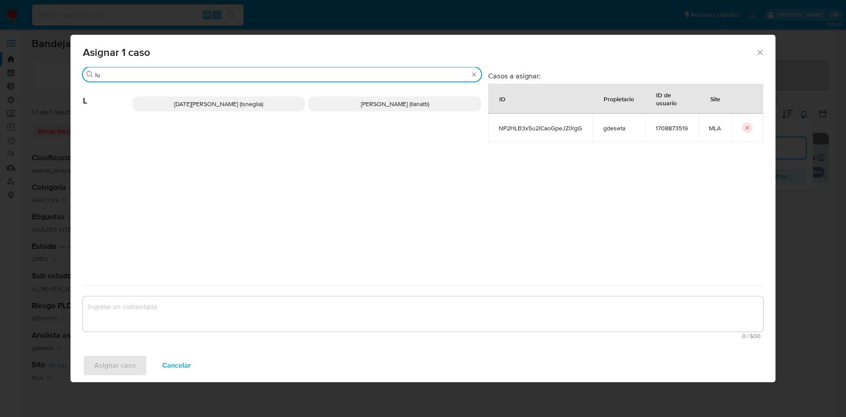
type input "lu"
drag, startPoint x: 220, startPoint y: 101, endPoint x: 206, endPoint y: 208, distance: 108.4
click at [220, 101] on span "Lucia Sol Neglia (lsneglia)" at bounding box center [218, 104] width 89 height 9
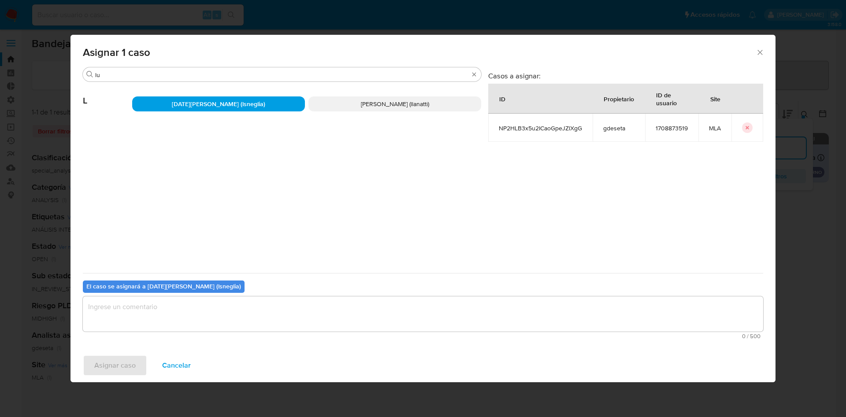
click at [161, 316] on textarea "assign-modal" at bounding box center [423, 314] width 680 height 35
click at [126, 368] on span "Asignar caso" at bounding box center [114, 365] width 41 height 19
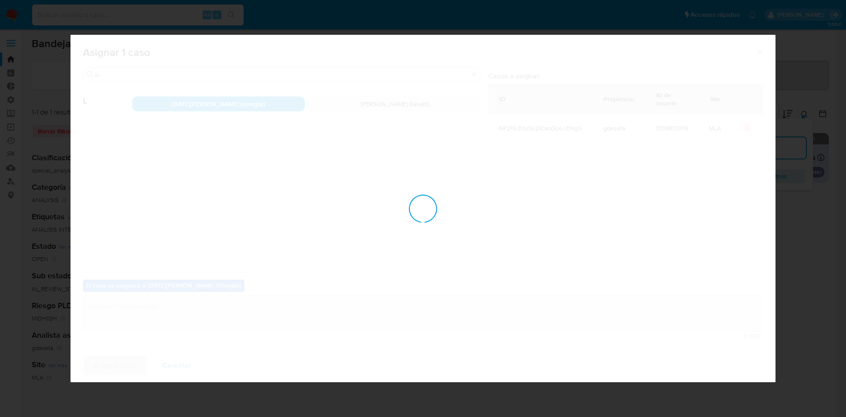
checkbox input "false"
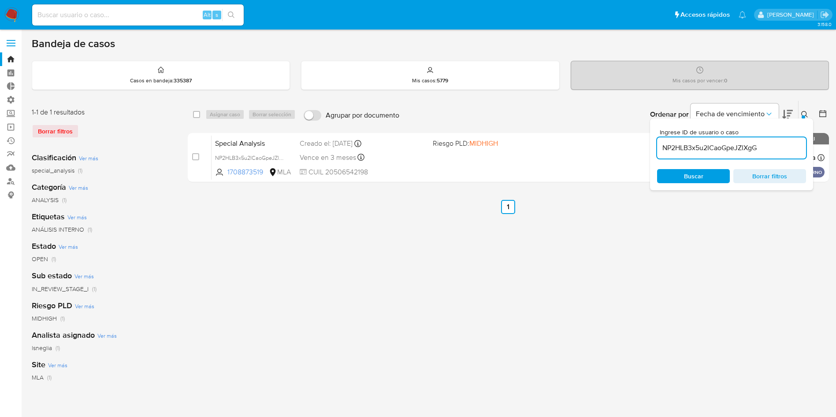
click at [505, 288] on div "select-all-cases-checkbox Asignar caso Borrar selección Agrupar por documento O…" at bounding box center [508, 293] width 641 height 387
click at [7, 126] on link "Operaciones masivas" at bounding box center [52, 127] width 105 height 14
